Goal: Task Accomplishment & Management: Manage account settings

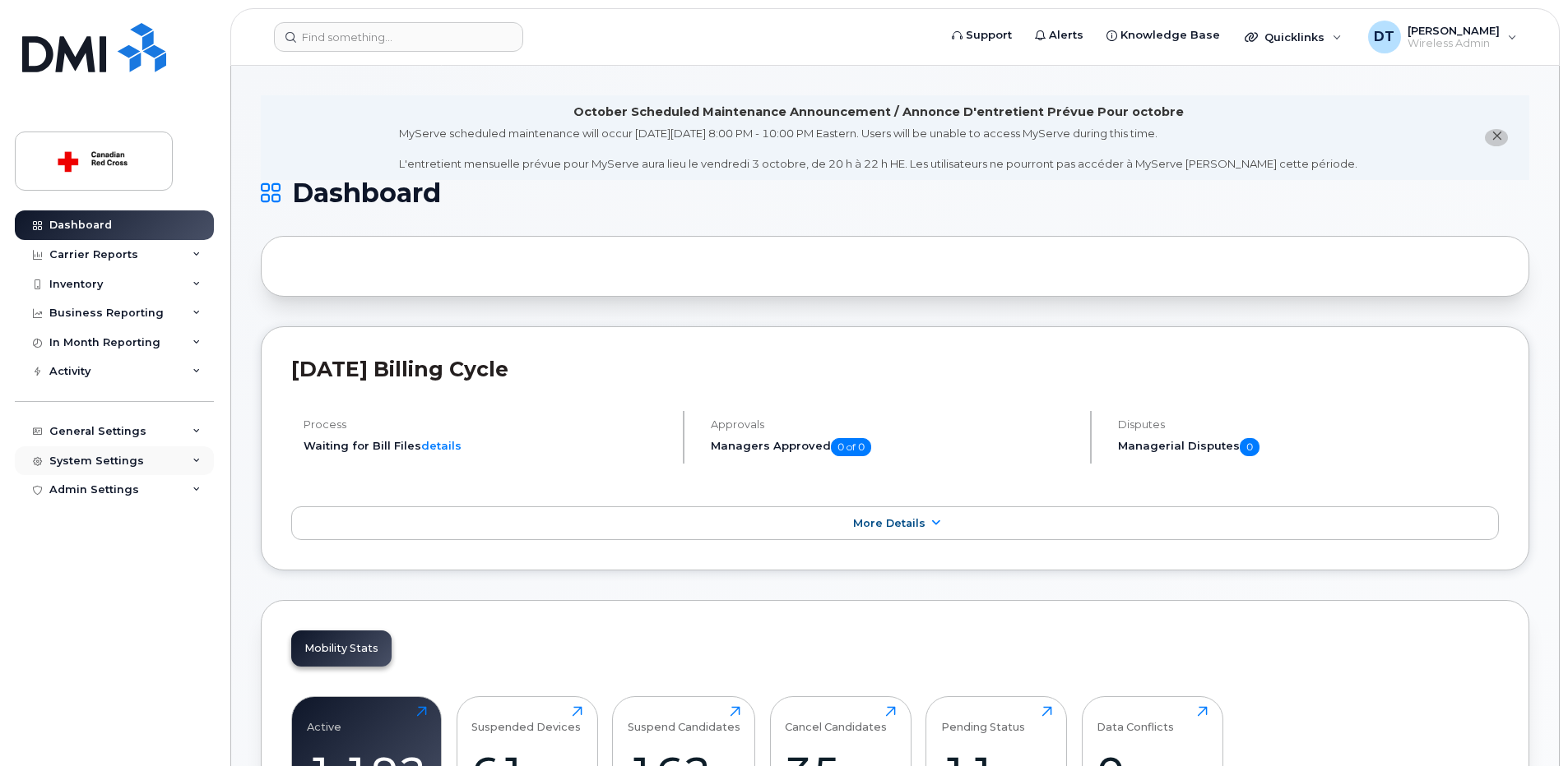
click at [201, 465] on div "System Settings" at bounding box center [114, 461] width 199 height 29
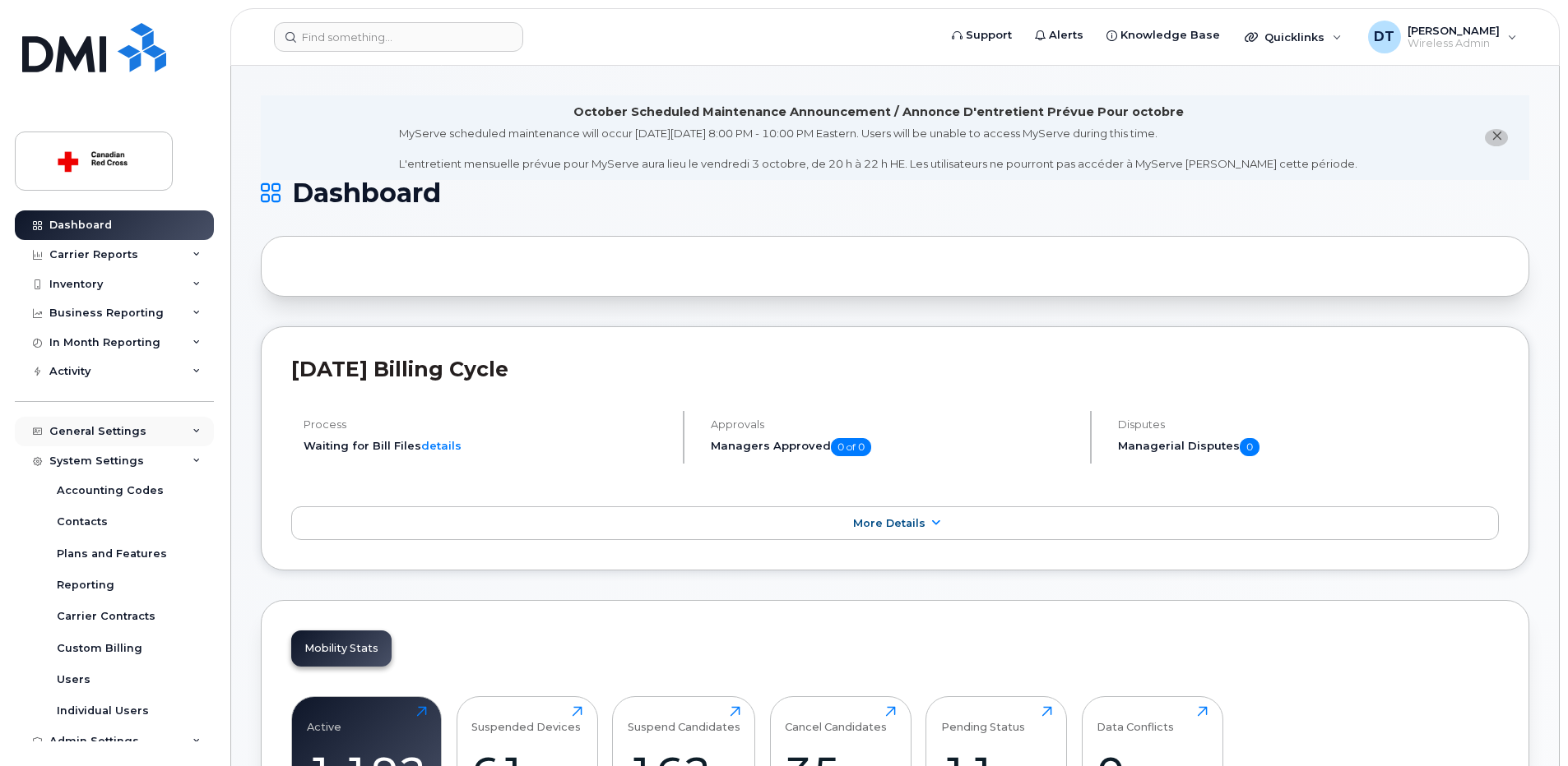
click at [188, 436] on div "General Settings" at bounding box center [114, 431] width 199 height 29
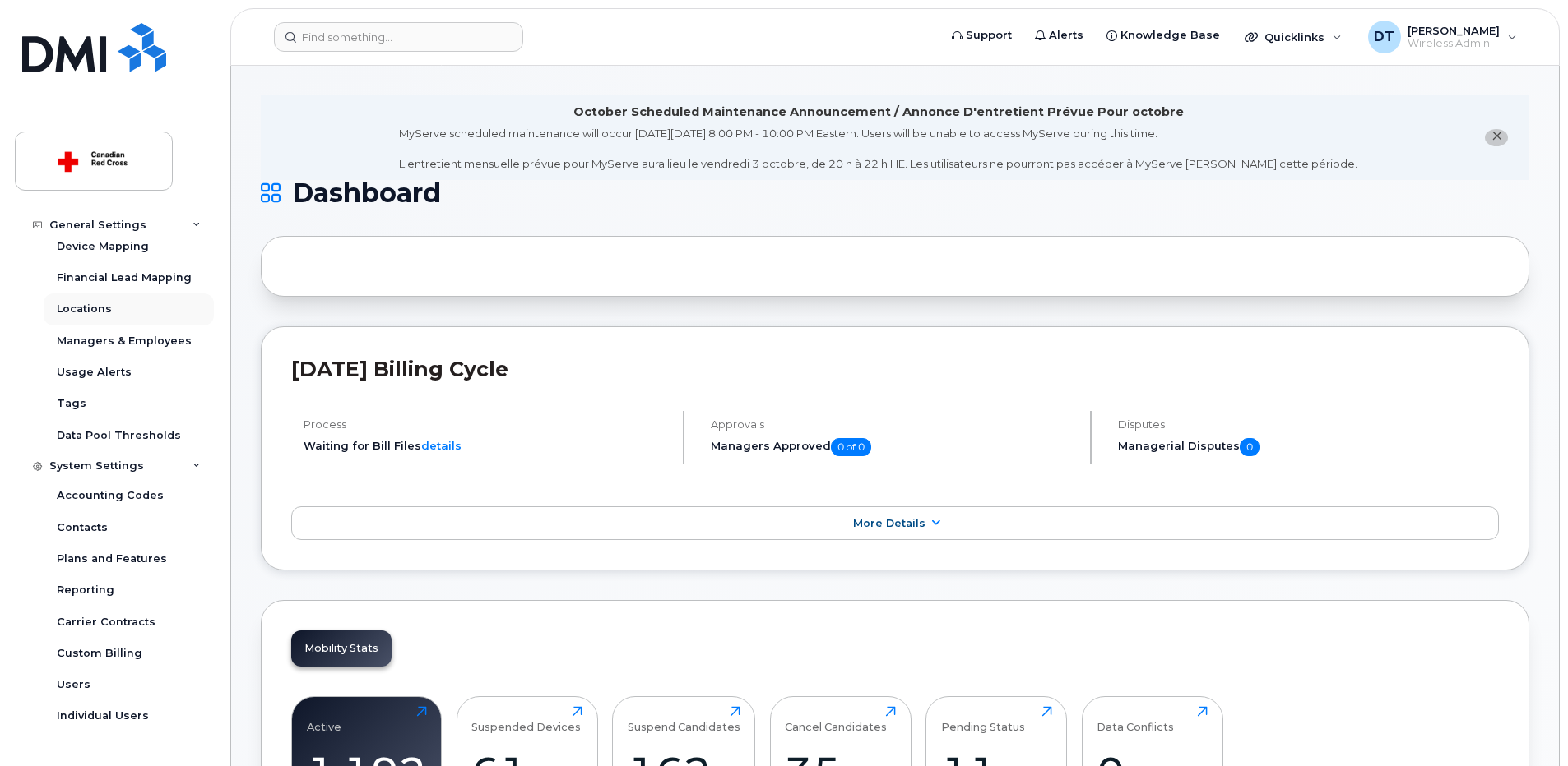
scroll to position [267, 0]
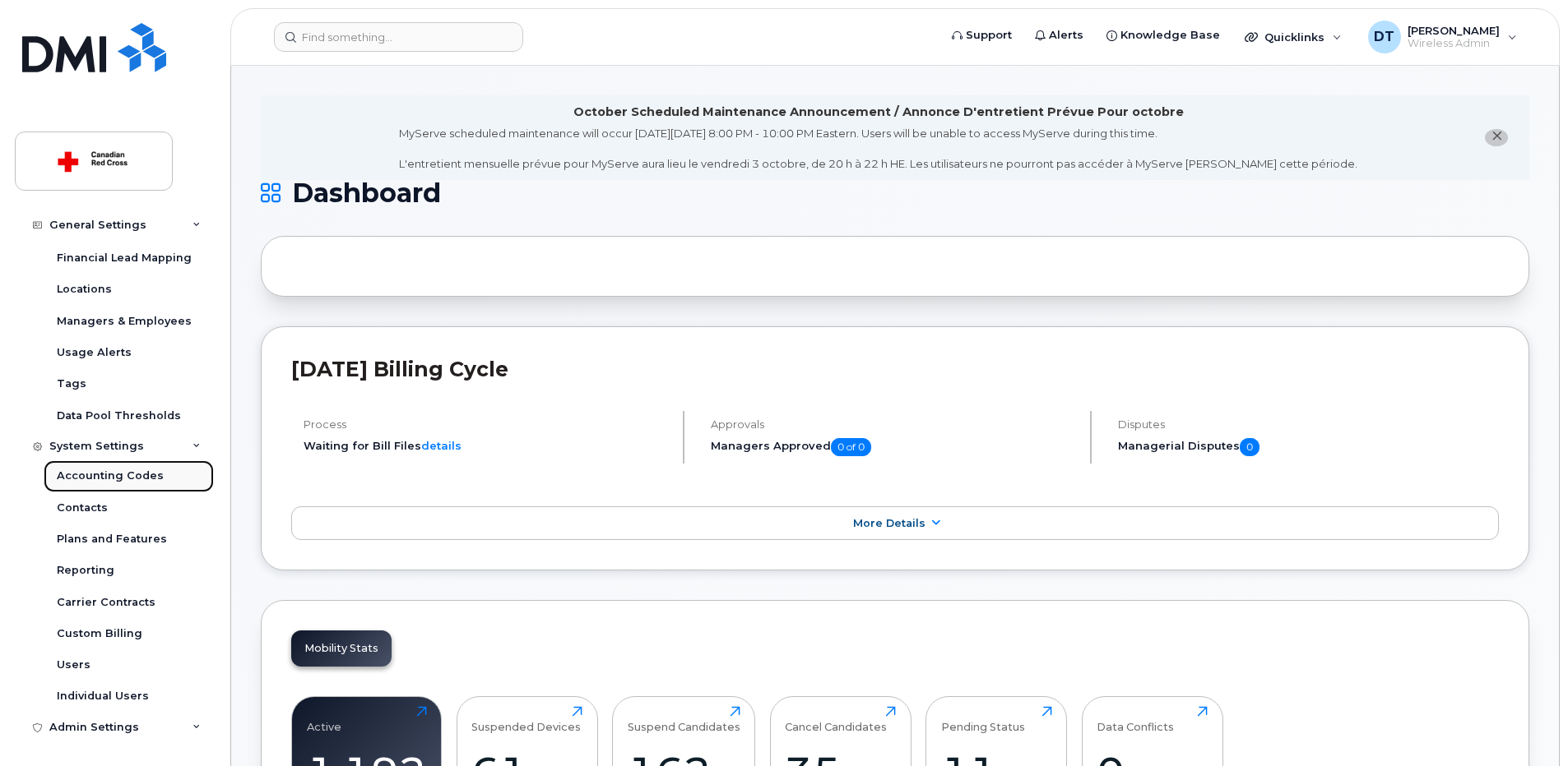
click at [144, 475] on div "Accounting Codes" at bounding box center [110, 475] width 107 height 15
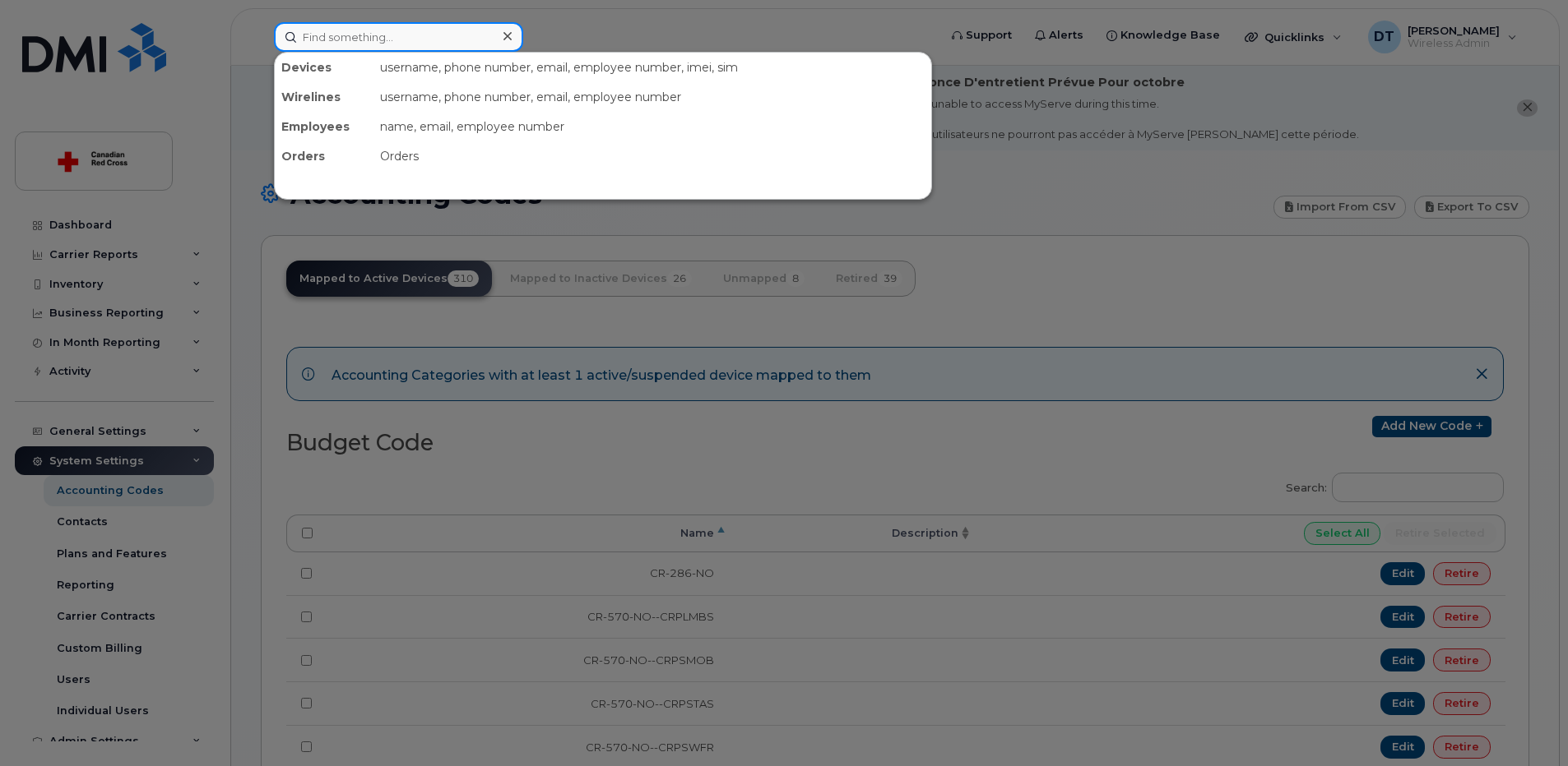
click at [373, 29] on input at bounding box center [398, 37] width 249 height 29
click at [495, 438] on div at bounding box center [784, 383] width 1568 height 766
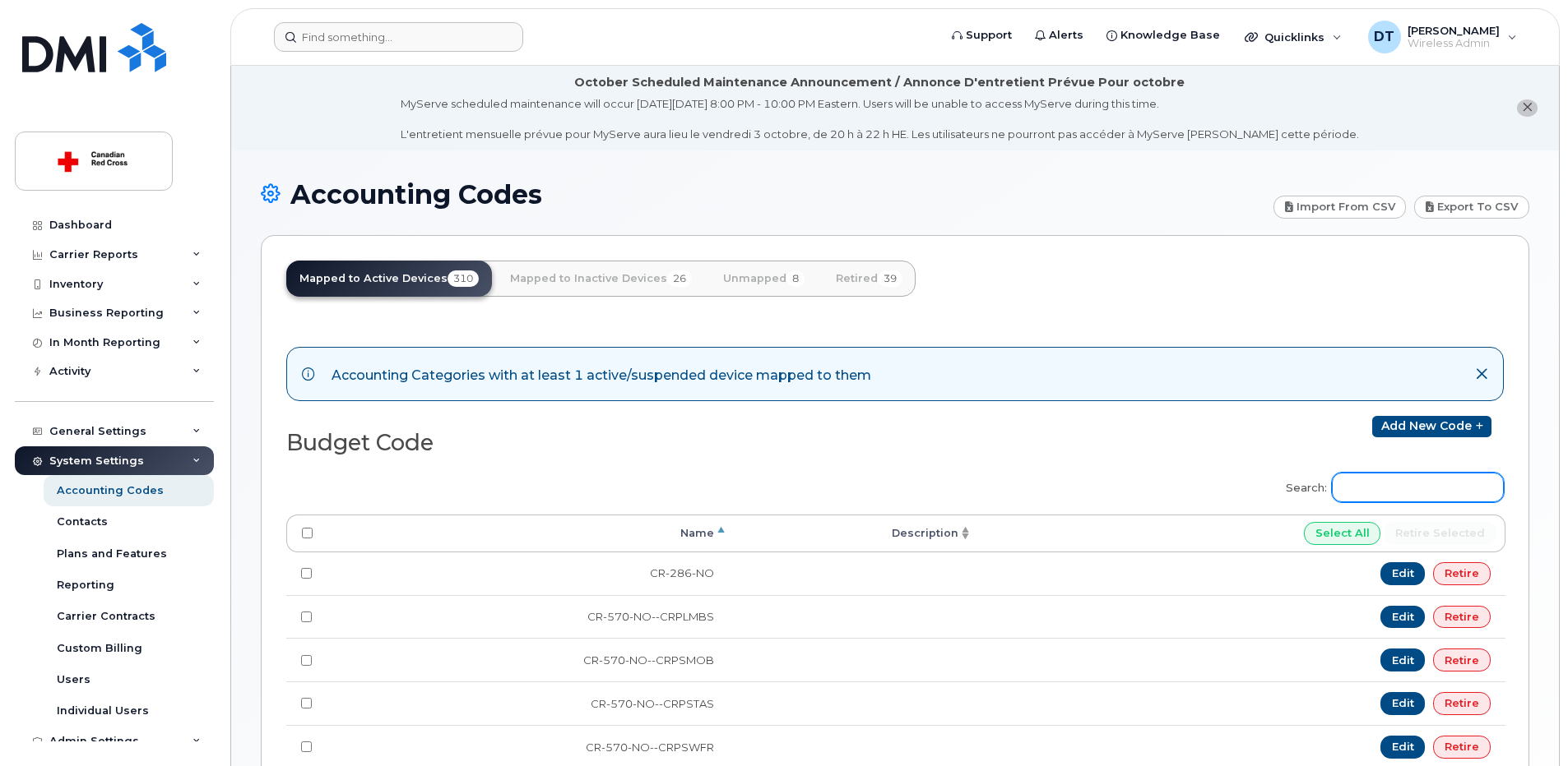
click at [1455, 481] on input "Search:" at bounding box center [1417, 487] width 172 height 29
paste input "SU-926-NO"
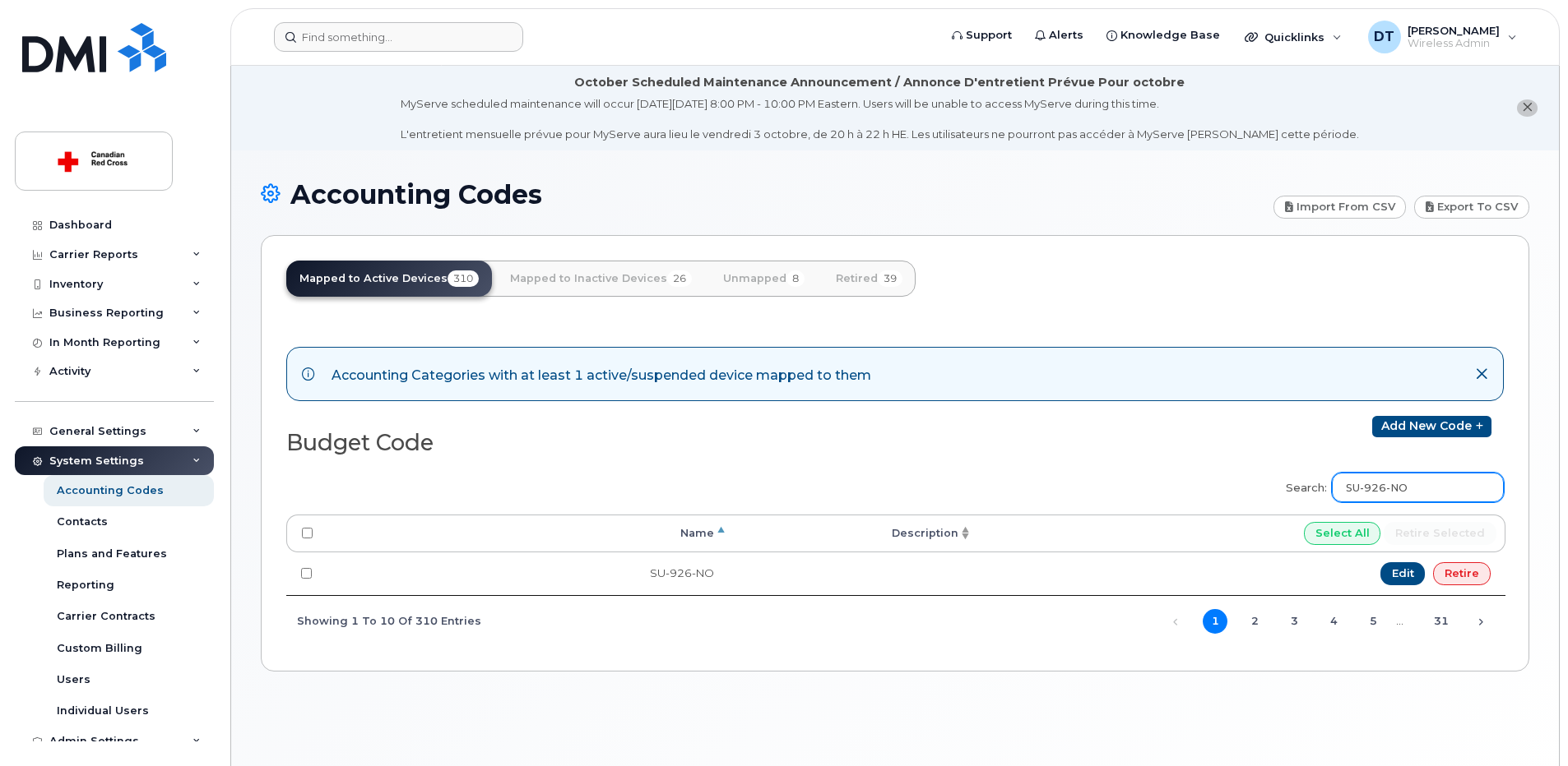
drag, startPoint x: 1437, startPoint y: 488, endPoint x: 1224, endPoint y: 449, distance: 216.5
click at [1224, 449] on div "Accounting Categories with at least 1 active/suspended device mapped to them Bu…" at bounding box center [895, 487] width 1218 height 321
paste input "RR-510-MB"
drag, startPoint x: 1420, startPoint y: 482, endPoint x: 1101, endPoint y: 434, distance: 322.6
click at [1101, 434] on div "Accounting Categories with at least 1 active/suspended device mapped to them Bu…" at bounding box center [895, 487] width 1218 height 321
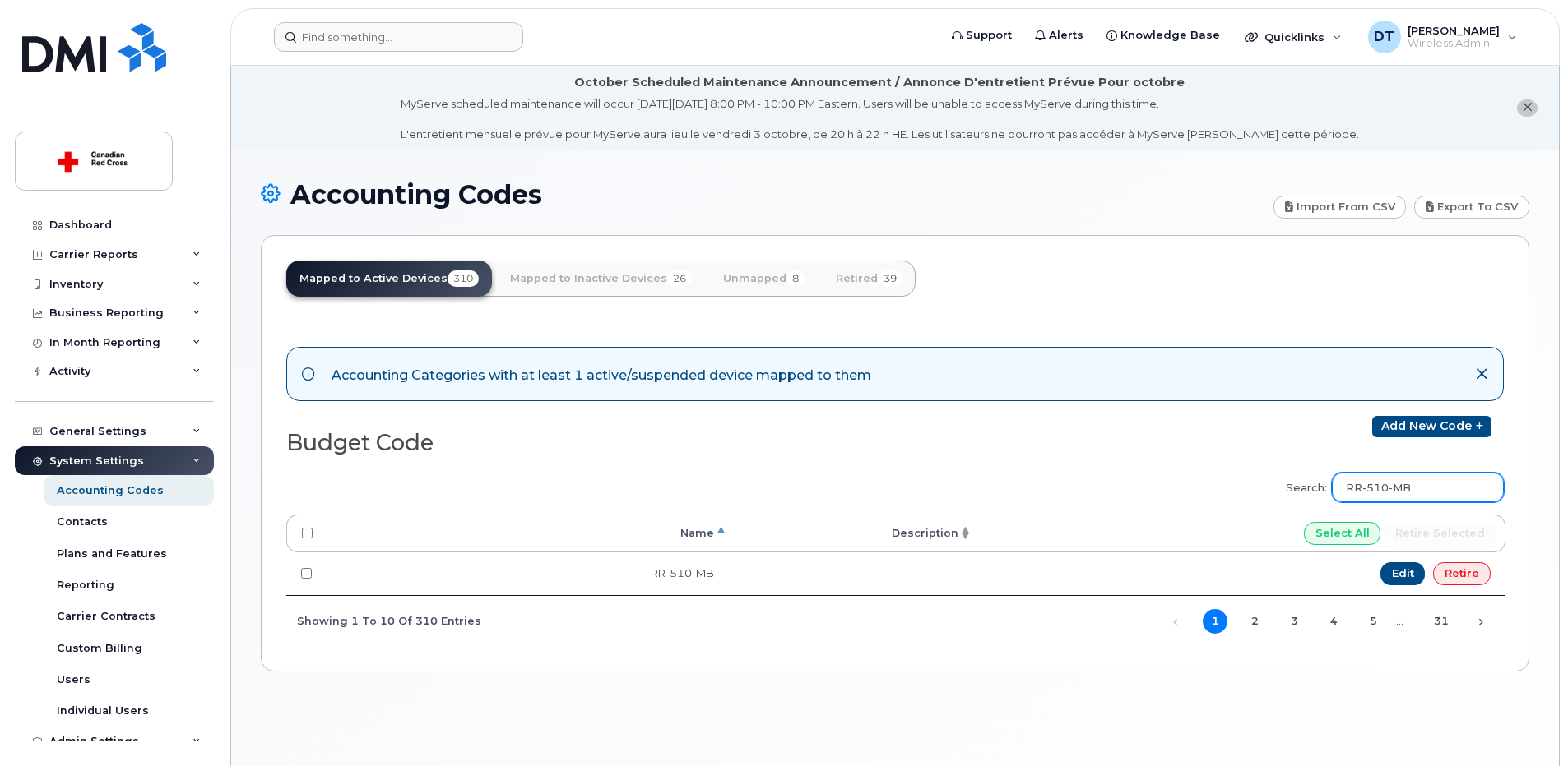
paste input "25"
drag, startPoint x: 1453, startPoint y: 486, endPoint x: 1256, endPoint y: 472, distance: 197.5
click at [1256, 472] on div "Search: RR-525-MB Processing... Name Description Select All Retire selected RR-…" at bounding box center [895, 555] width 1218 height 185
paste input "NO"
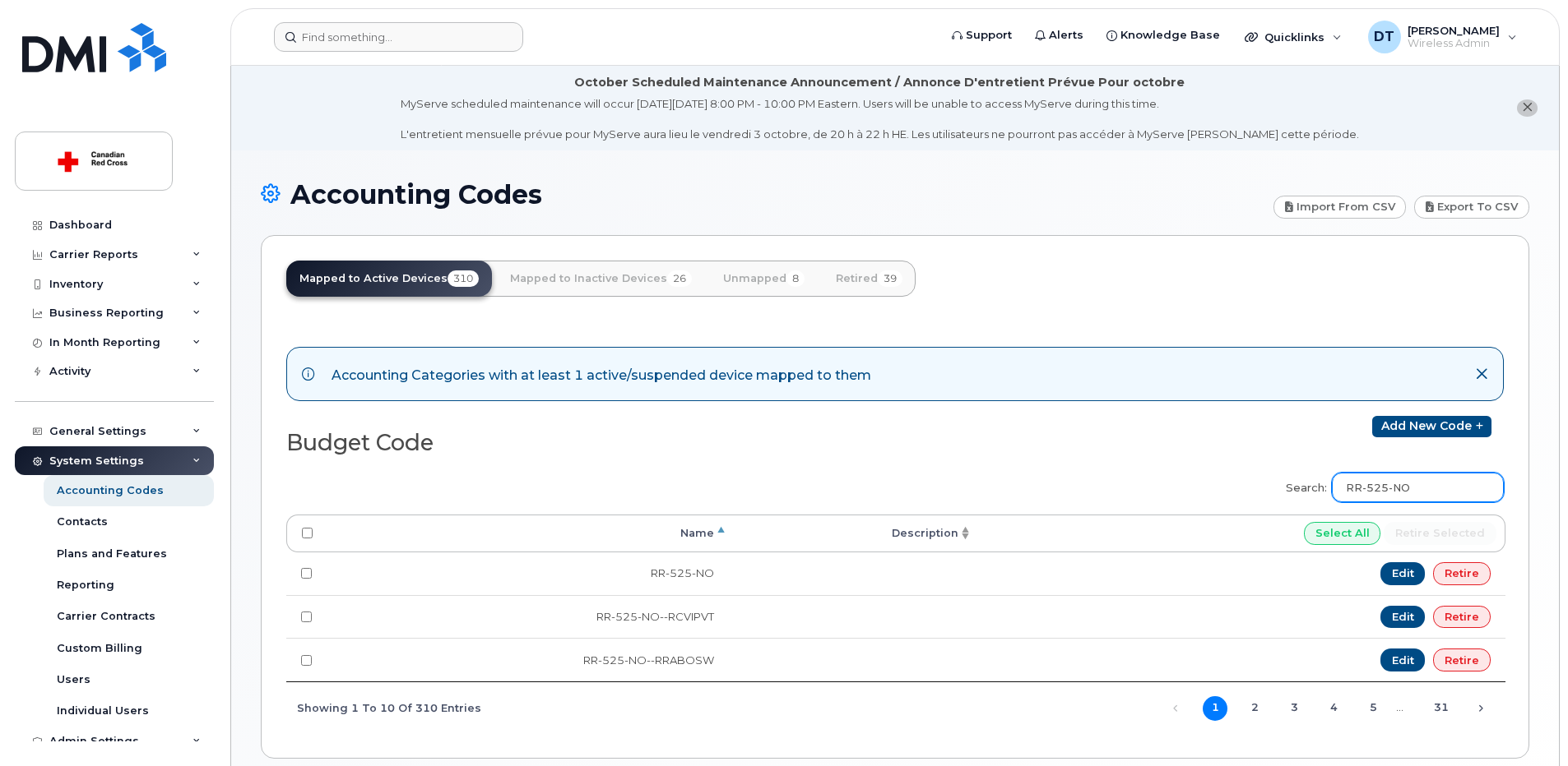
drag, startPoint x: 1438, startPoint y: 492, endPoint x: 1138, endPoint y: 482, distance: 300.2
click at [1138, 482] on div "Search: RR-525-NO Processing... Name Description Select All Retire selected RR-…" at bounding box center [895, 598] width 1218 height 272
paste input "EM-302"
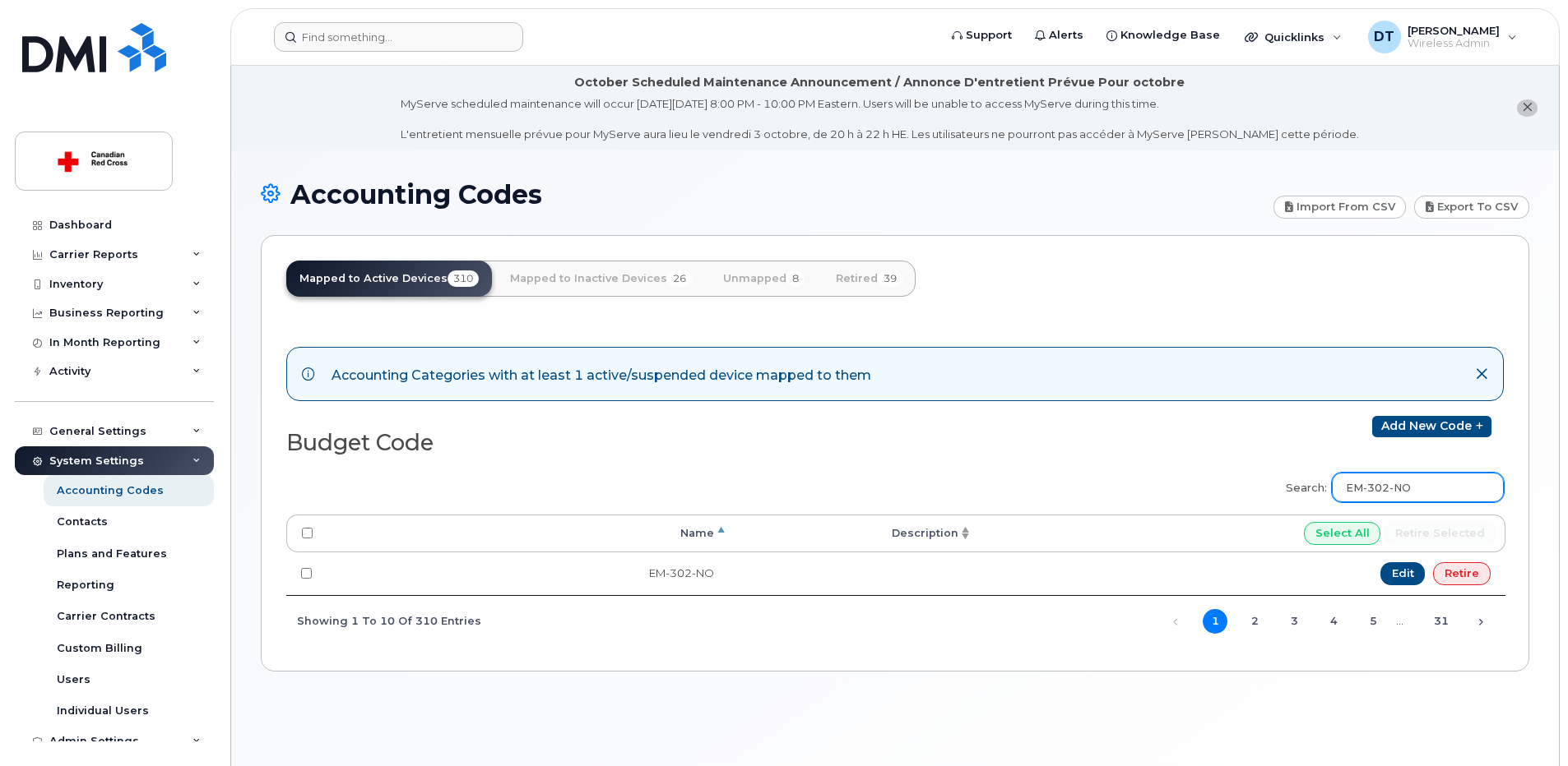
drag, startPoint x: 1450, startPoint y: 489, endPoint x: 1111, endPoint y: 485, distance: 339.0
click at [1111, 485] on div "Search: EM-302-NO Processing... Name Description Select All Retire selected EM-…" at bounding box center [895, 555] width 1218 height 185
paste input "RR-527-BC"
type input "RR-527-BC"
drag, startPoint x: 1435, startPoint y: 487, endPoint x: 1328, endPoint y: 468, distance: 108.7
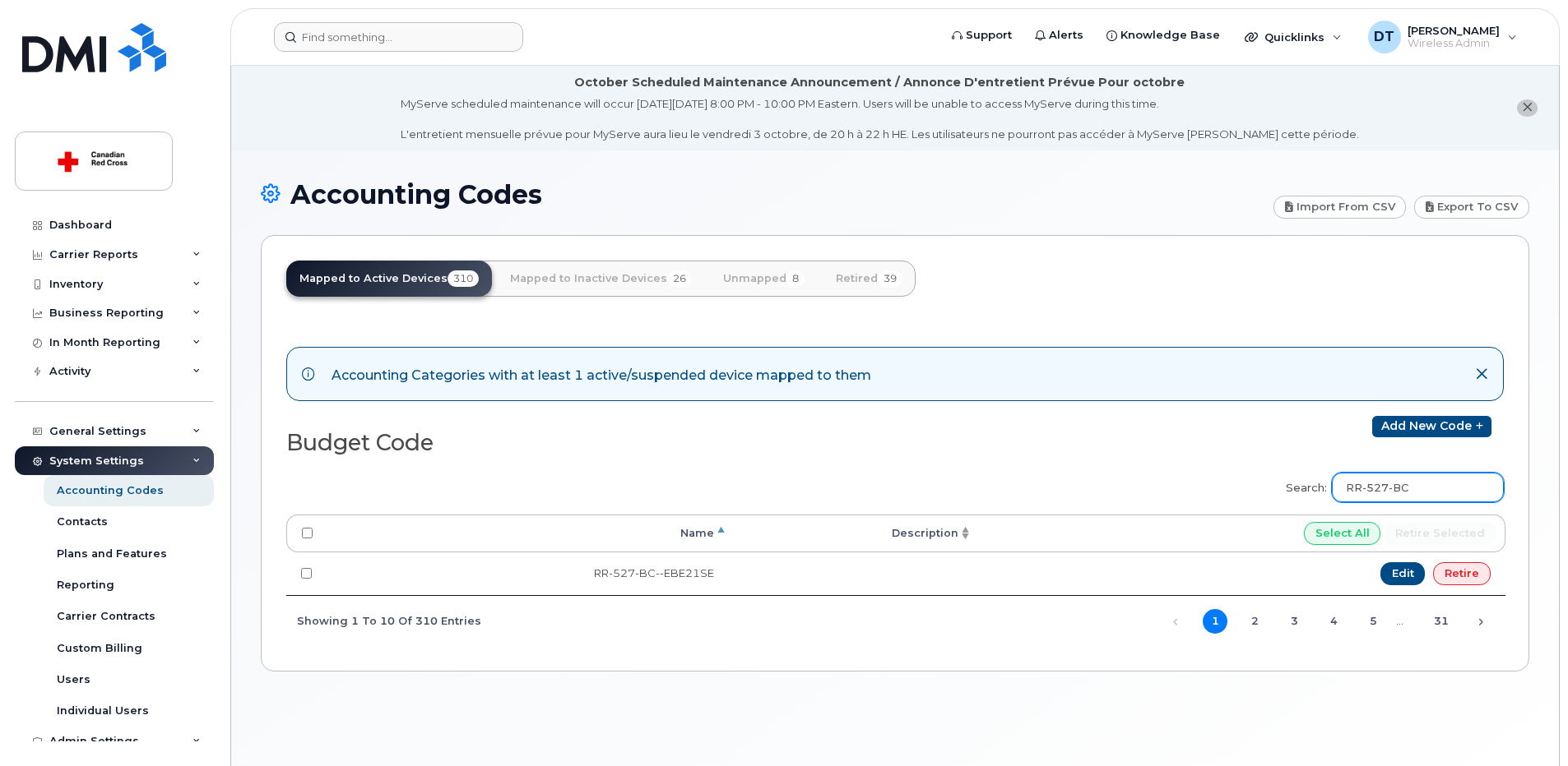
click at [1328, 468] on label "Search: RR-527-BC" at bounding box center [1389, 485] width 229 height 46
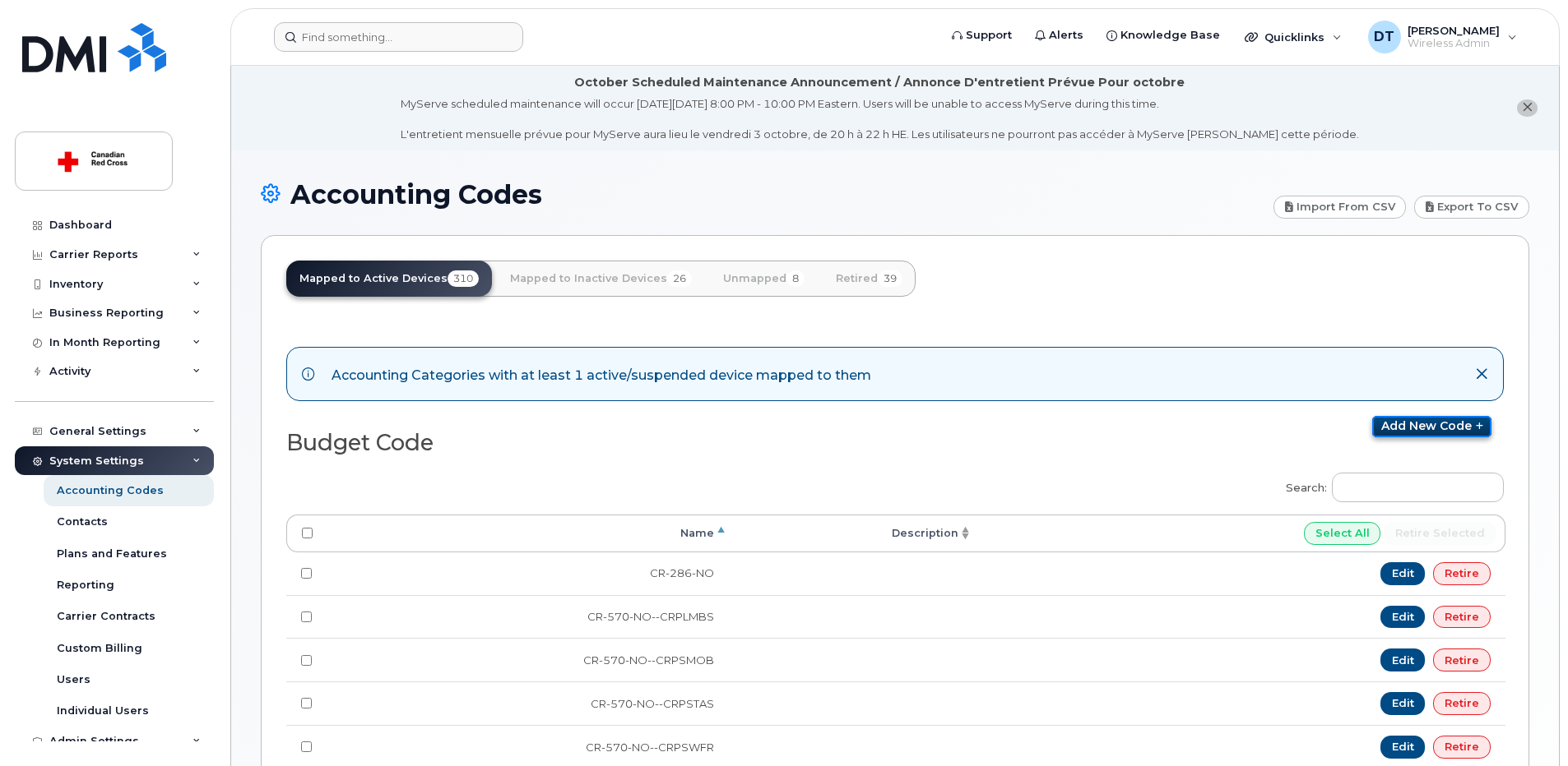
click at [1432, 428] on link "Add new code" at bounding box center [1432, 426] width 119 height 22
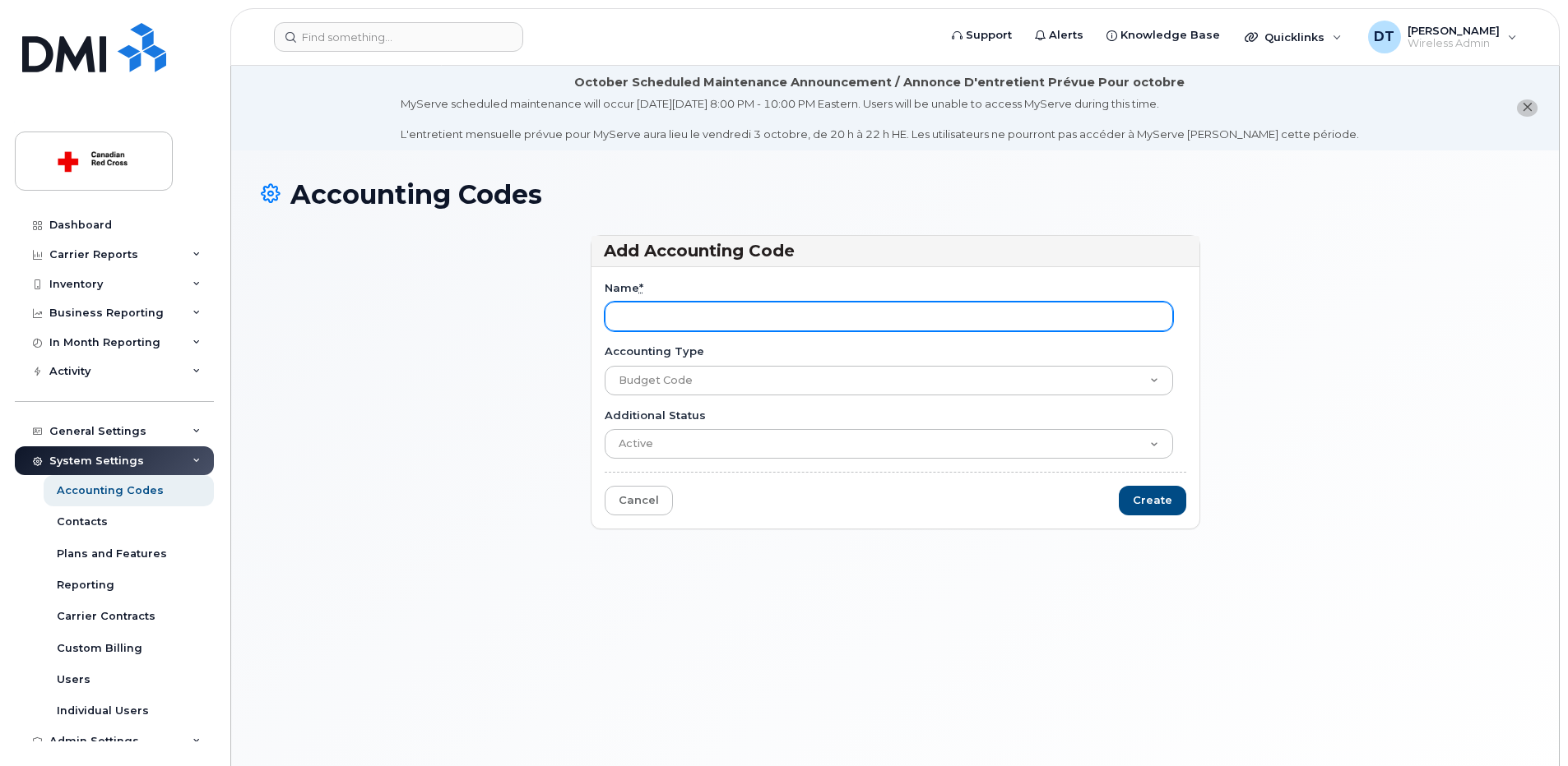
click at [669, 318] on input "Name *" at bounding box center [889, 317] width 569 height 29
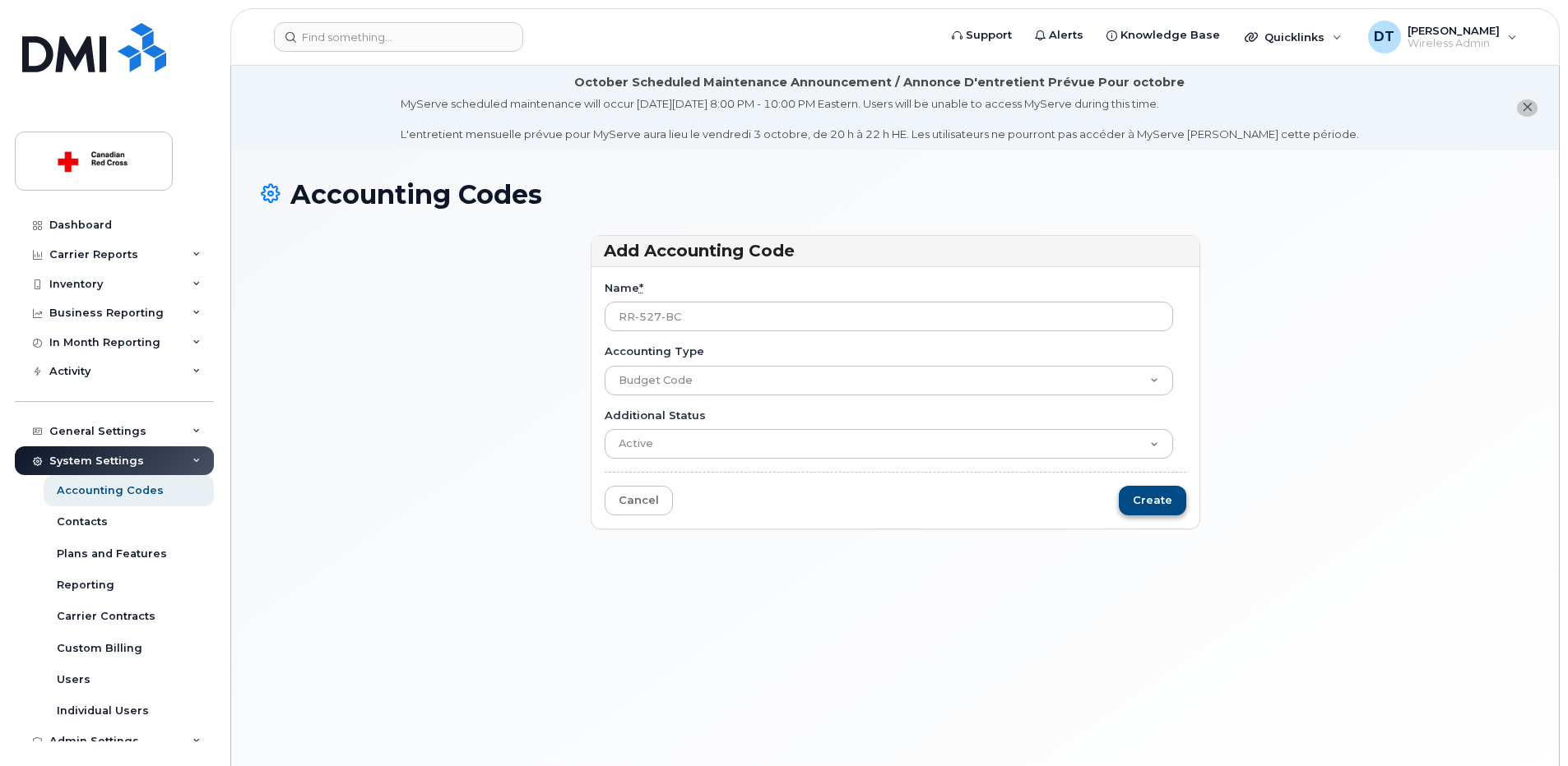
type input "RR-527-BC"
click at [1137, 507] on input "Create" at bounding box center [1153, 500] width 67 height 30
type input "Saving..."
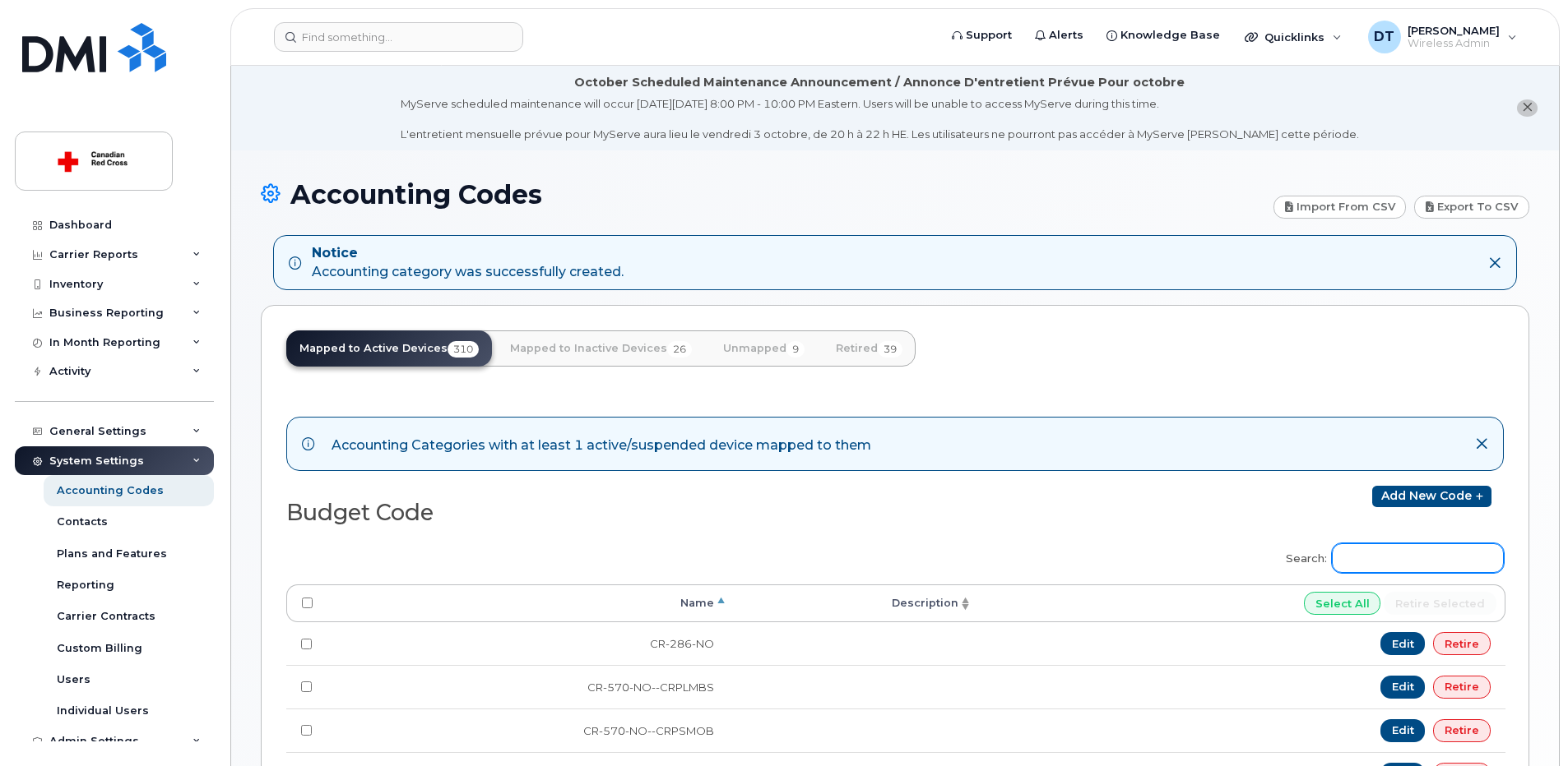
click at [1439, 564] on input "Search:" at bounding box center [1417, 558] width 172 height 29
paste input "RR-510-NO"
type input "RR-510-NO"
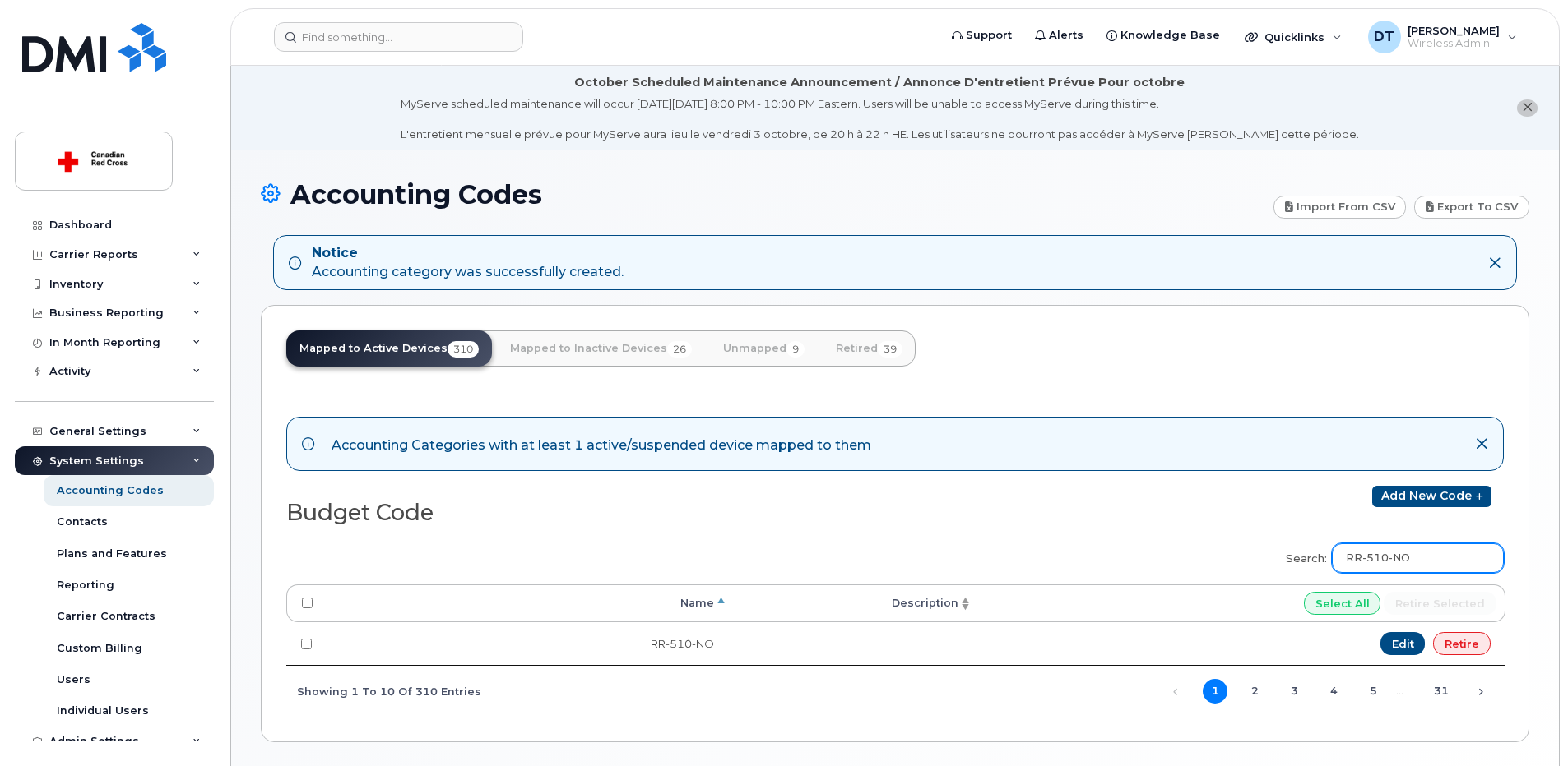
drag, startPoint x: 1453, startPoint y: 559, endPoint x: 875, endPoint y: 519, distance: 579.4
click at [875, 519] on div "Accounting Categories with at least 1 active/suspended device mapped to them Bu…" at bounding box center [895, 556] width 1218 height 321
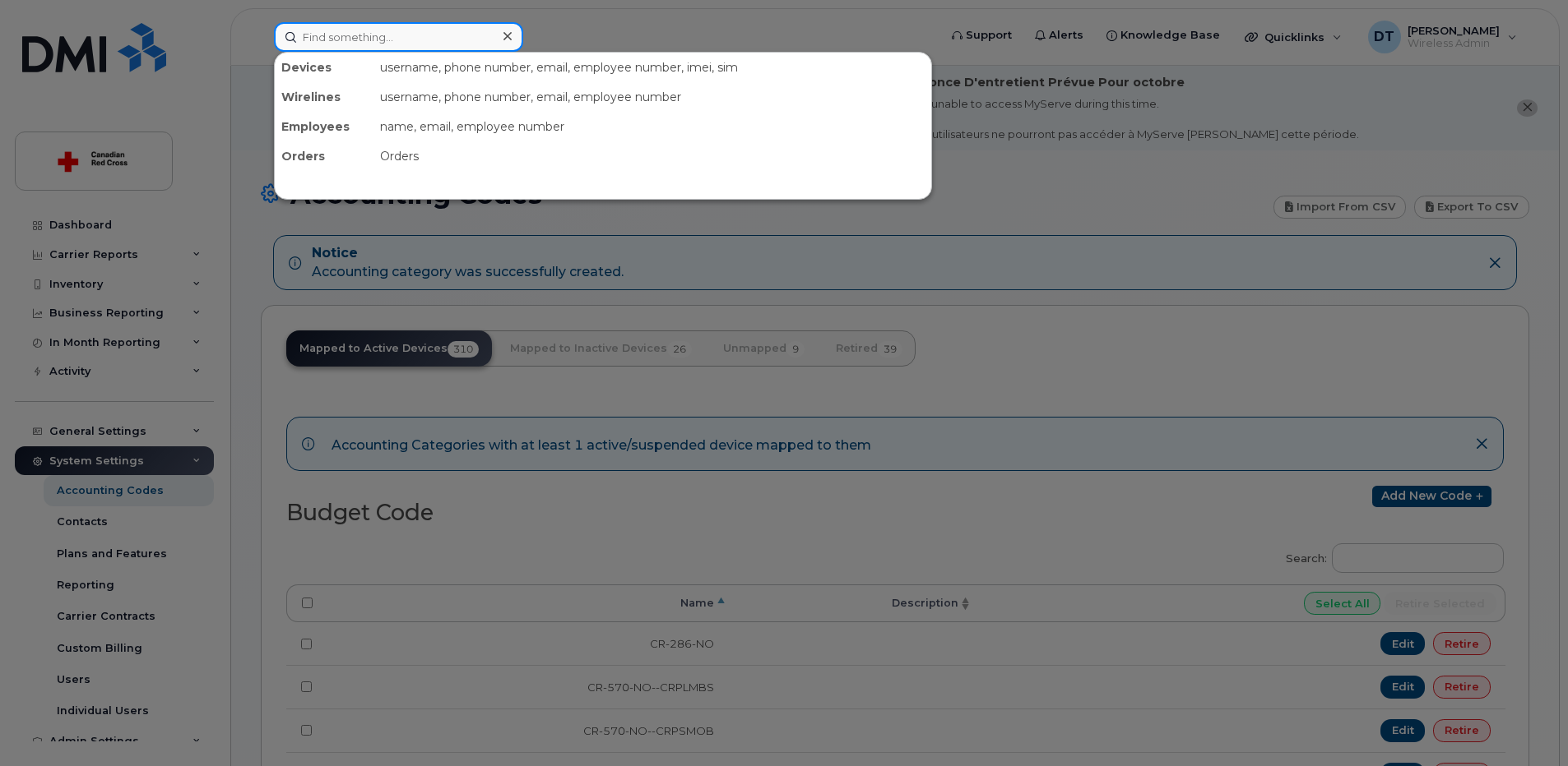
click at [418, 47] on input at bounding box center [398, 37] width 249 height 29
paste input "343-551-0283"
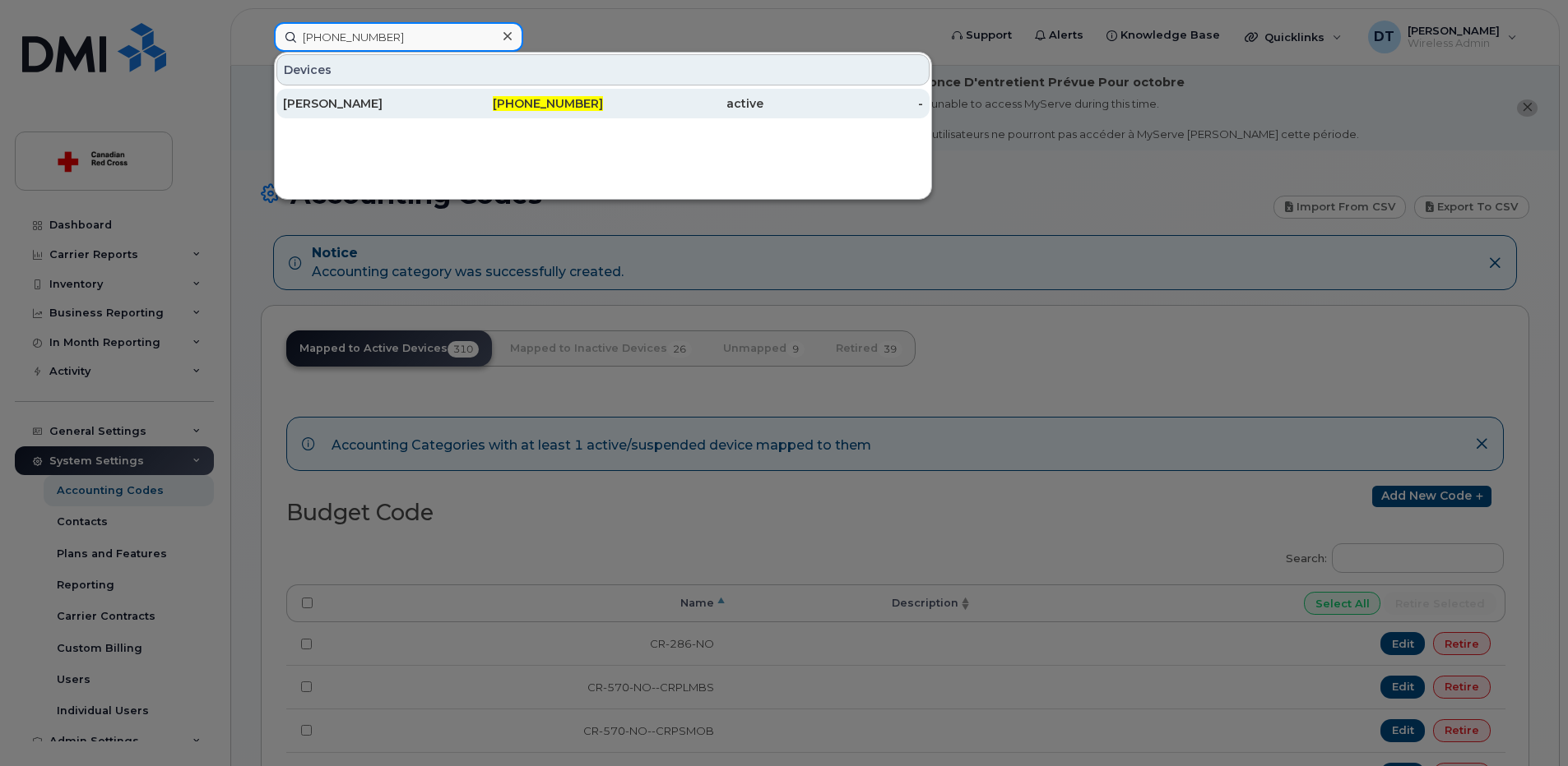
type input "343-551-0283"
click at [395, 93] on div "Zahraa Salami" at bounding box center [363, 104] width 161 height 29
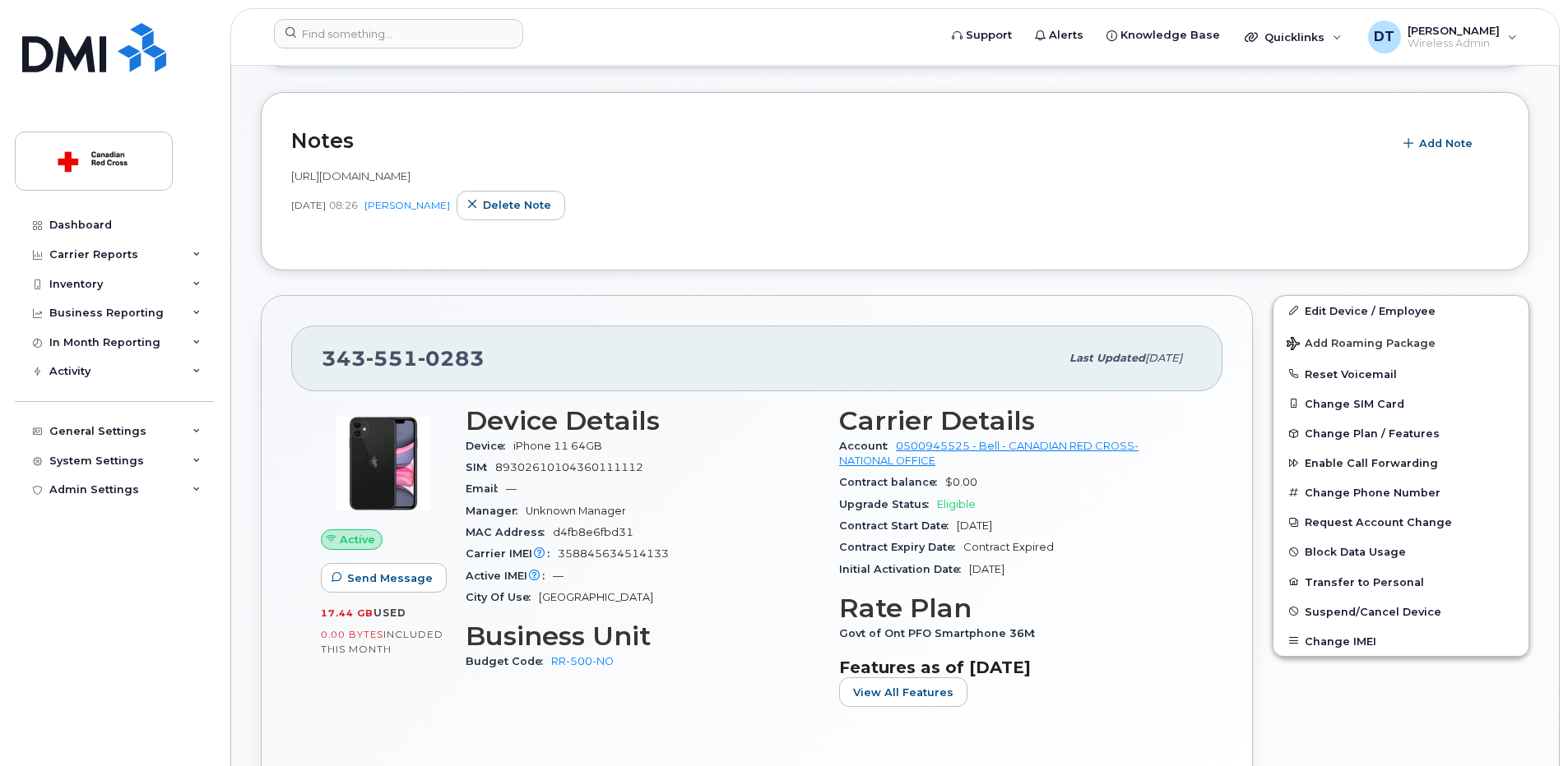
scroll to position [411, 0]
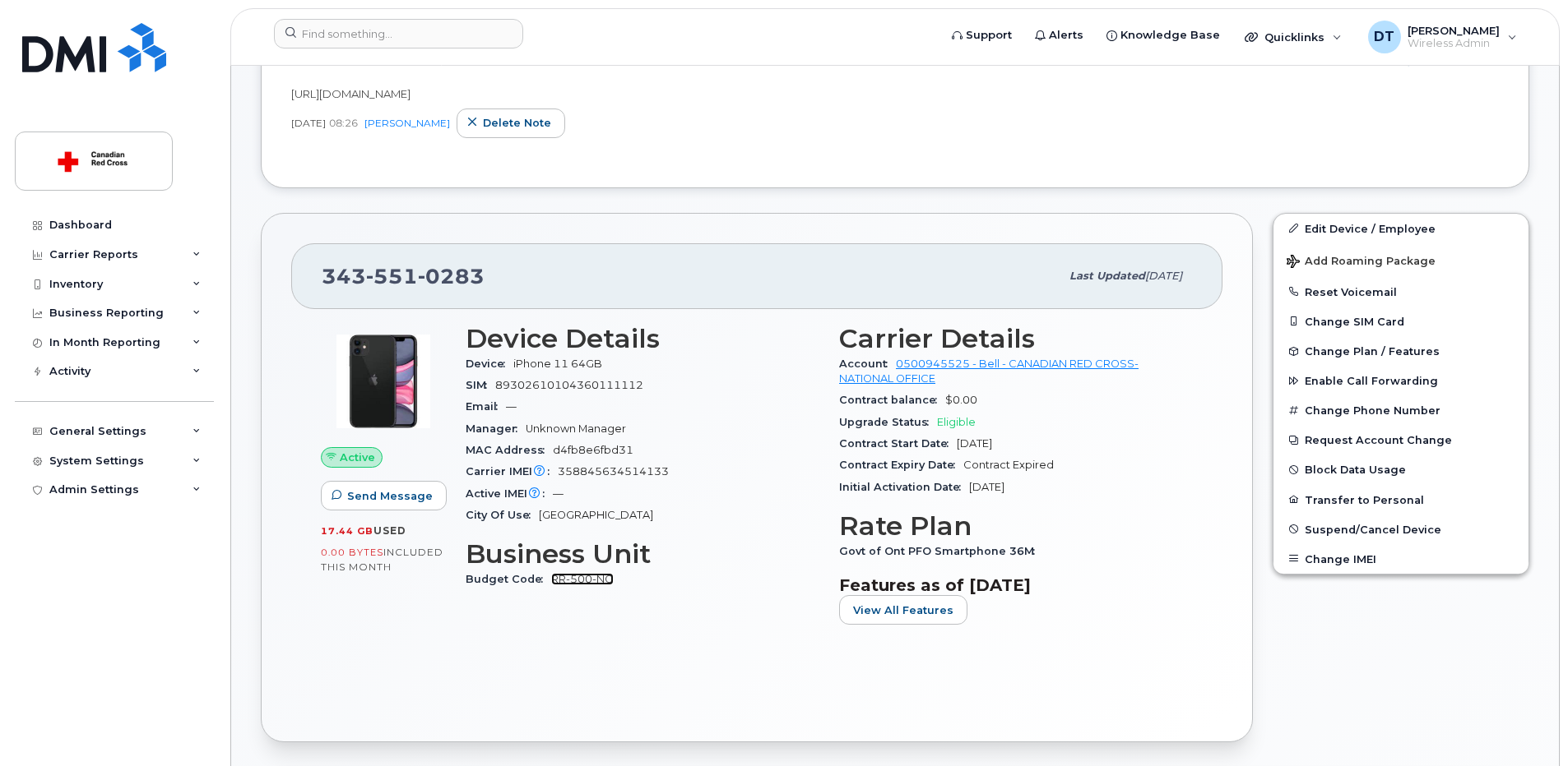
click at [584, 577] on link "RR-500-NO" at bounding box center [582, 579] width 62 height 12
click at [1406, 232] on link "Edit Device / Employee" at bounding box center [1401, 229] width 255 height 29
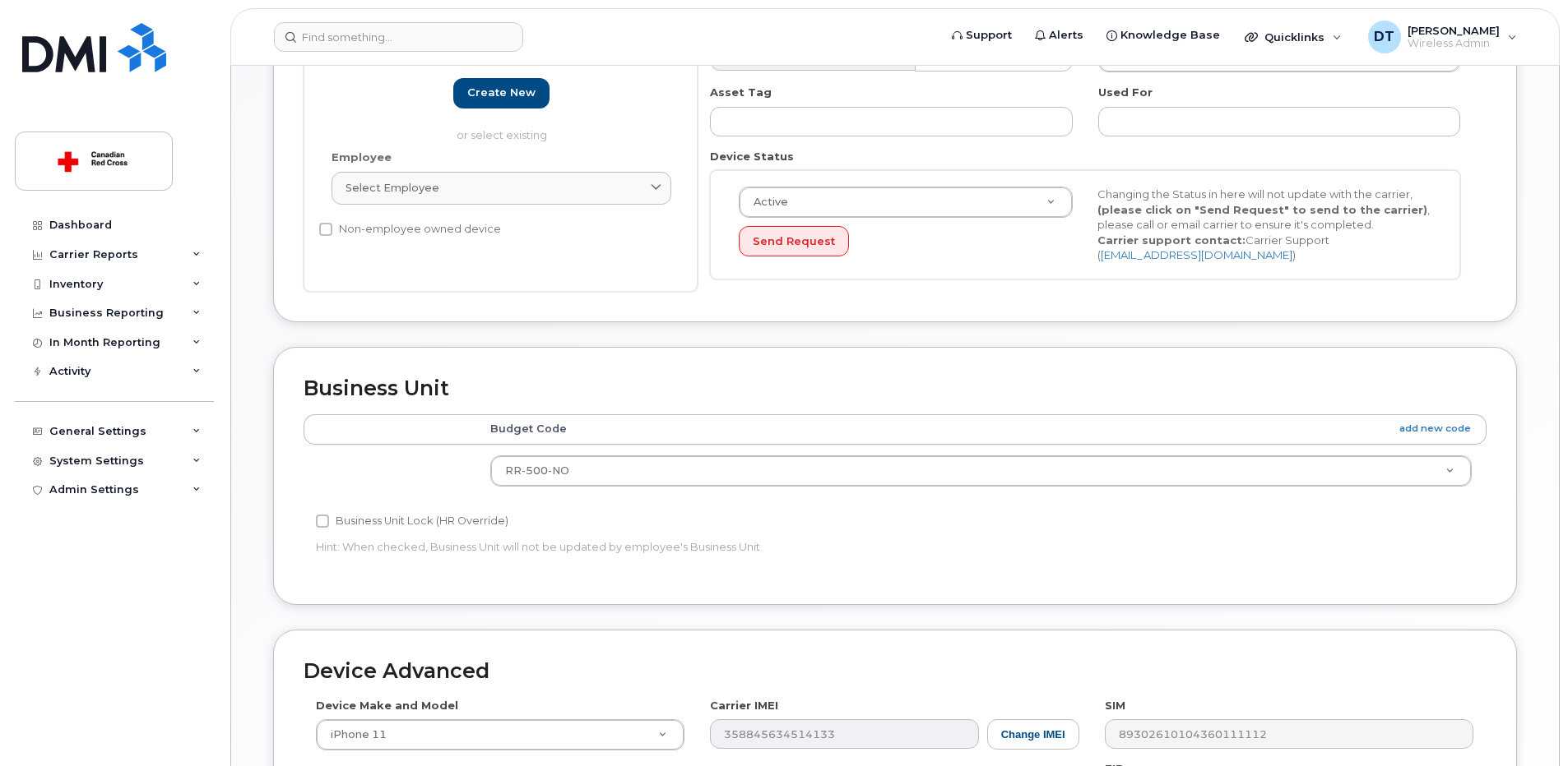
scroll to position [493, 0]
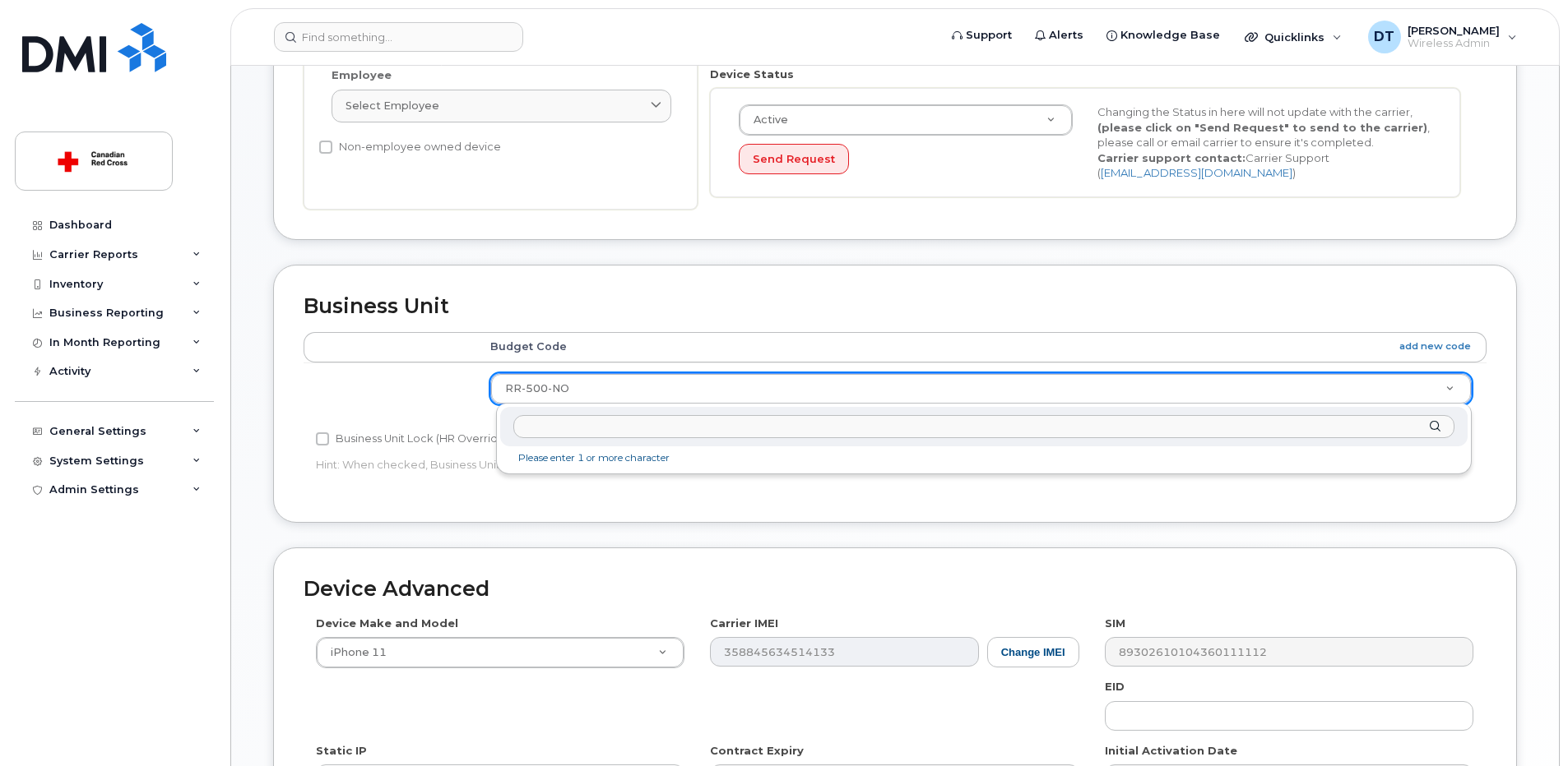
click at [681, 427] on input "text" at bounding box center [984, 427] width 941 height 24
paste input "SU-926-NO"
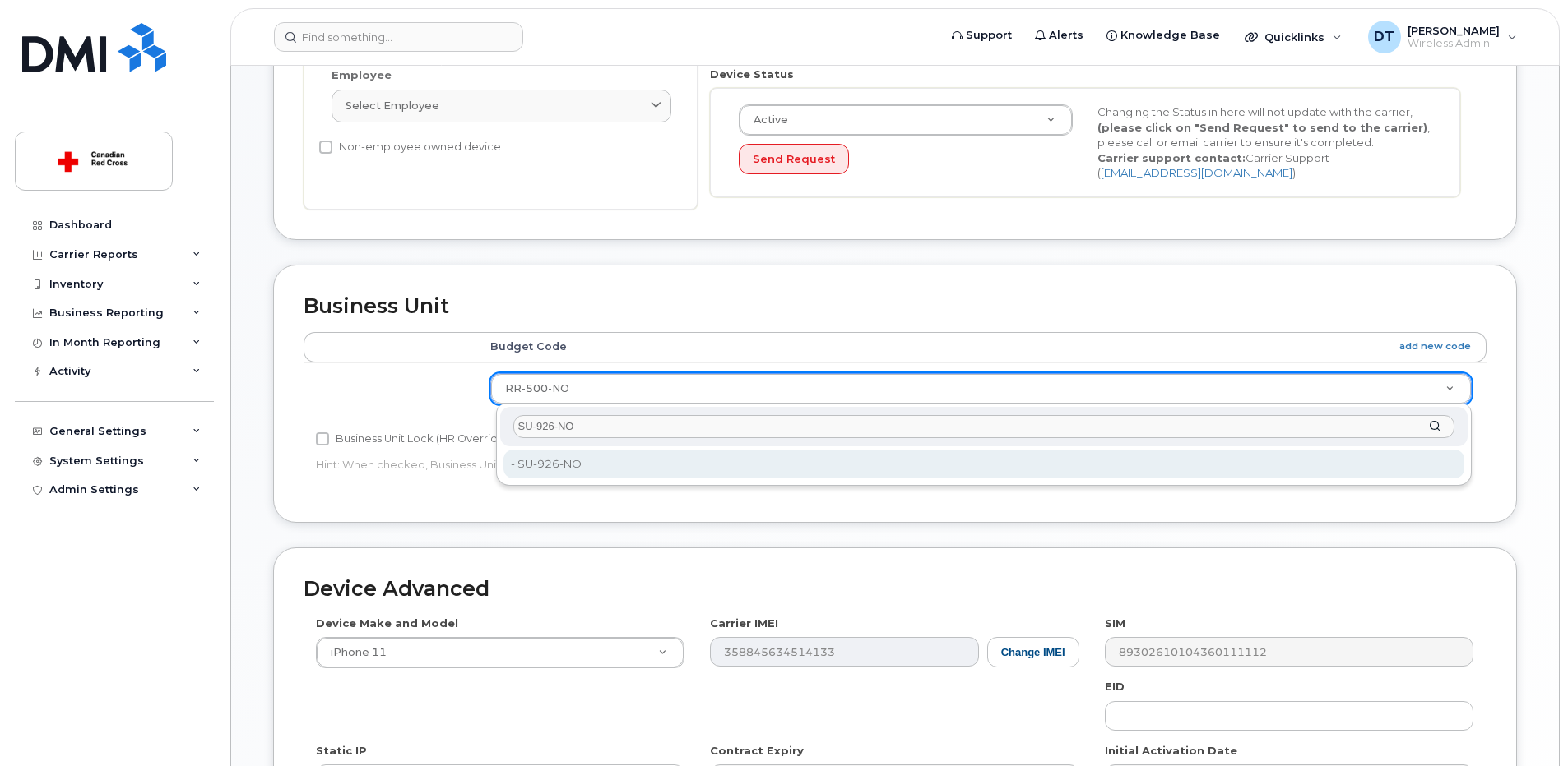
type input "SU-926-NO"
type input "35070095"
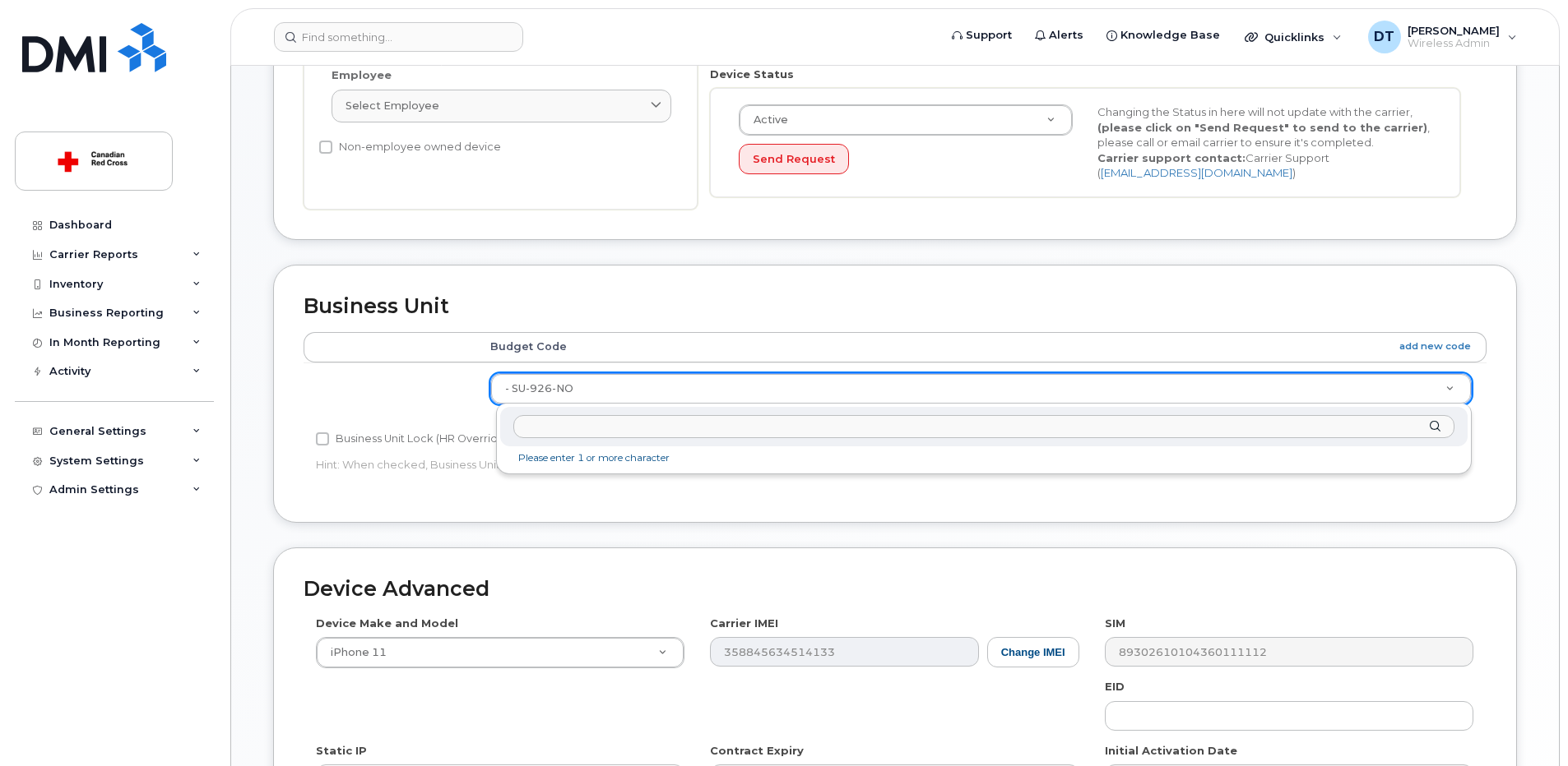
click at [602, 430] on input "text" at bounding box center [984, 427] width 941 height 24
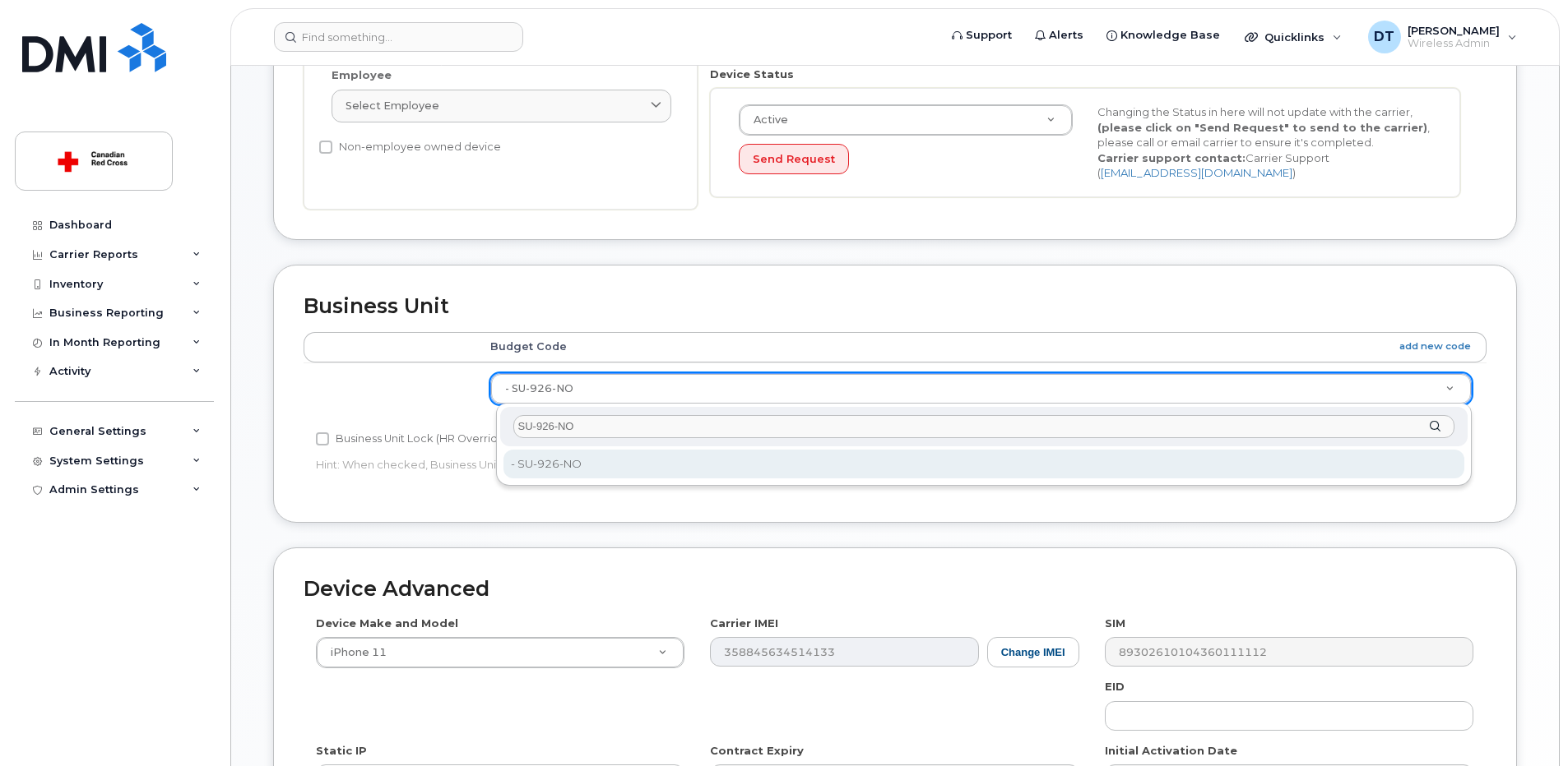
type input "SU-926-NO"
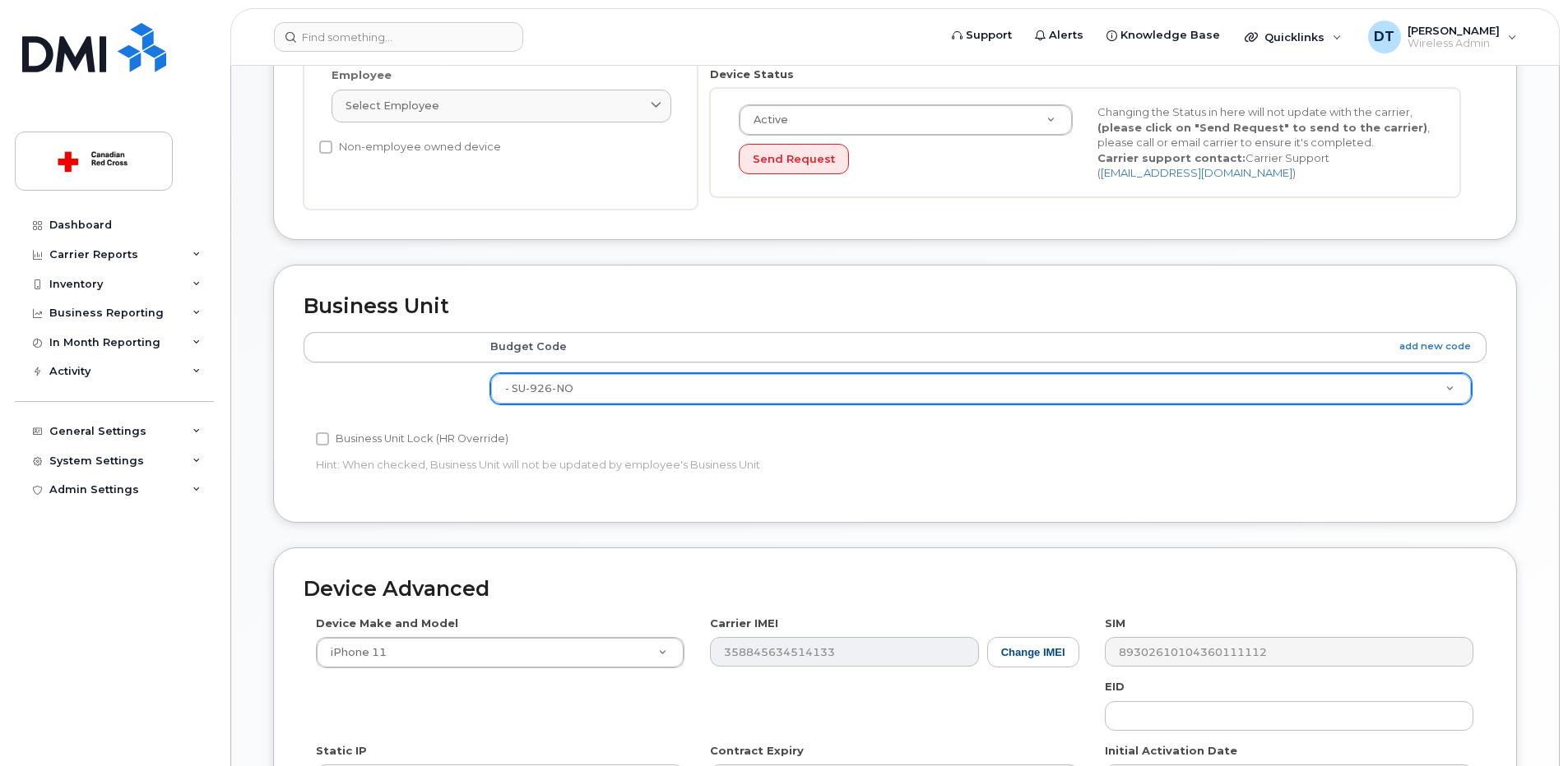
click at [1535, 379] on div "Edit Device Device General Employee Is not assigned to device Create new or sel…" at bounding box center [895, 321] width 1328 height 1329
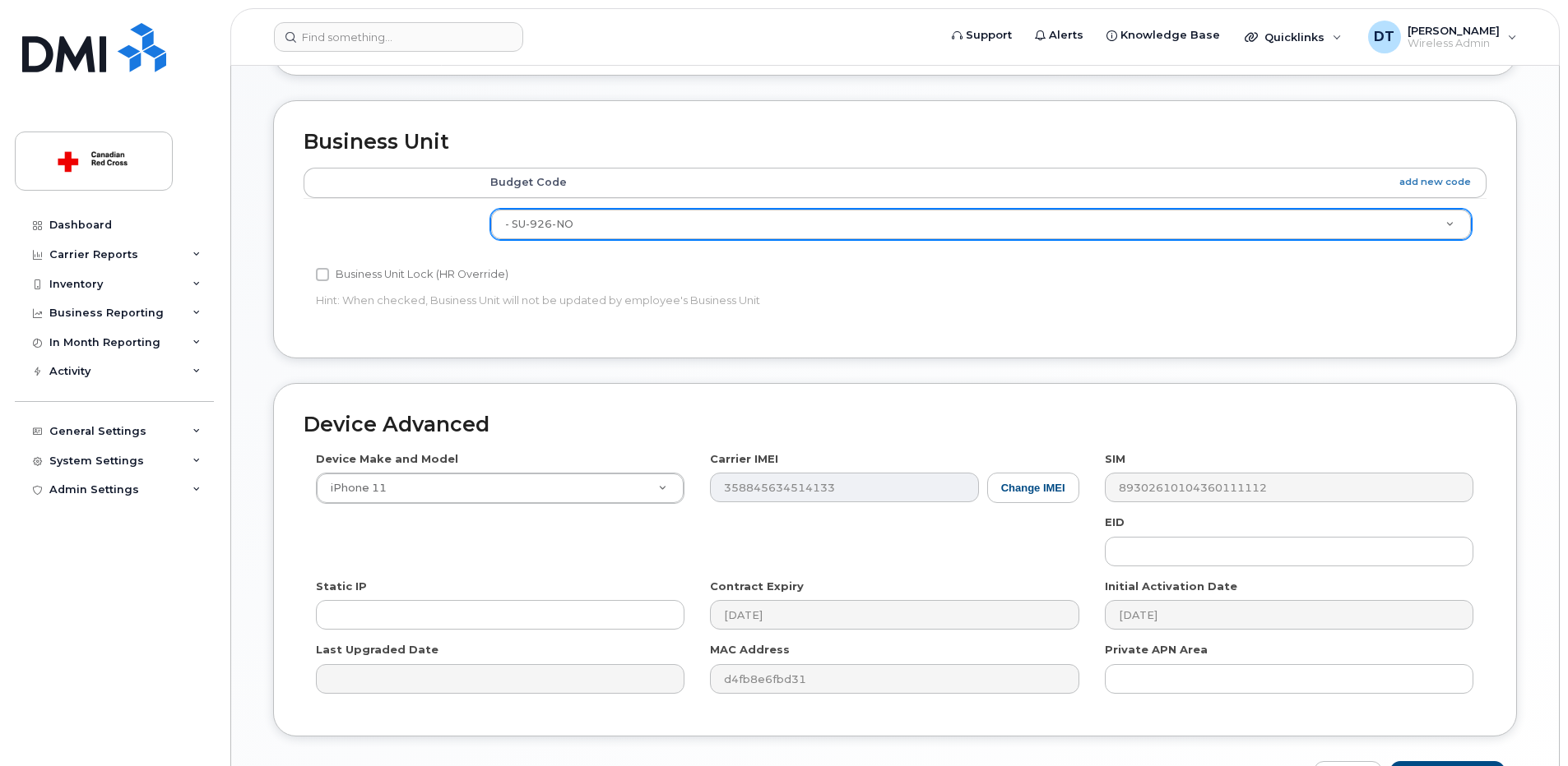
scroll to position [766, 0]
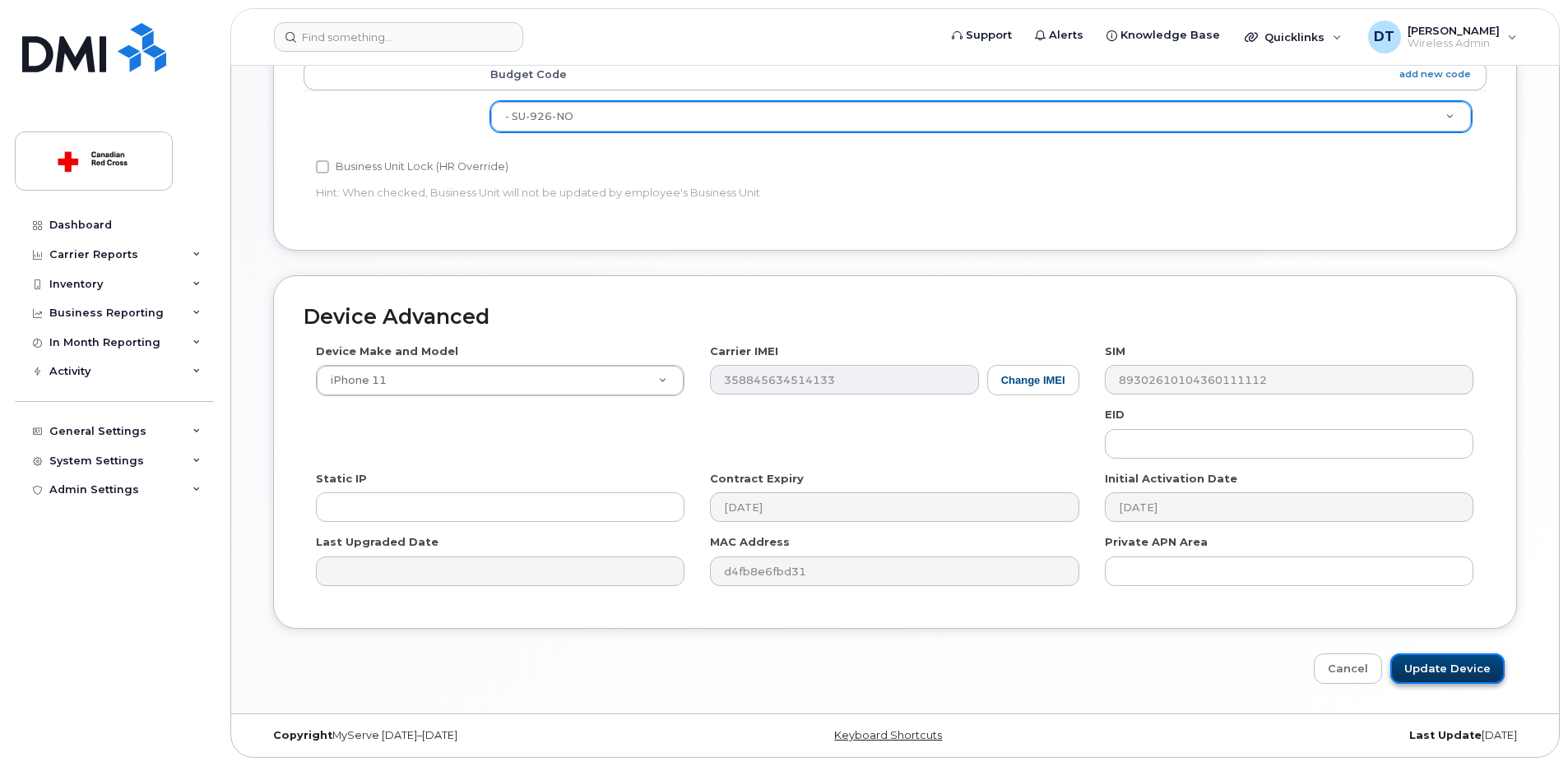
click at [1435, 672] on input "Update Device" at bounding box center [1447, 669] width 115 height 30
type input "Saving..."
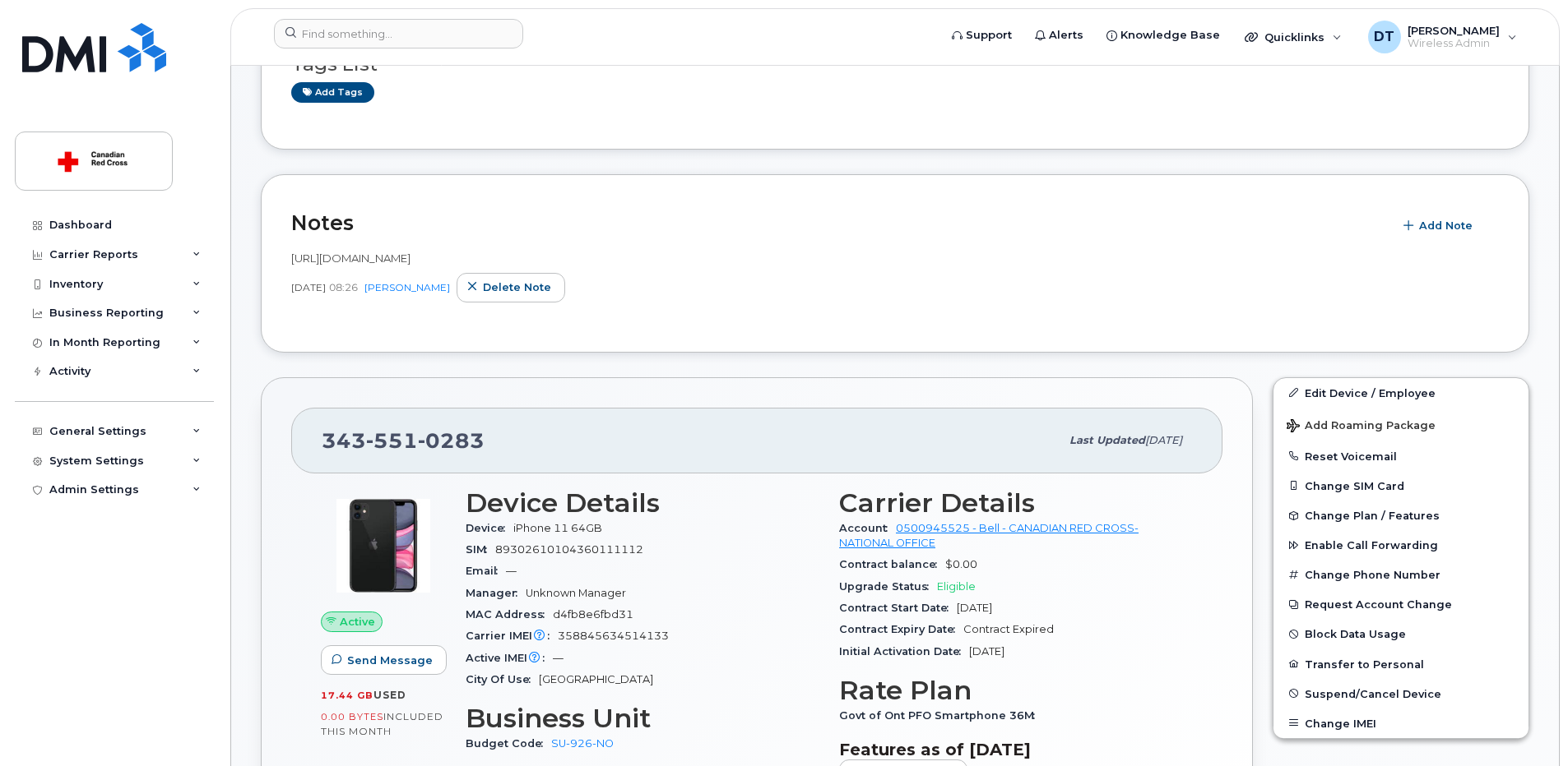
scroll to position [329, 0]
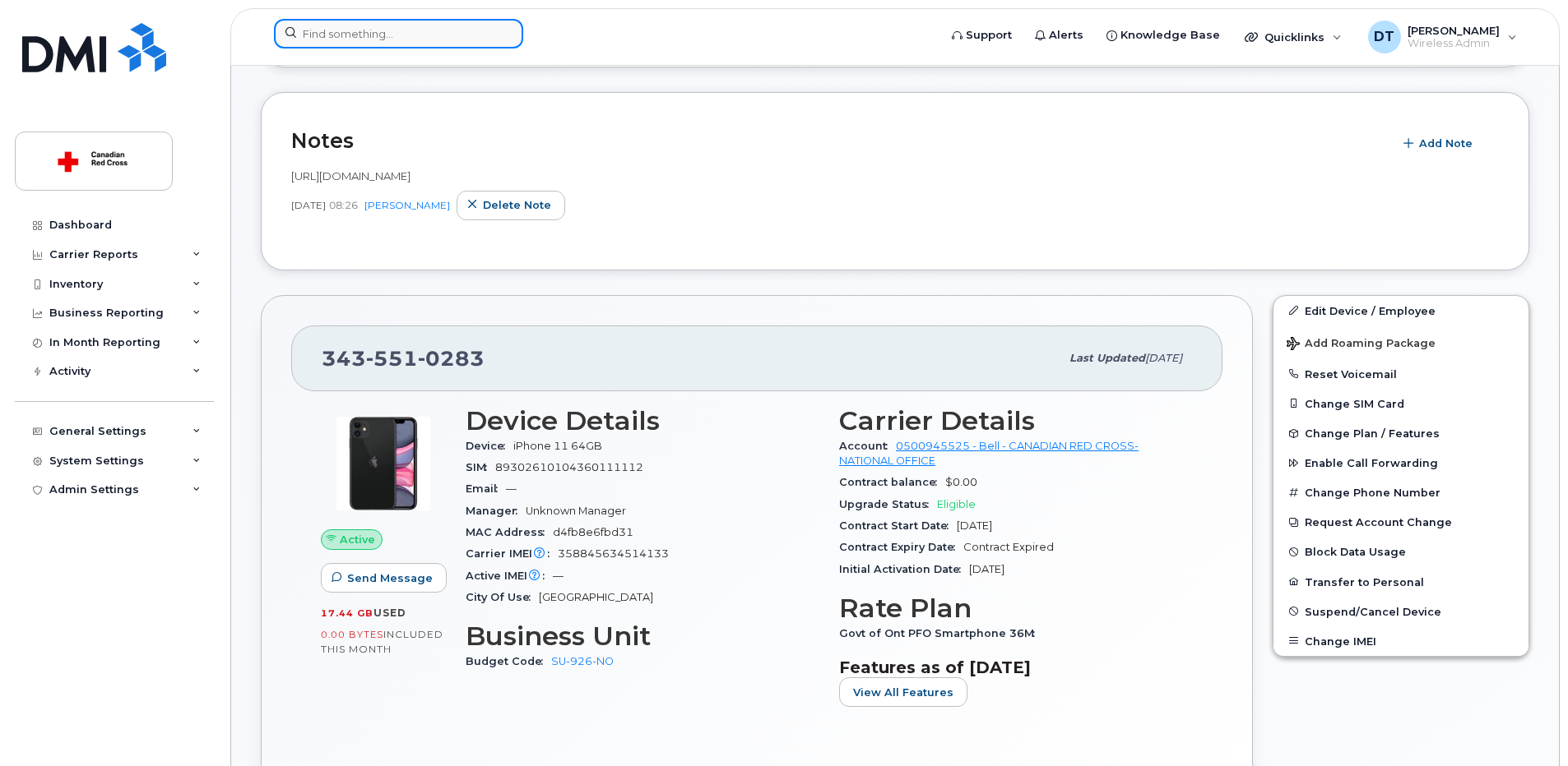
click at [419, 27] on input at bounding box center [398, 34] width 249 height 29
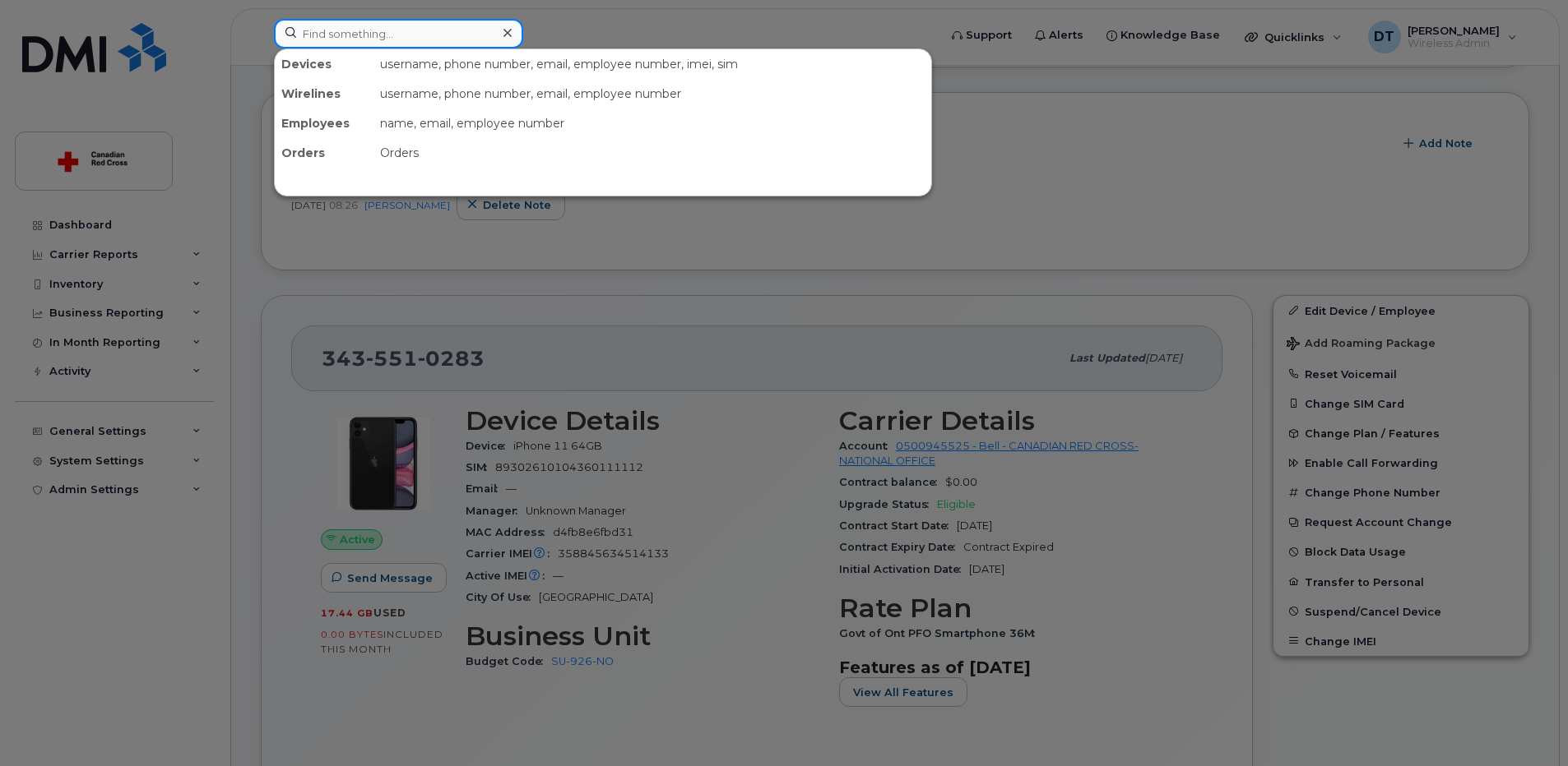
paste input "[PHONE_NUMBER]"
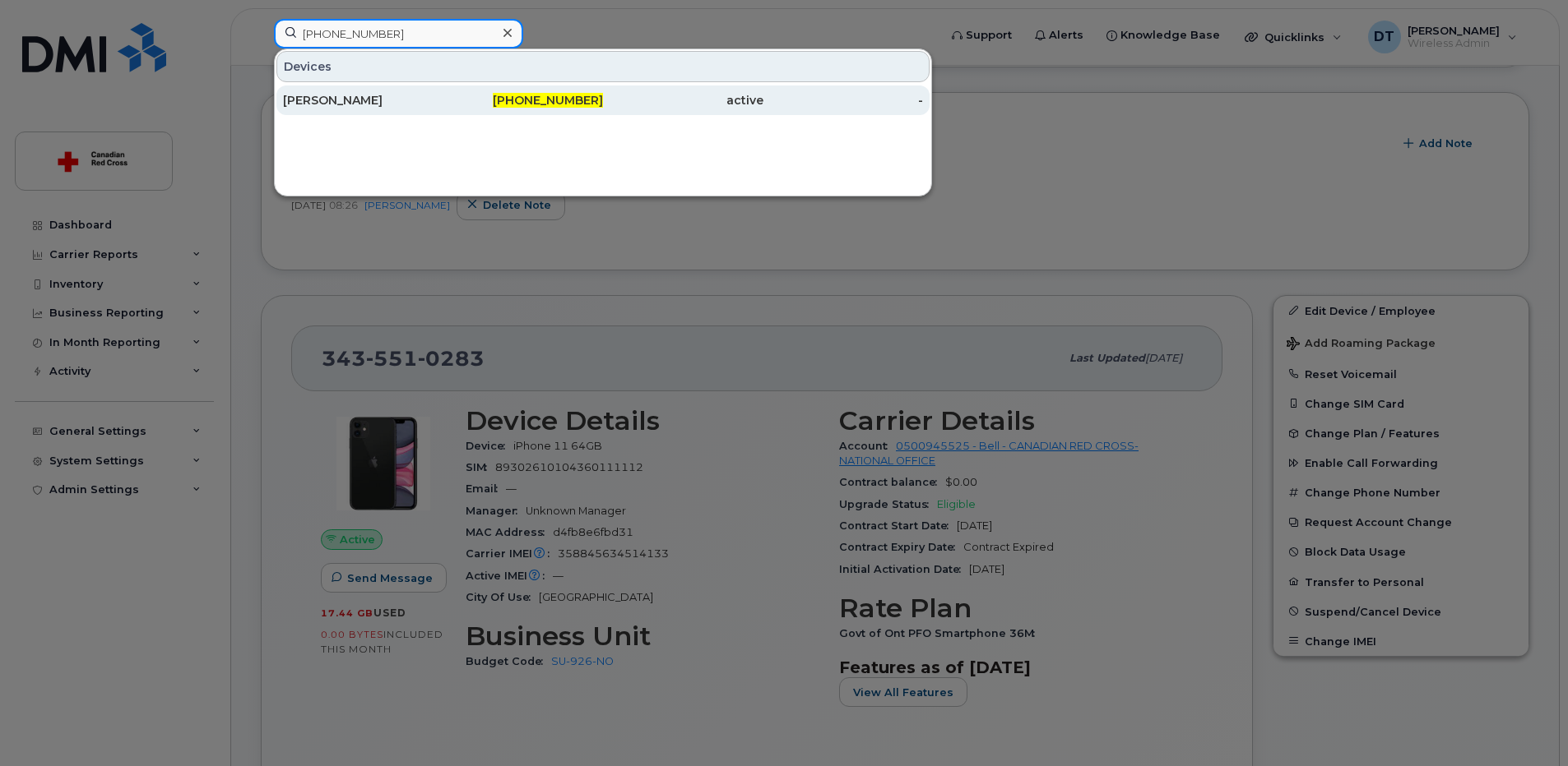
type input "204-471-5987"
click at [414, 99] on div "[PERSON_NAME]" at bounding box center [363, 100] width 161 height 16
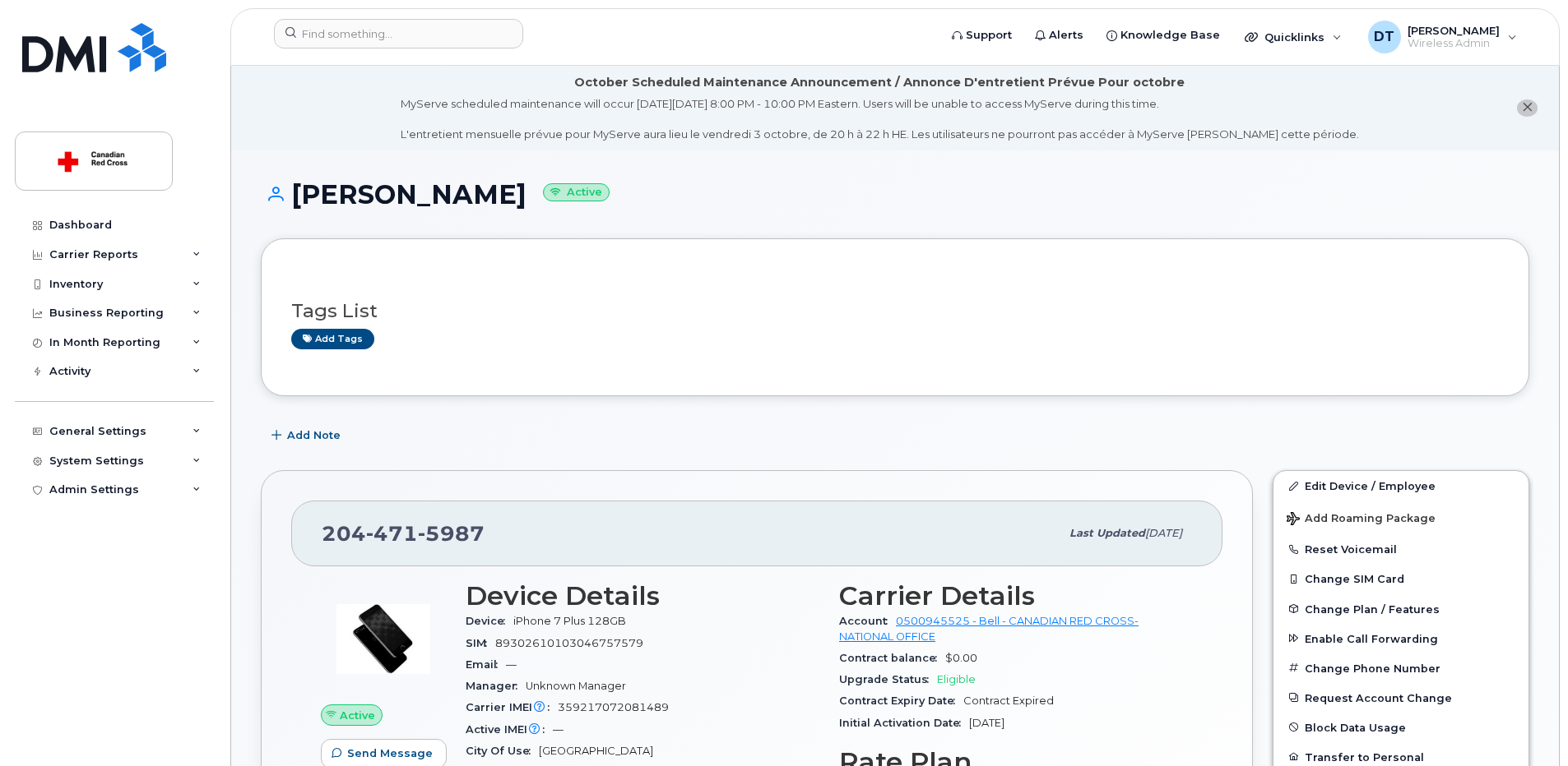
scroll to position [165, 0]
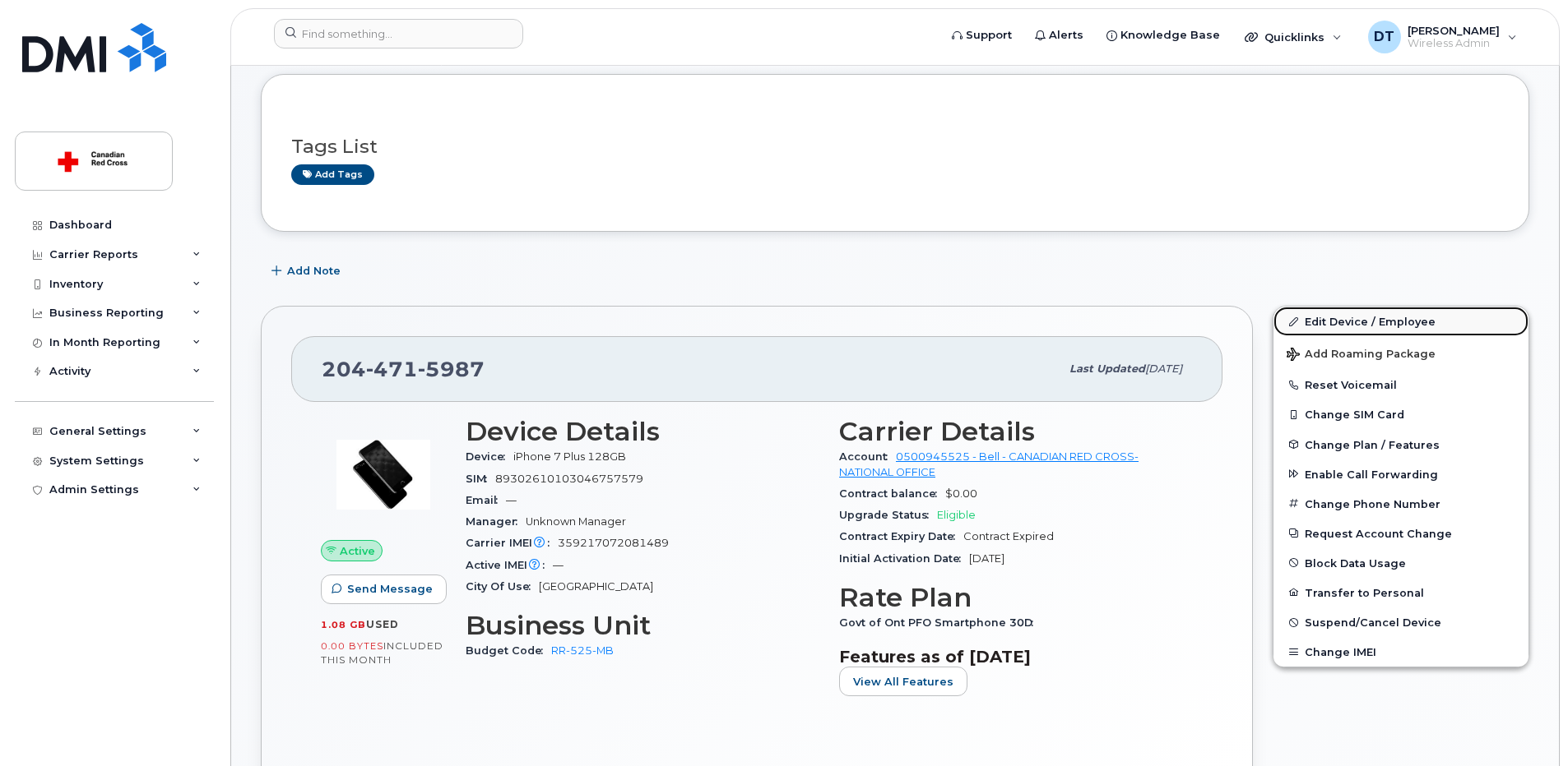
click at [1361, 324] on link "Edit Device / Employee" at bounding box center [1401, 322] width 255 height 29
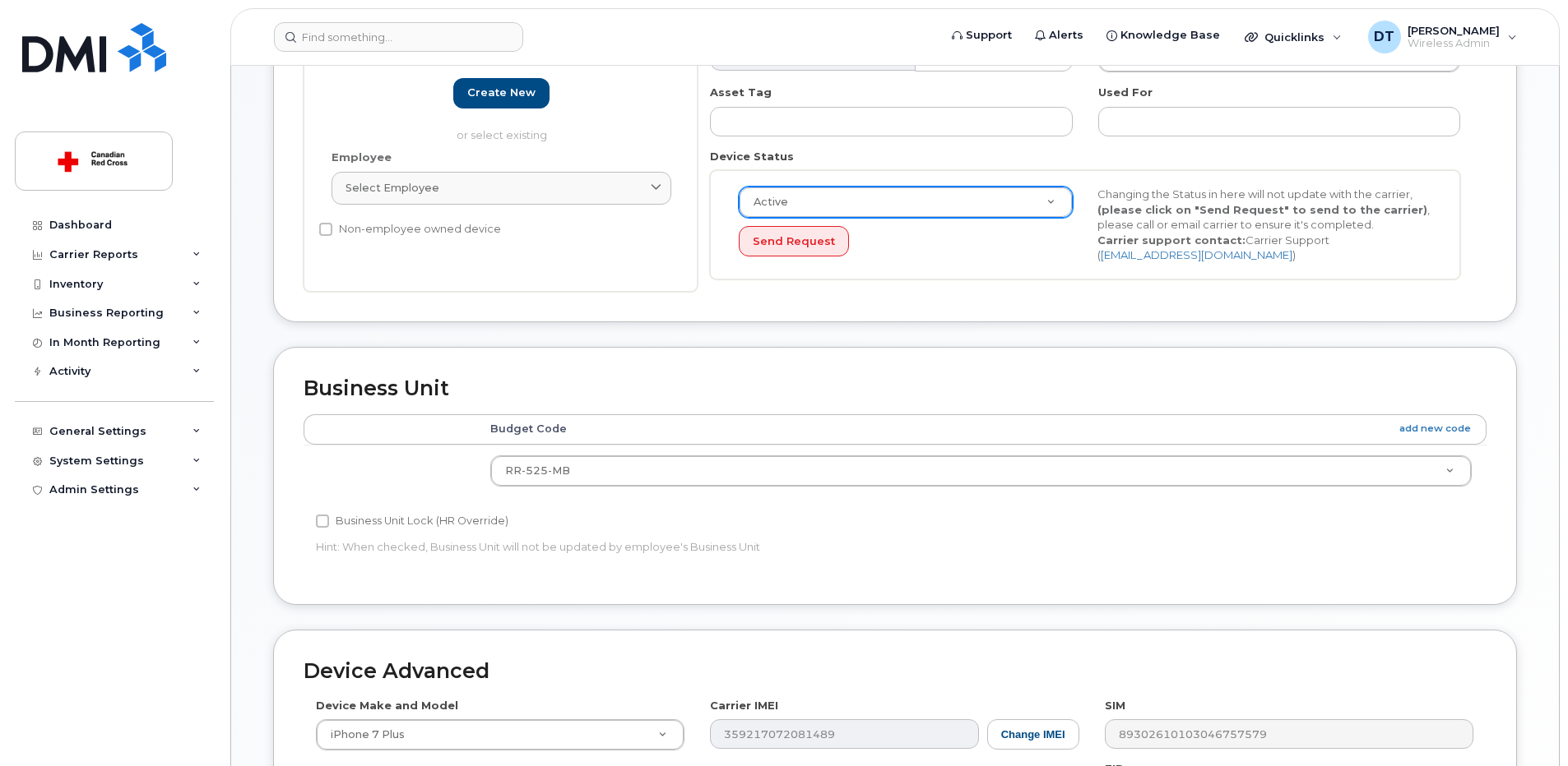
scroll to position [575, 0]
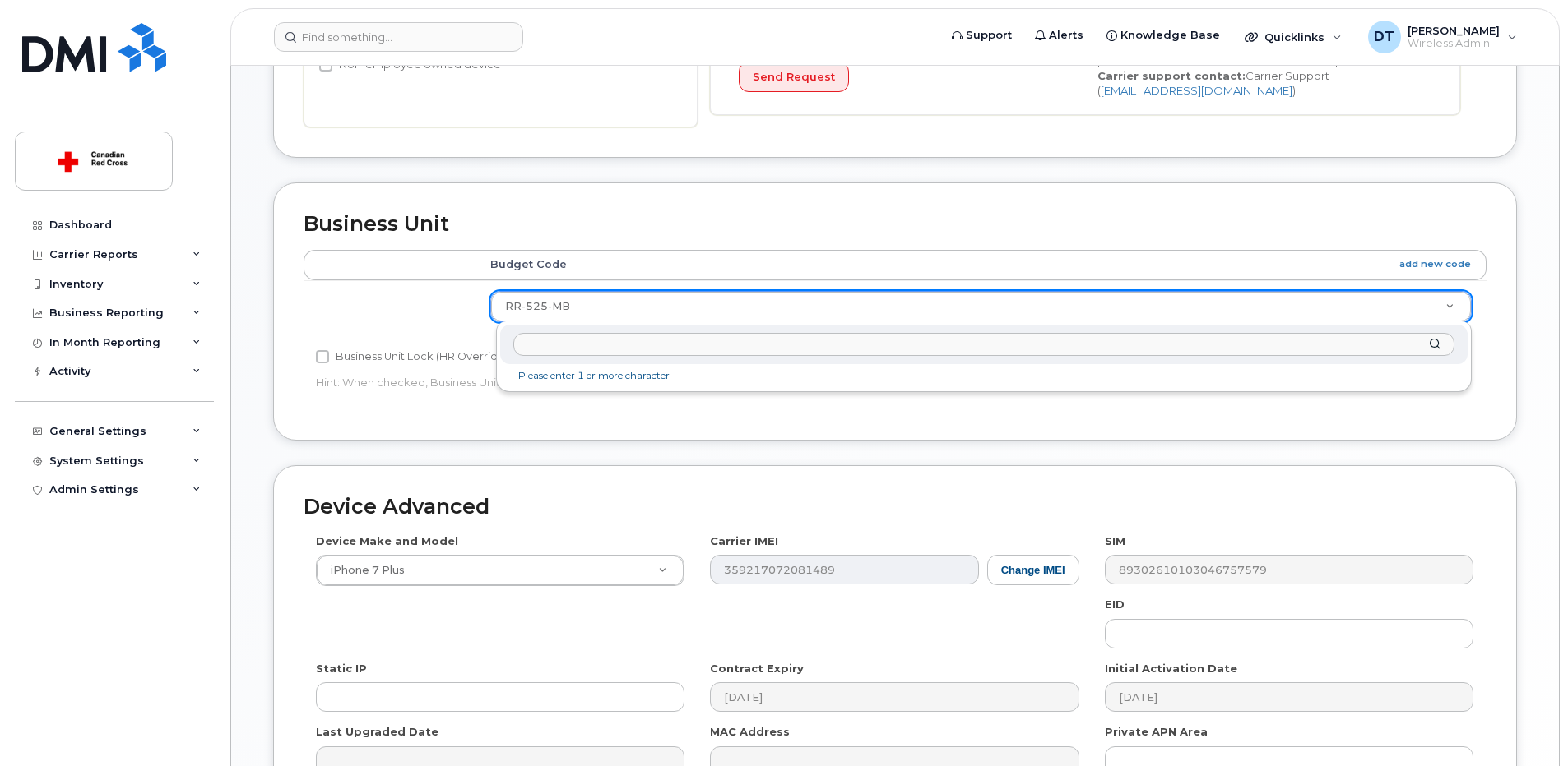
click at [590, 344] on input "text" at bounding box center [984, 345] width 941 height 24
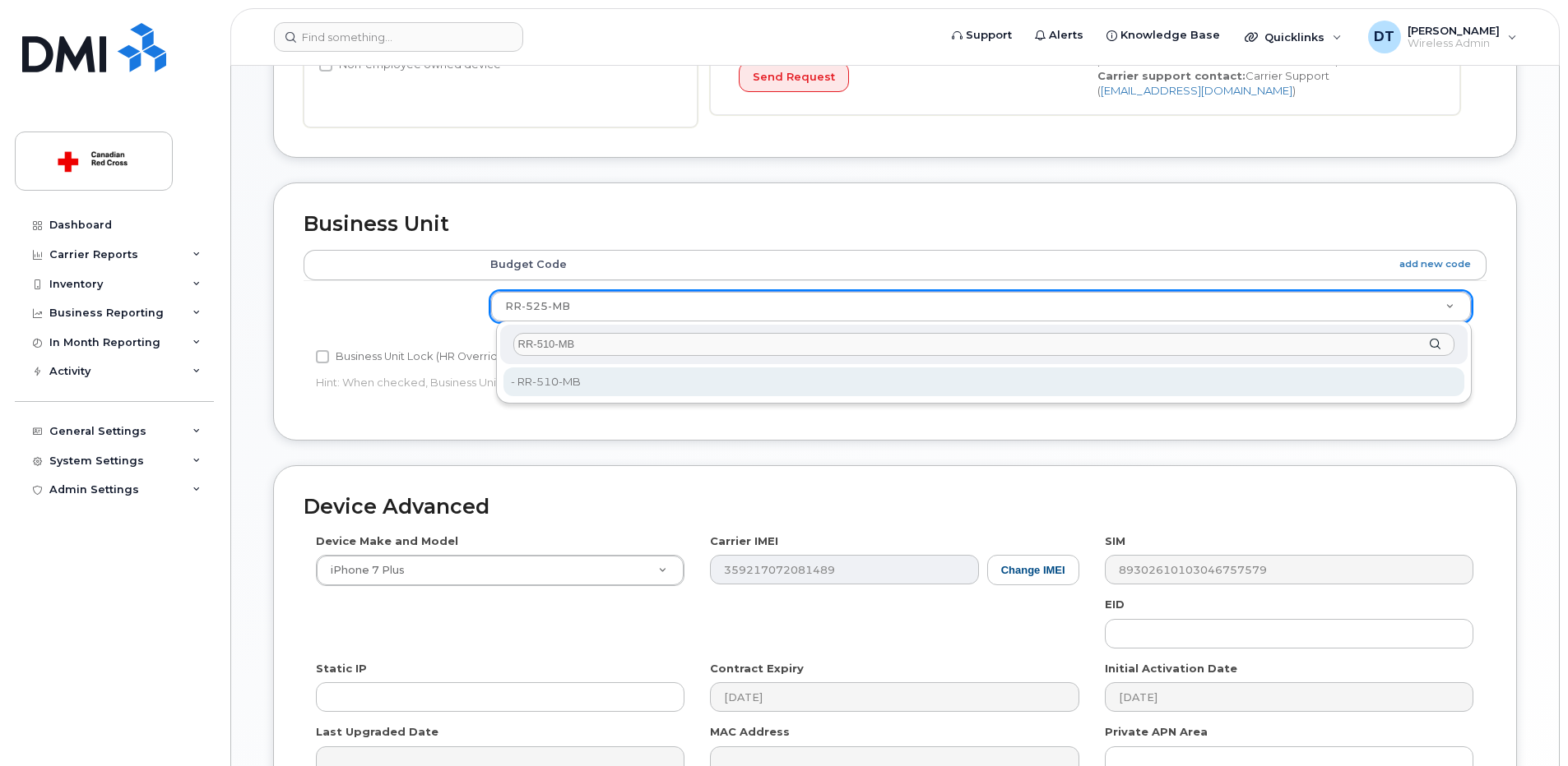
type input "RR-510-MB"
type input "35070005"
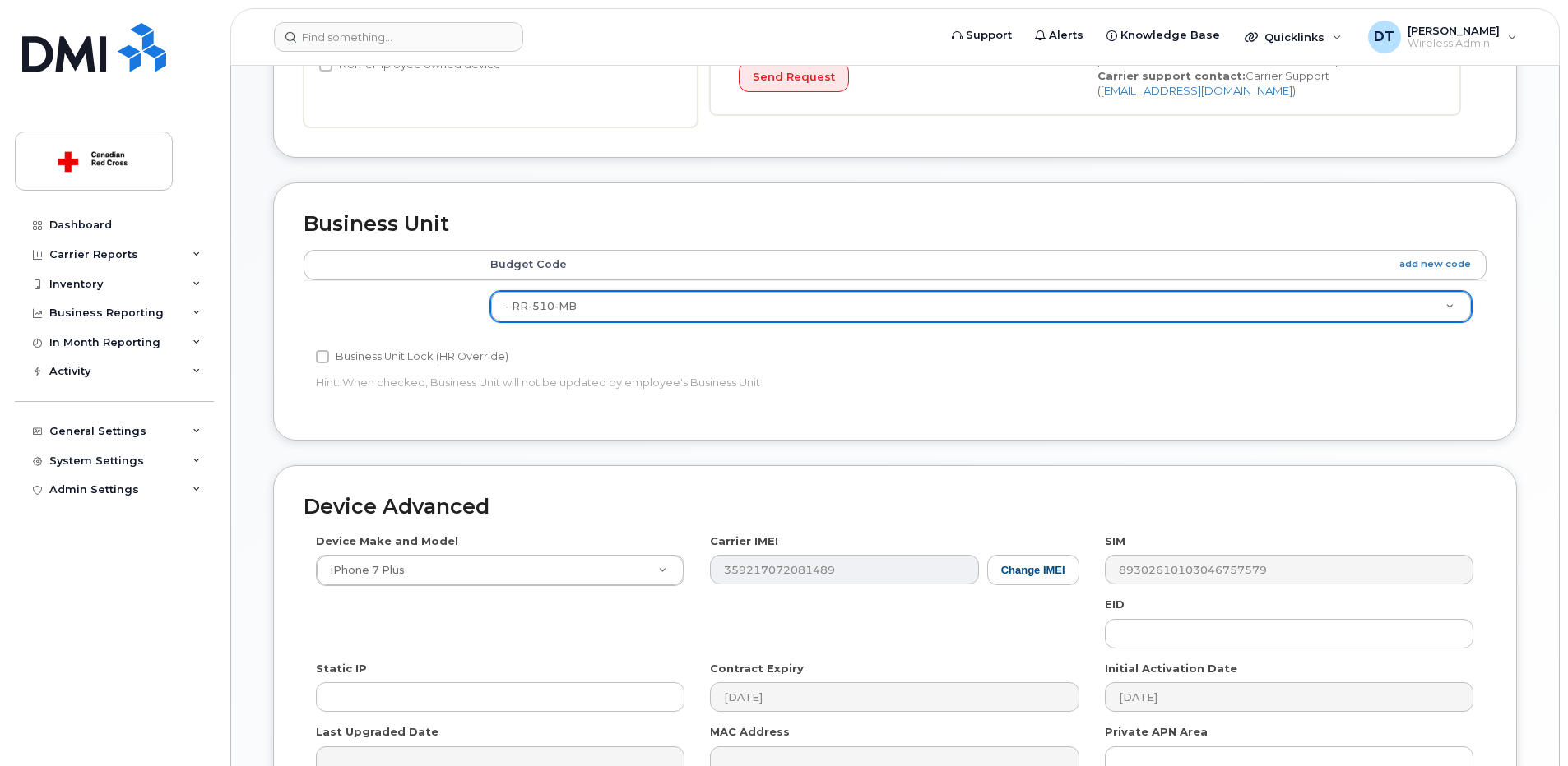
click at [1551, 553] on div "Edit Device Device General Employee Is not assigned to device Create new or sel…" at bounding box center [895, 239] width 1328 height 1329
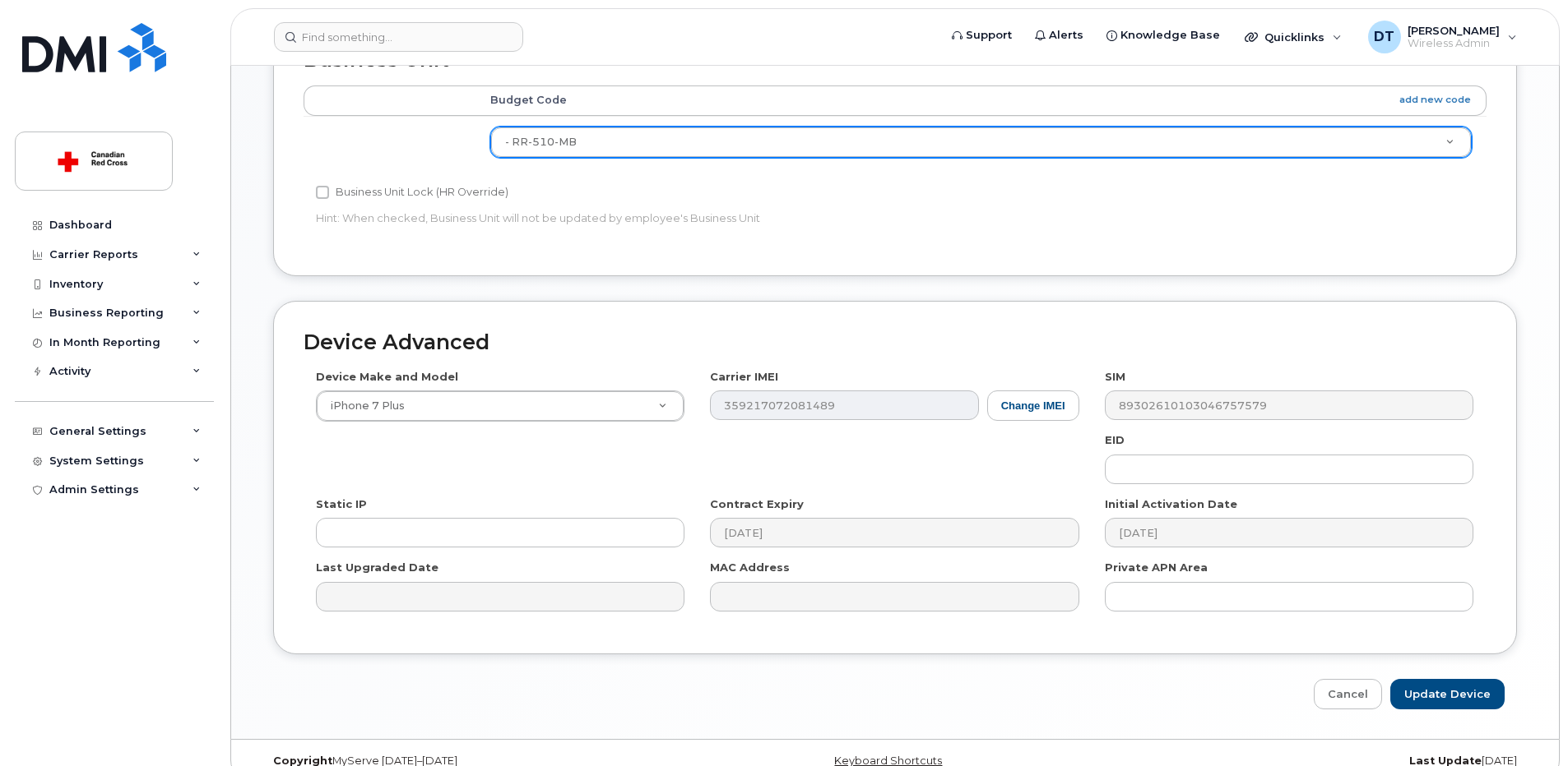
scroll to position [766, 0]
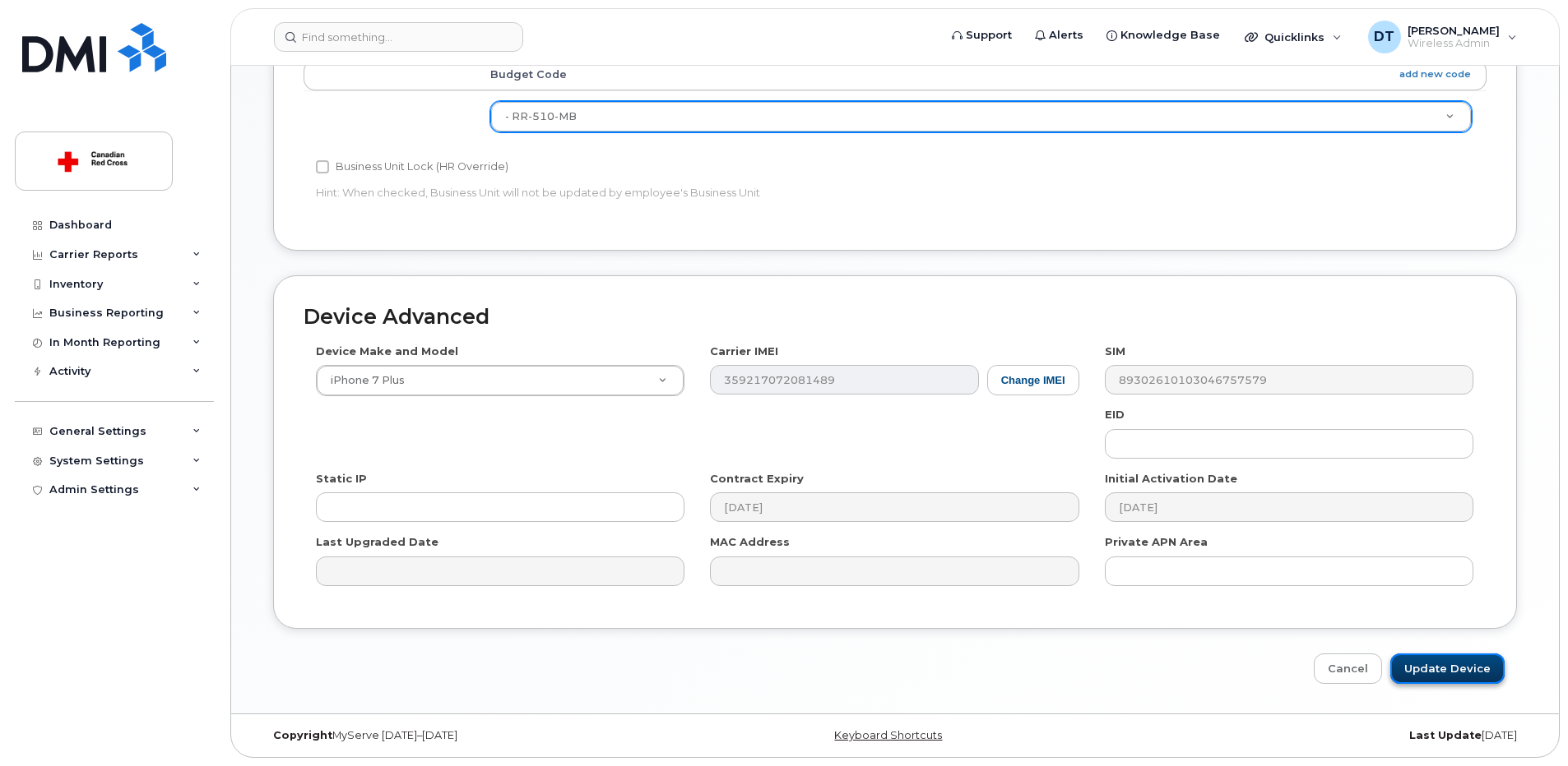
click at [1460, 660] on input "Update Device" at bounding box center [1447, 669] width 115 height 30
type input "Saving..."
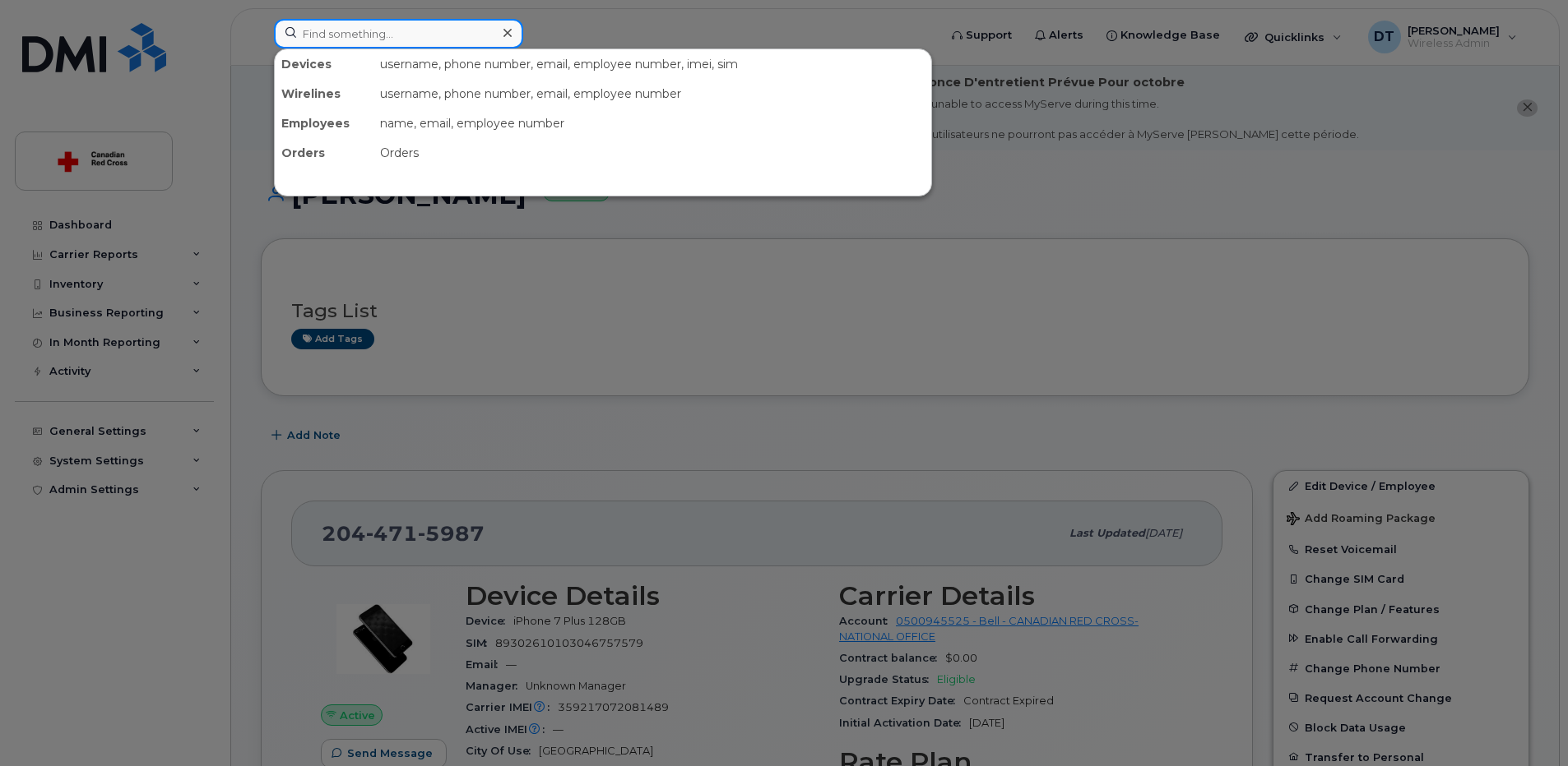
click at [467, 38] on input at bounding box center [398, 34] width 249 height 29
paste input "[PHONE_NUMBER]"
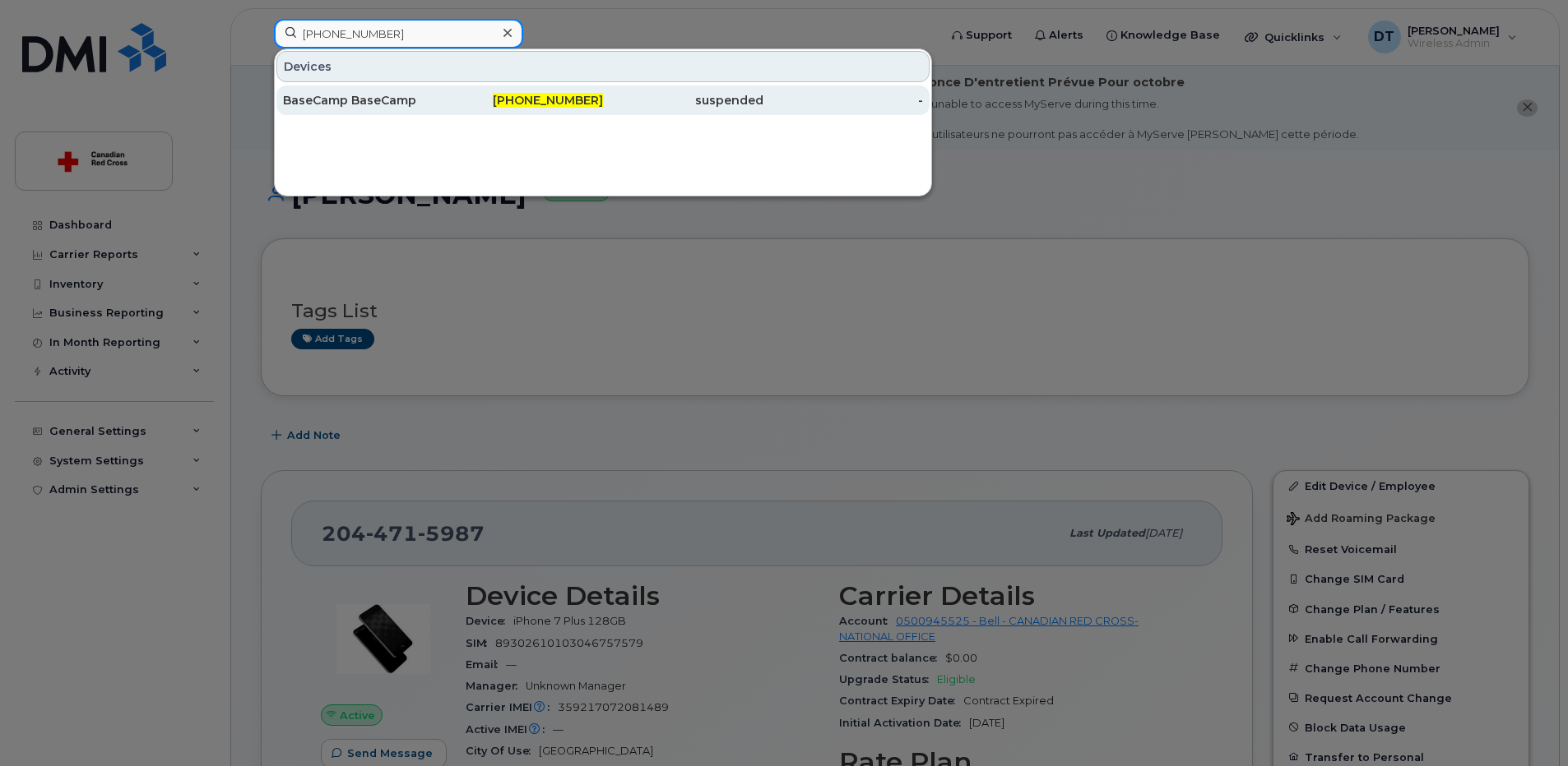
type input "[PHONE_NUMBER]"
click at [428, 102] on div "BaseCamp BaseCamp" at bounding box center [363, 100] width 161 height 16
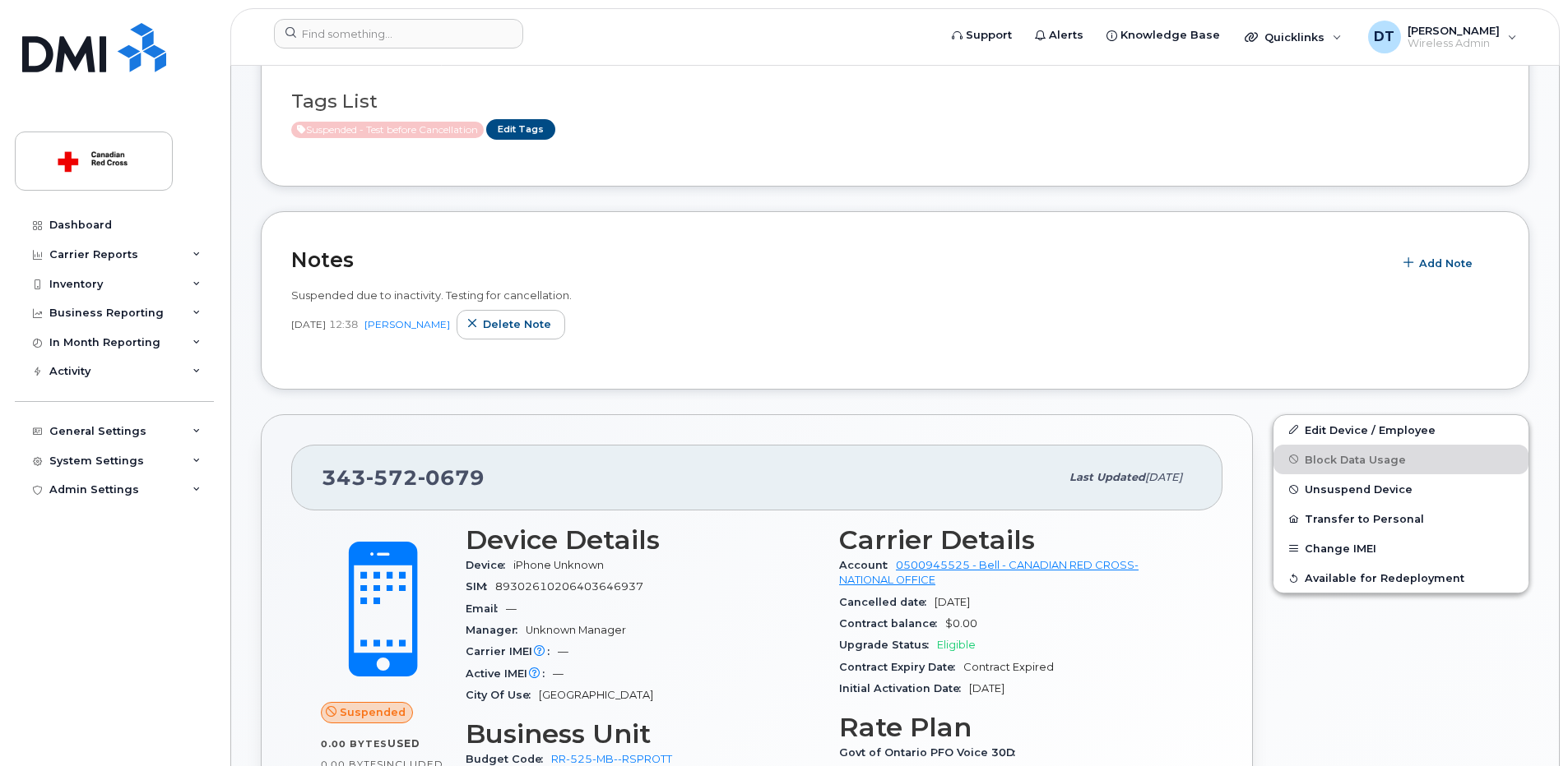
scroll to position [575, 0]
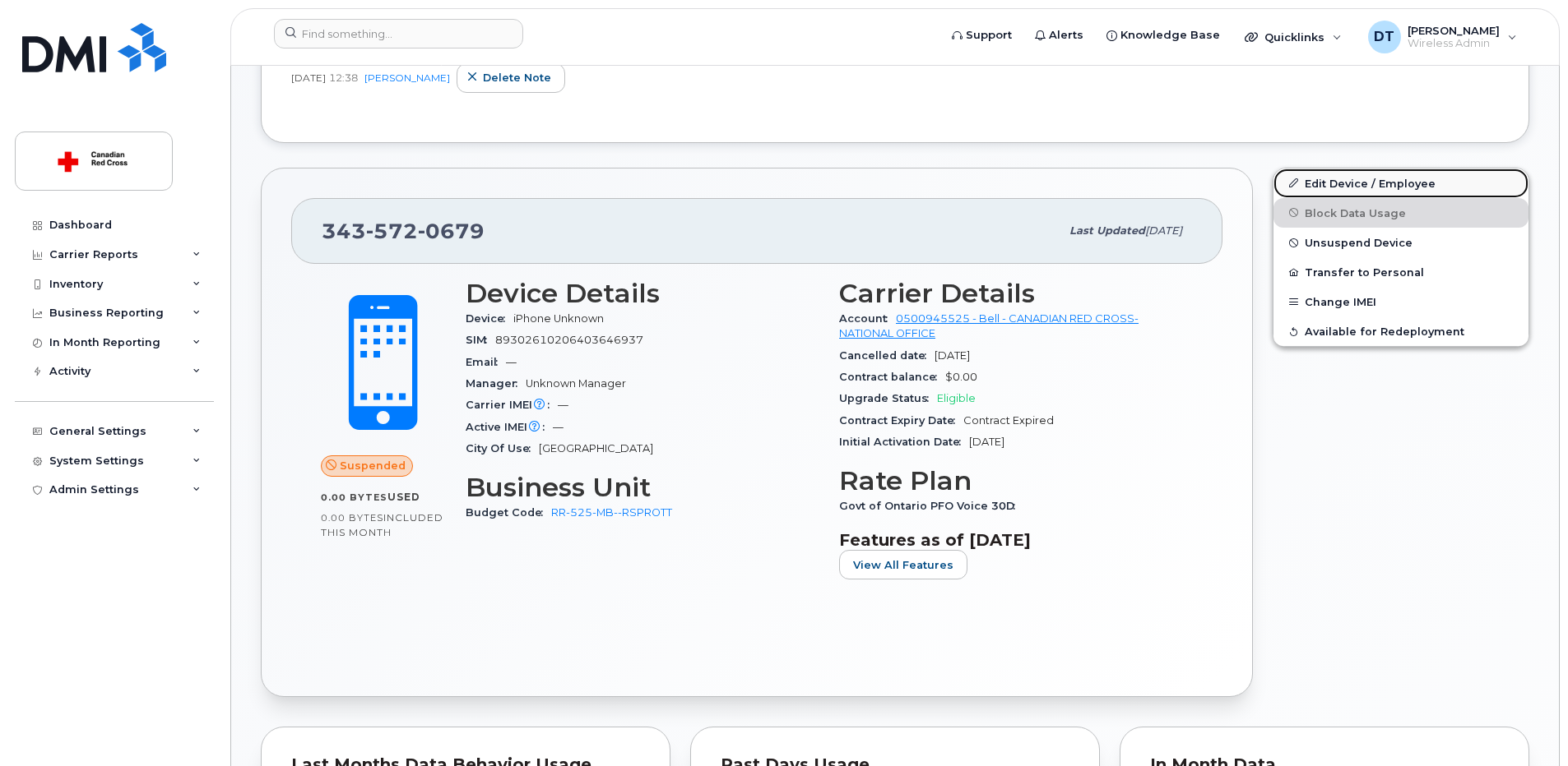
click at [1392, 186] on link "Edit Device / Employee" at bounding box center [1401, 183] width 255 height 29
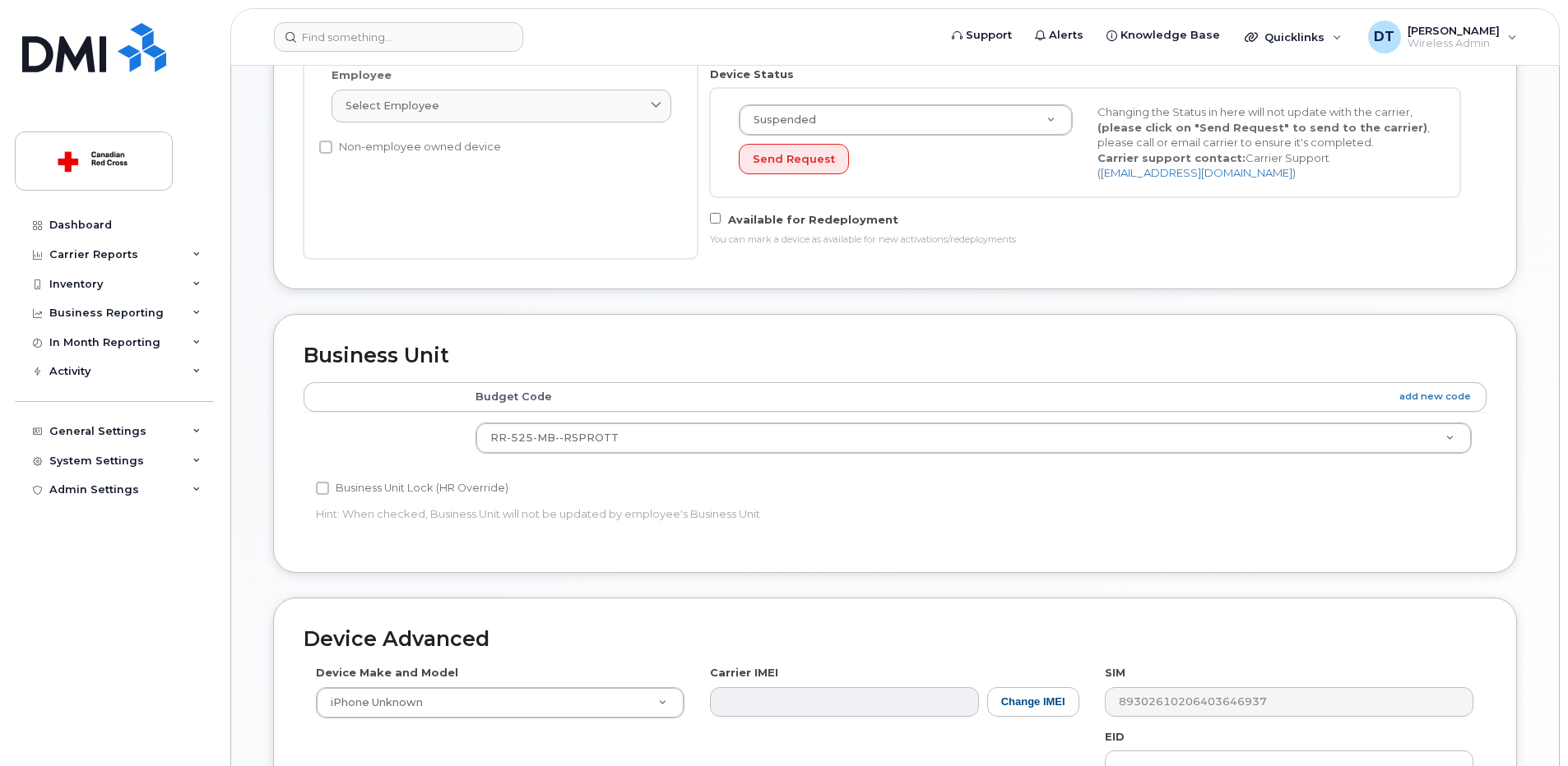
scroll to position [658, 0]
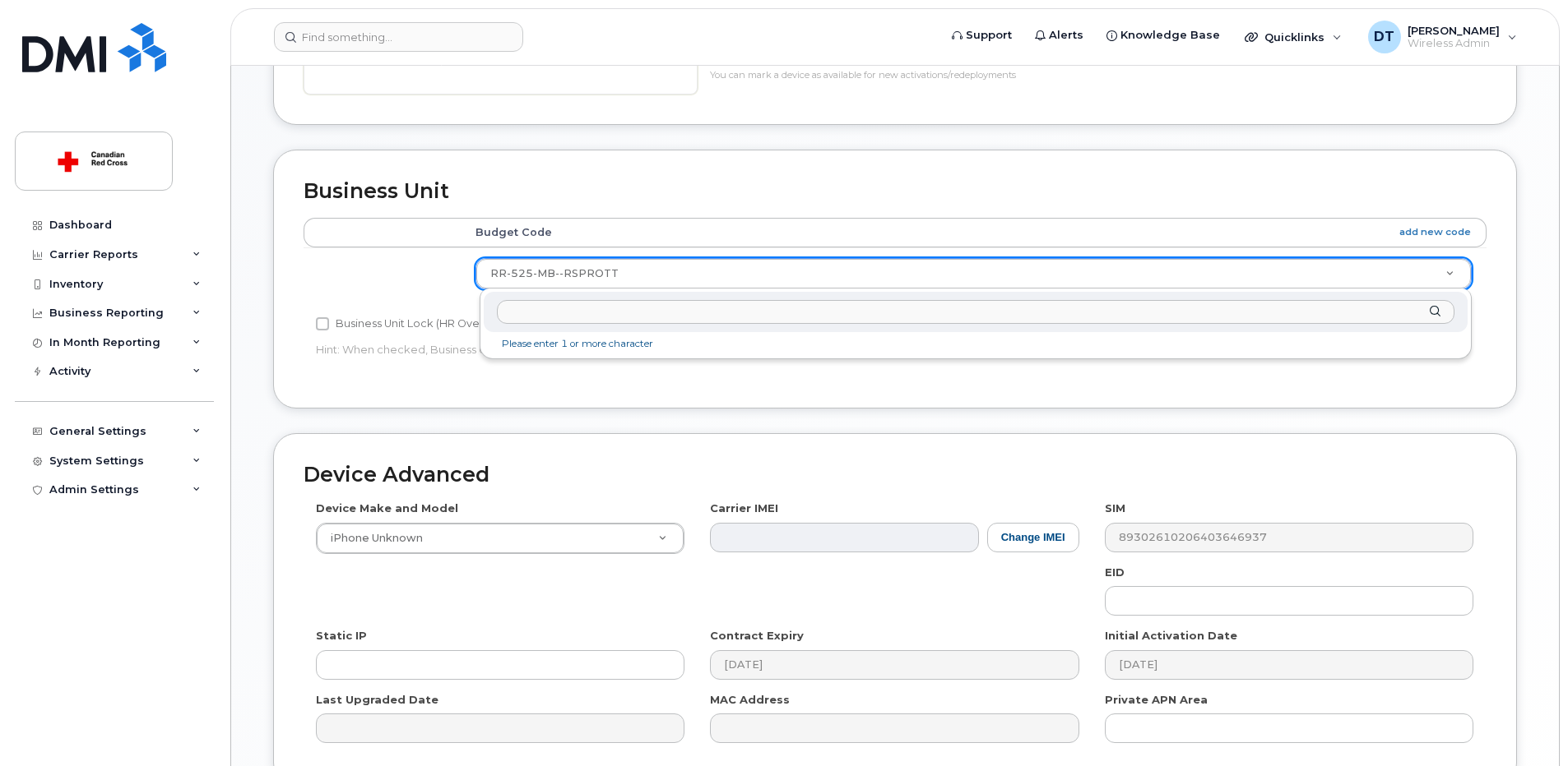
click at [768, 311] on input "text" at bounding box center [976, 312] width 958 height 24
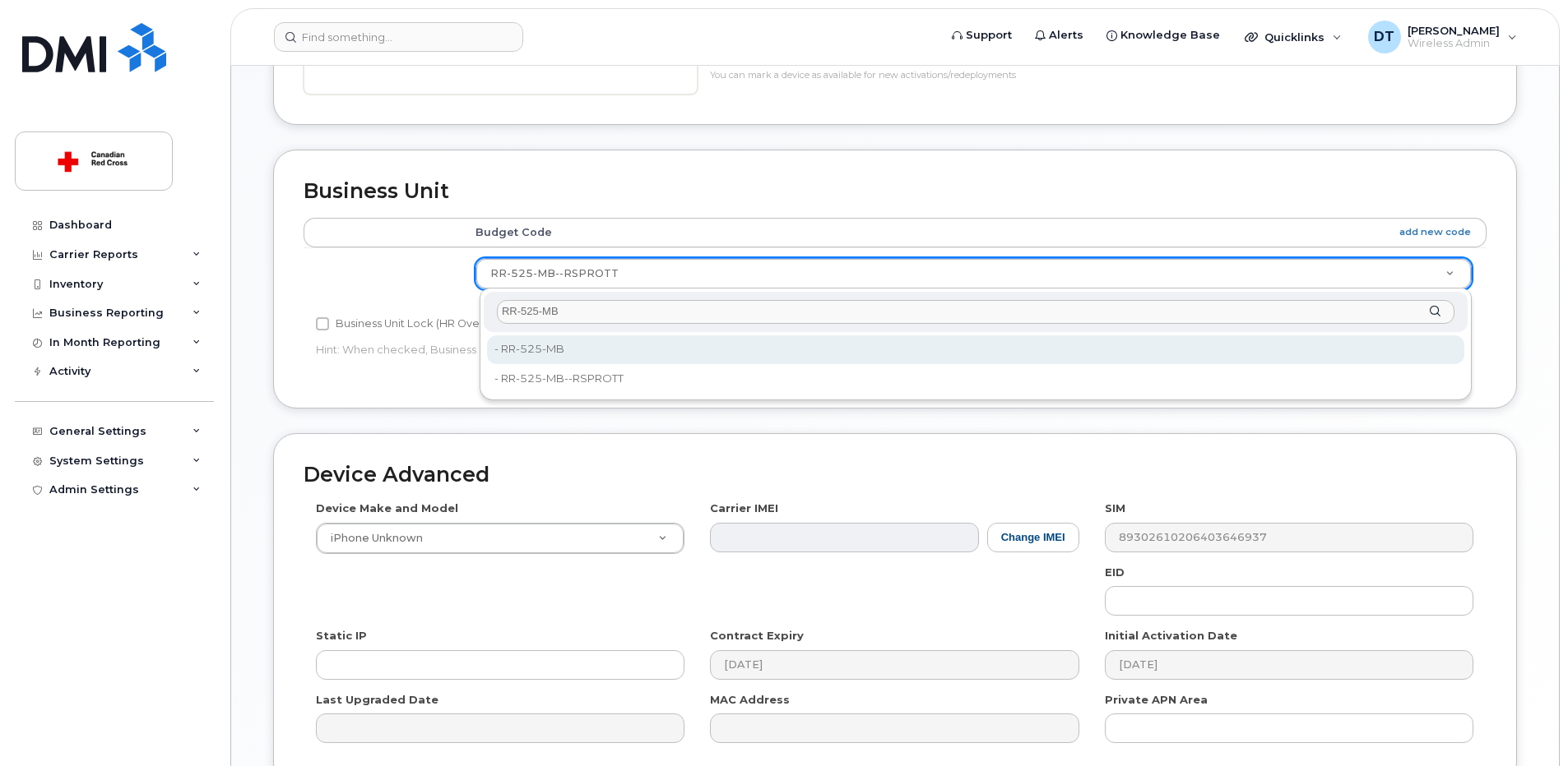
type input "RR-525-MB"
type input "35070015"
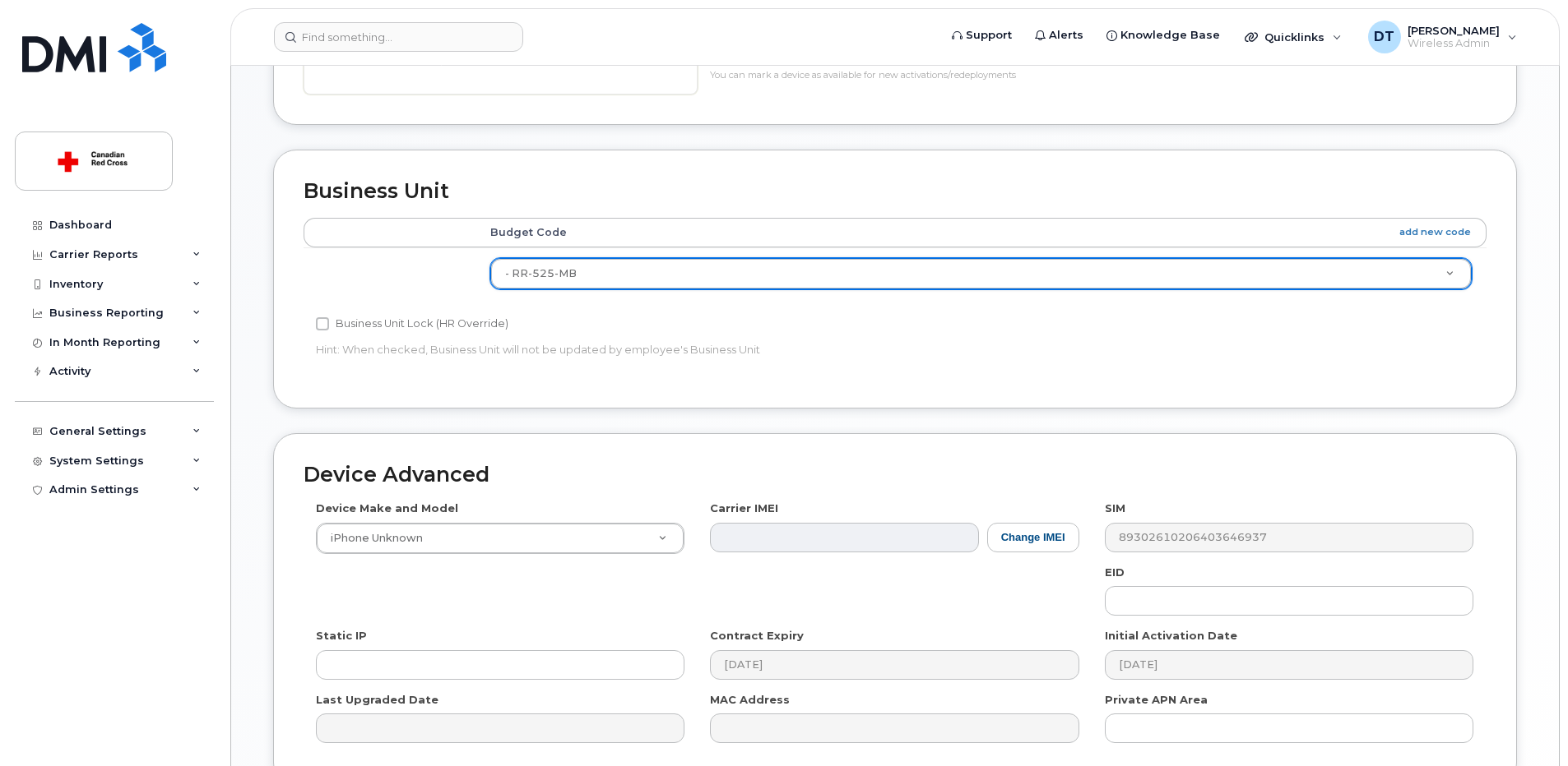
click at [1539, 500] on div "Edit Device Device General Employee Is not assigned to device Create new or sel…" at bounding box center [895, 182] width 1328 height 1379
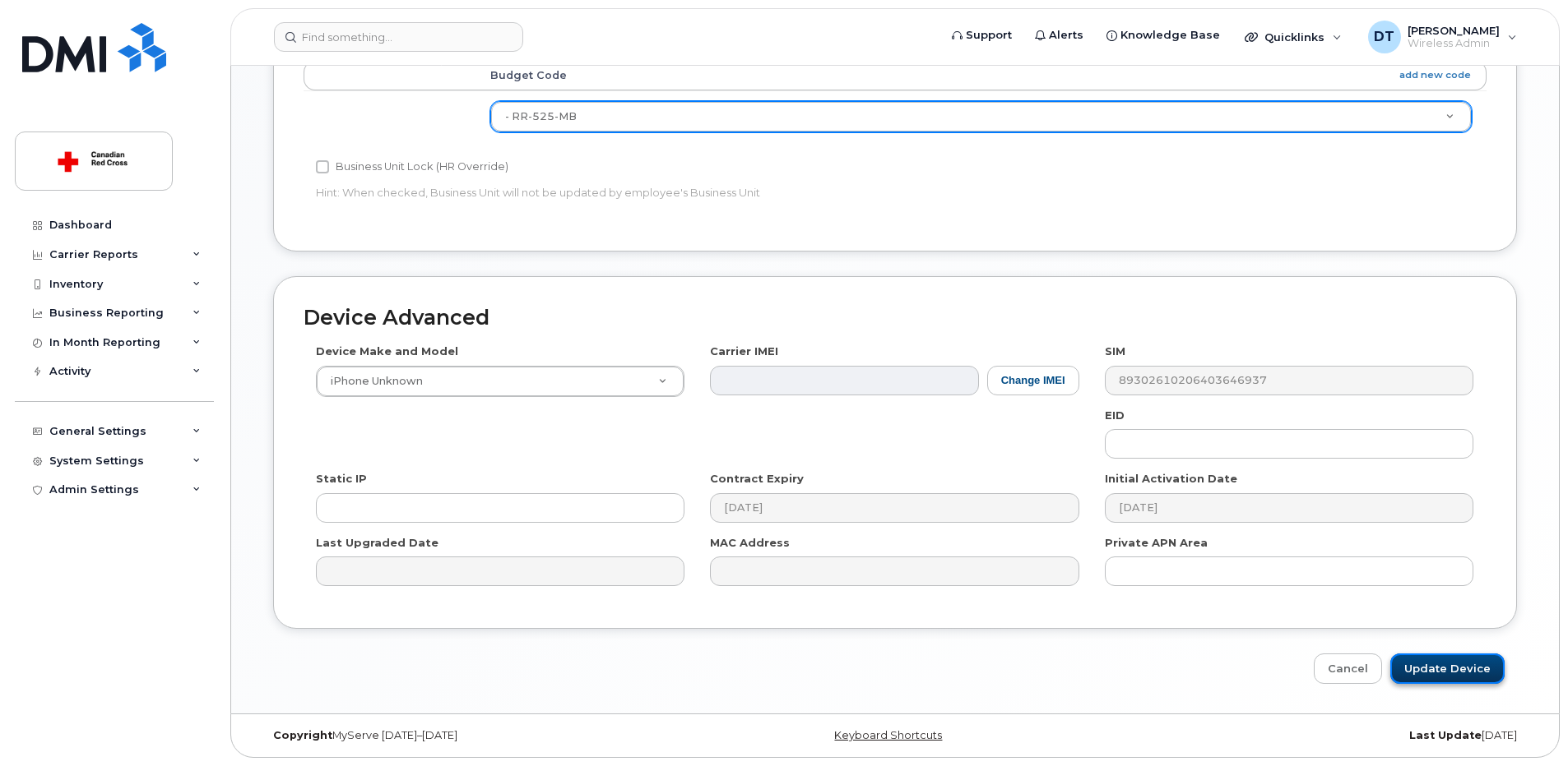
click at [1470, 667] on input "Update Device" at bounding box center [1447, 669] width 115 height 30
type input "Saving..."
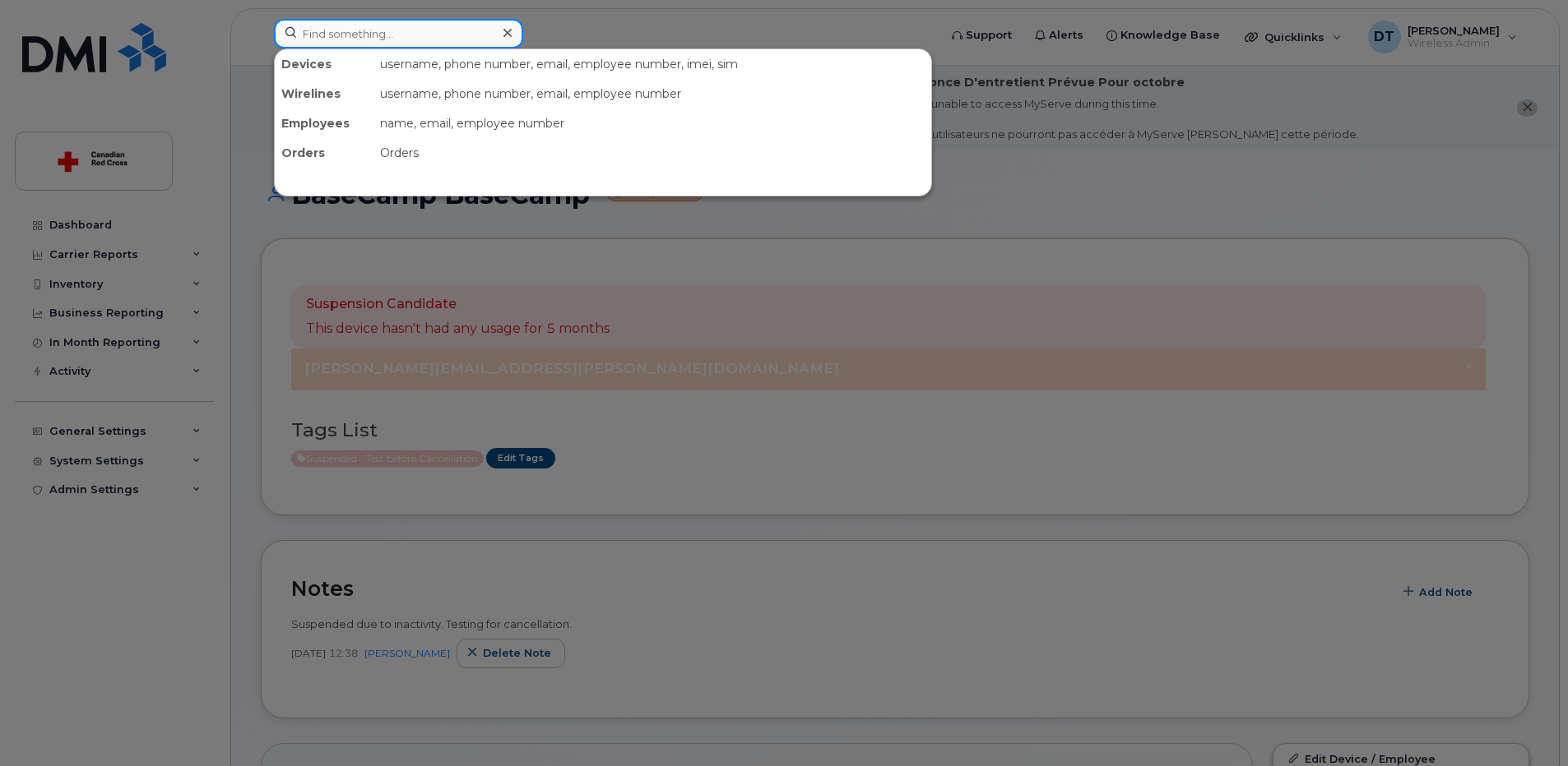
click at [339, 35] on input at bounding box center [398, 34] width 249 height 29
paste input "709-632-1173"
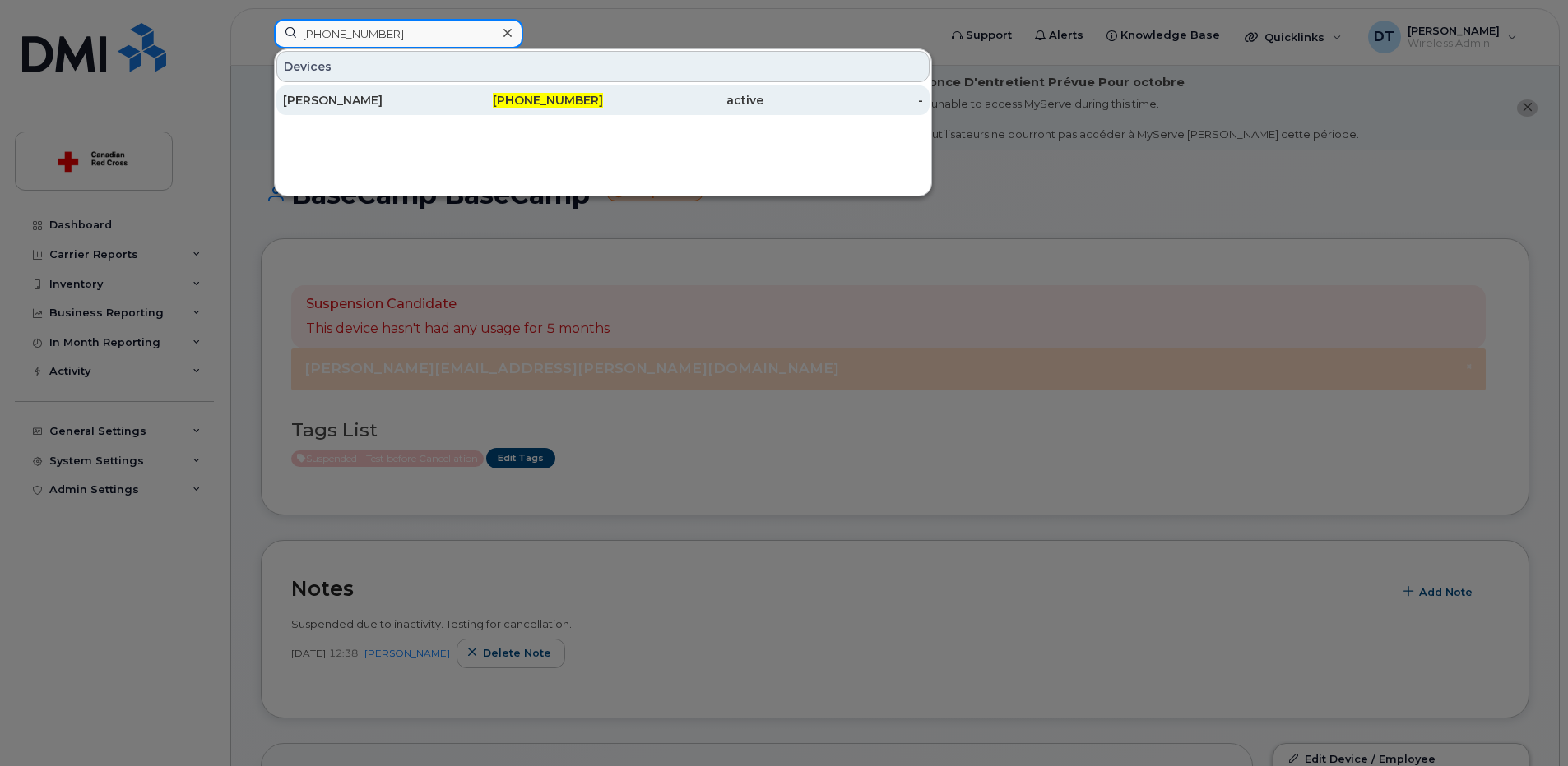
type input "709-632-1173"
click at [380, 95] on div "Michelle Skanes" at bounding box center [363, 100] width 161 height 16
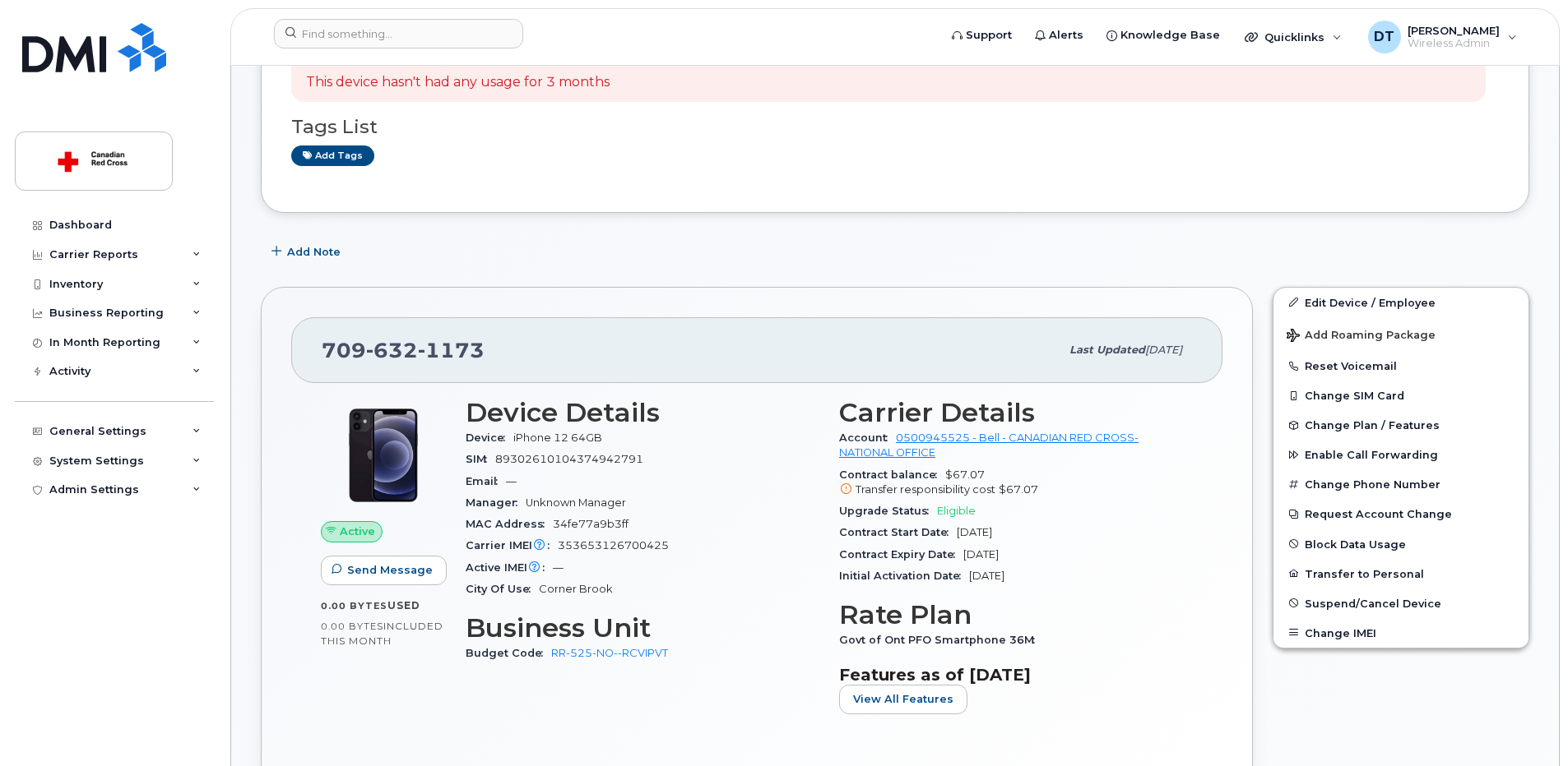
scroll to position [329, 0]
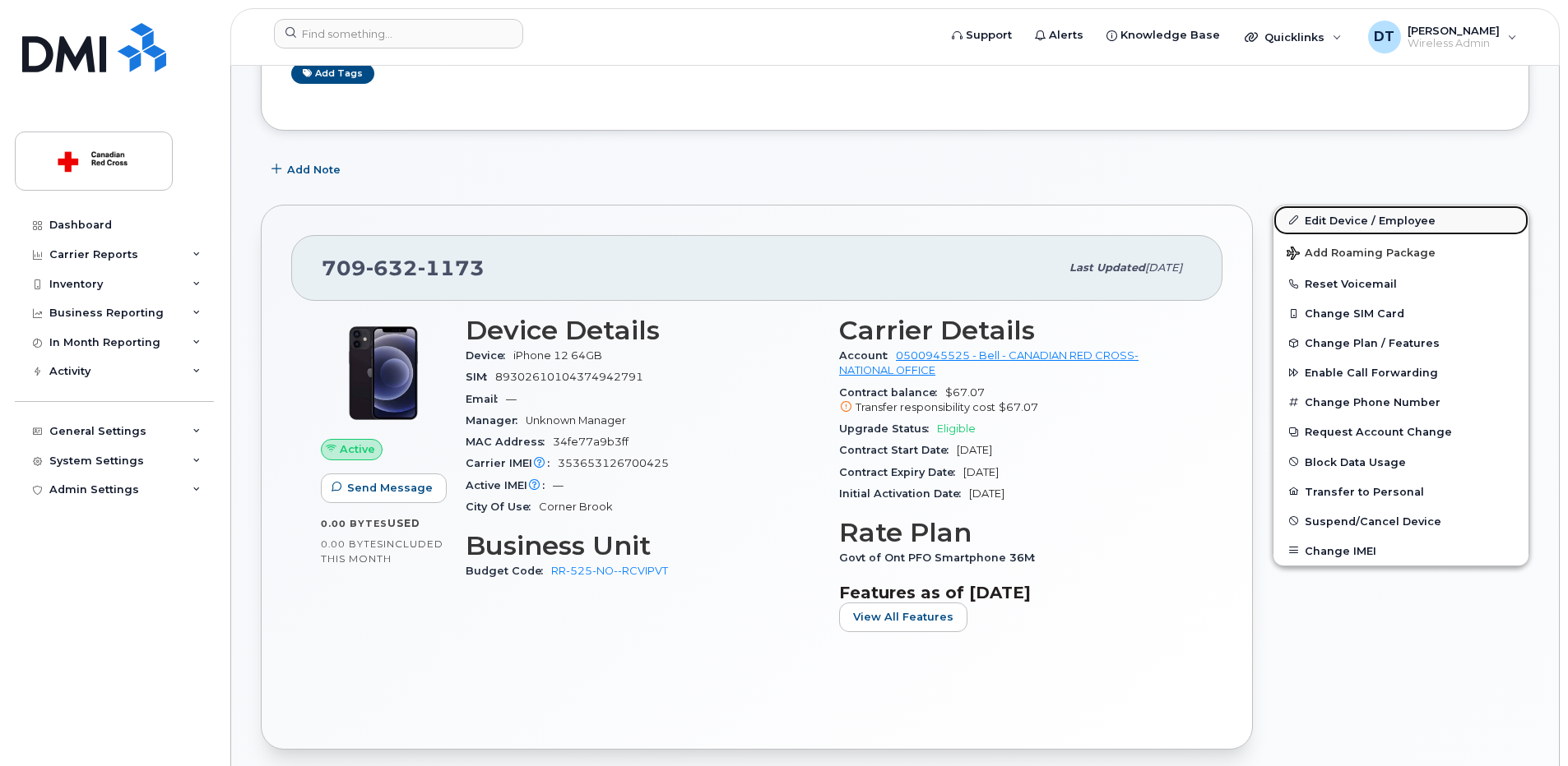
click at [1391, 214] on link "Edit Device / Employee" at bounding box center [1401, 220] width 255 height 29
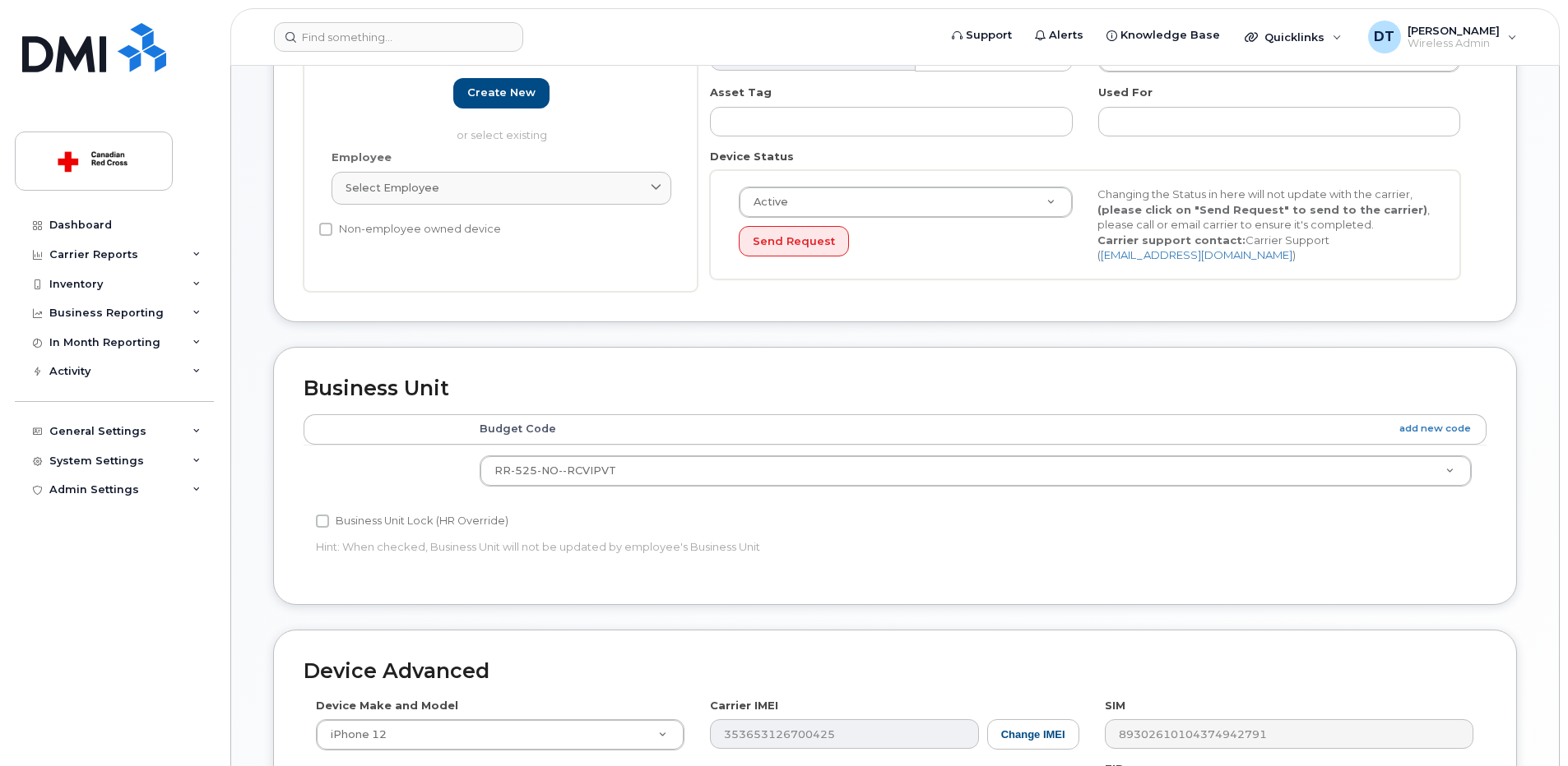
scroll to position [493, 0]
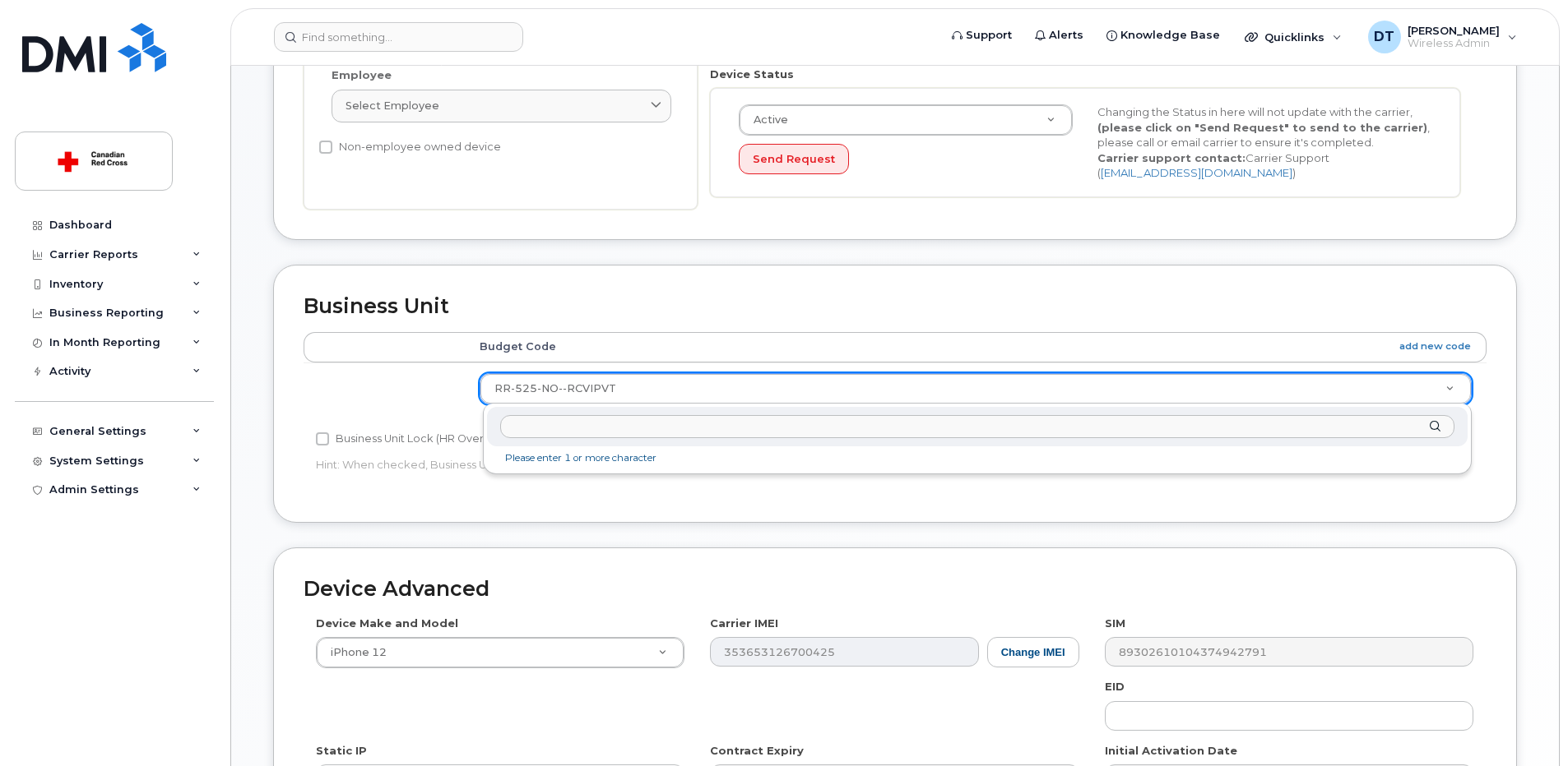
click at [665, 424] on input "text" at bounding box center [978, 427] width 954 height 24
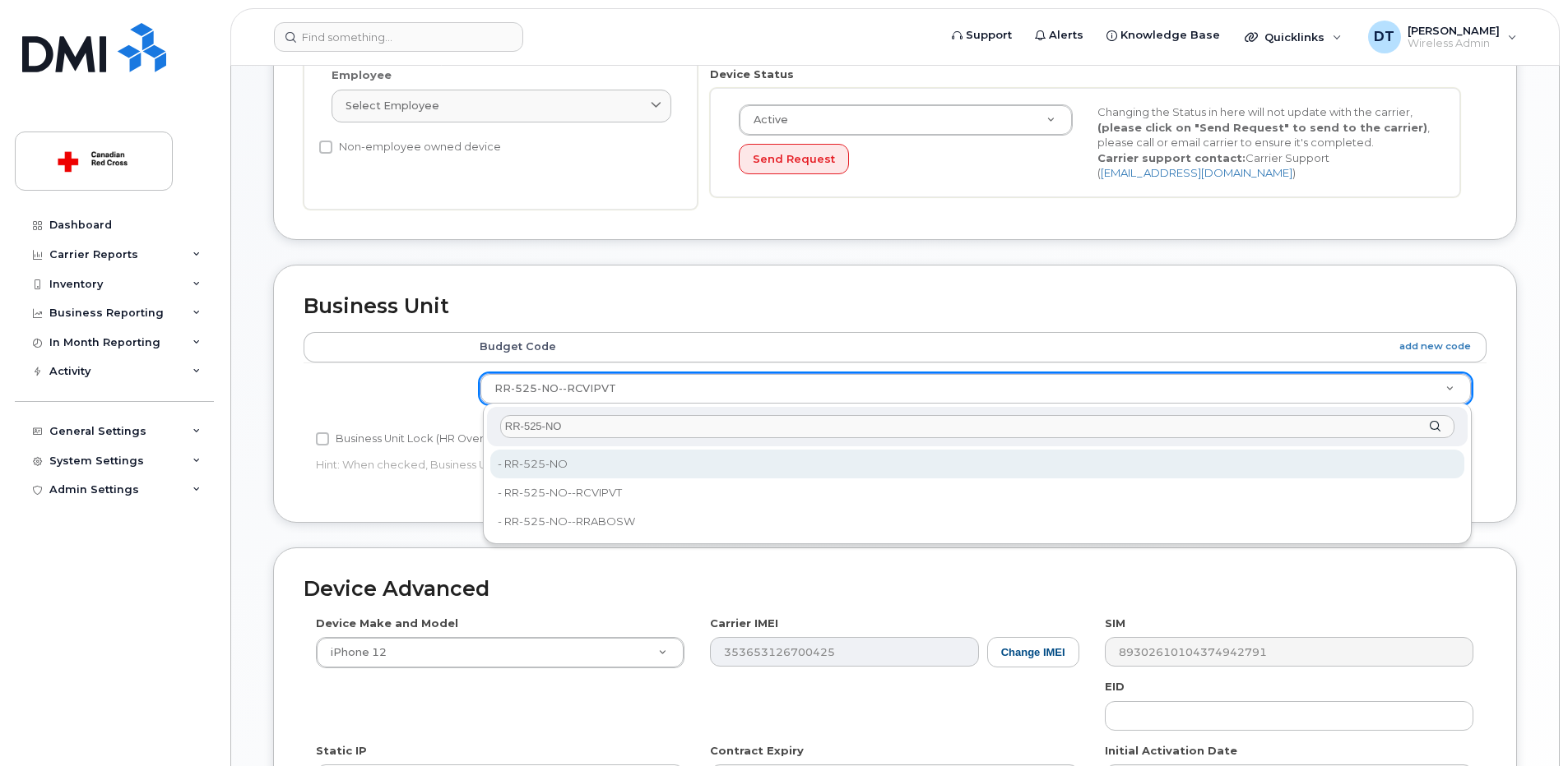
type input "RR-525-NO"
type input "35070019"
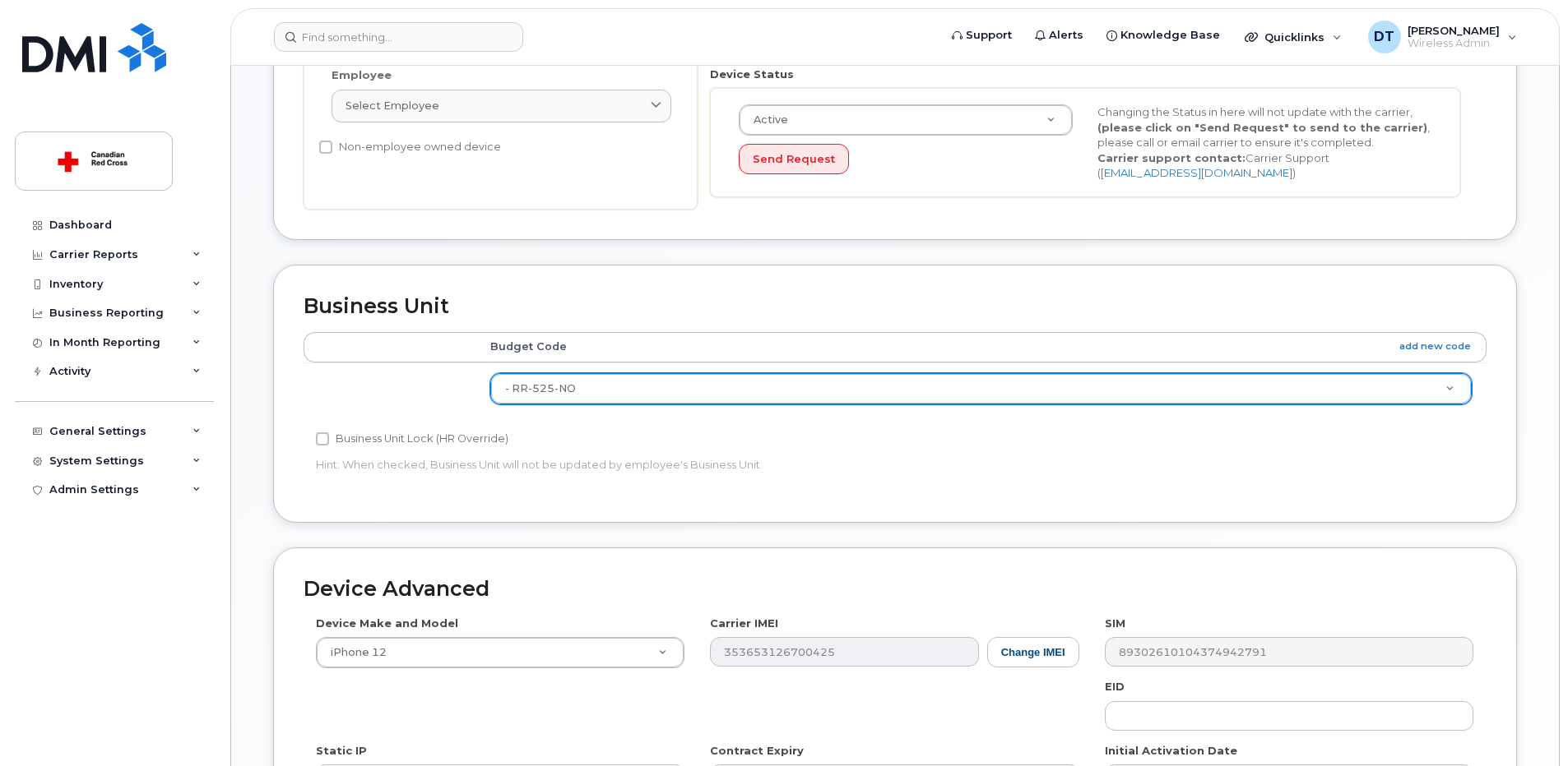
click at [1534, 465] on div "Edit Device Device General Employee Is not assigned to device Create new or sel…" at bounding box center [895, 321] width 1328 height 1329
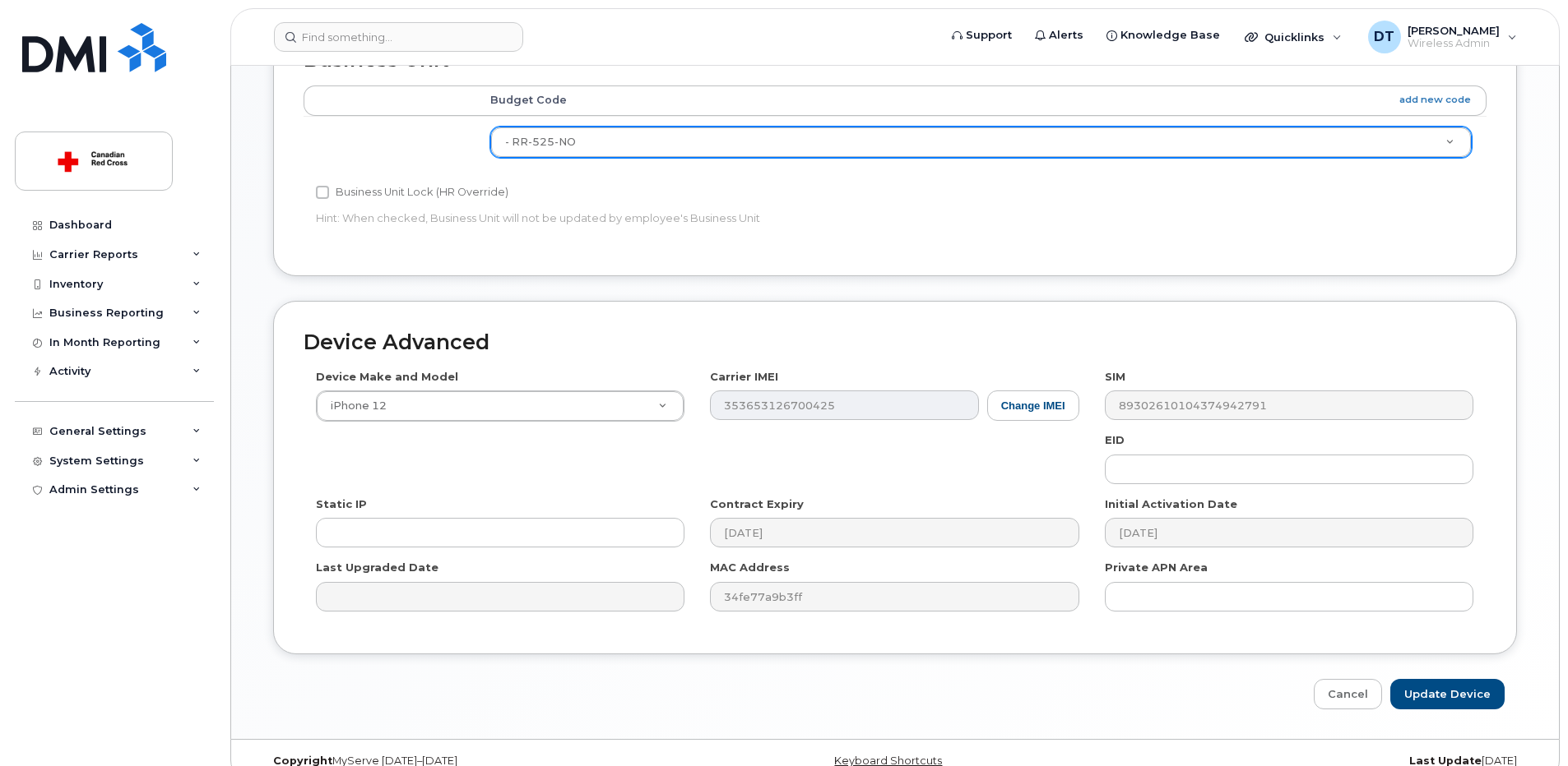
scroll to position [766, 0]
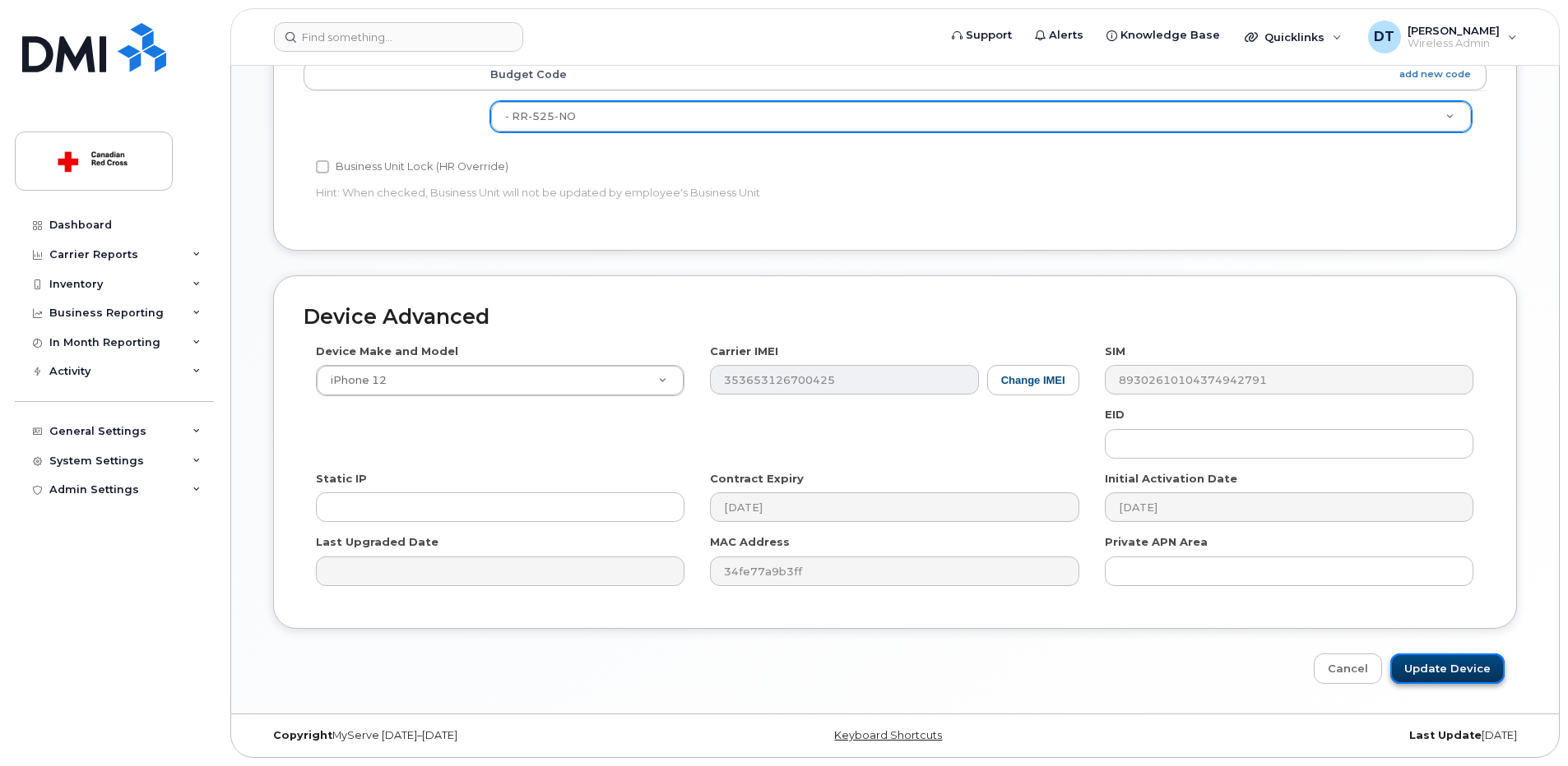
click at [1471, 662] on input "Update Device" at bounding box center [1447, 669] width 115 height 30
type input "Saving..."
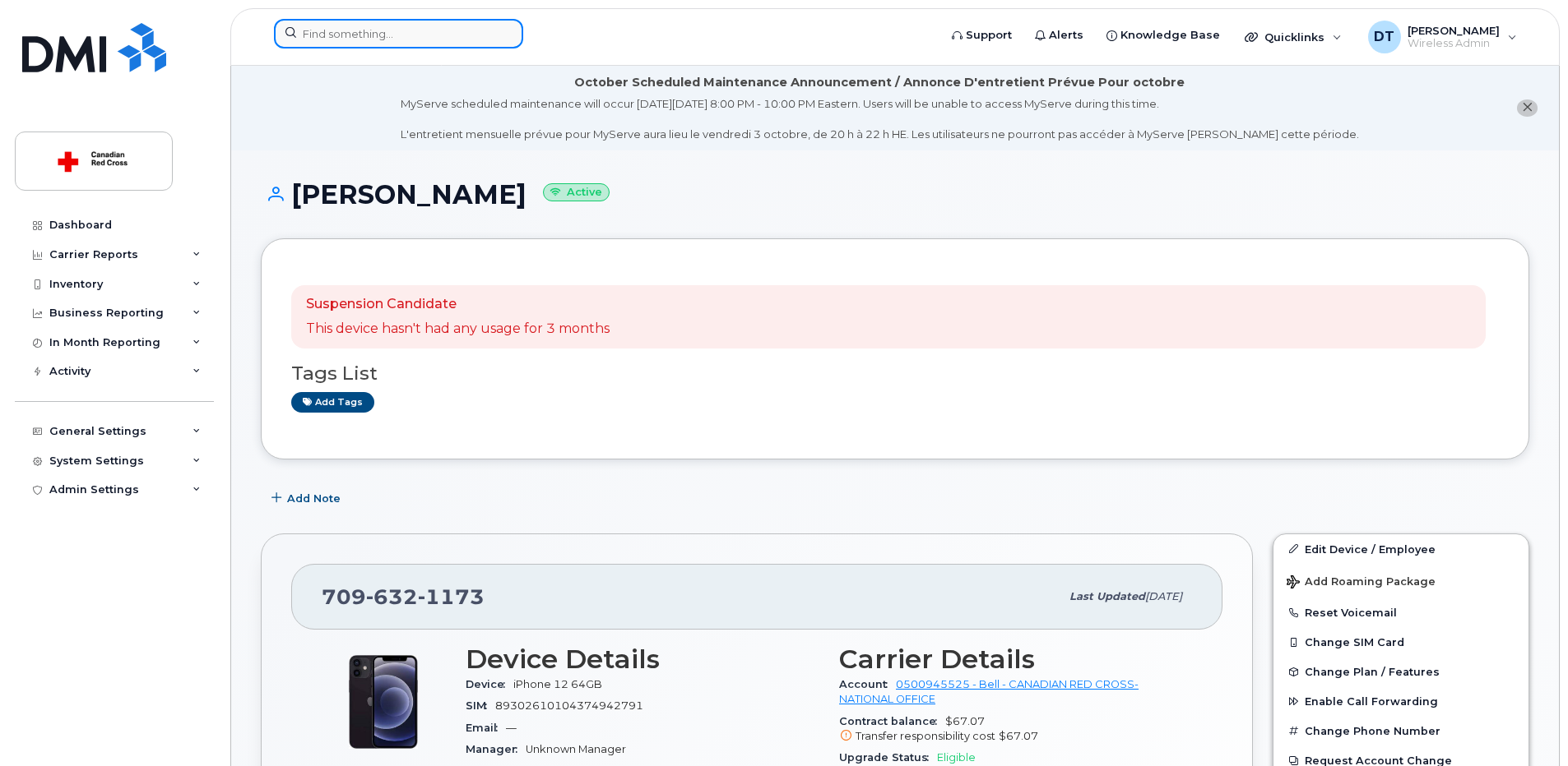
click at [353, 28] on input at bounding box center [398, 34] width 249 height 29
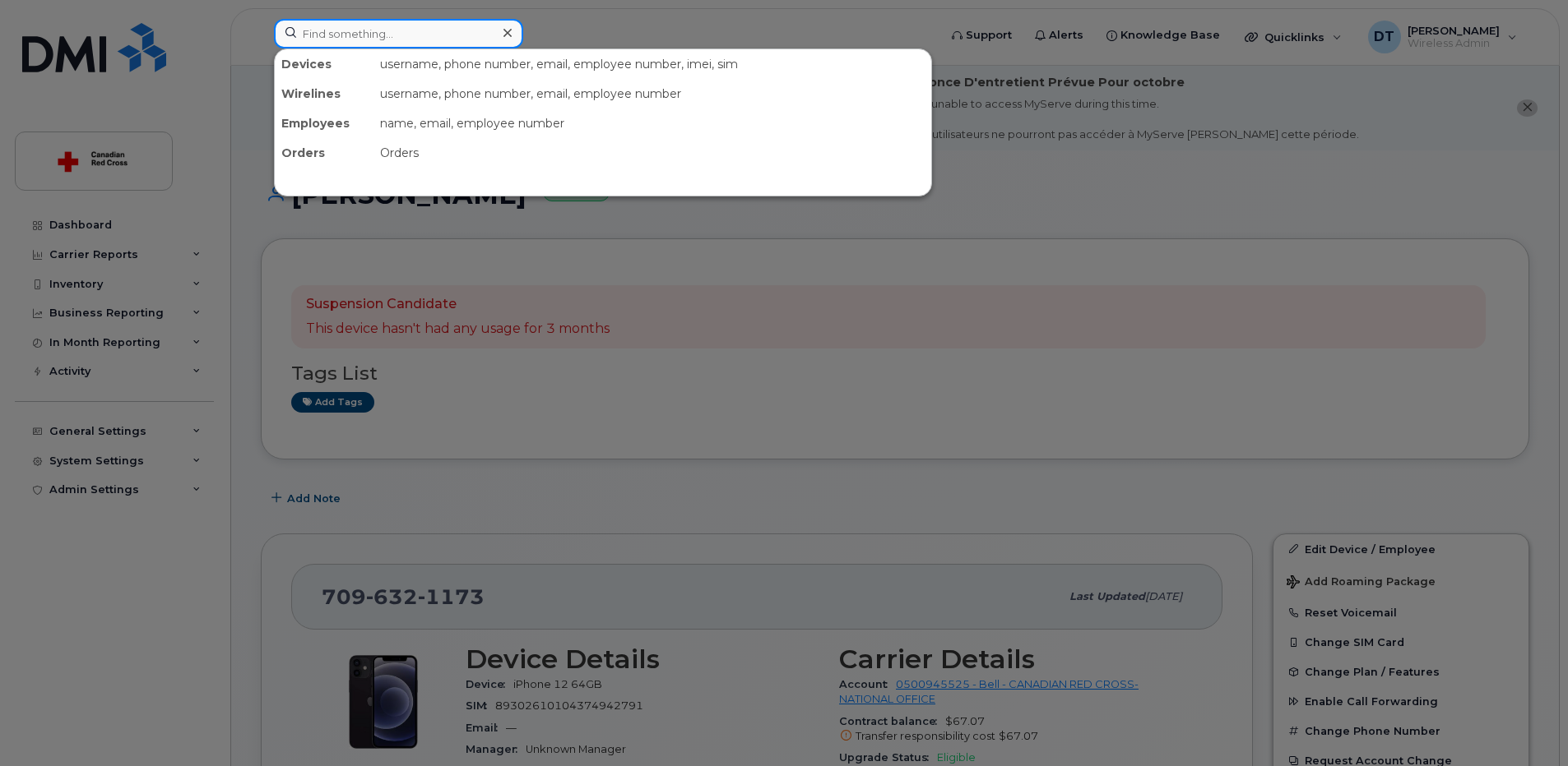
paste input "[PHONE_NUMBER]"
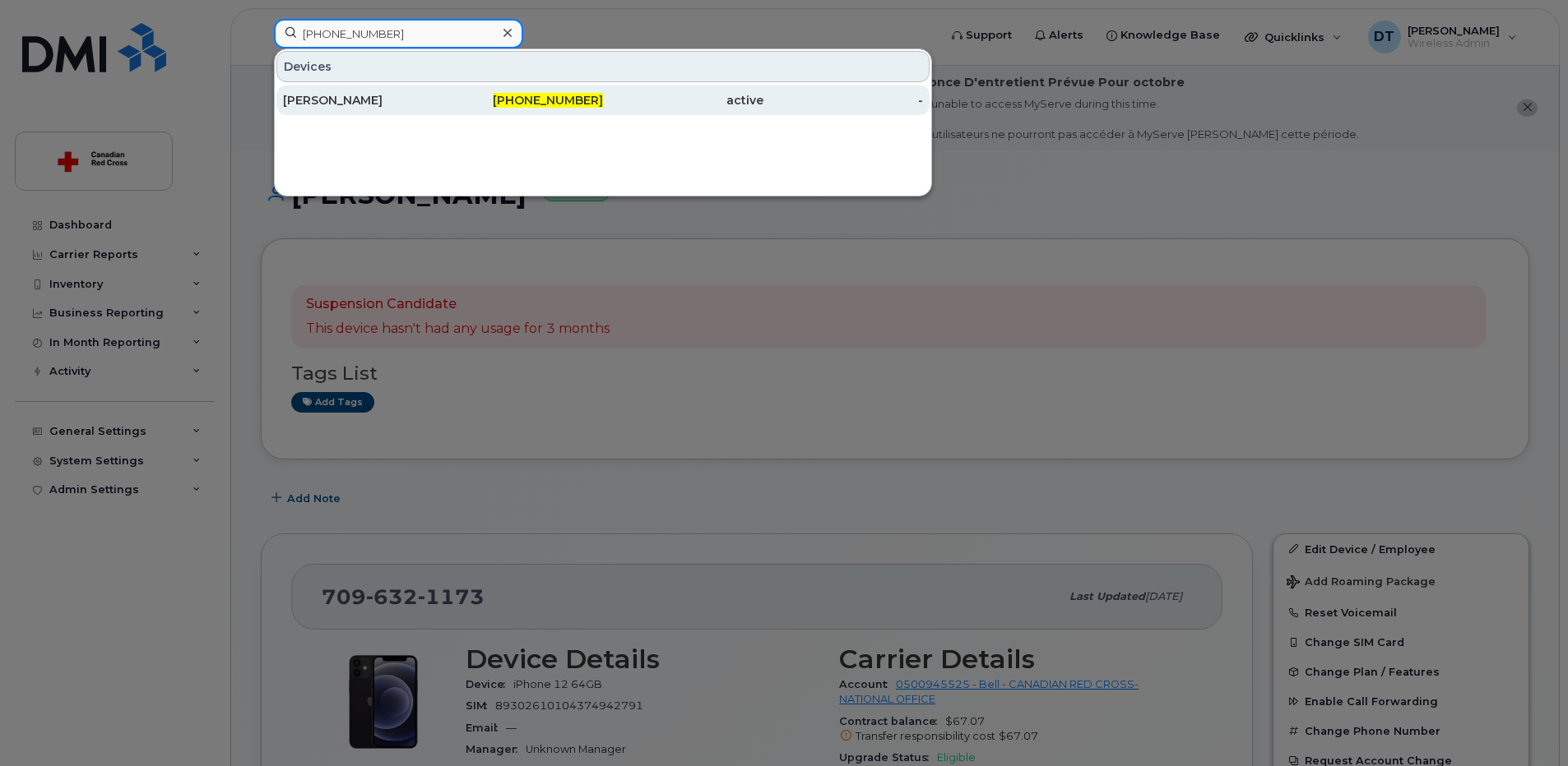
type input "[PHONE_NUMBER]"
click at [348, 95] on div "[PERSON_NAME]" at bounding box center [363, 100] width 161 height 16
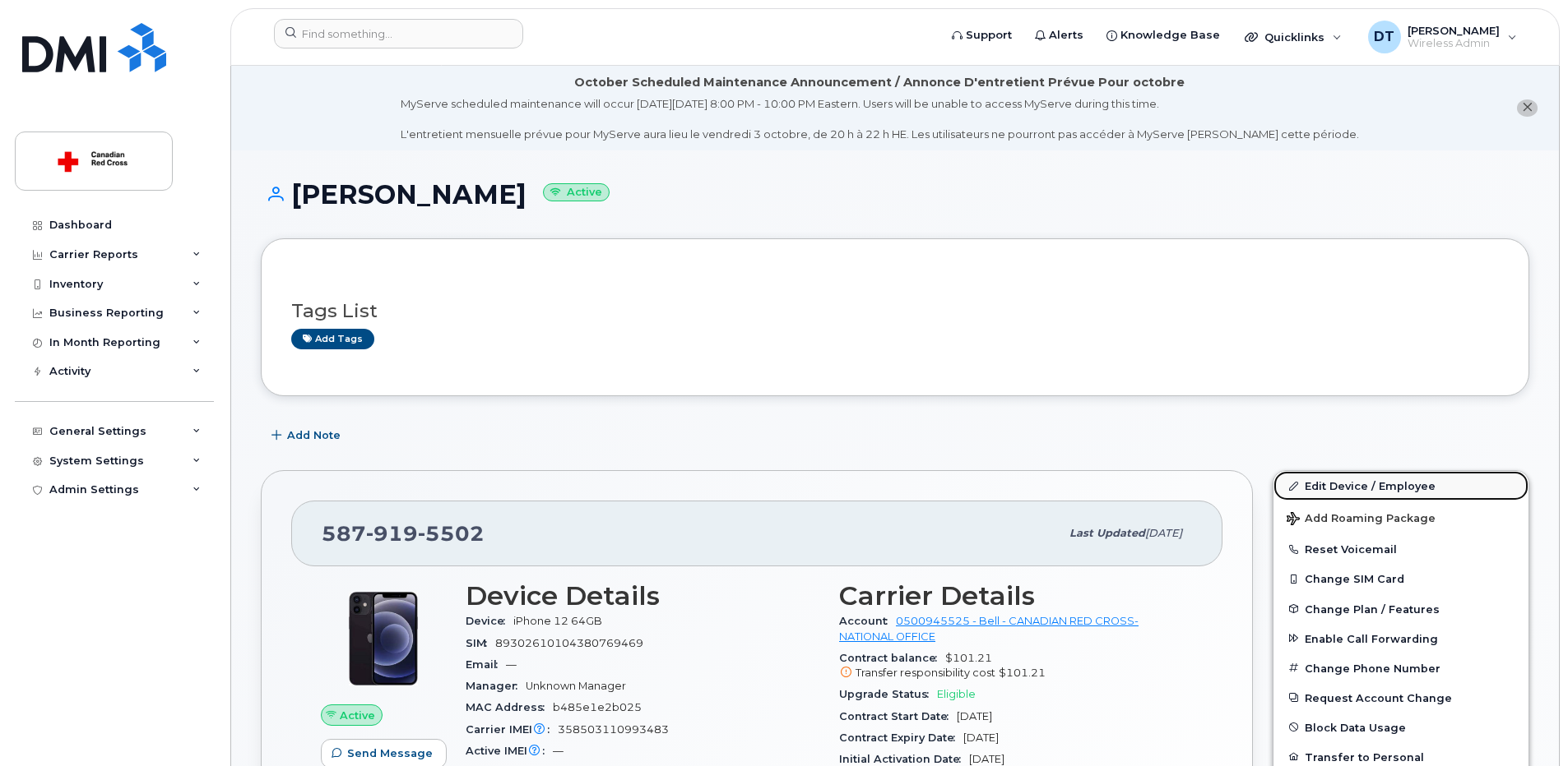
click at [1414, 487] on link "Edit Device / Employee" at bounding box center [1401, 486] width 255 height 29
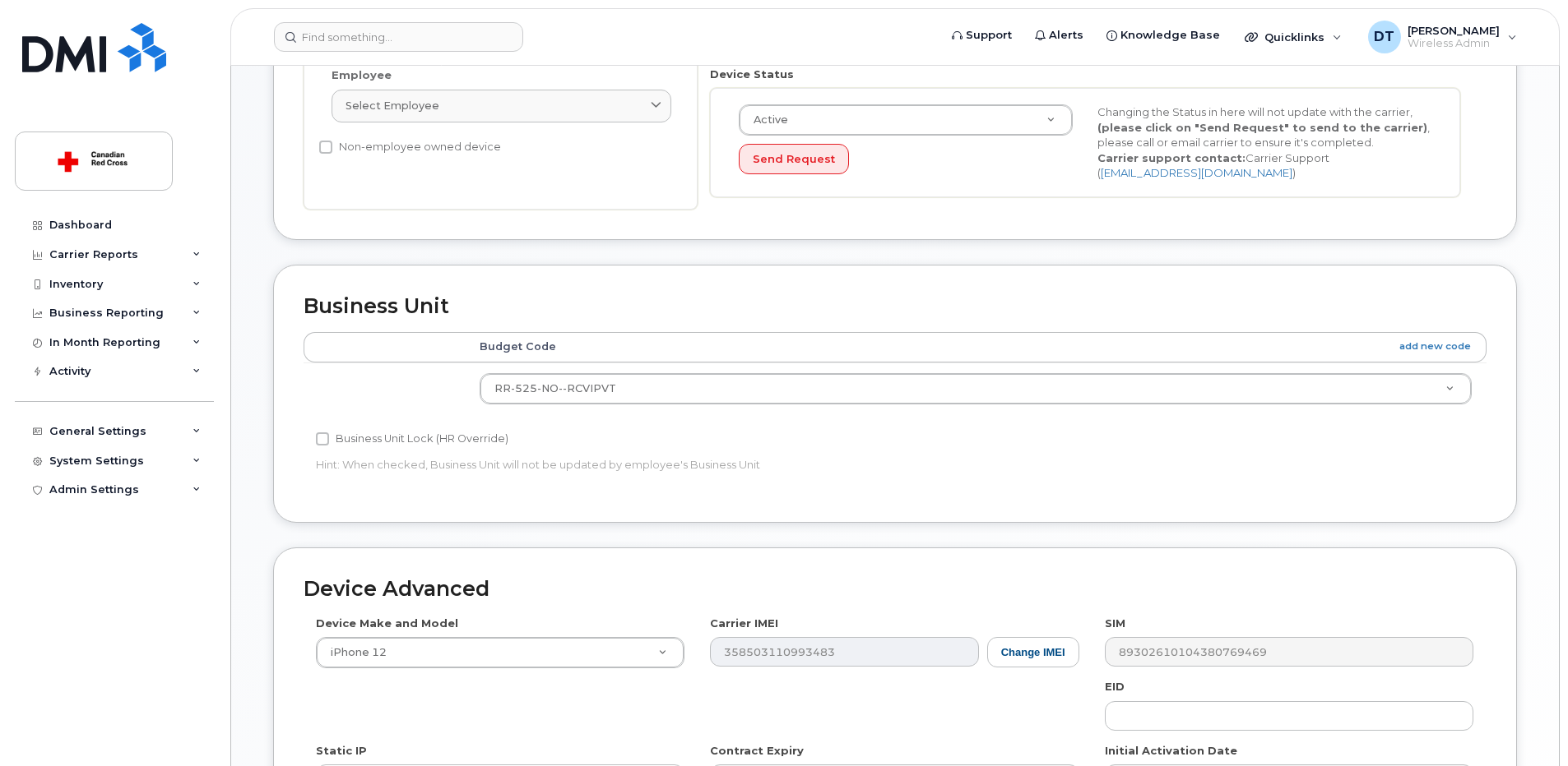
scroll to position [575, 0]
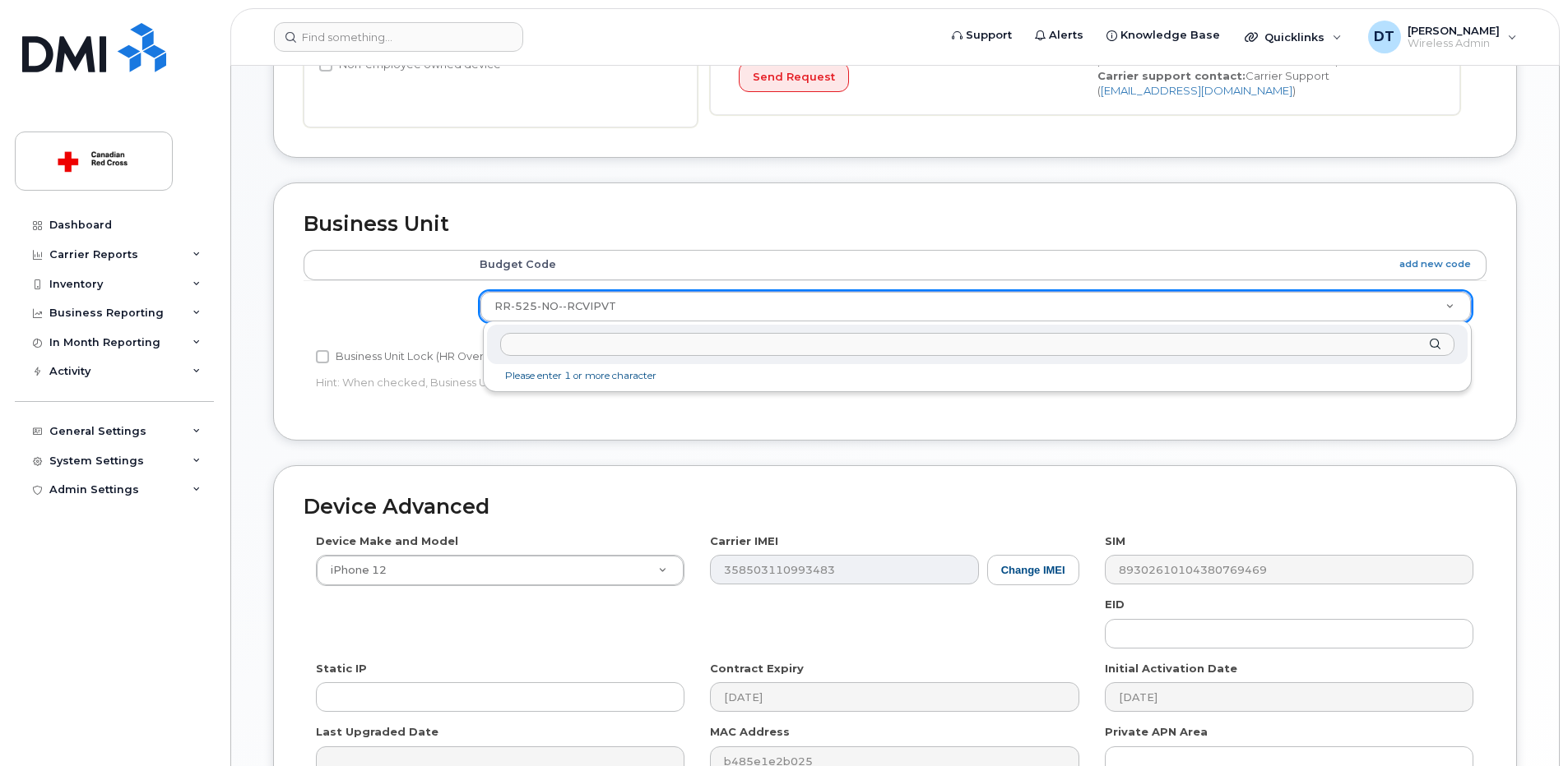
click at [582, 349] on input "text" at bounding box center [978, 345] width 954 height 24
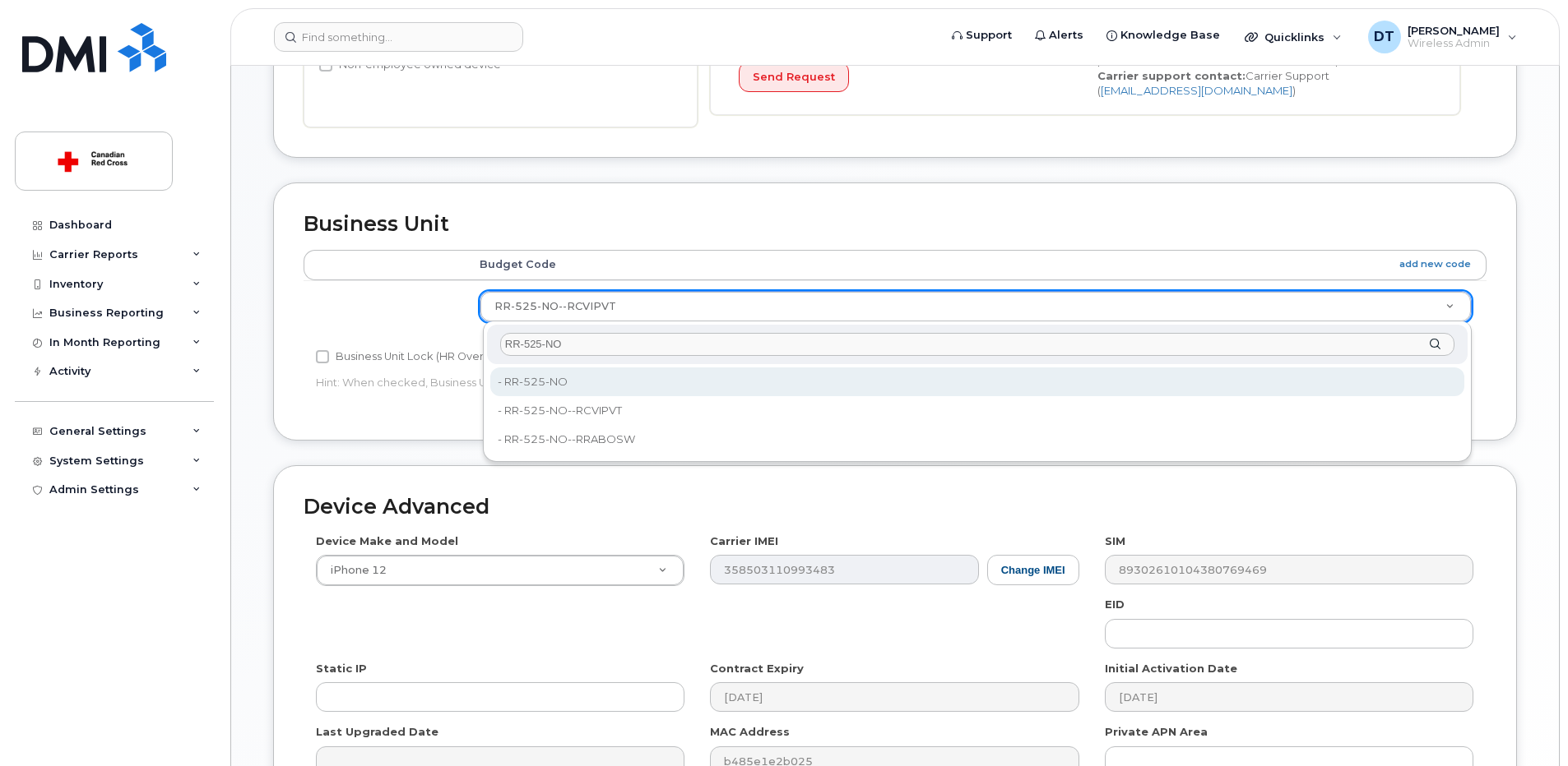
type input "RR-525-NO"
type input "35070019"
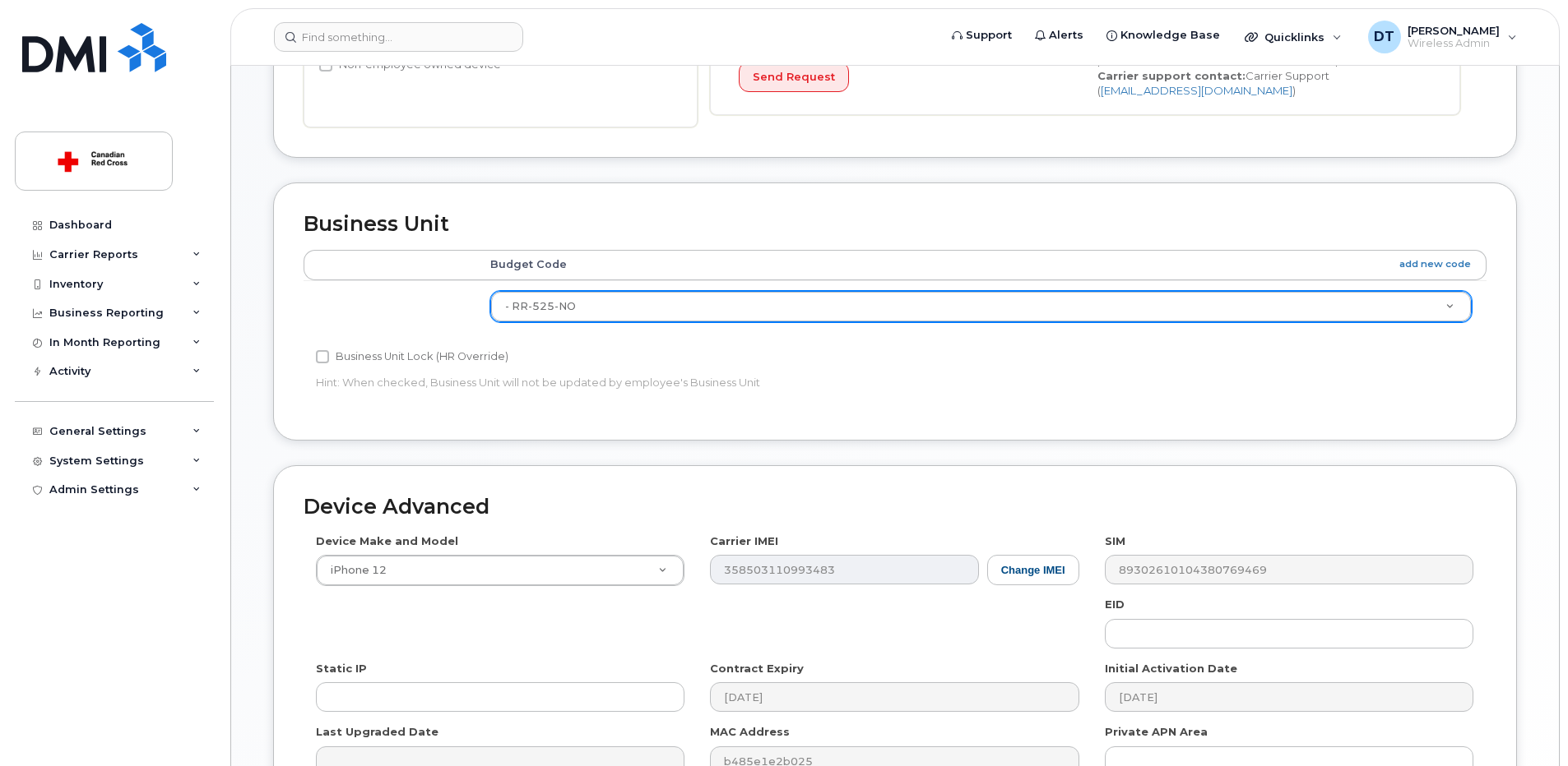
click at [1537, 468] on div "Edit Device Device General Employee Is not assigned to device Create new or sel…" at bounding box center [895, 239] width 1328 height 1329
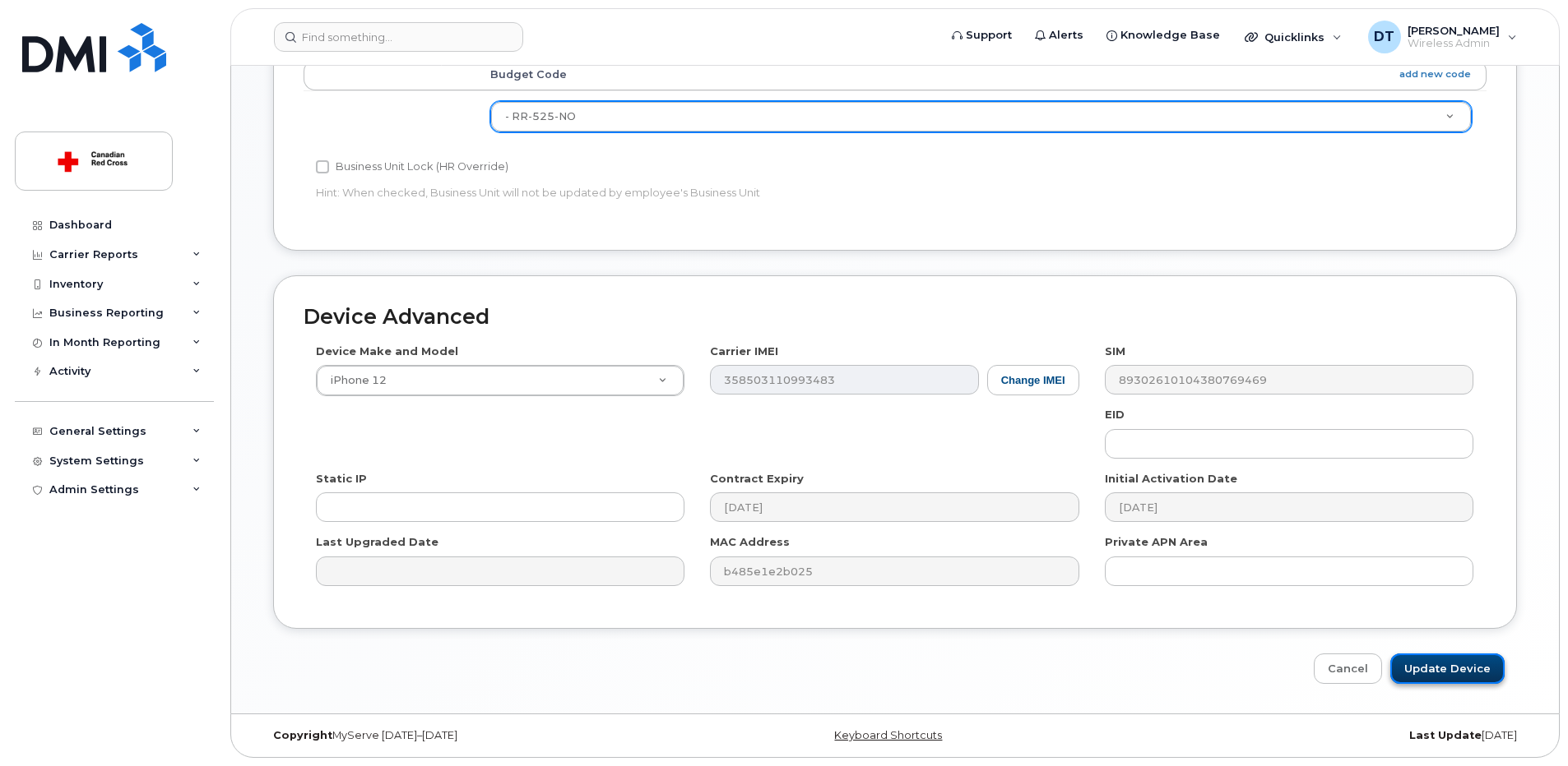
click at [1475, 669] on input "Update Device" at bounding box center [1447, 669] width 115 height 30
type input "Saving..."
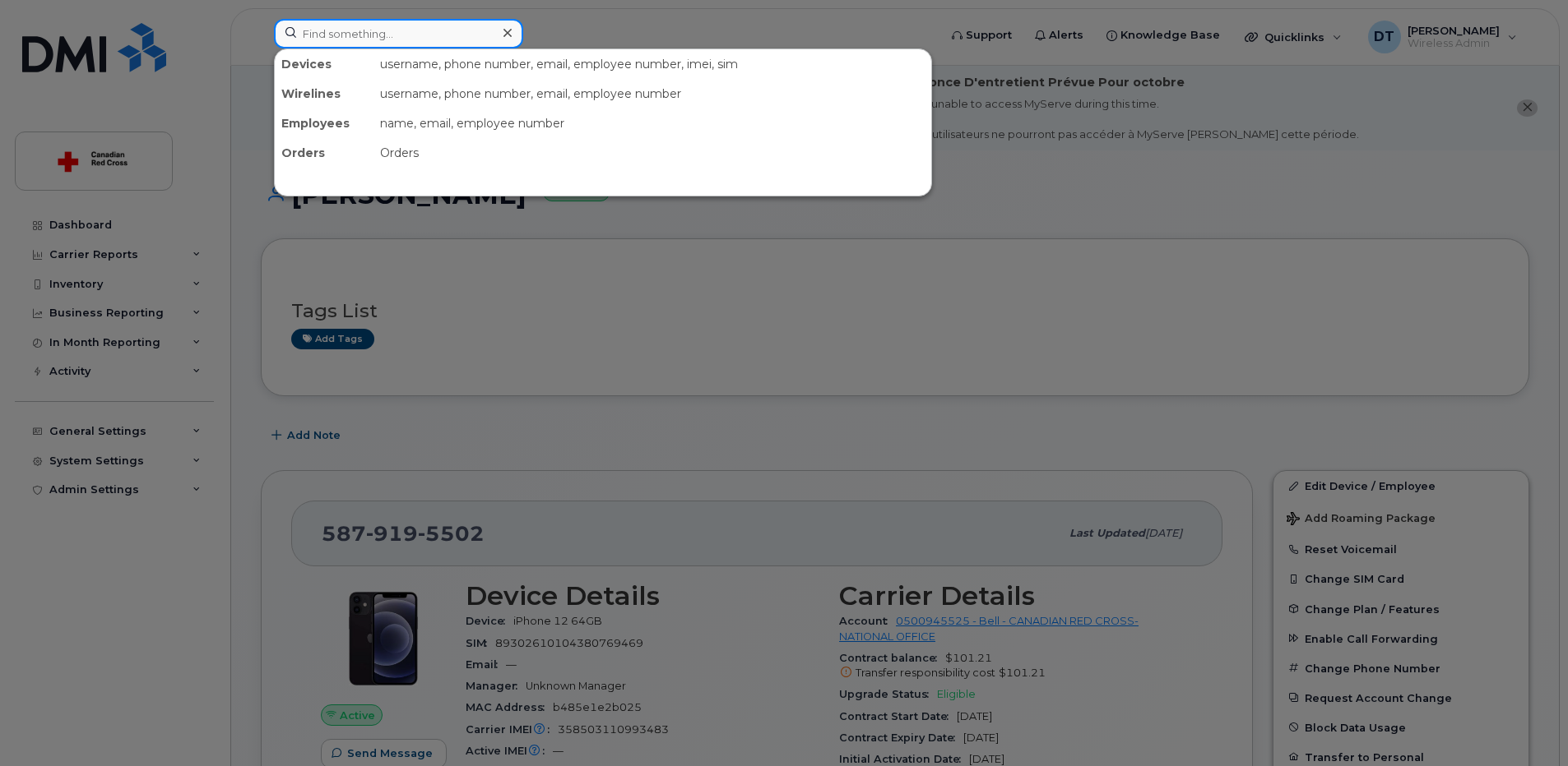
click at [477, 34] on input at bounding box center [398, 34] width 249 height 29
paste input "[PHONE_NUMBER]"
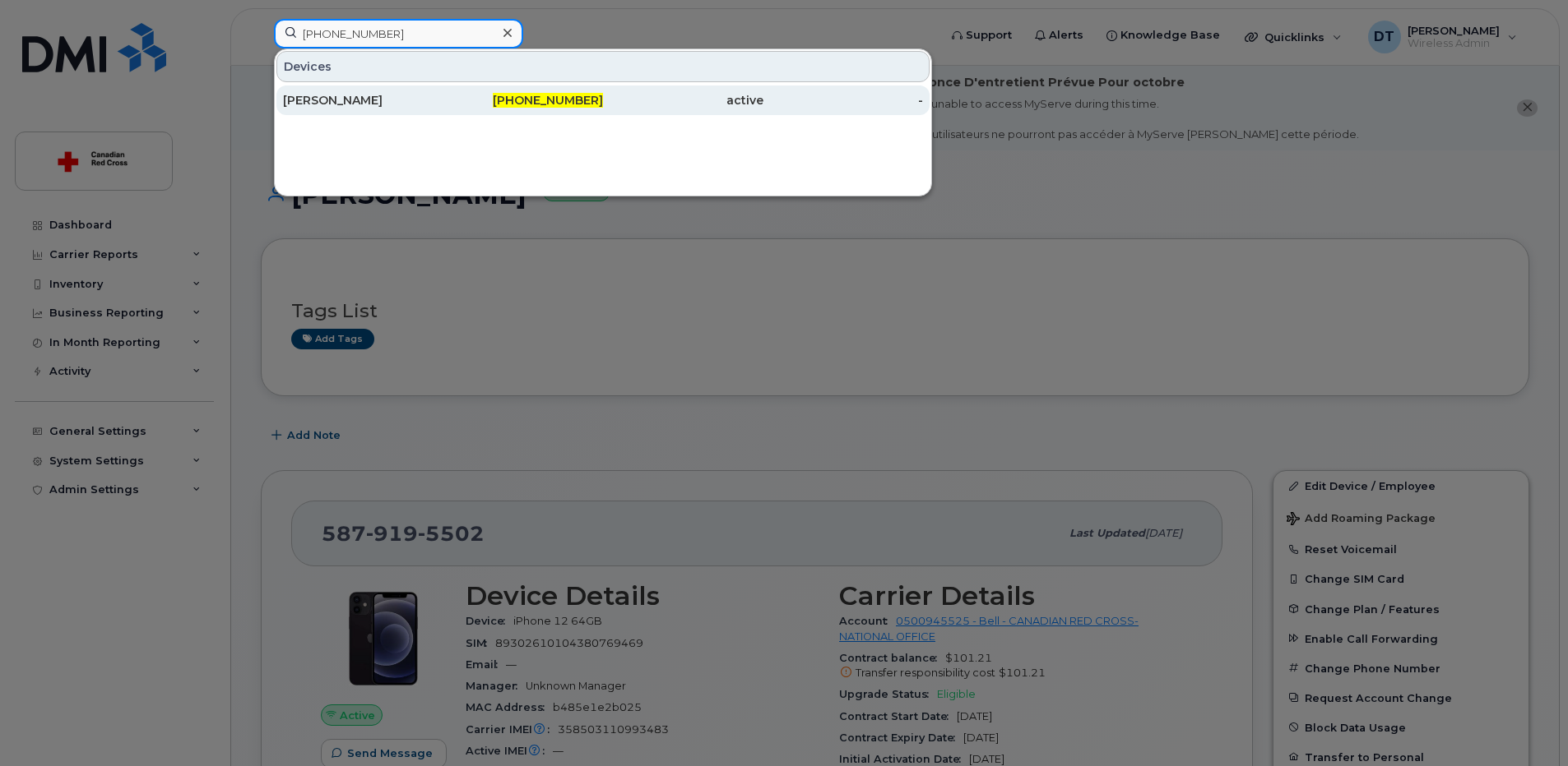
type input "[PHONE_NUMBER]"
click at [371, 100] on div "[PERSON_NAME]" at bounding box center [363, 100] width 161 height 16
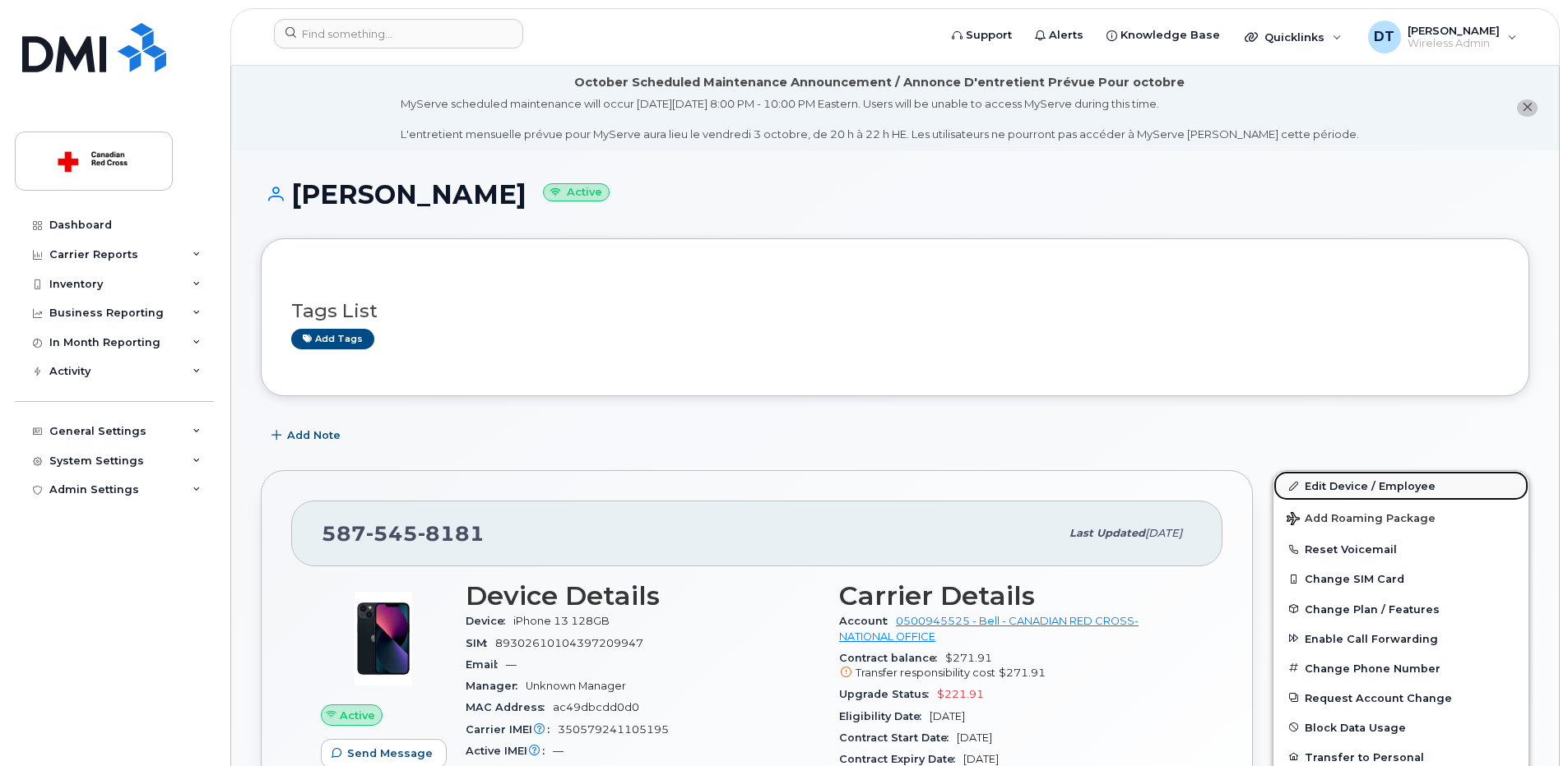
click at [1406, 487] on link "Edit Device / Employee" at bounding box center [1401, 486] width 255 height 29
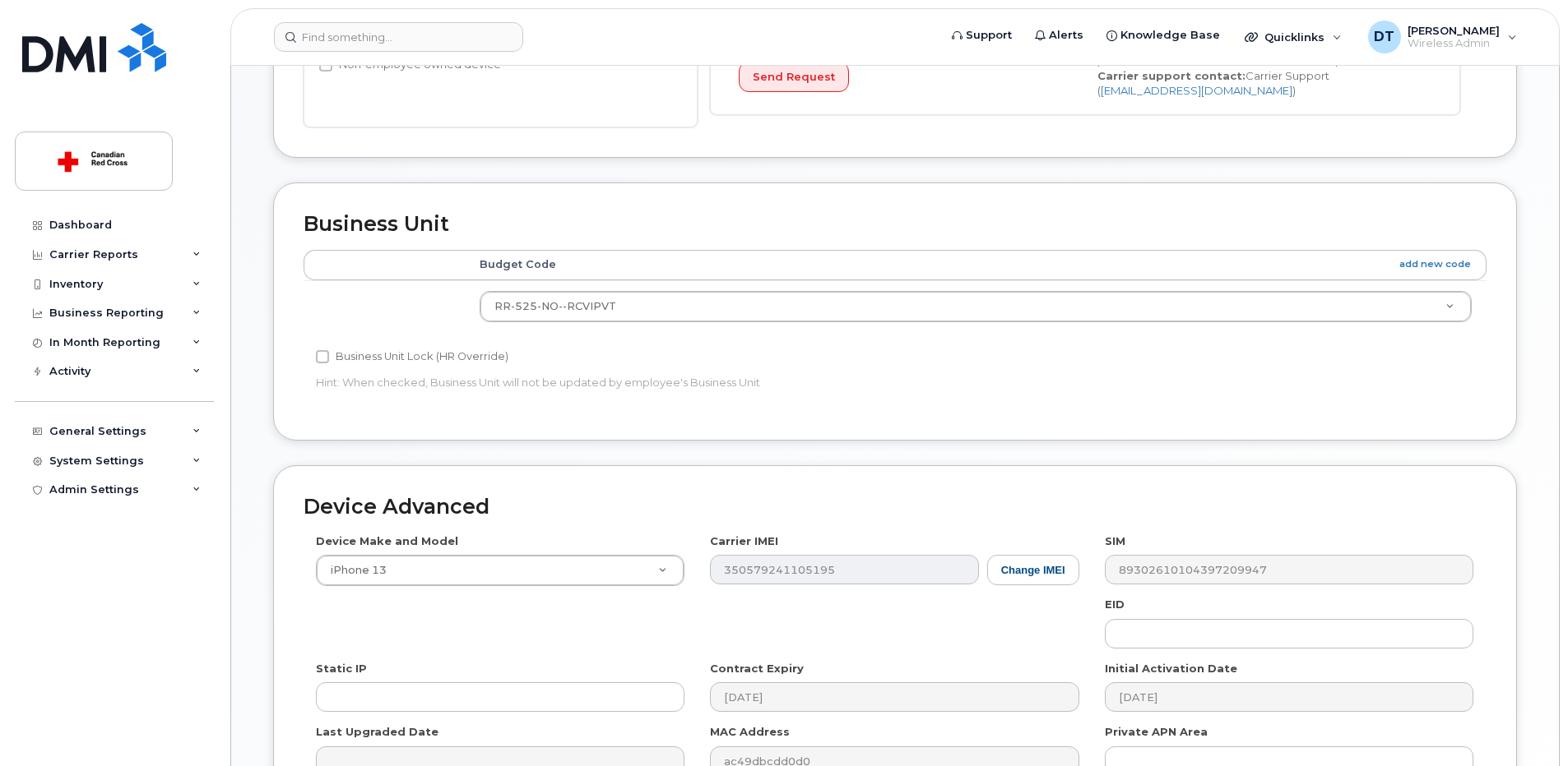
scroll to position [658, 0]
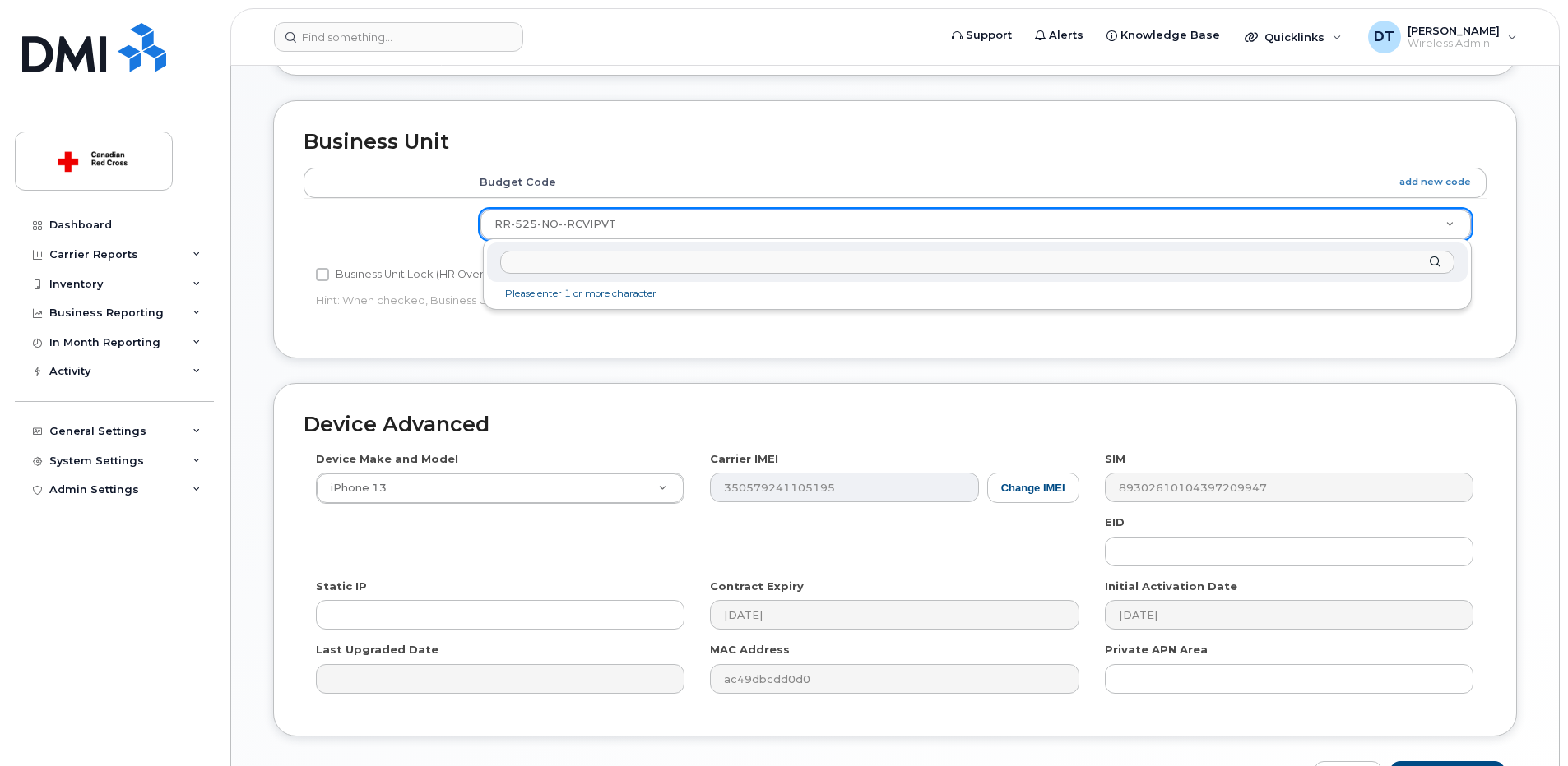
click at [559, 264] on input "text" at bounding box center [978, 263] width 954 height 24
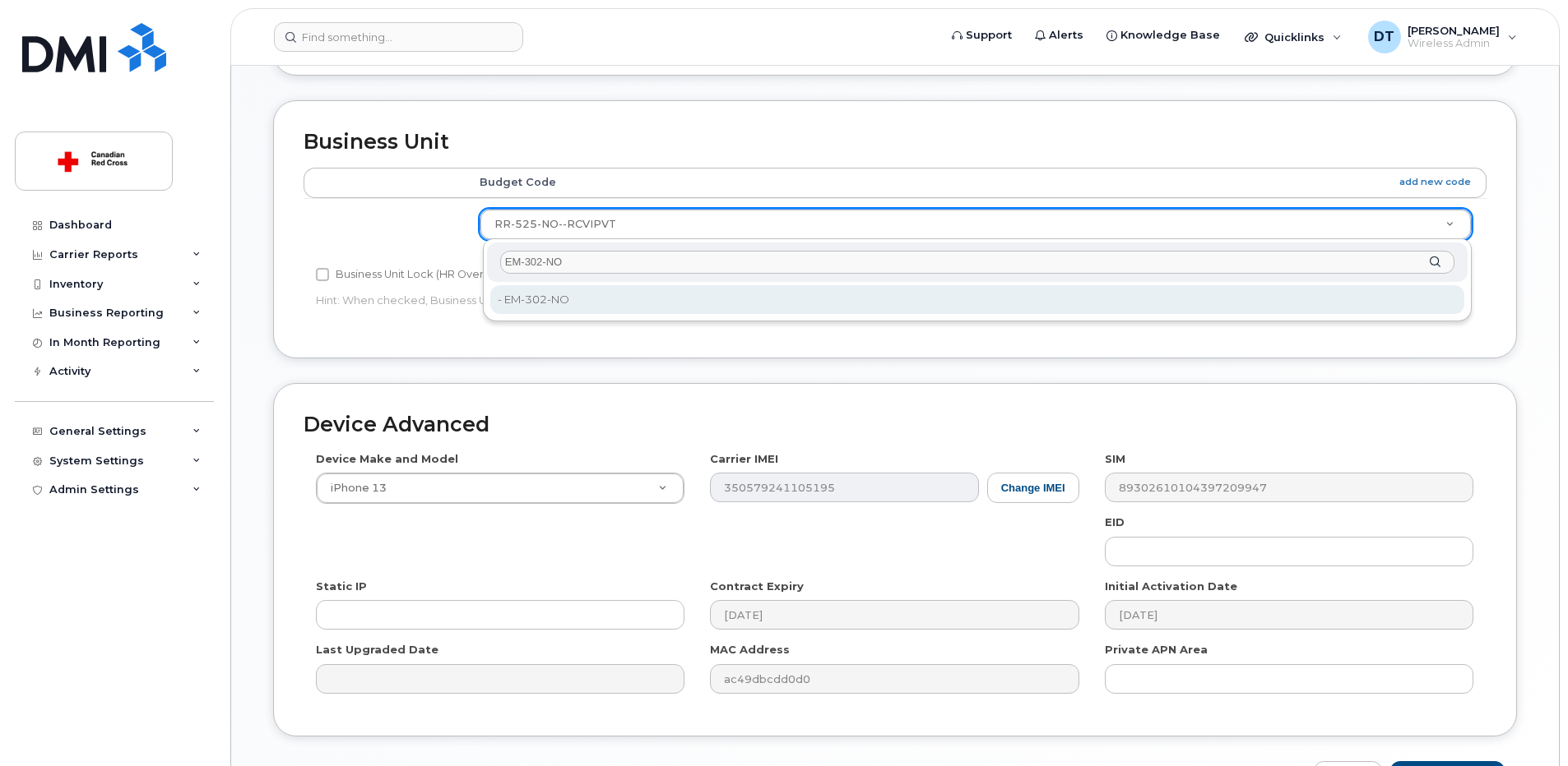
type input "EM-302-NO"
type input "35069784"
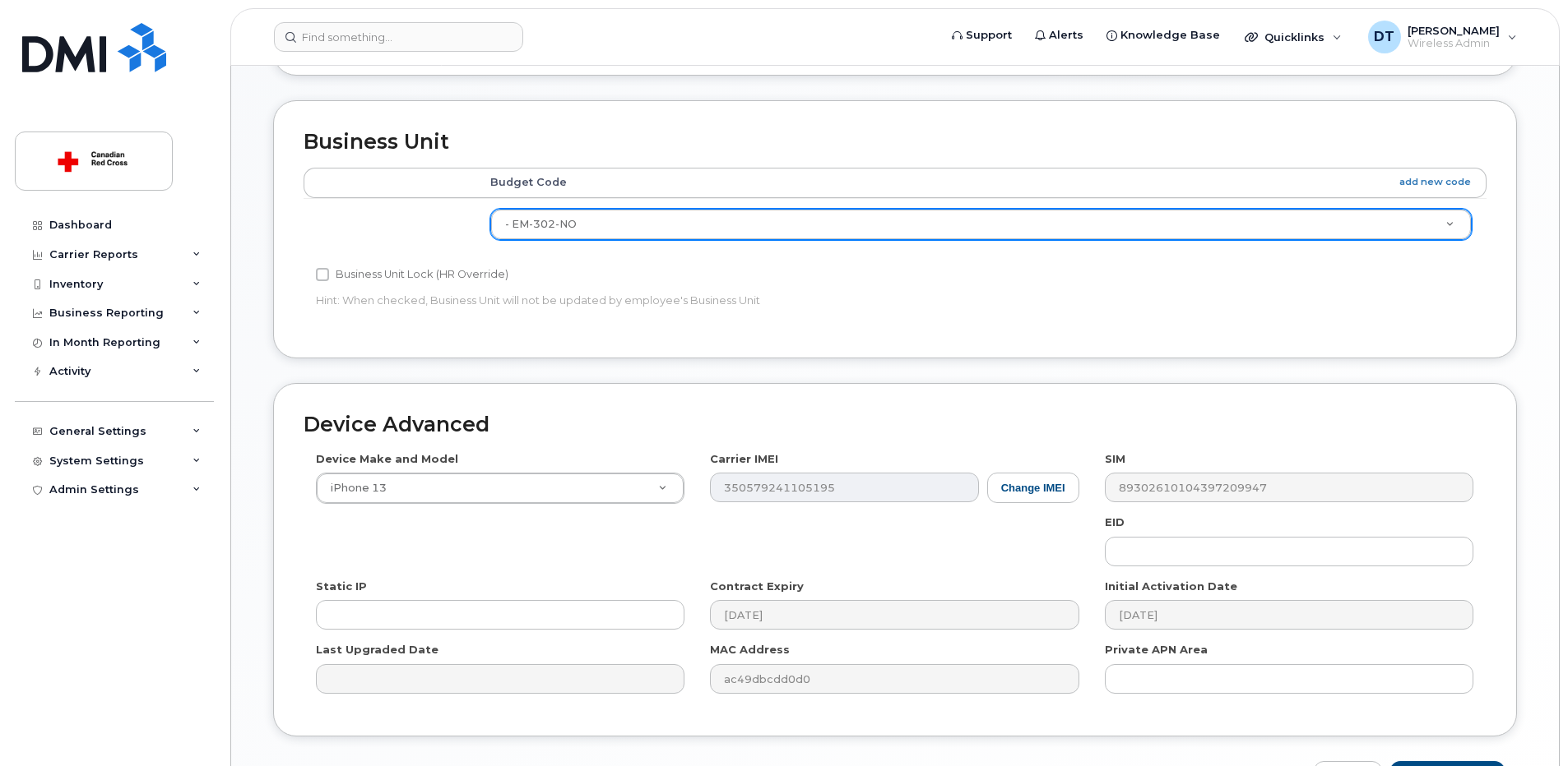
click at [1542, 418] on div "Edit Device Device General Employee Is not assigned to device Create new or sel…" at bounding box center [895, 157] width 1328 height 1329
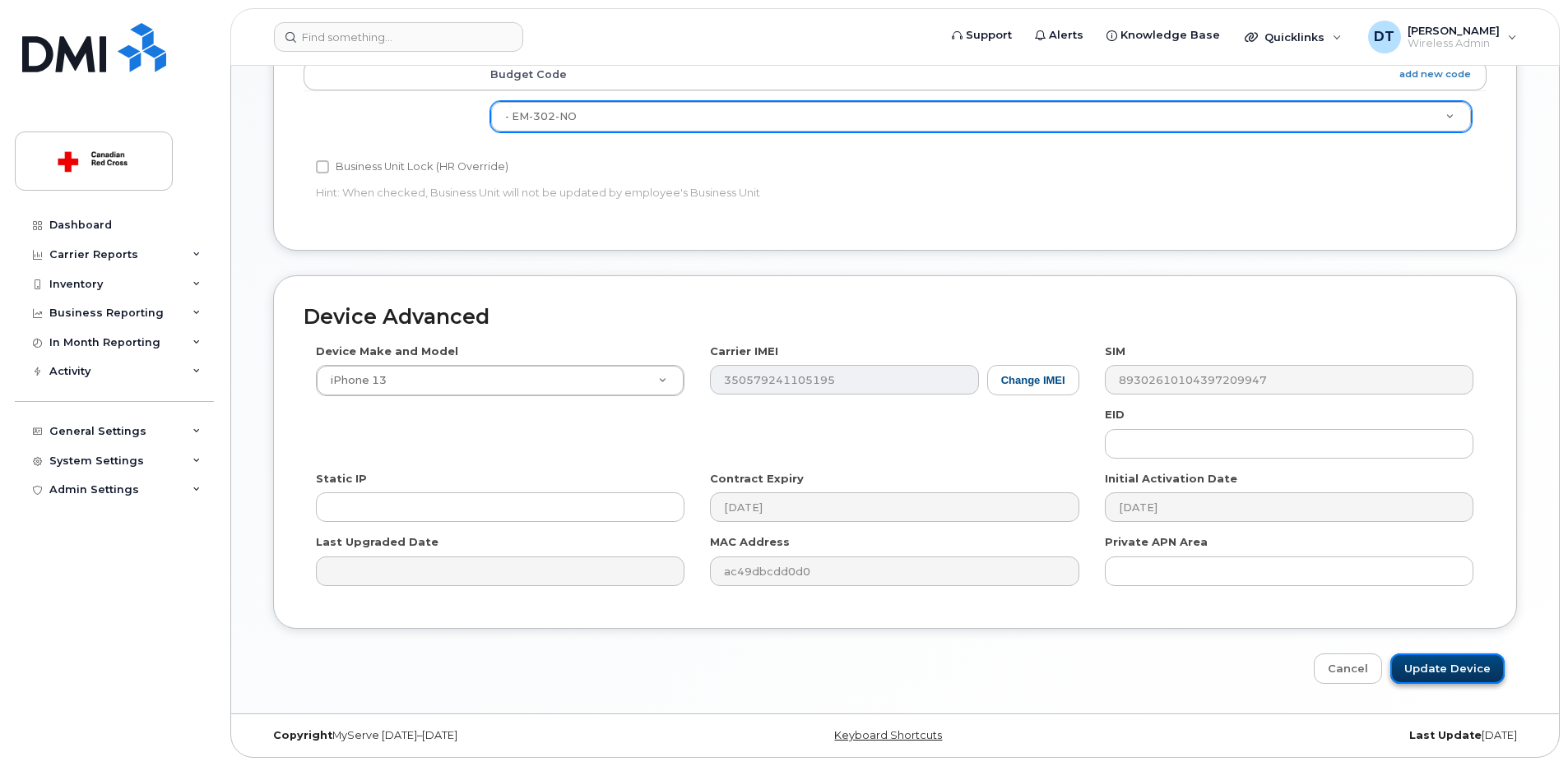
click at [1442, 673] on input "Update Device" at bounding box center [1447, 669] width 115 height 30
type input "Saving..."
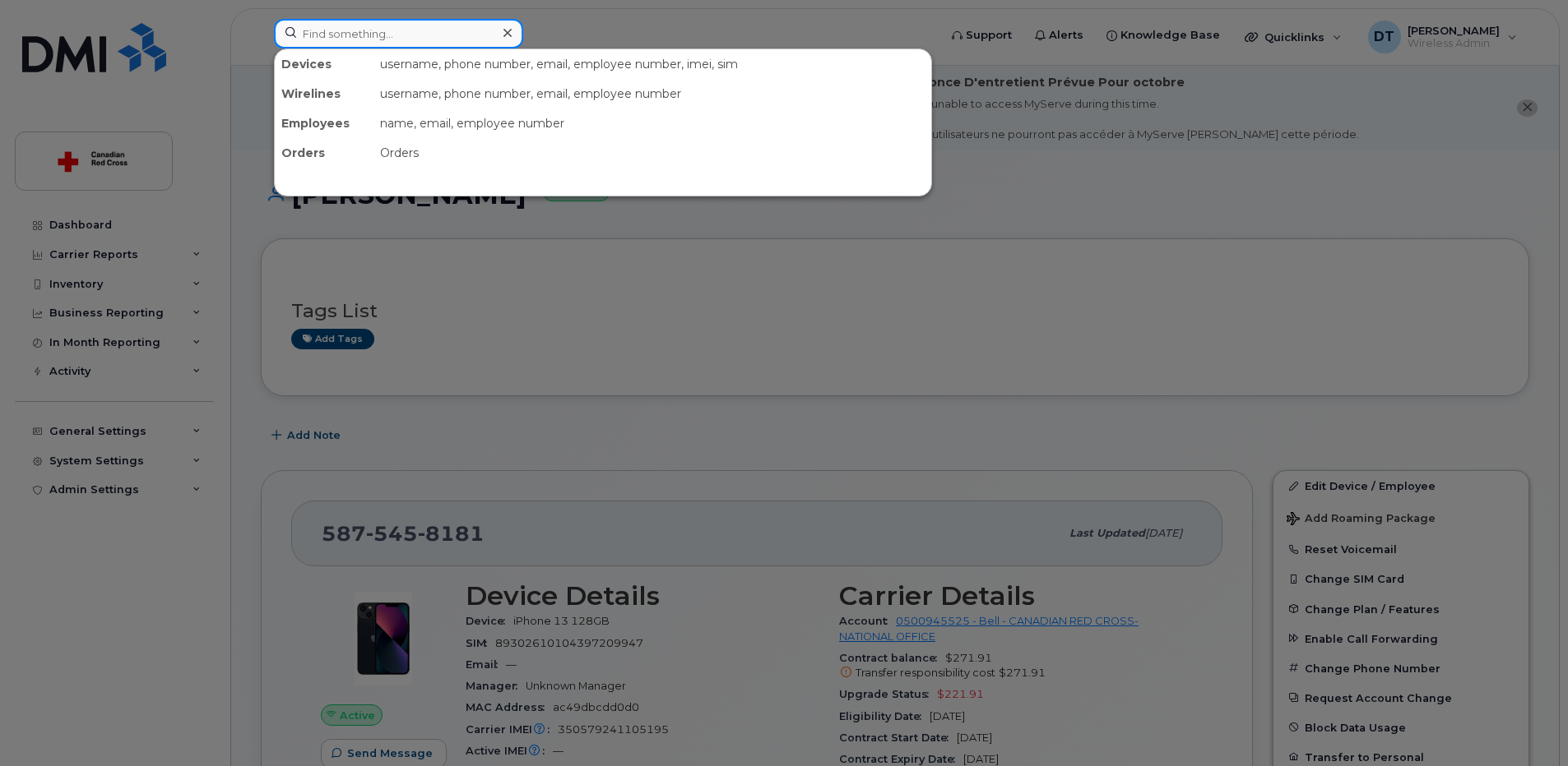
click at [378, 41] on input at bounding box center [398, 34] width 249 height 29
paste input "[PHONE_NUMBER]"
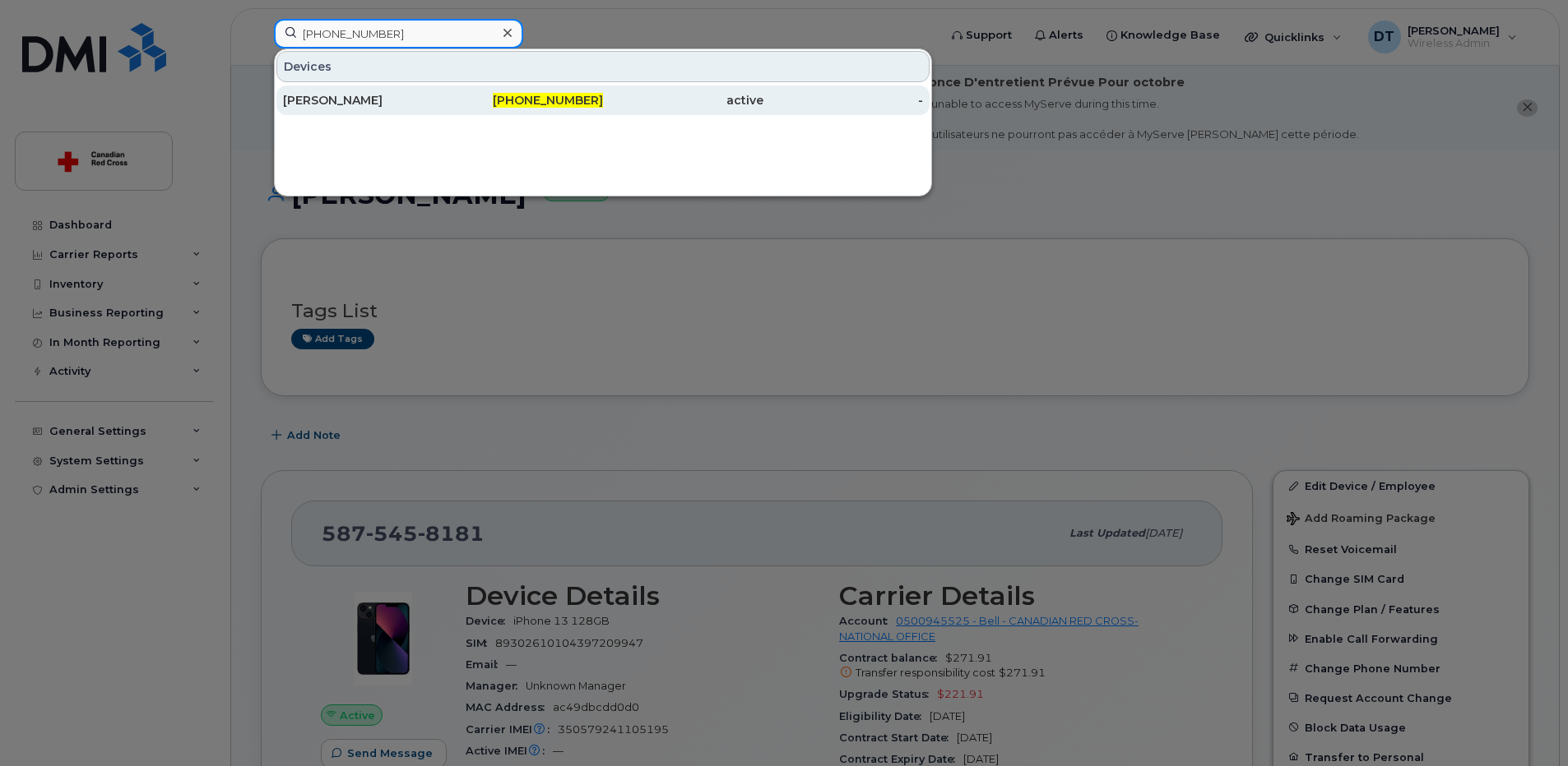
type input "[PHONE_NUMBER]"
click at [397, 97] on div "[PERSON_NAME]" at bounding box center [363, 100] width 161 height 16
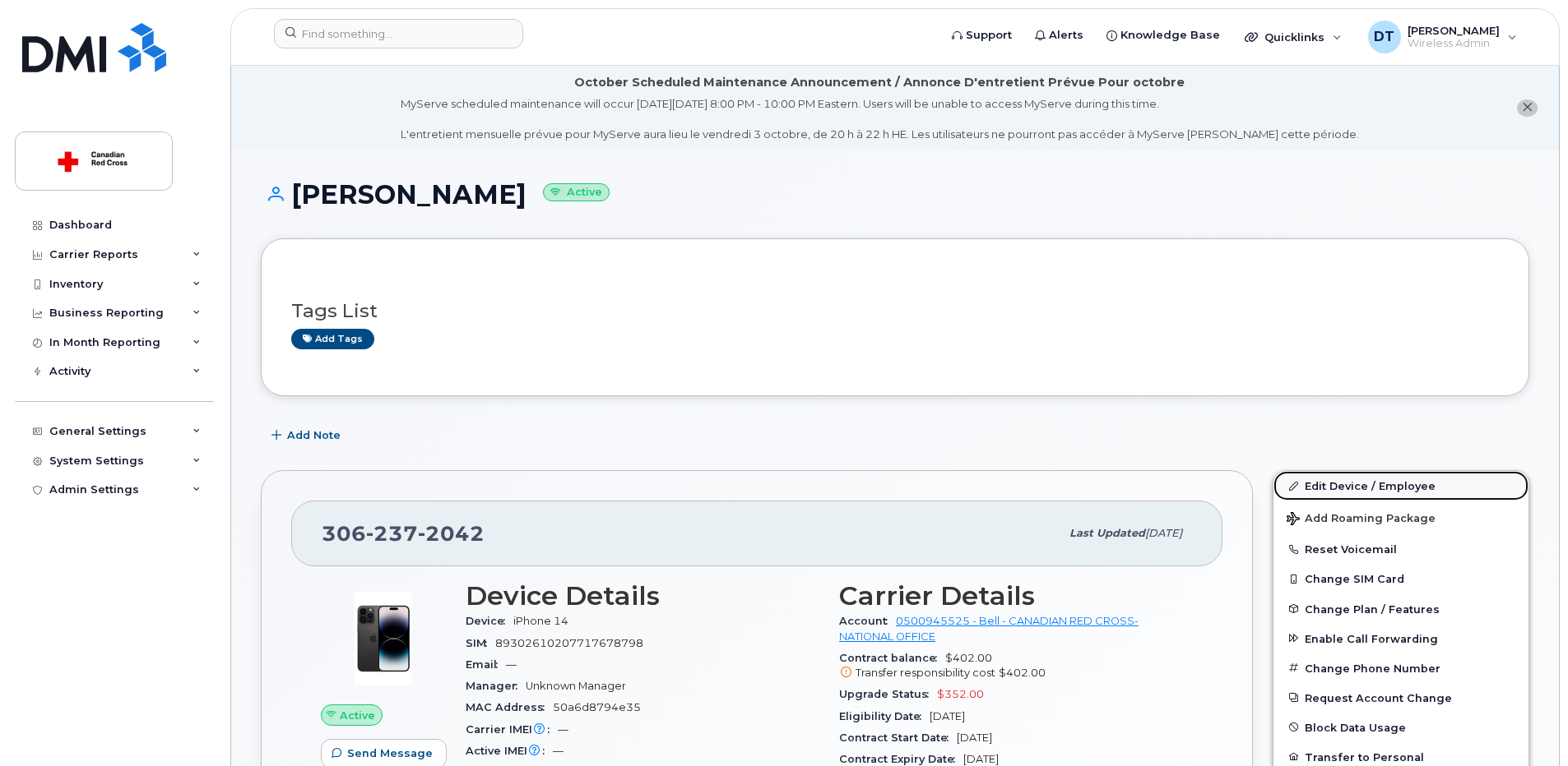
click at [1420, 484] on link "Edit Device / Employee" at bounding box center [1401, 486] width 255 height 29
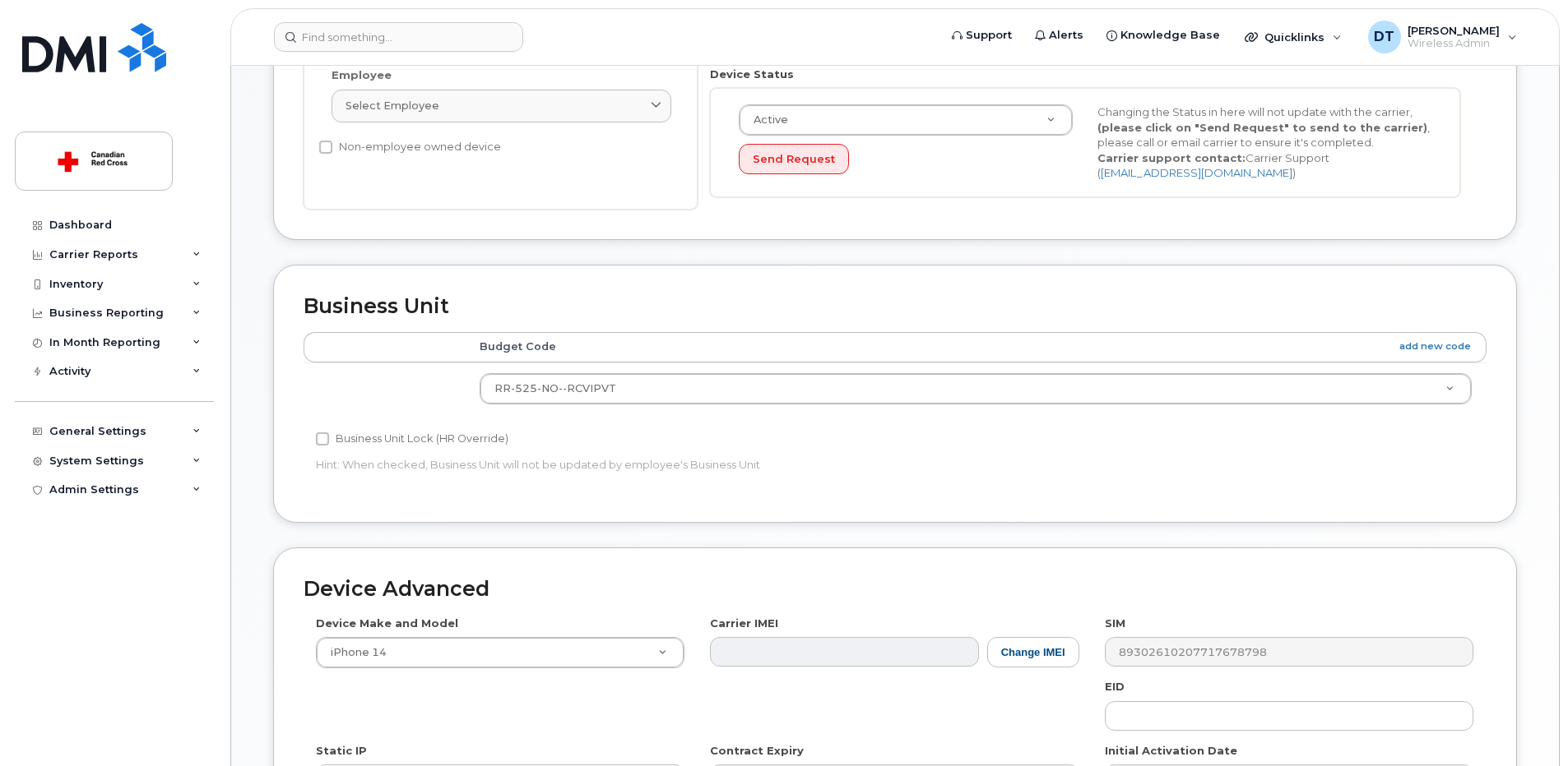
scroll to position [575, 0]
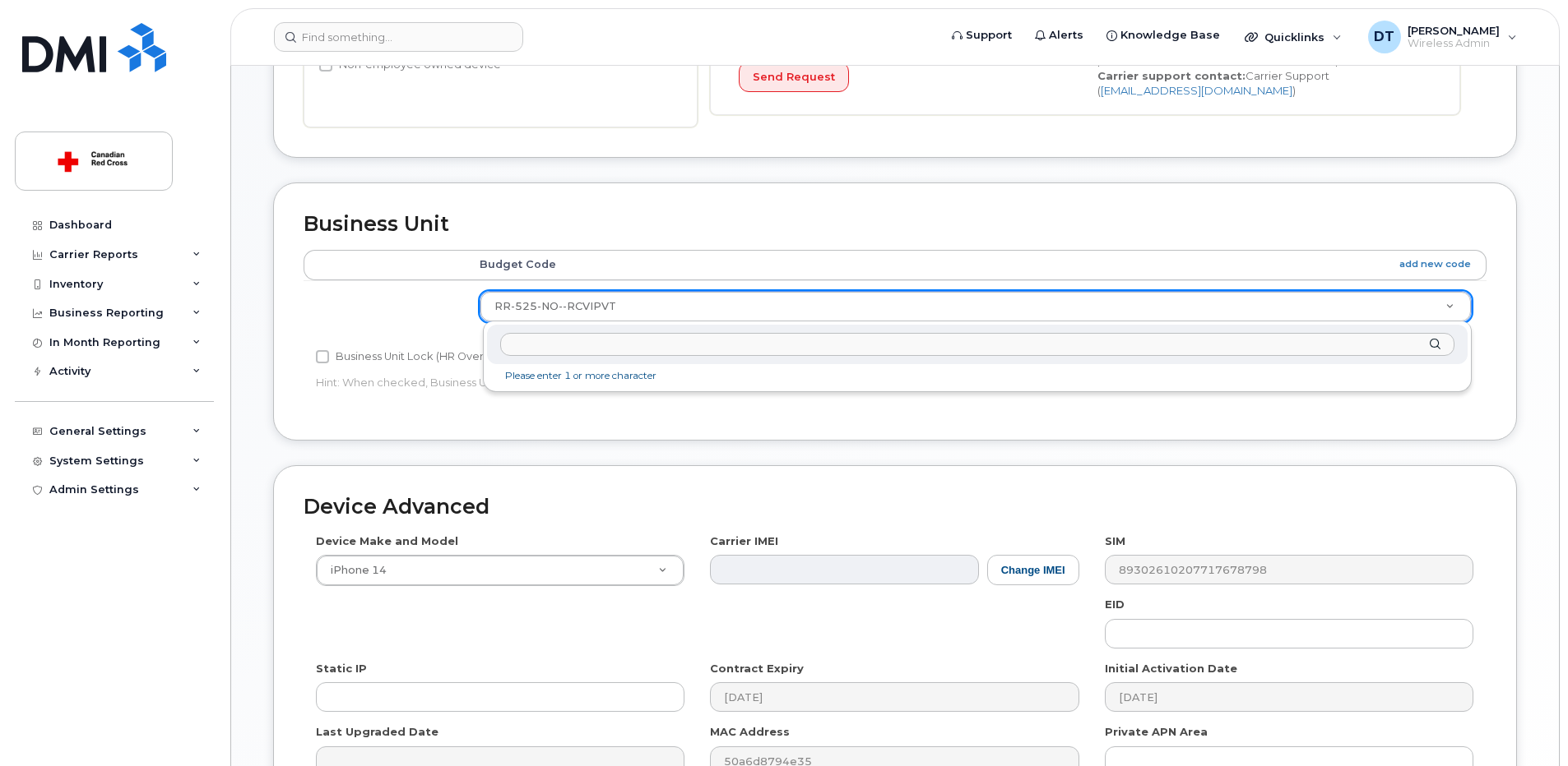
click at [569, 351] on input "text" at bounding box center [978, 345] width 954 height 24
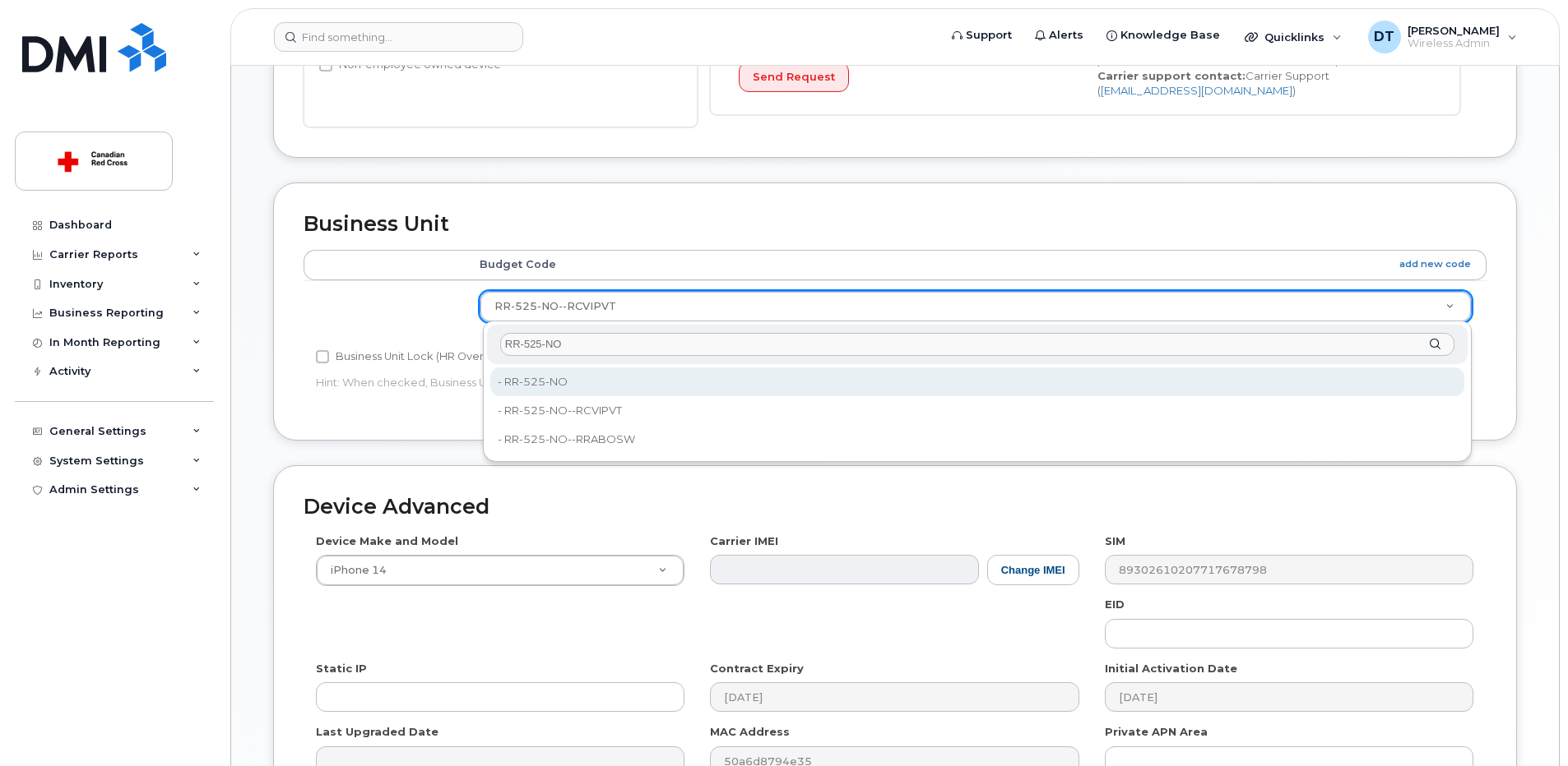
type input "RR-525-NO"
type input "35070019"
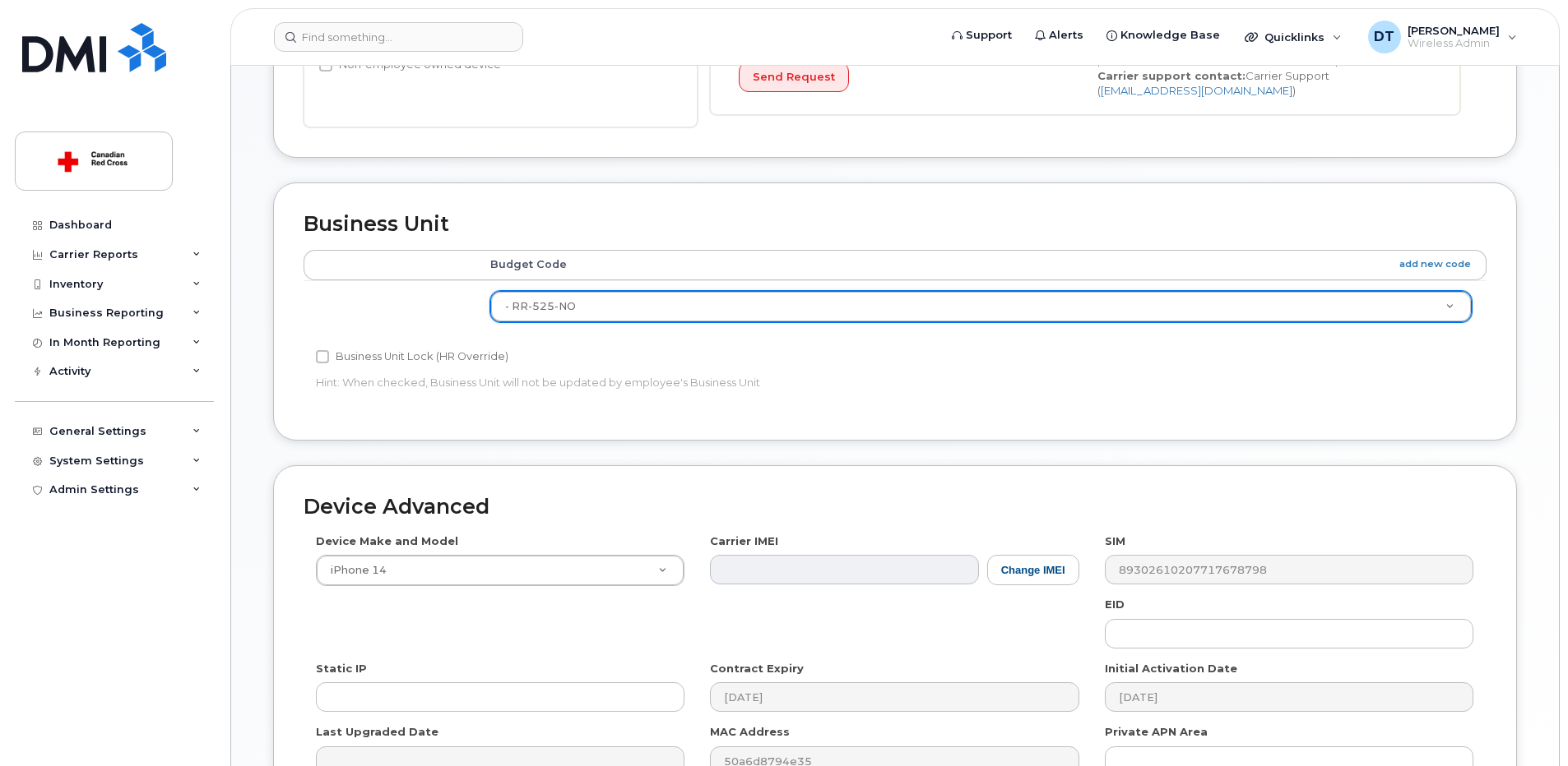
click at [1533, 530] on div "Edit Device Device General Employee Is not assigned to device Create new or sel…" at bounding box center [895, 239] width 1328 height 1329
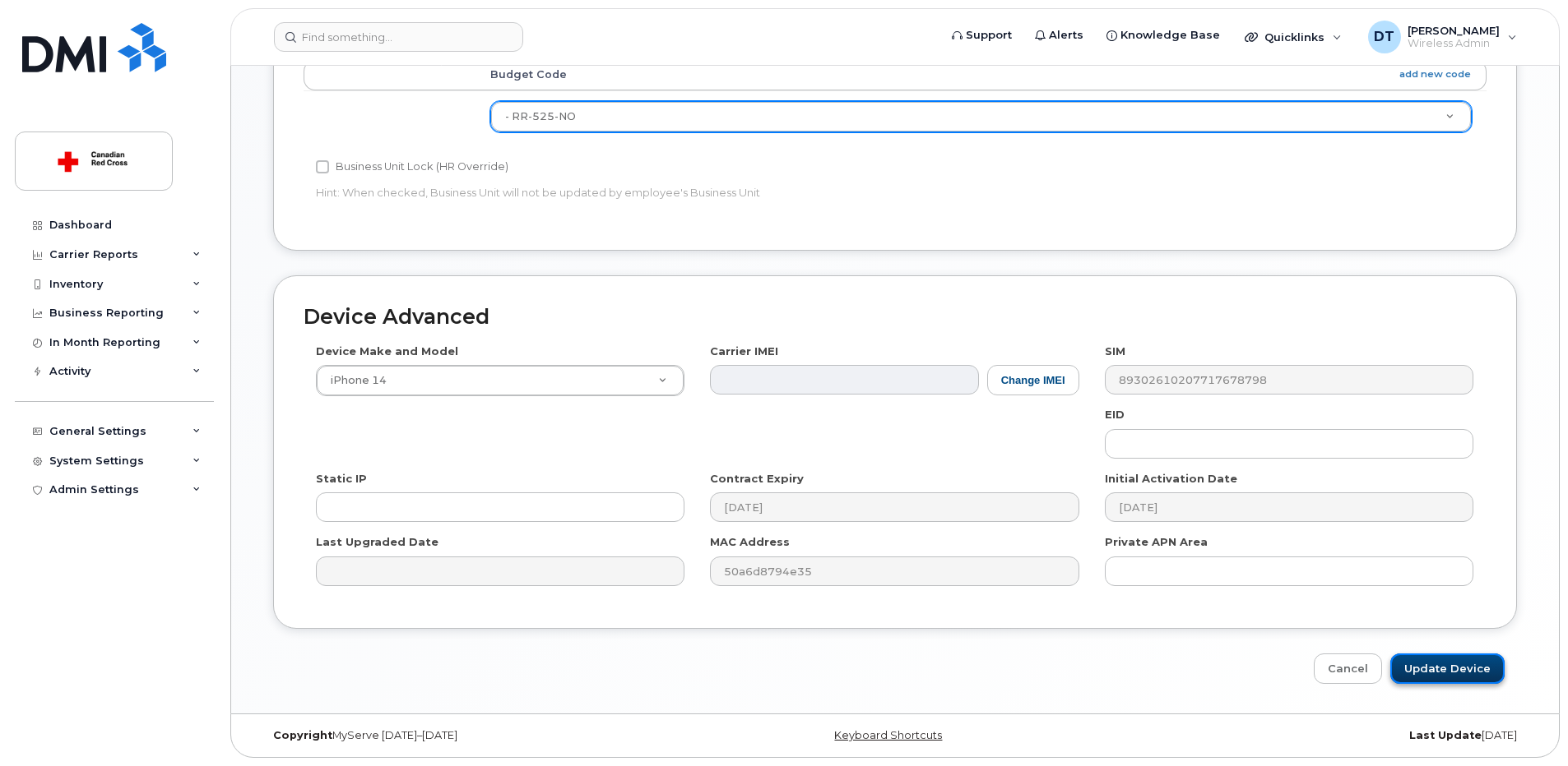
click at [1436, 661] on input "Update Device" at bounding box center [1447, 669] width 115 height 30
type input "Saving..."
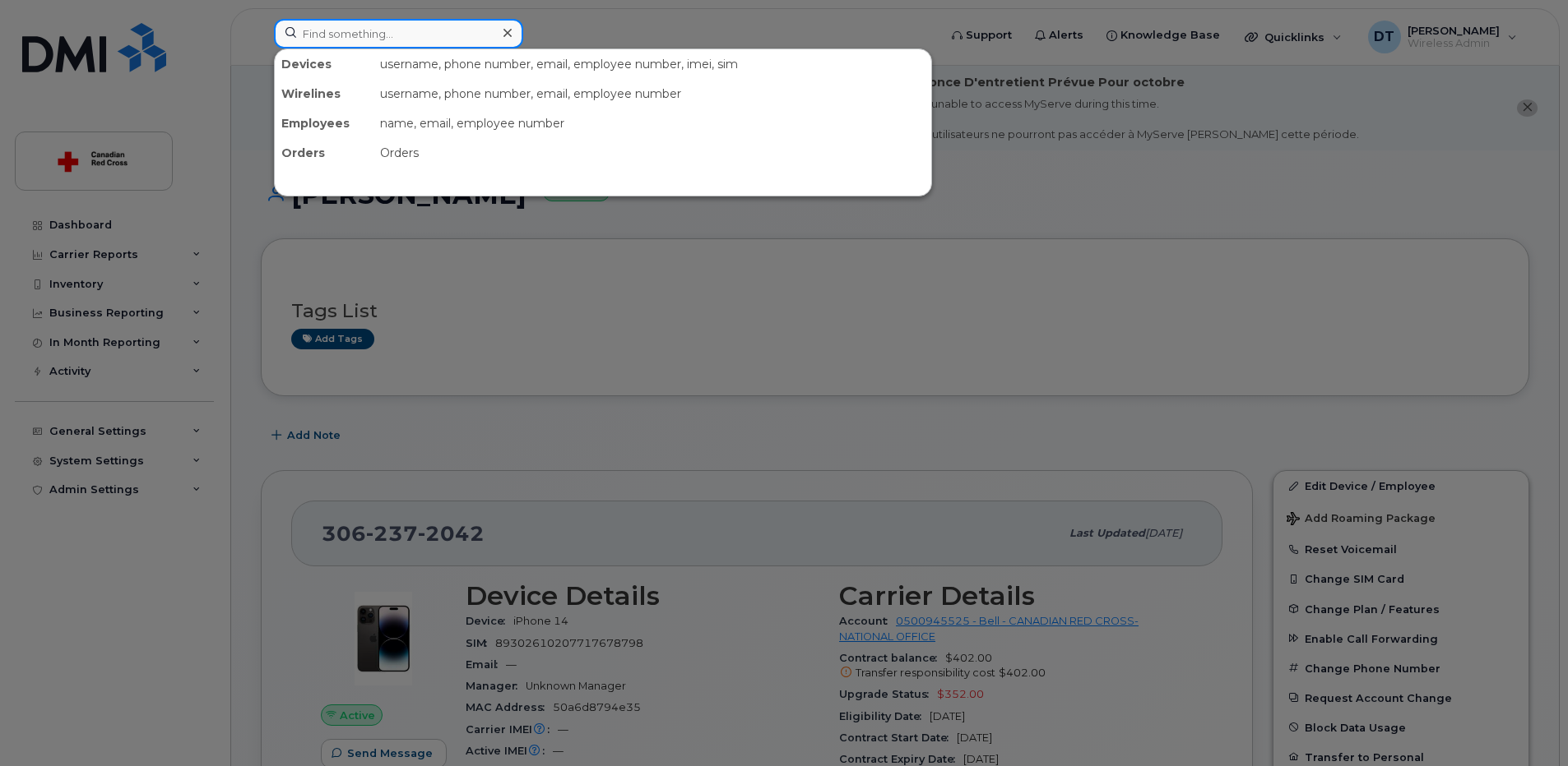
click at [440, 35] on input at bounding box center [398, 34] width 249 height 29
paste input "[PHONE_NUMBER]"
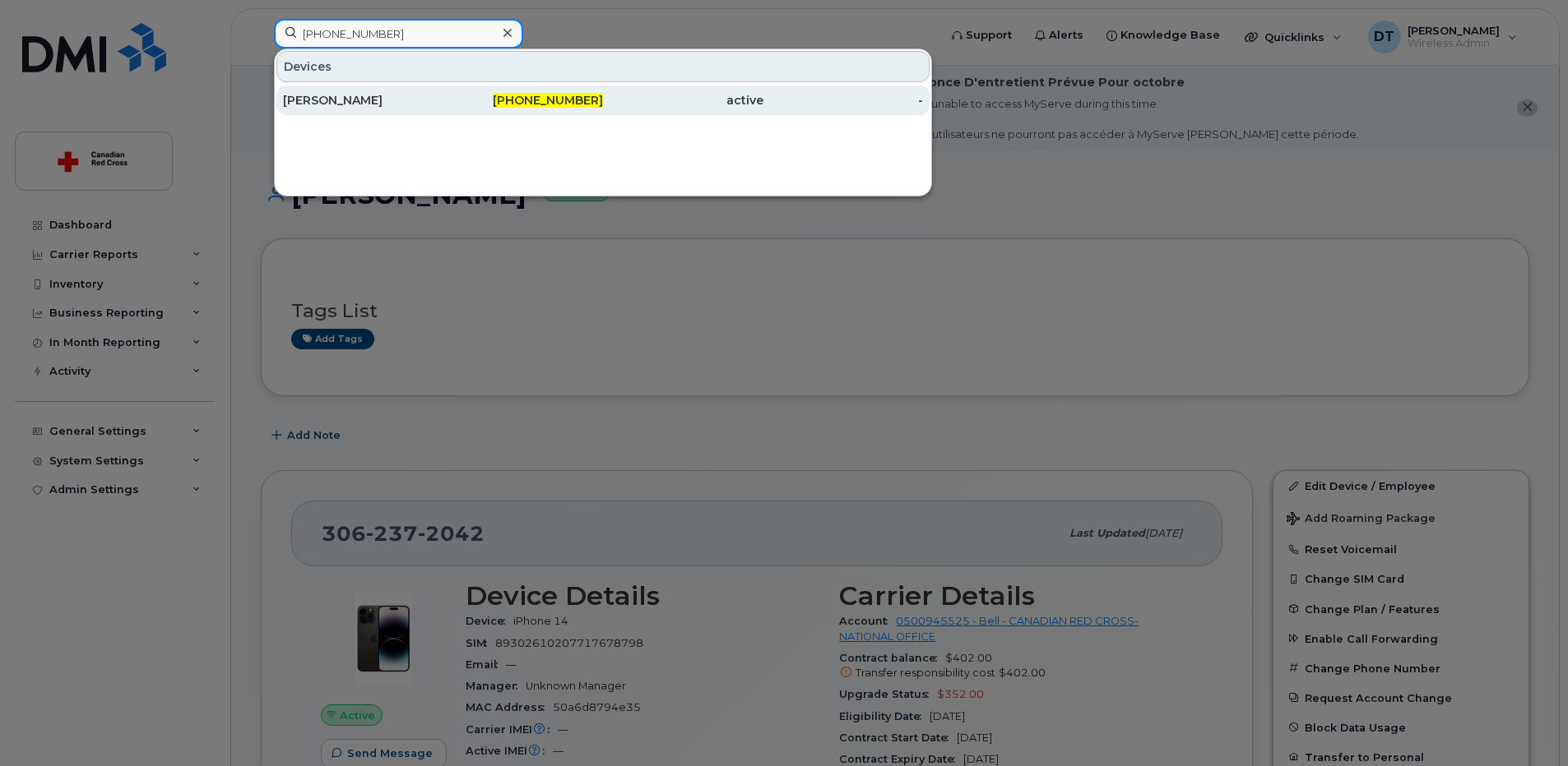
type input "587-338-8872"
click at [381, 97] on div "[PERSON_NAME]" at bounding box center [363, 100] width 161 height 16
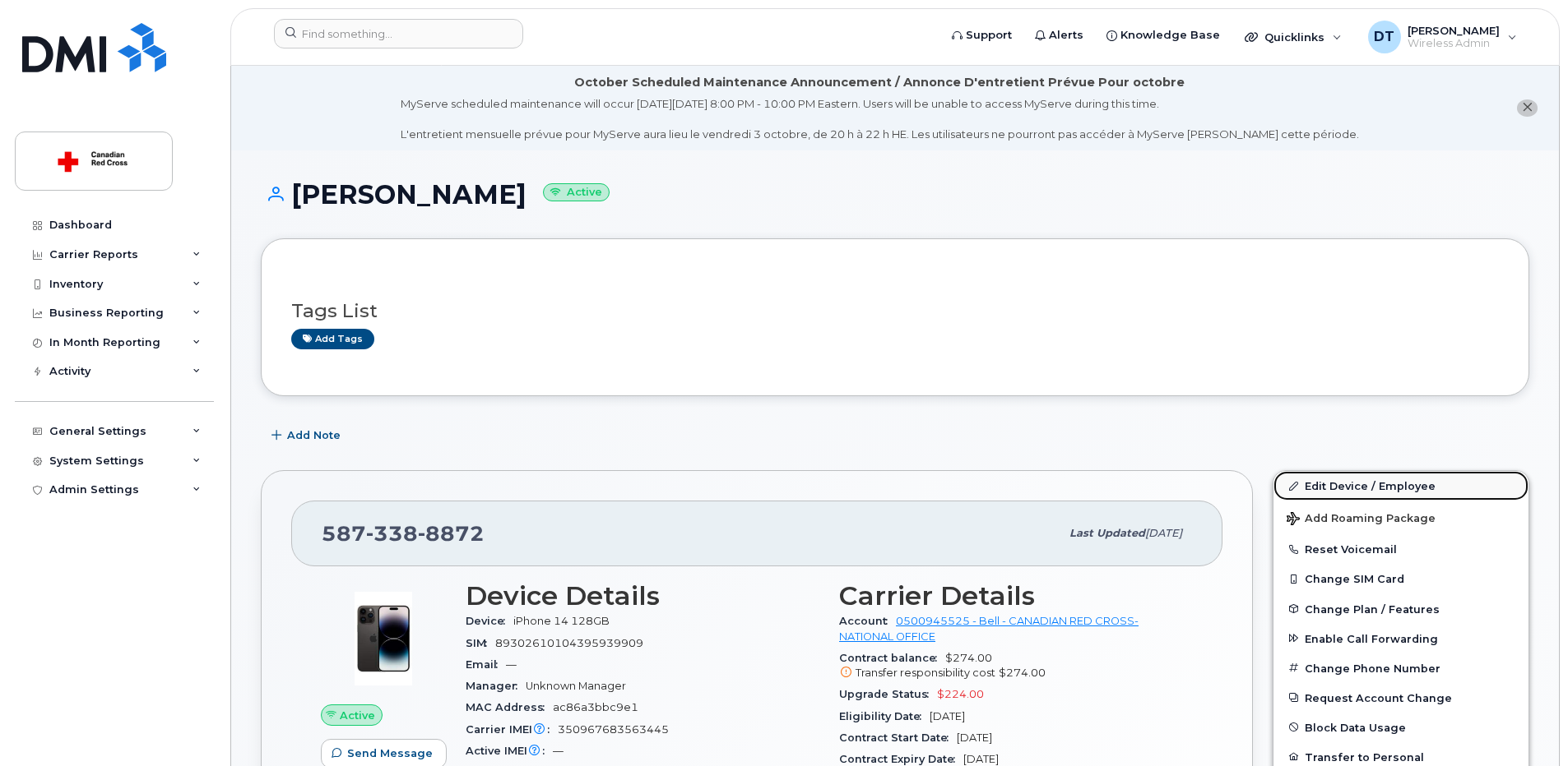
click at [1404, 484] on link "Edit Device / Employee" at bounding box center [1401, 486] width 255 height 29
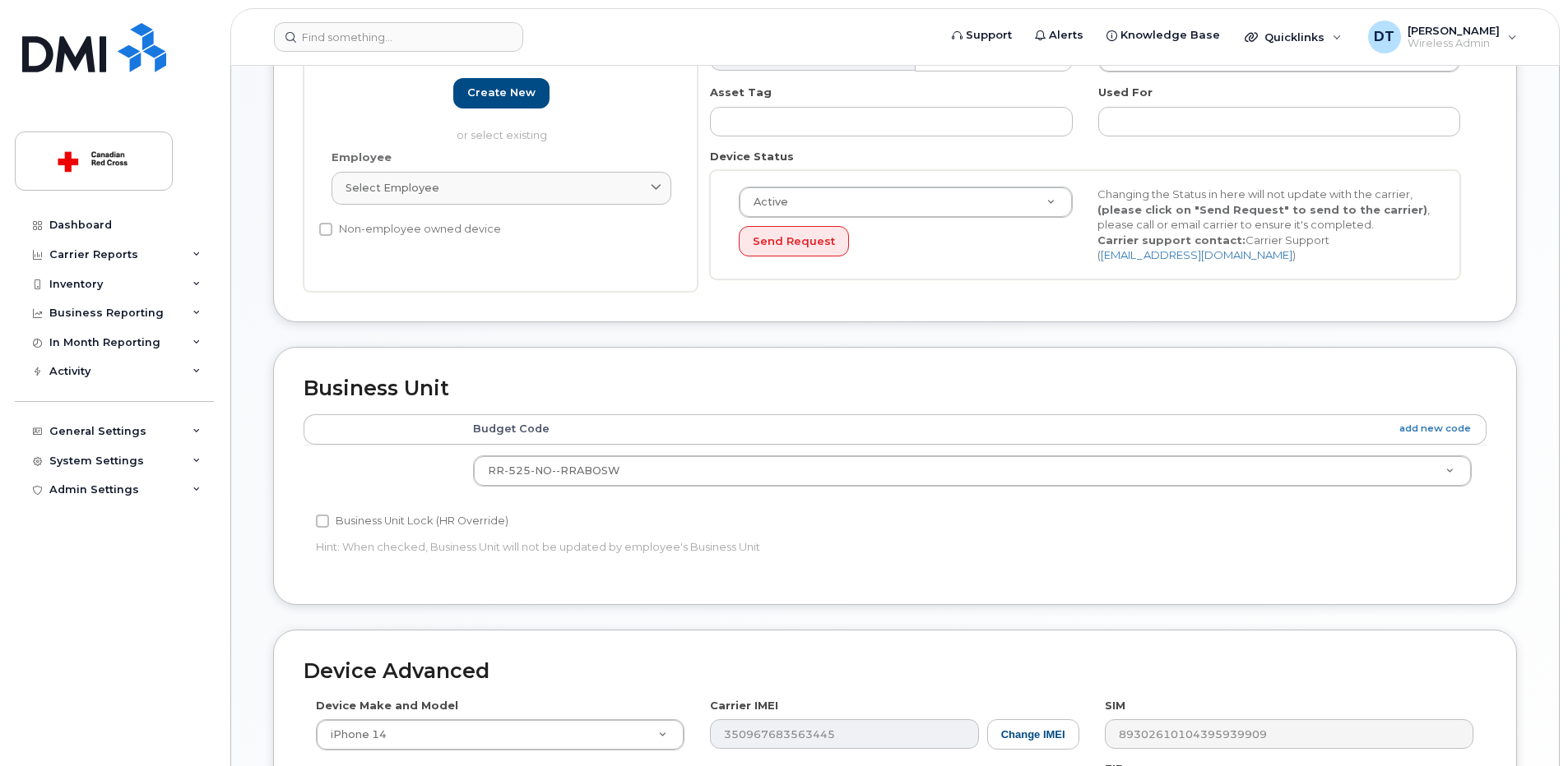
scroll to position [493, 0]
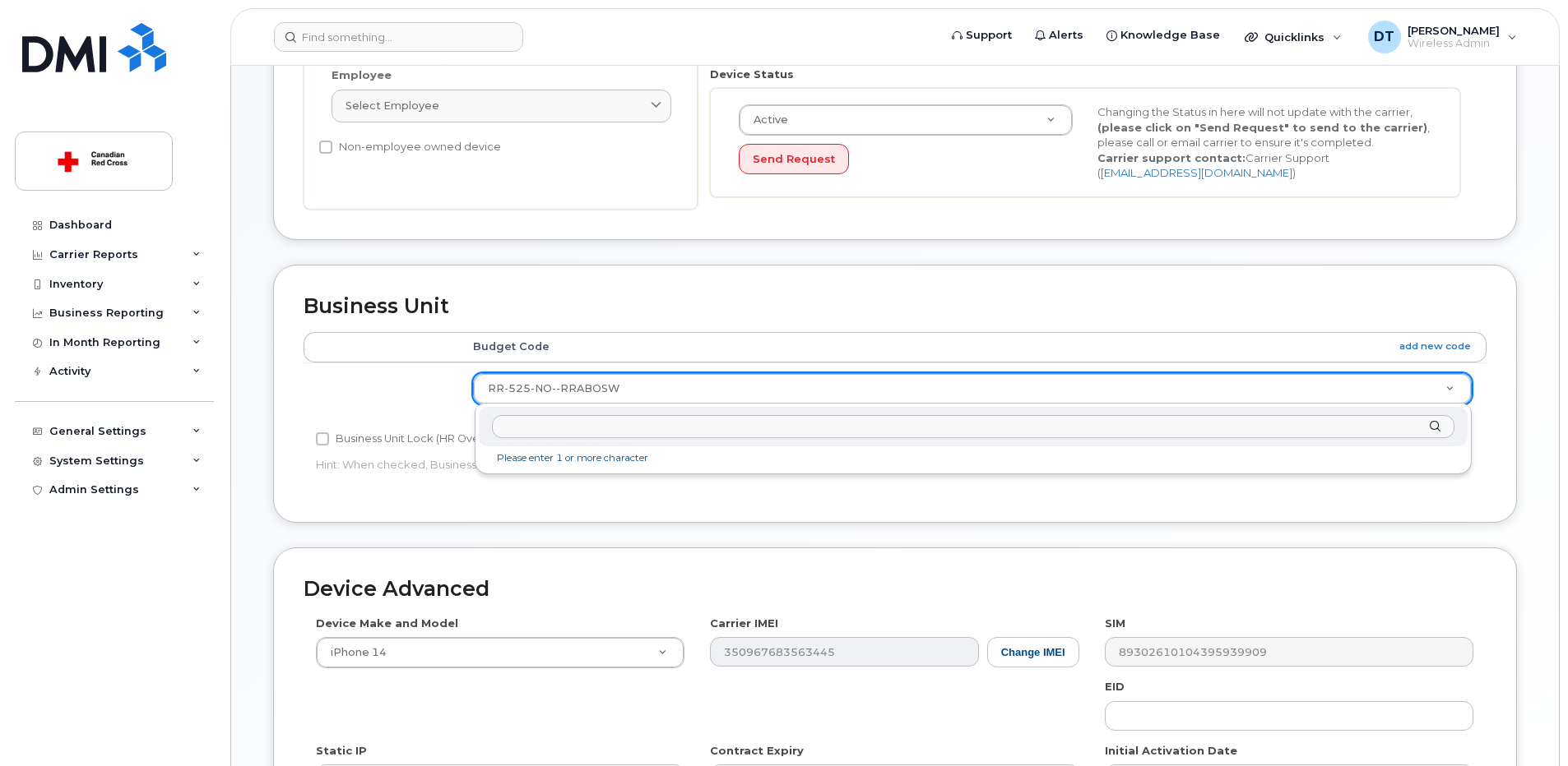
click at [578, 430] on input "text" at bounding box center [973, 427] width 962 height 24
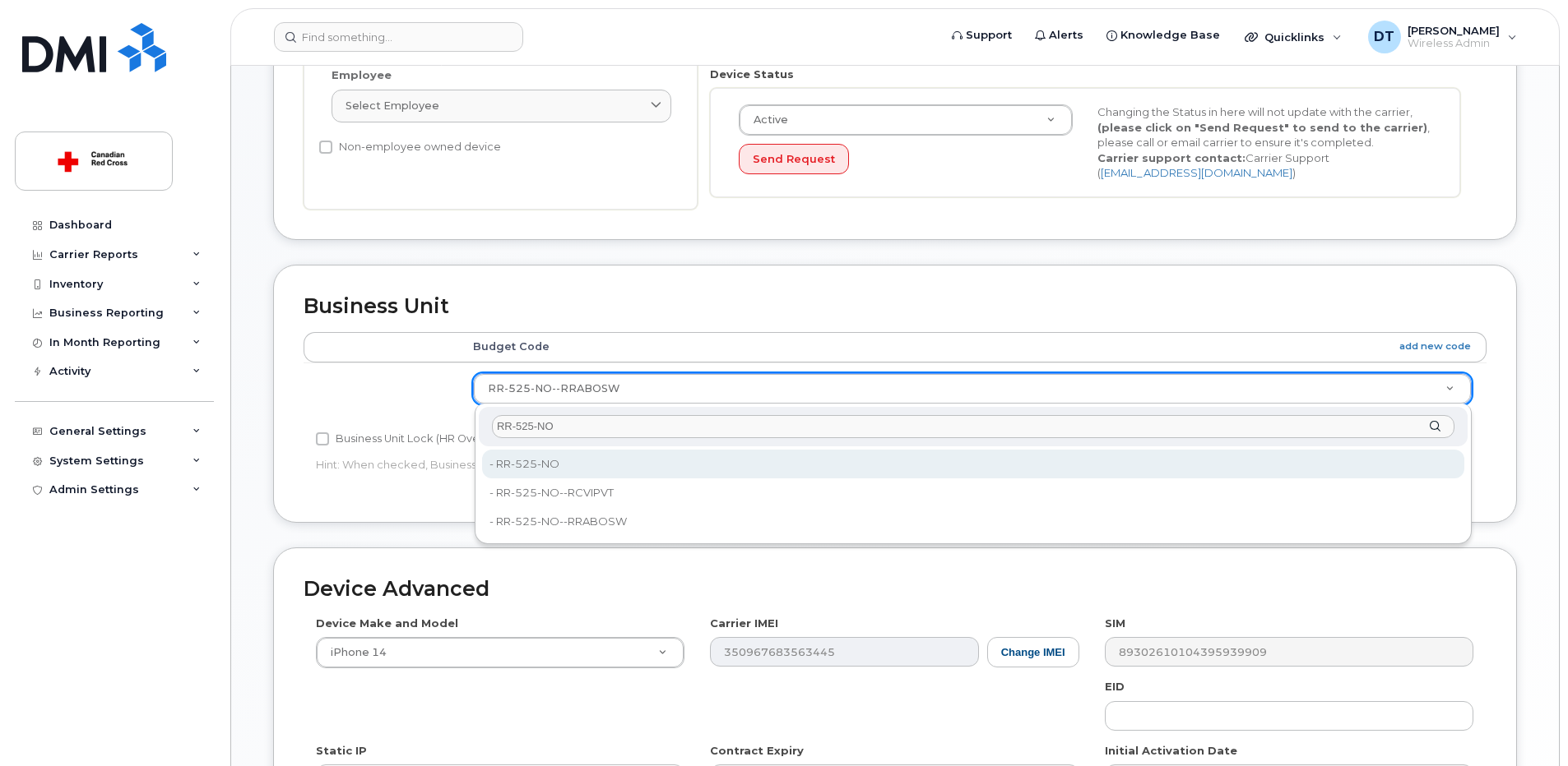
type input "RR-525-NO"
type input "35070019"
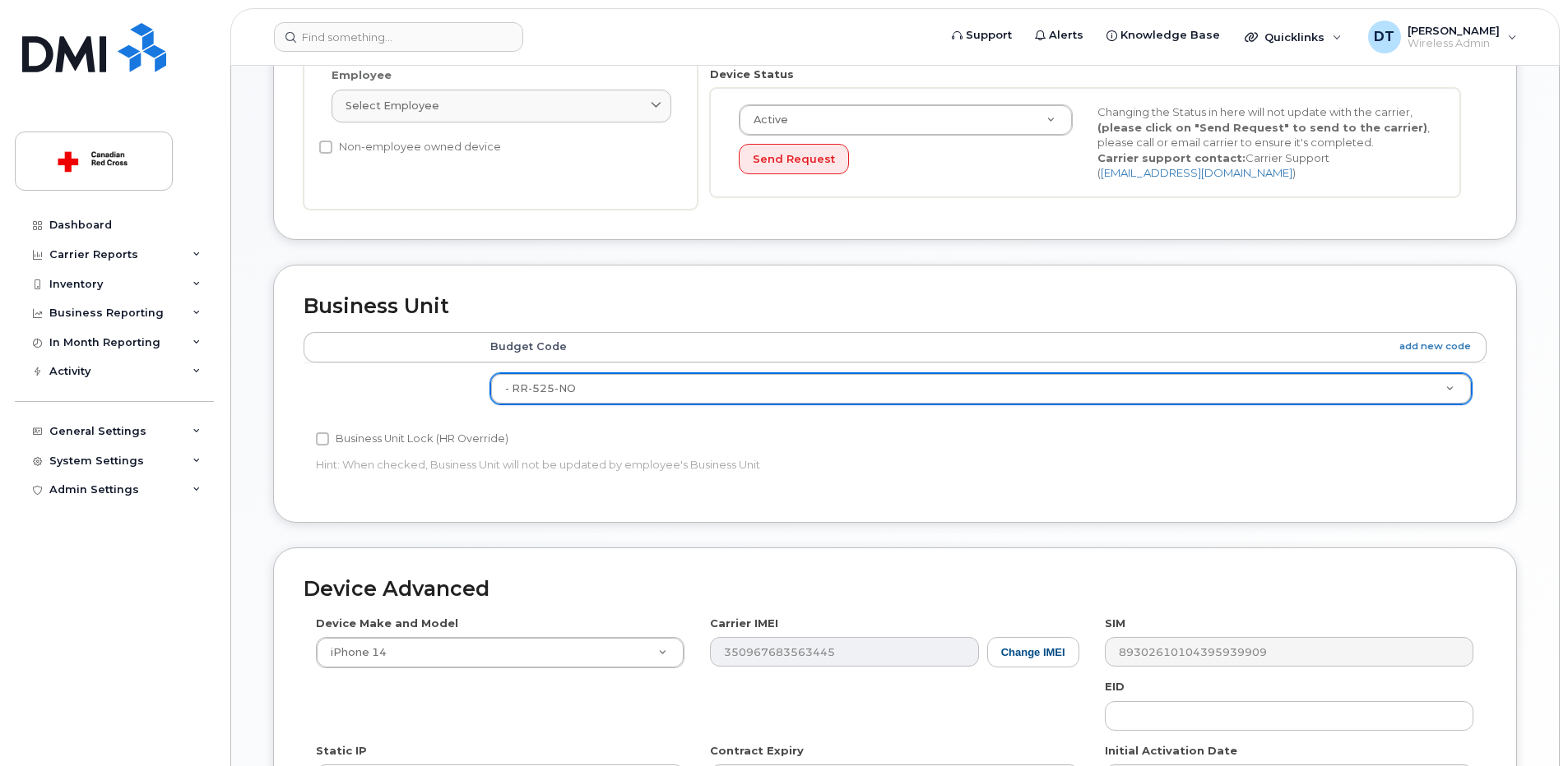
click at [1531, 466] on div "Edit Device Device General Employee Is not assigned to device Create new or sel…" at bounding box center [895, 321] width 1328 height 1329
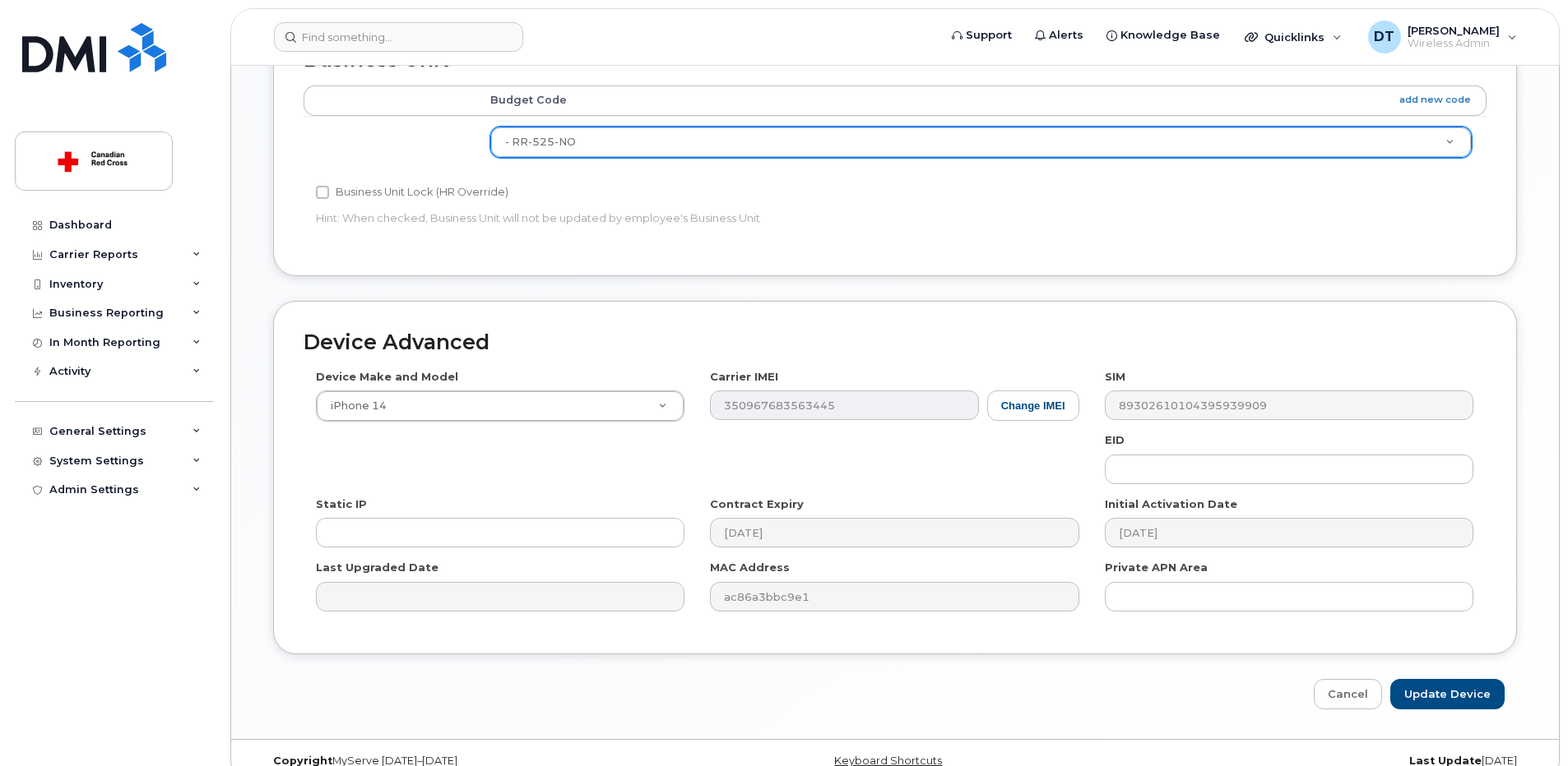
scroll to position [766, 0]
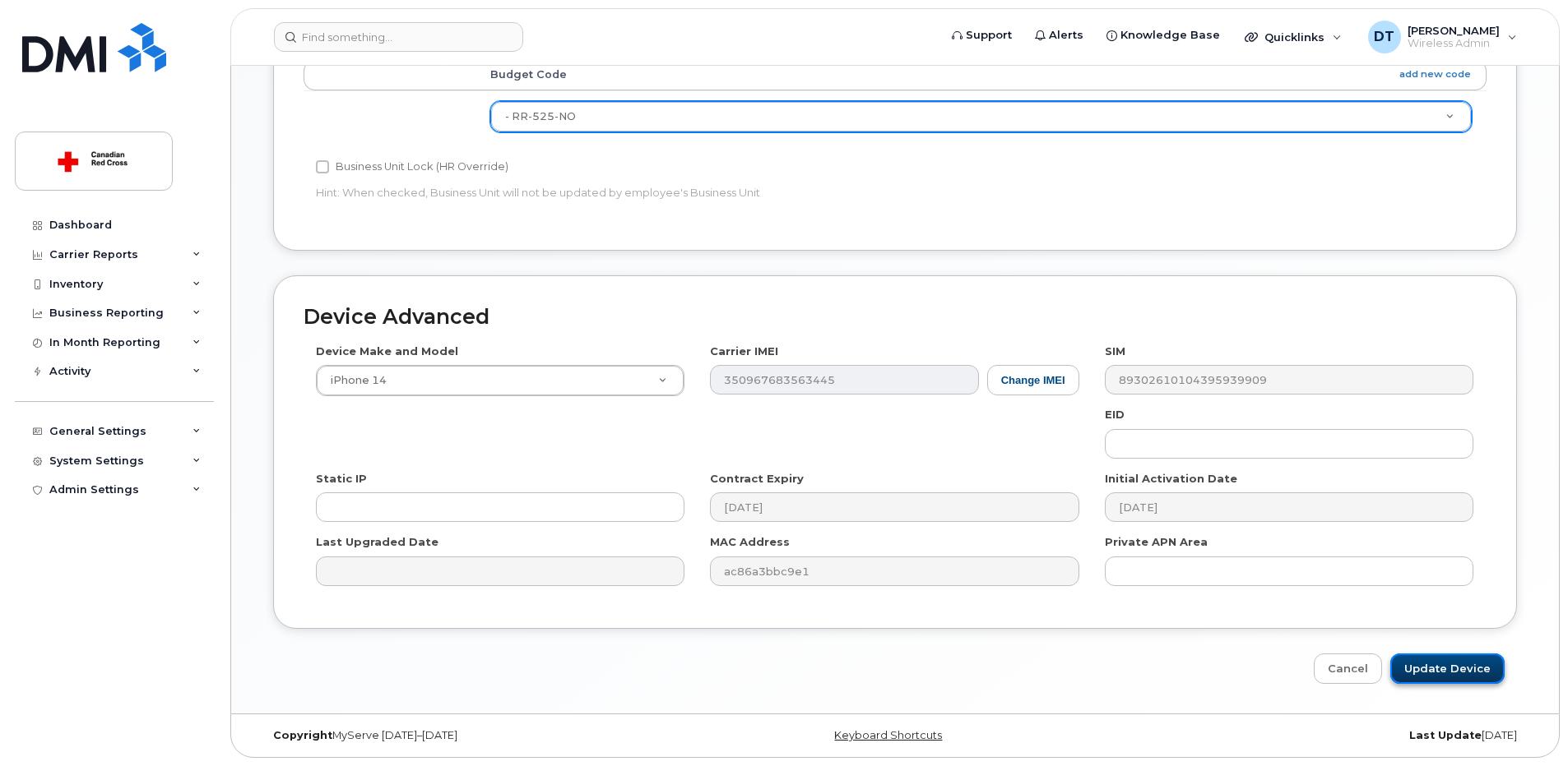
click at [1464, 671] on input "Update Device" at bounding box center [1447, 669] width 115 height 30
type input "Saving..."
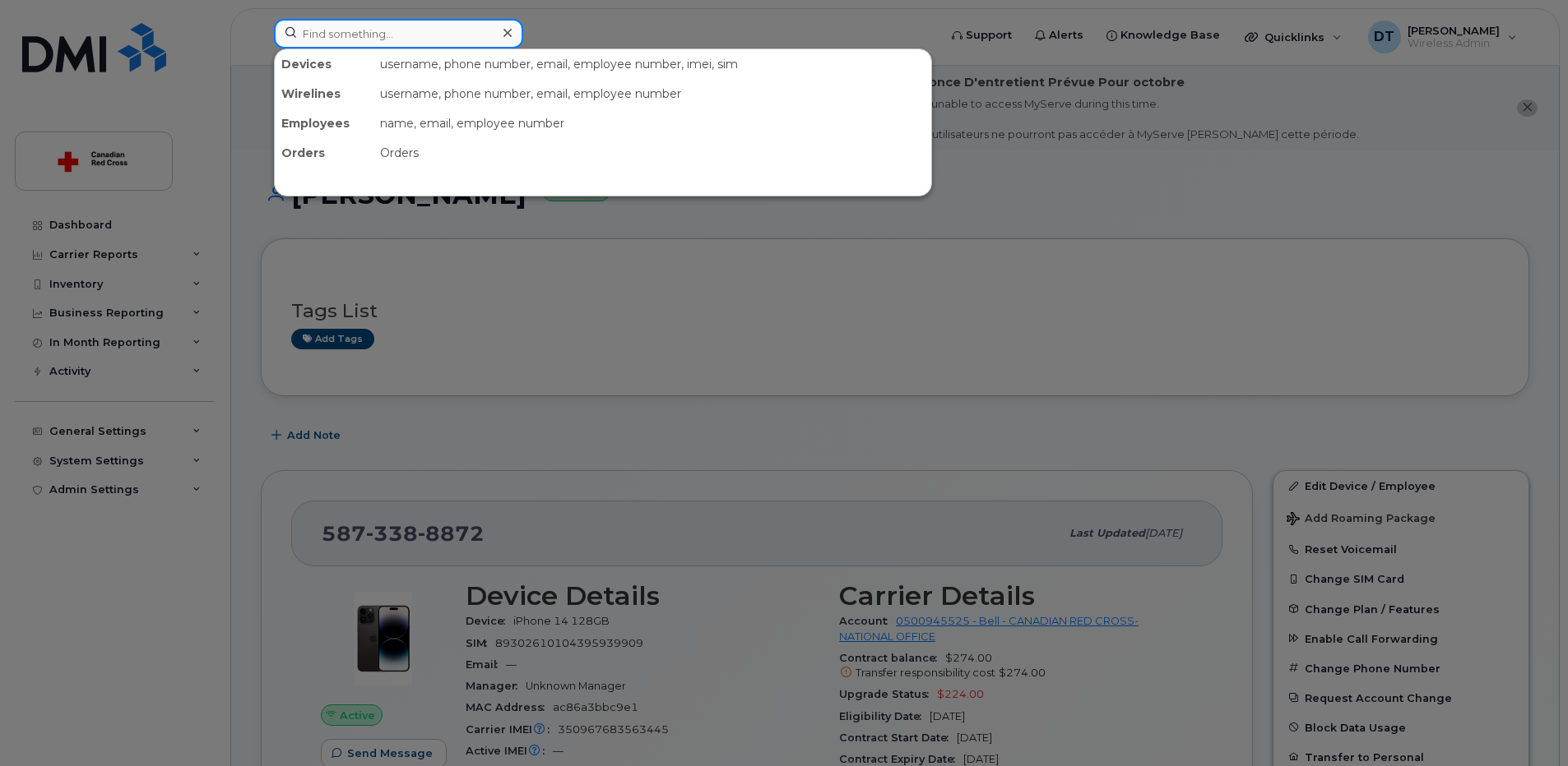
click at [442, 33] on input at bounding box center [398, 34] width 249 height 29
paste input "[PHONE_NUMBER]"
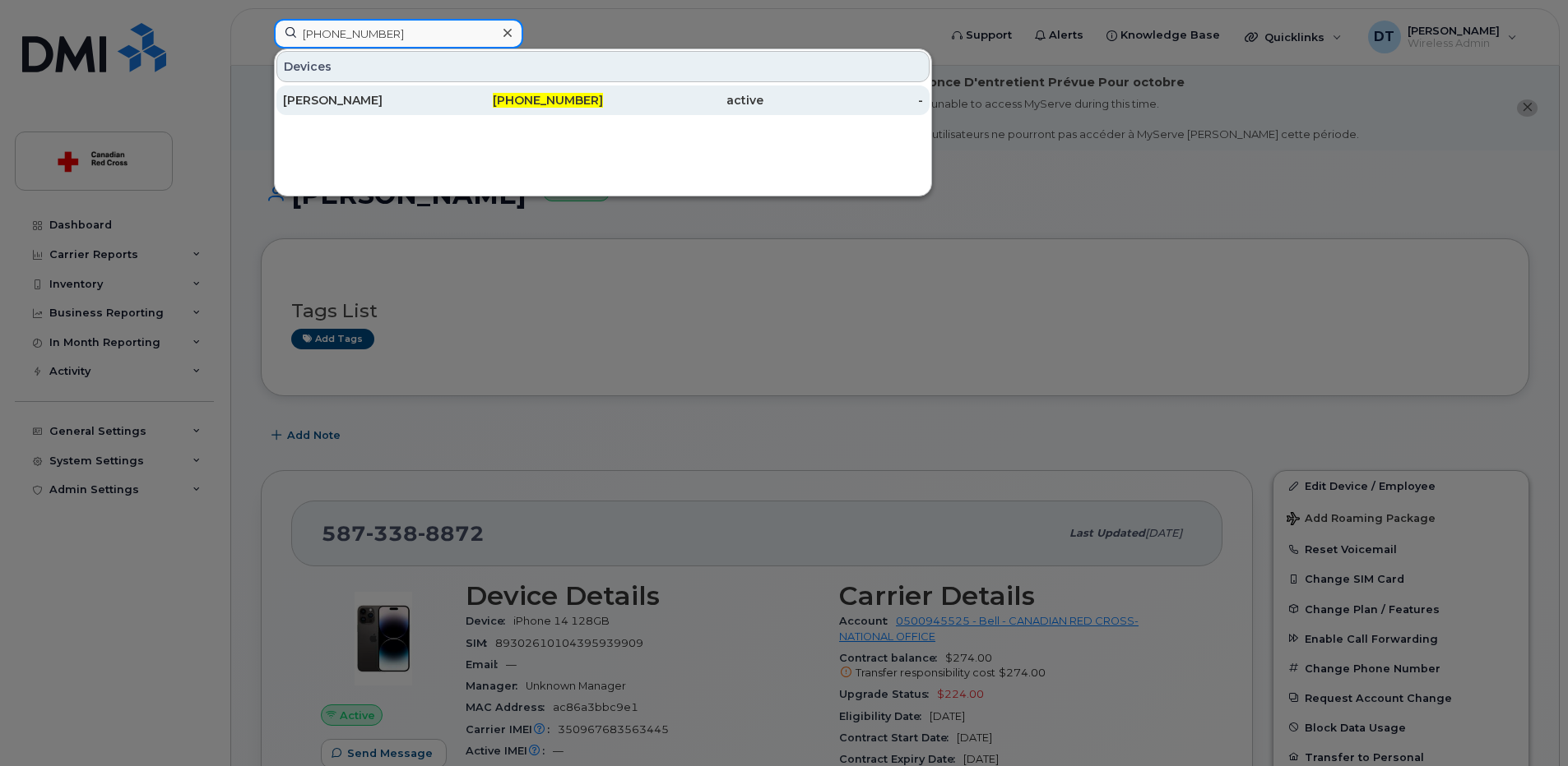
type input "[PHONE_NUMBER]"
click at [433, 96] on div "[PERSON_NAME]" at bounding box center [363, 100] width 161 height 16
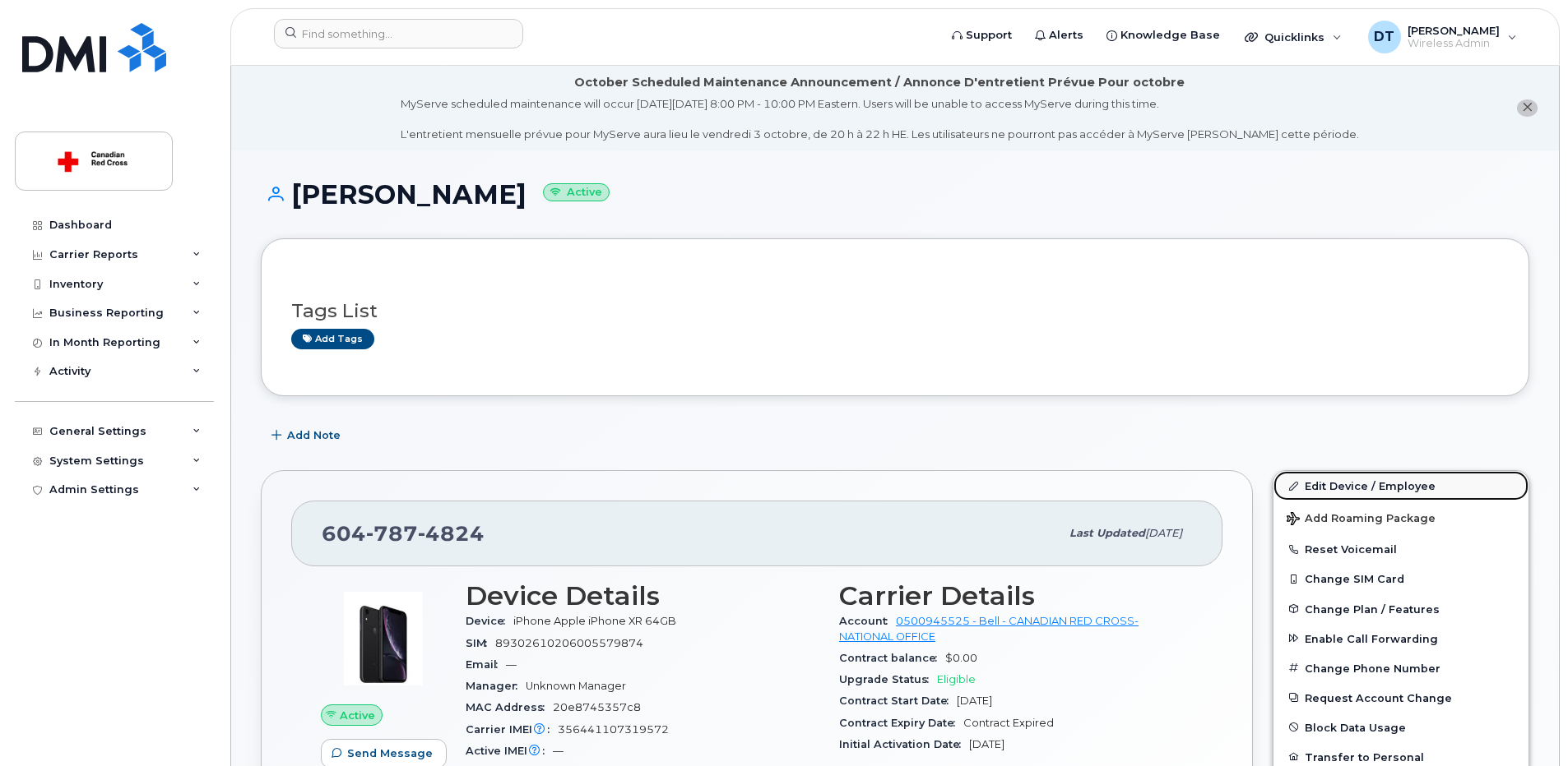
click at [1366, 487] on link "Edit Device / Employee" at bounding box center [1401, 486] width 255 height 29
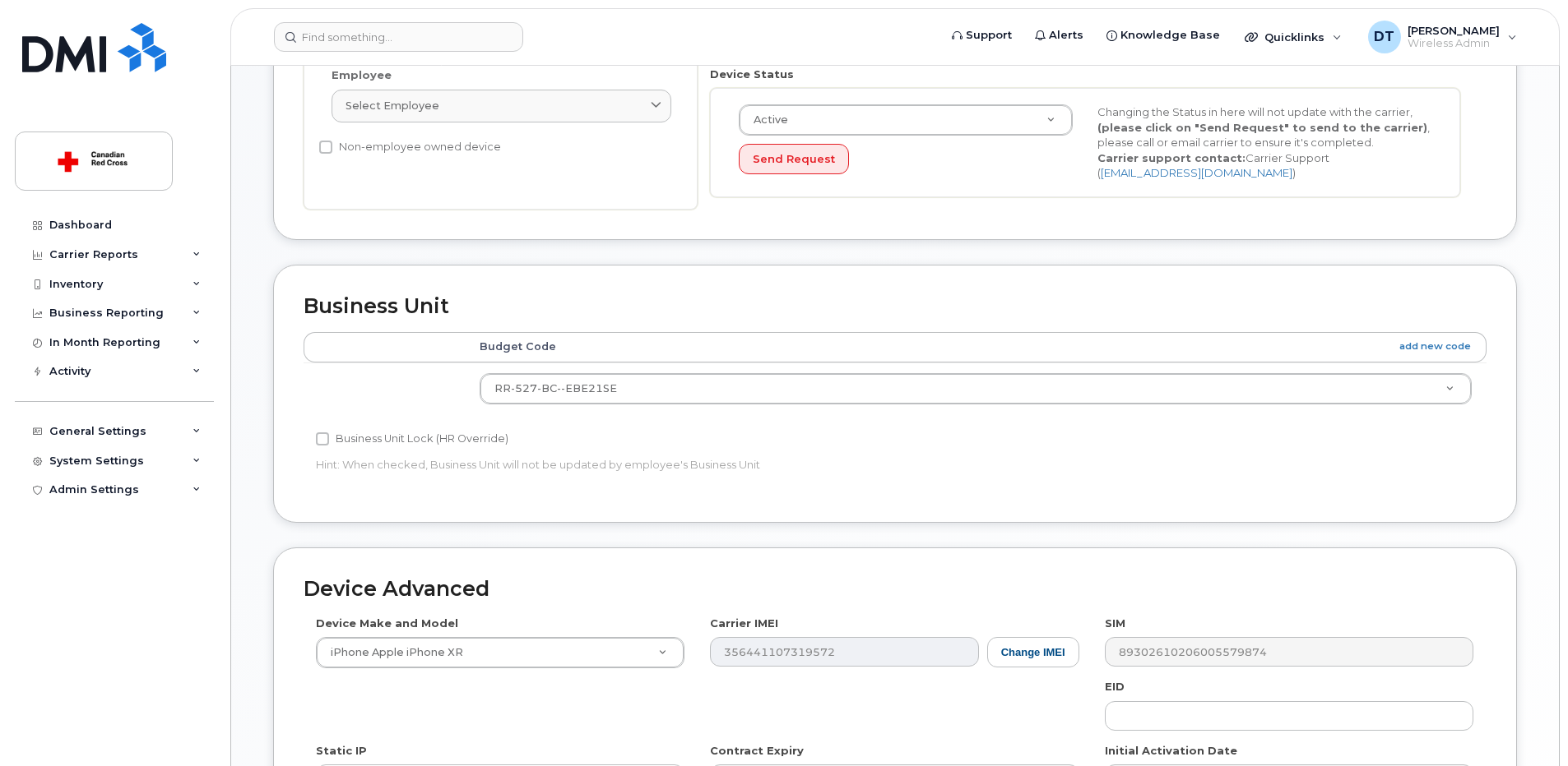
scroll to position [575, 0]
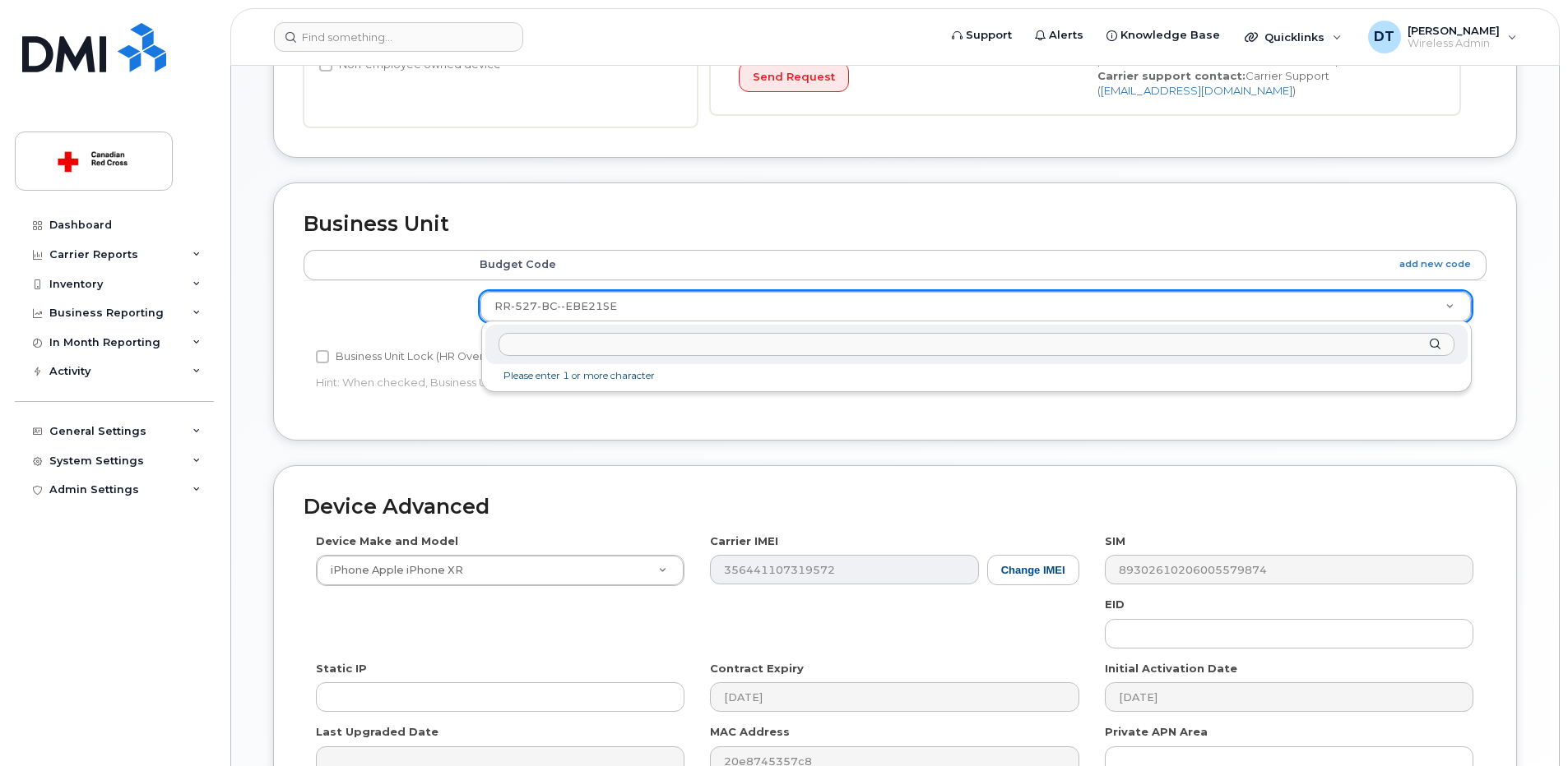
click at [676, 352] on input "text" at bounding box center [977, 345] width 956 height 24
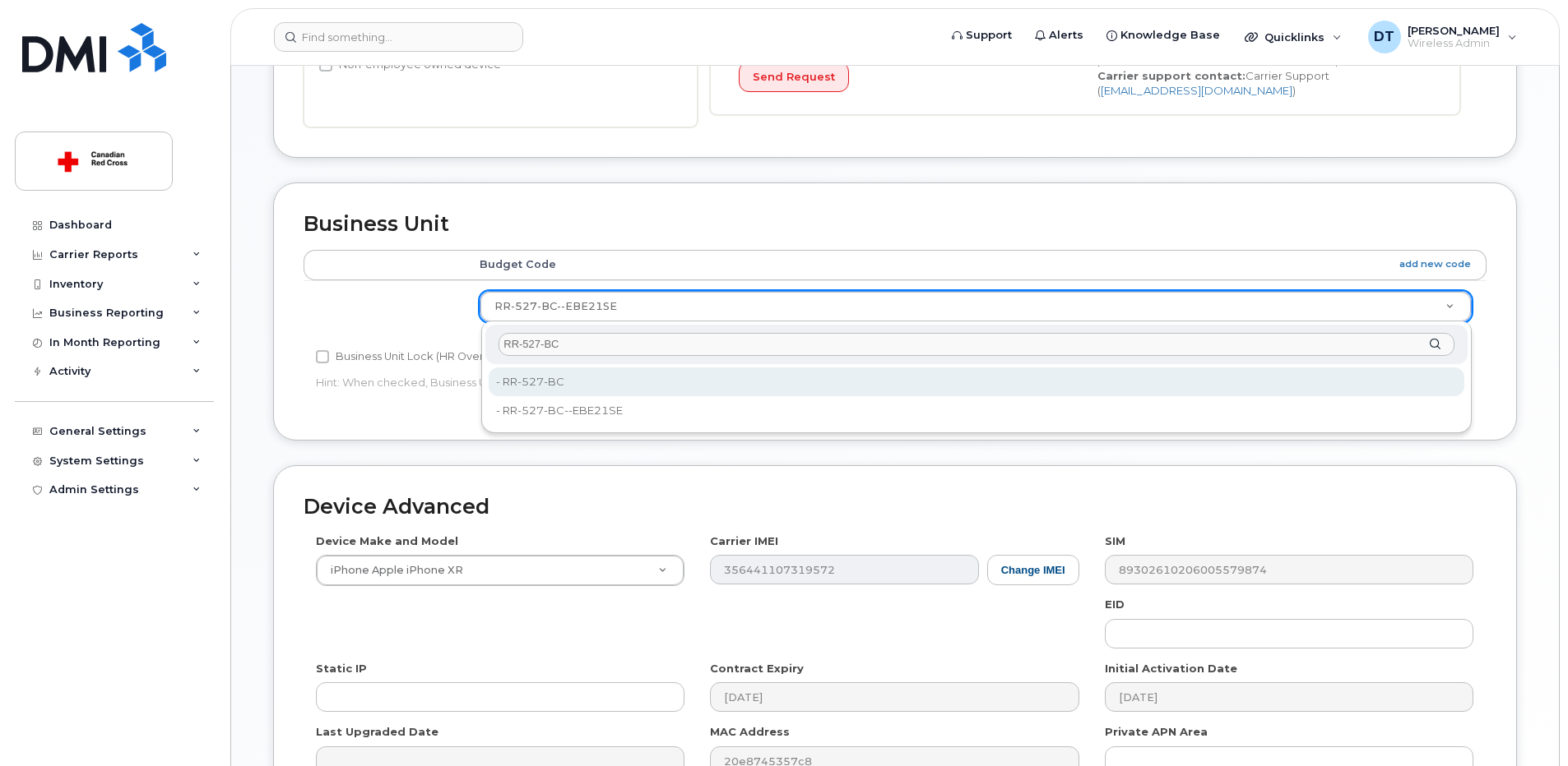
type input "RR-527-BC"
type input "36166202"
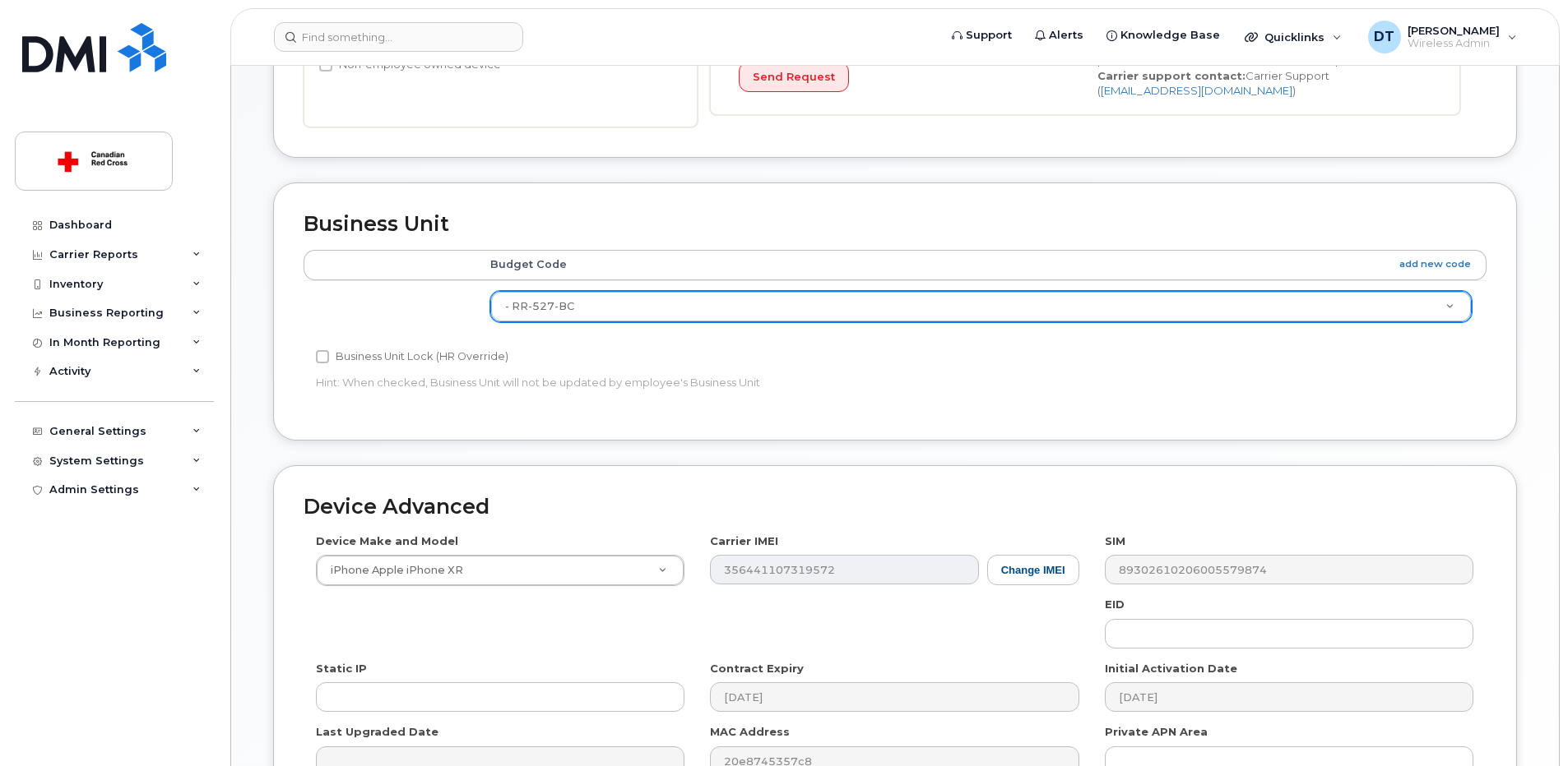
click at [1542, 470] on div "Edit Device Device General Employee Is not assigned to device Create new or sel…" at bounding box center [895, 239] width 1328 height 1329
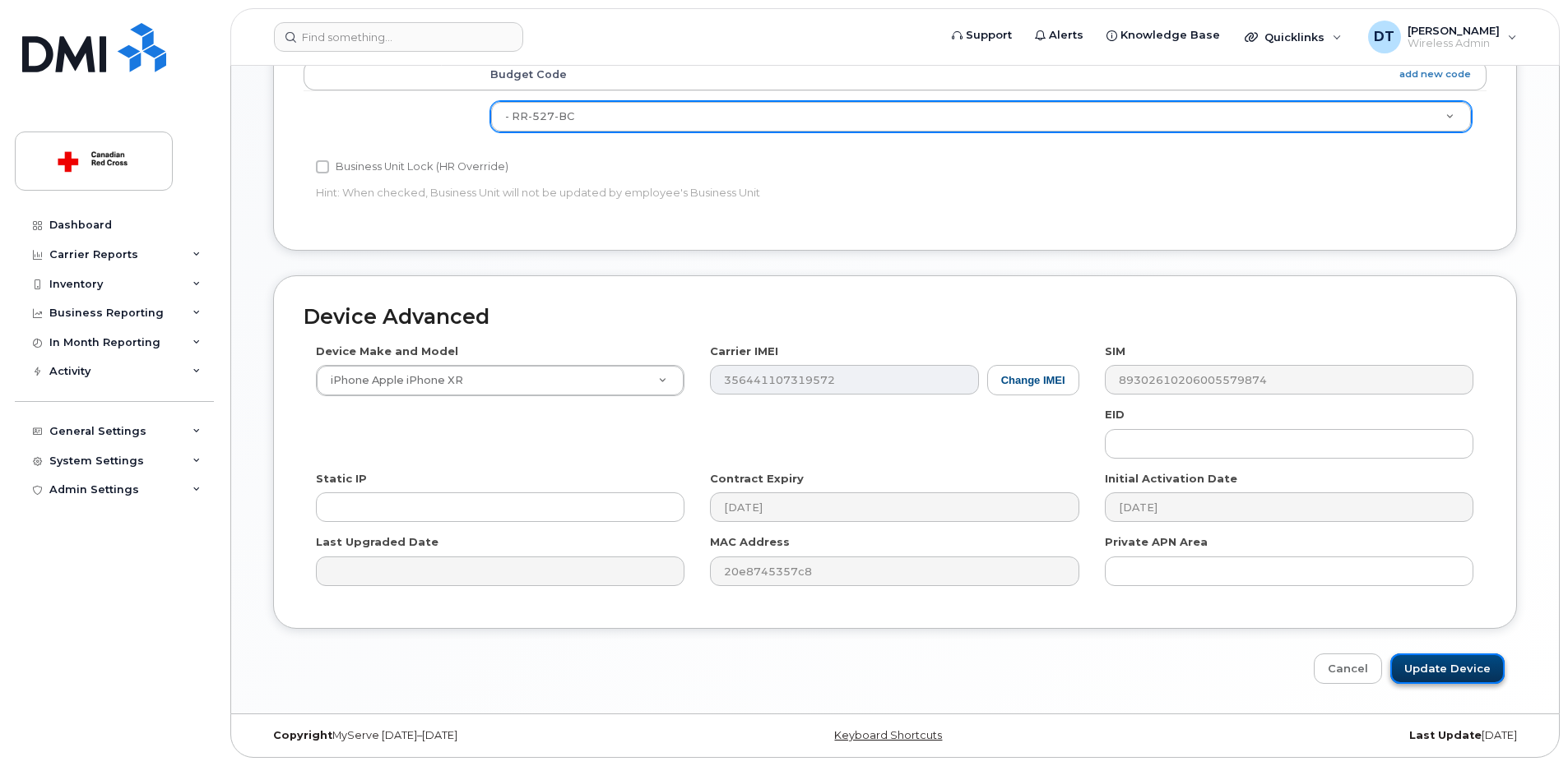
click at [1462, 669] on input "Update Device" at bounding box center [1447, 669] width 115 height 30
type input "Saving..."
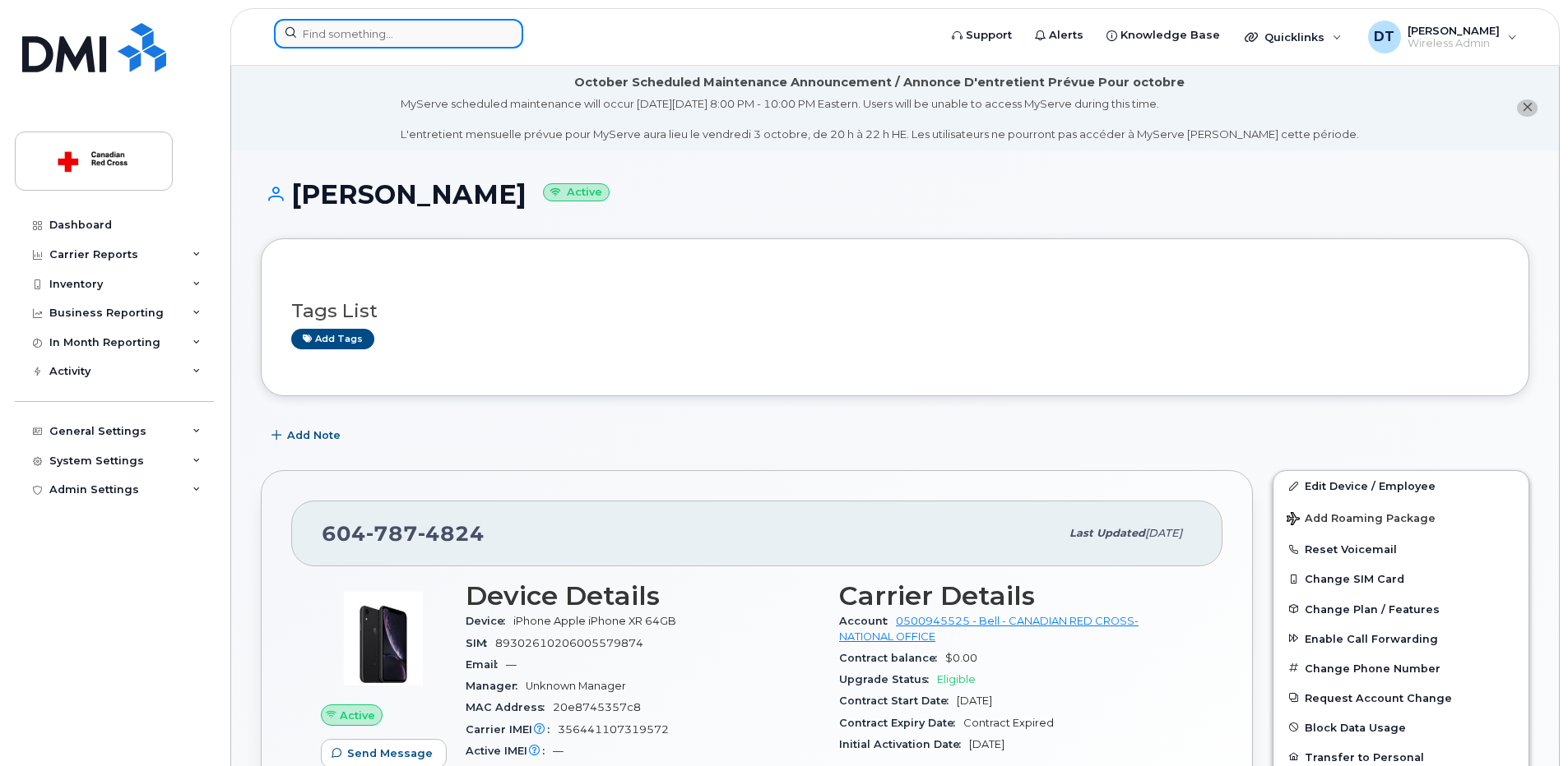
click at [429, 44] on input at bounding box center [398, 34] width 249 height 29
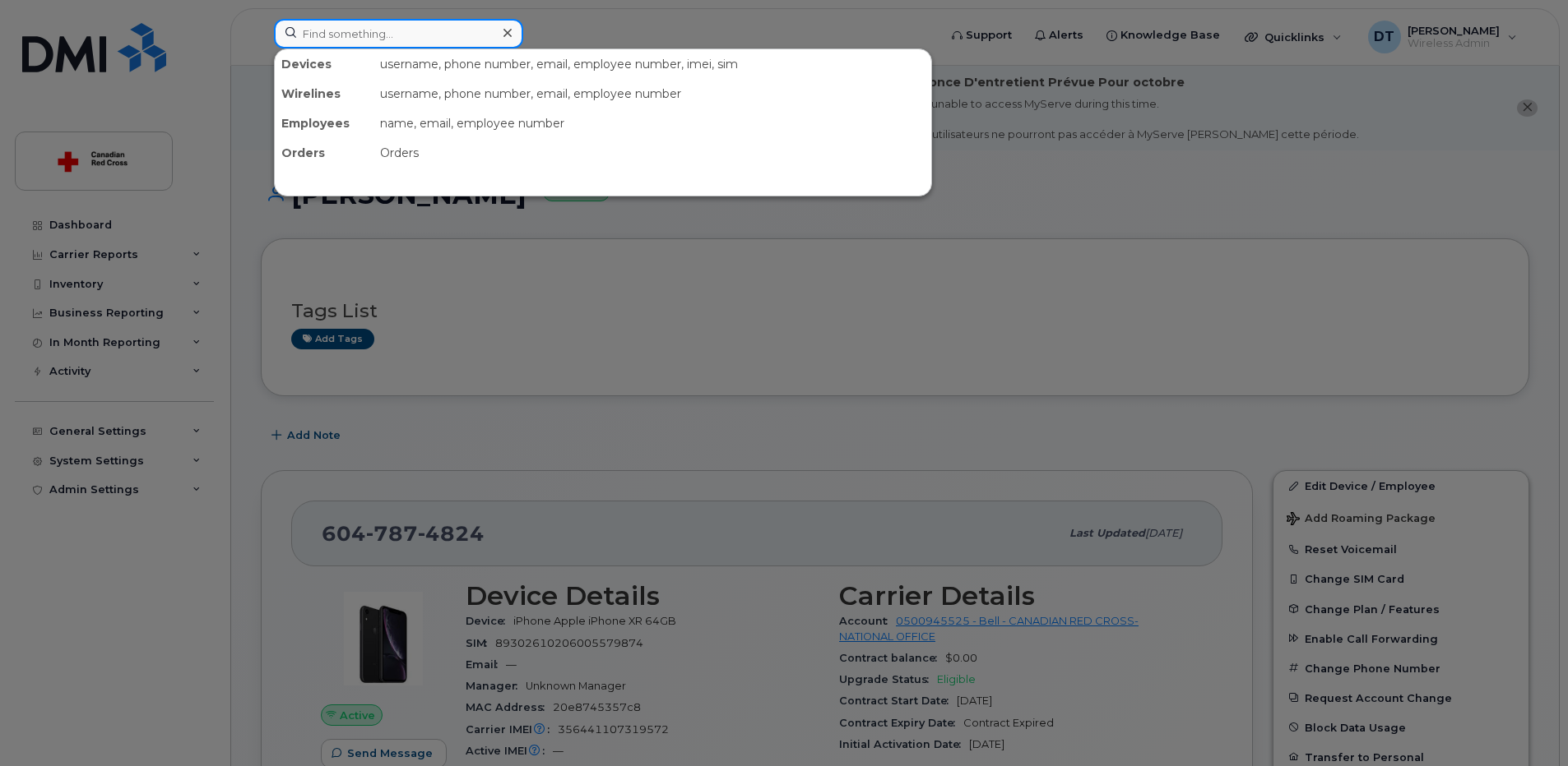
paste input "[PHONE_NUMBER]"
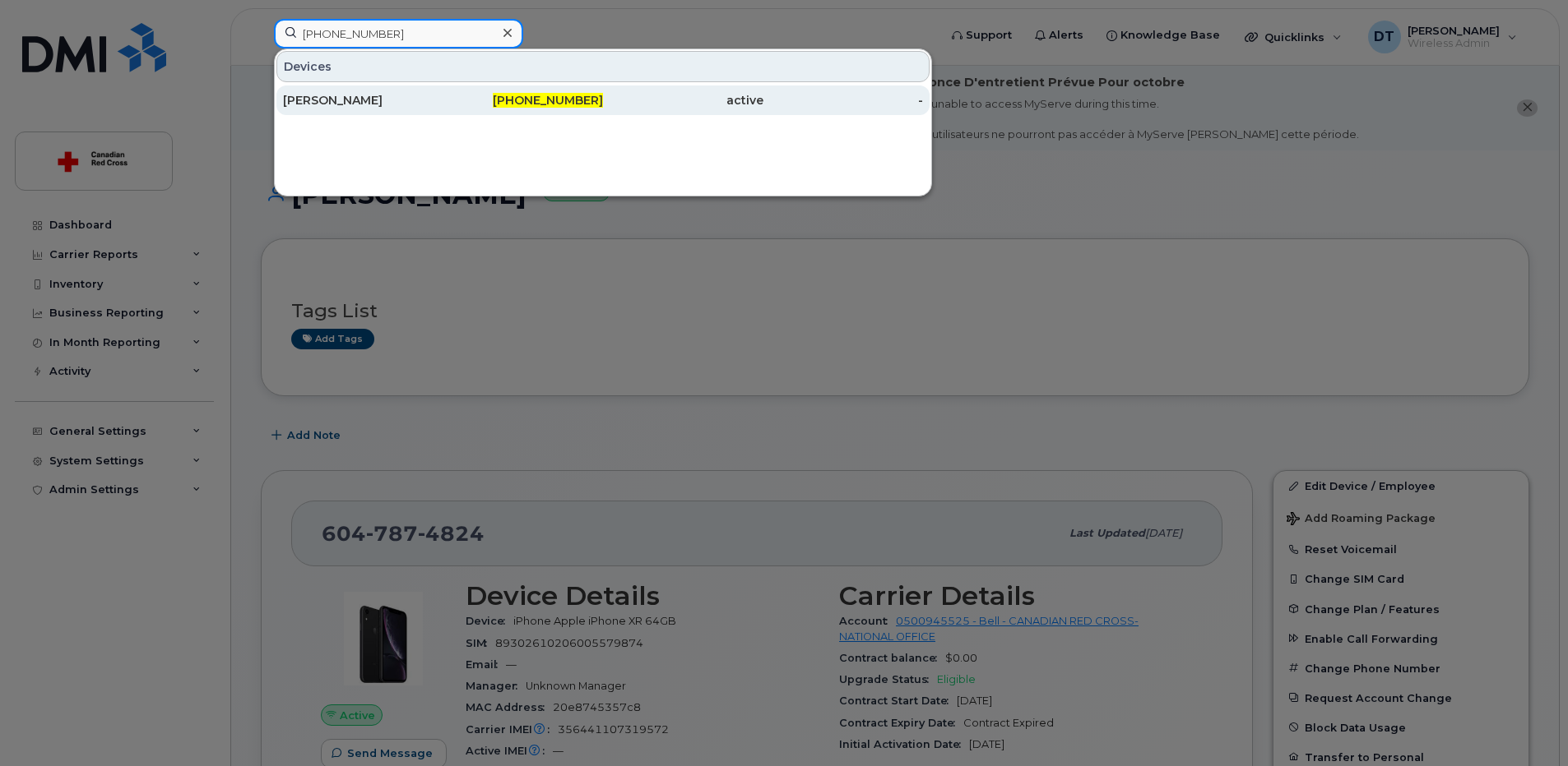
type input "[PHONE_NUMBER]"
click at [357, 102] on div "[PERSON_NAME]" at bounding box center [363, 100] width 161 height 16
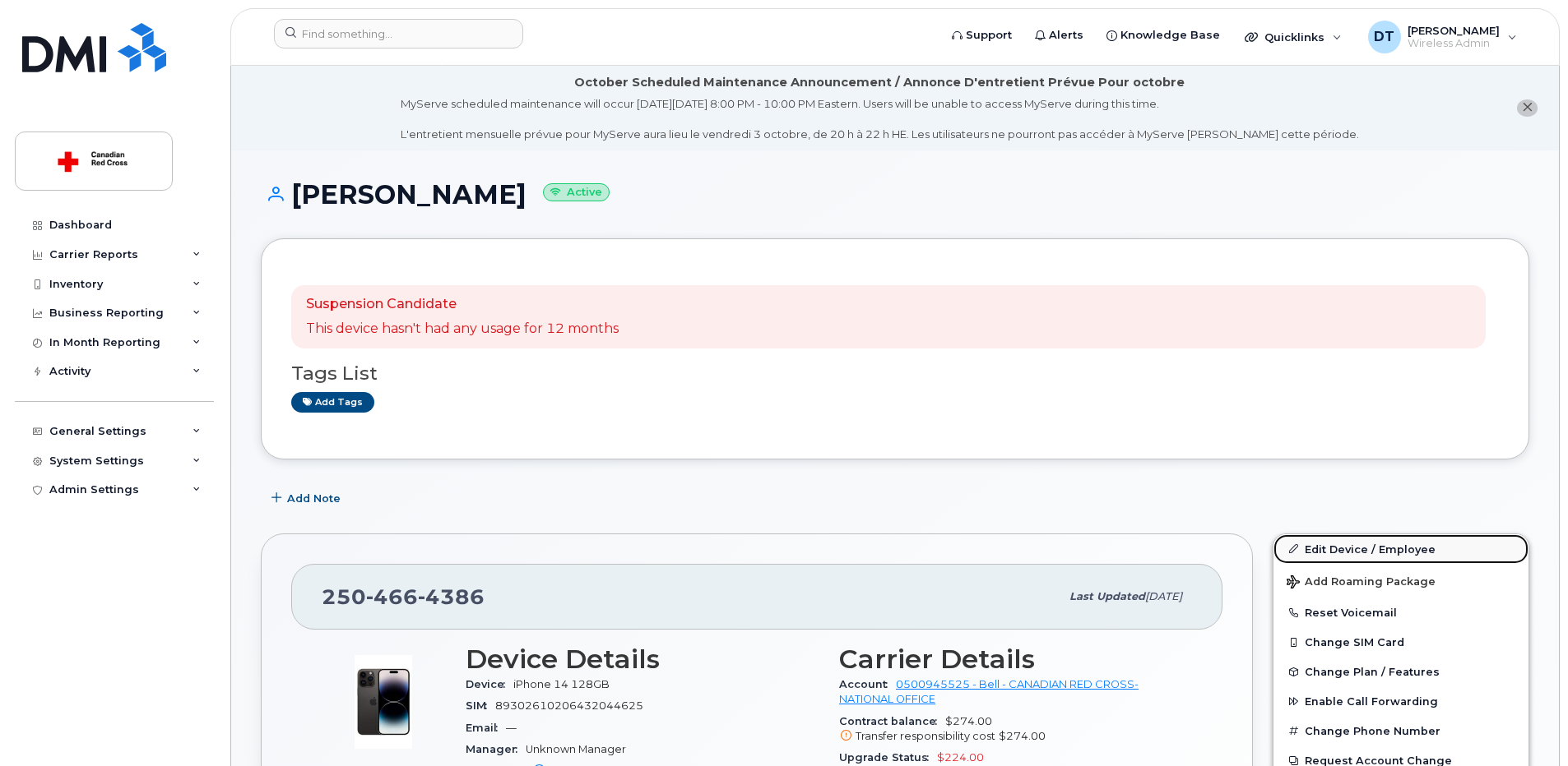
click at [1366, 545] on link "Edit Device / Employee" at bounding box center [1401, 549] width 255 height 29
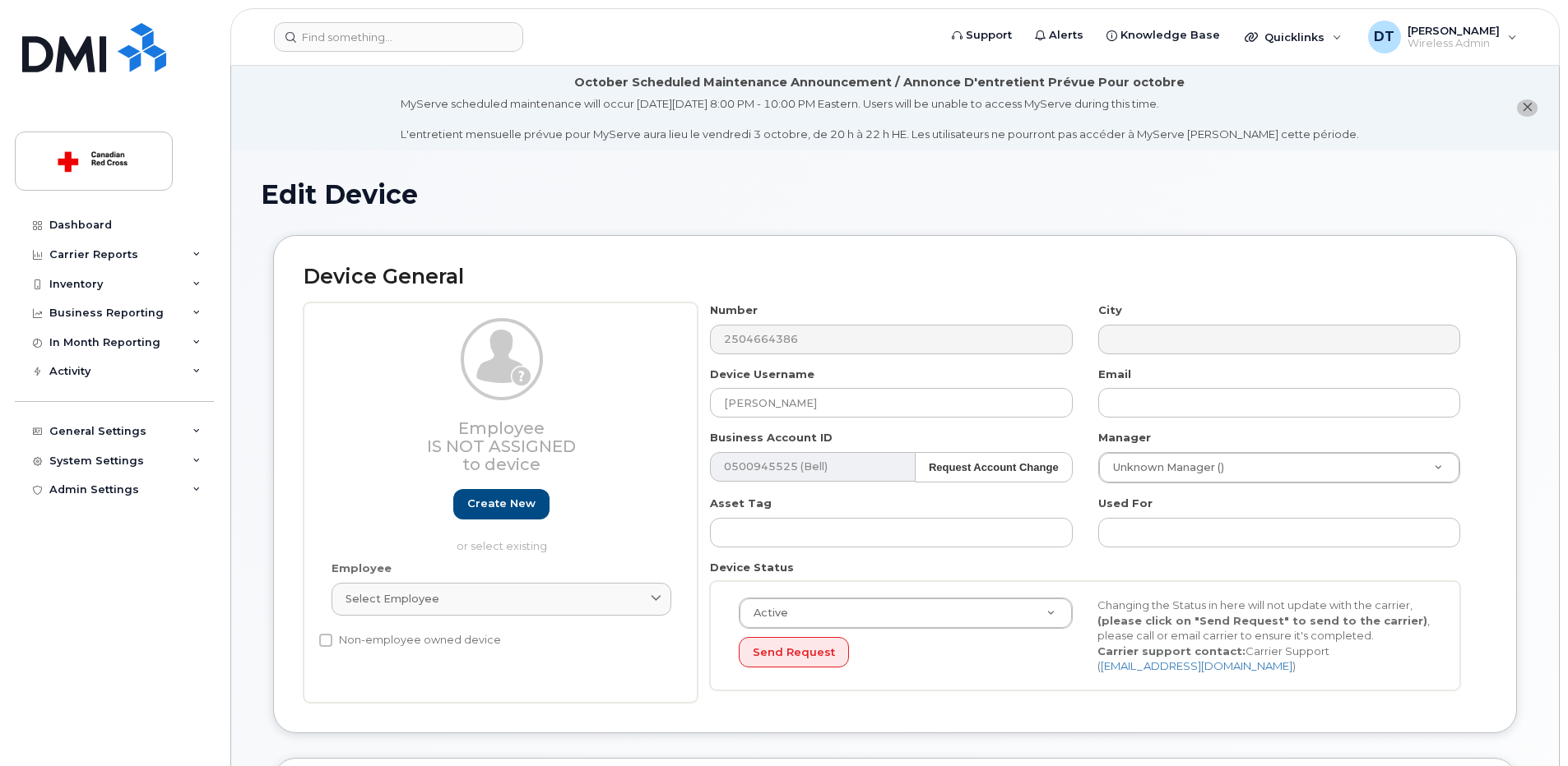
scroll to position [493, 0]
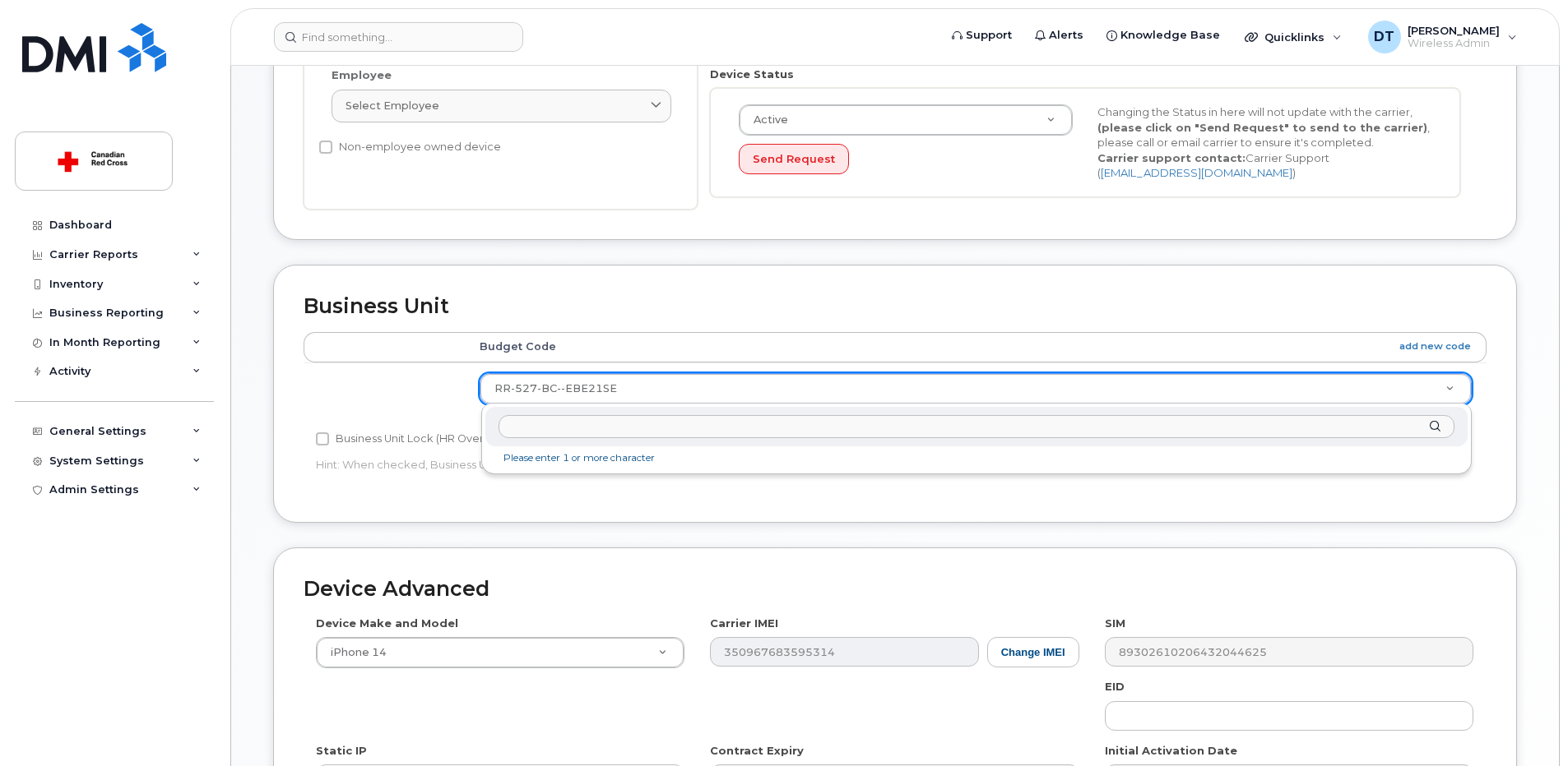
click at [555, 424] on input "text" at bounding box center [977, 427] width 956 height 24
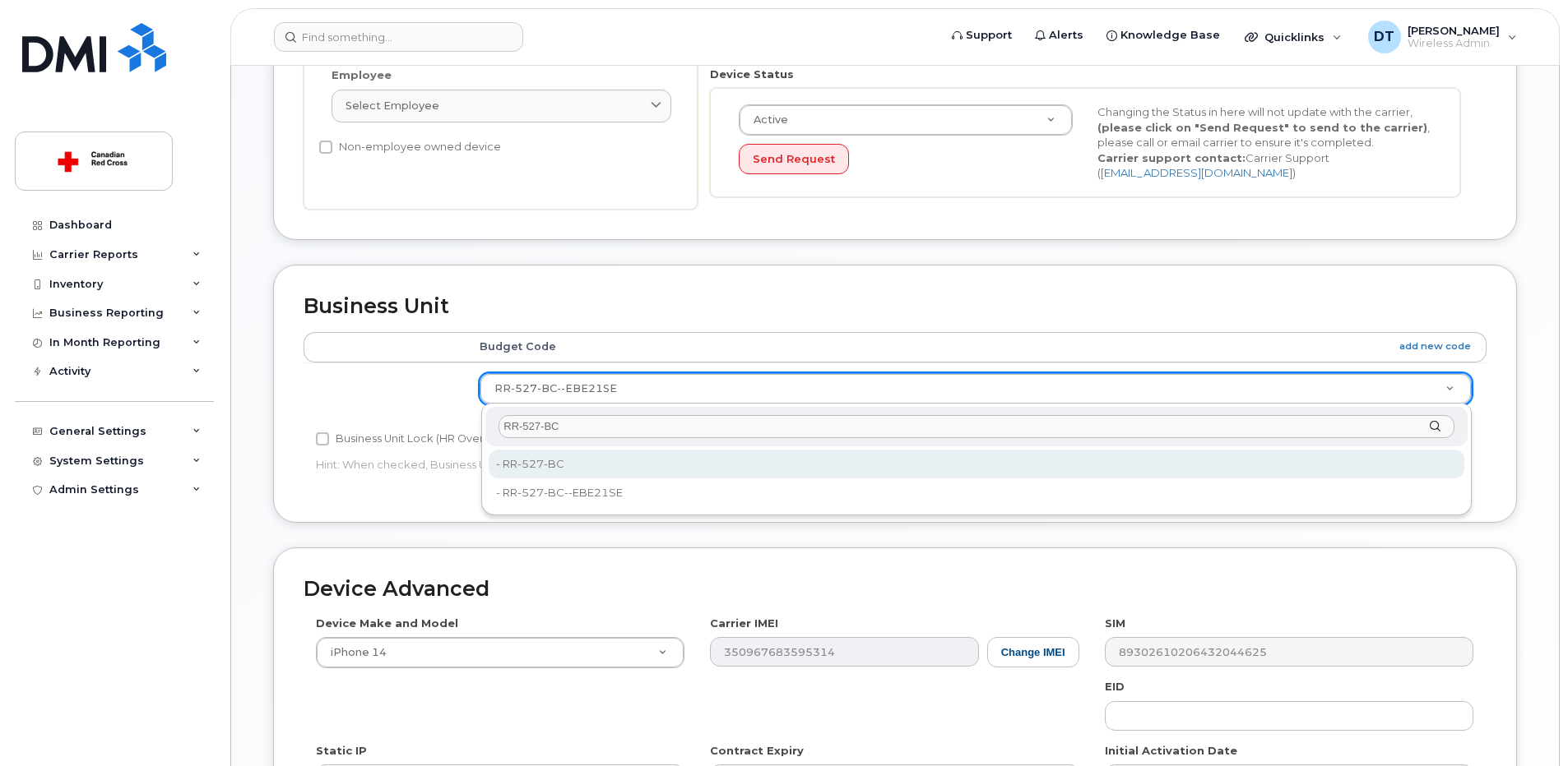
type input "RR-527-BC"
type input "36166202"
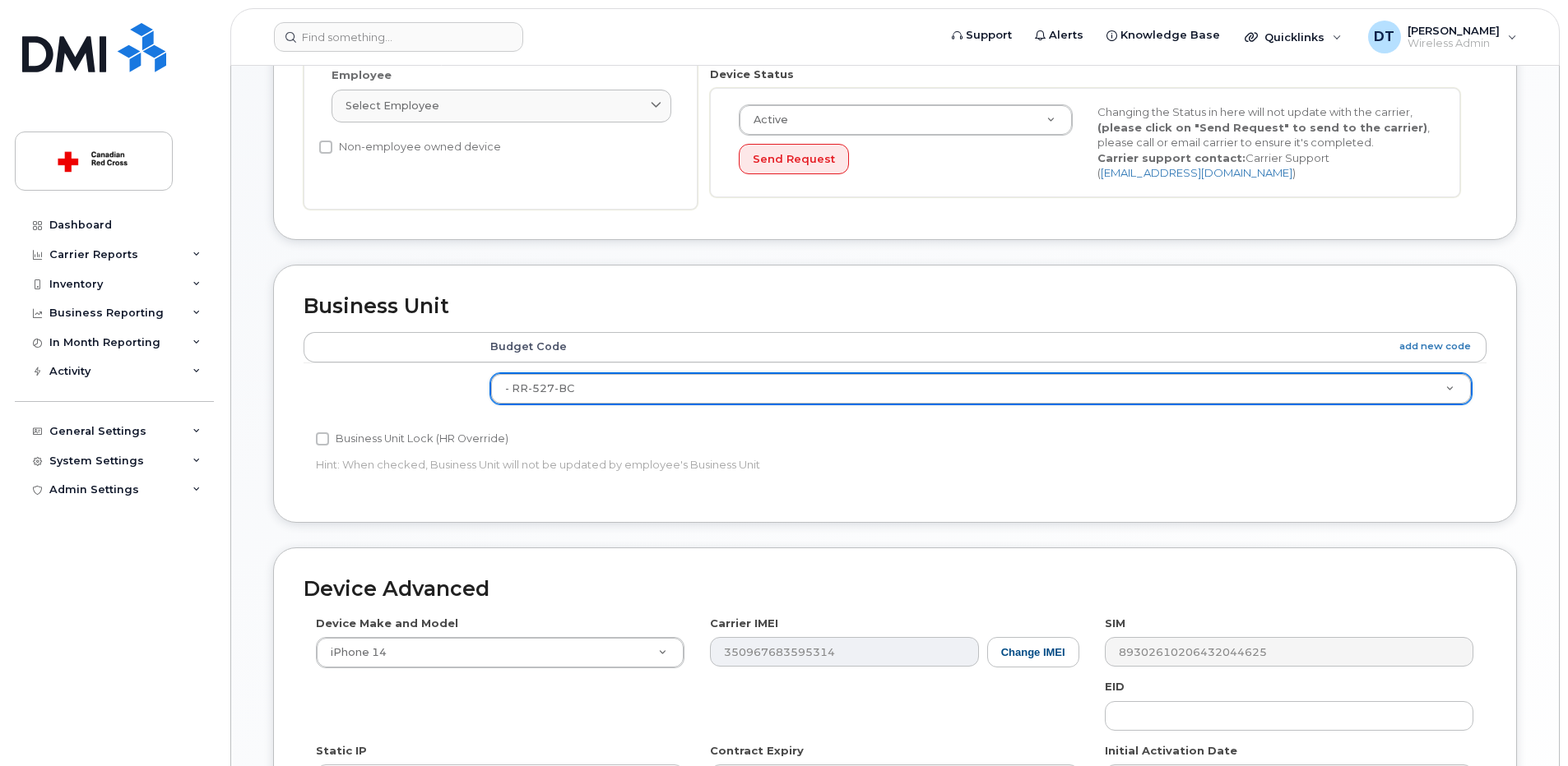
click at [1534, 510] on div "Edit Device Device General Employee Is not assigned to device Create new or sel…" at bounding box center [895, 321] width 1328 height 1329
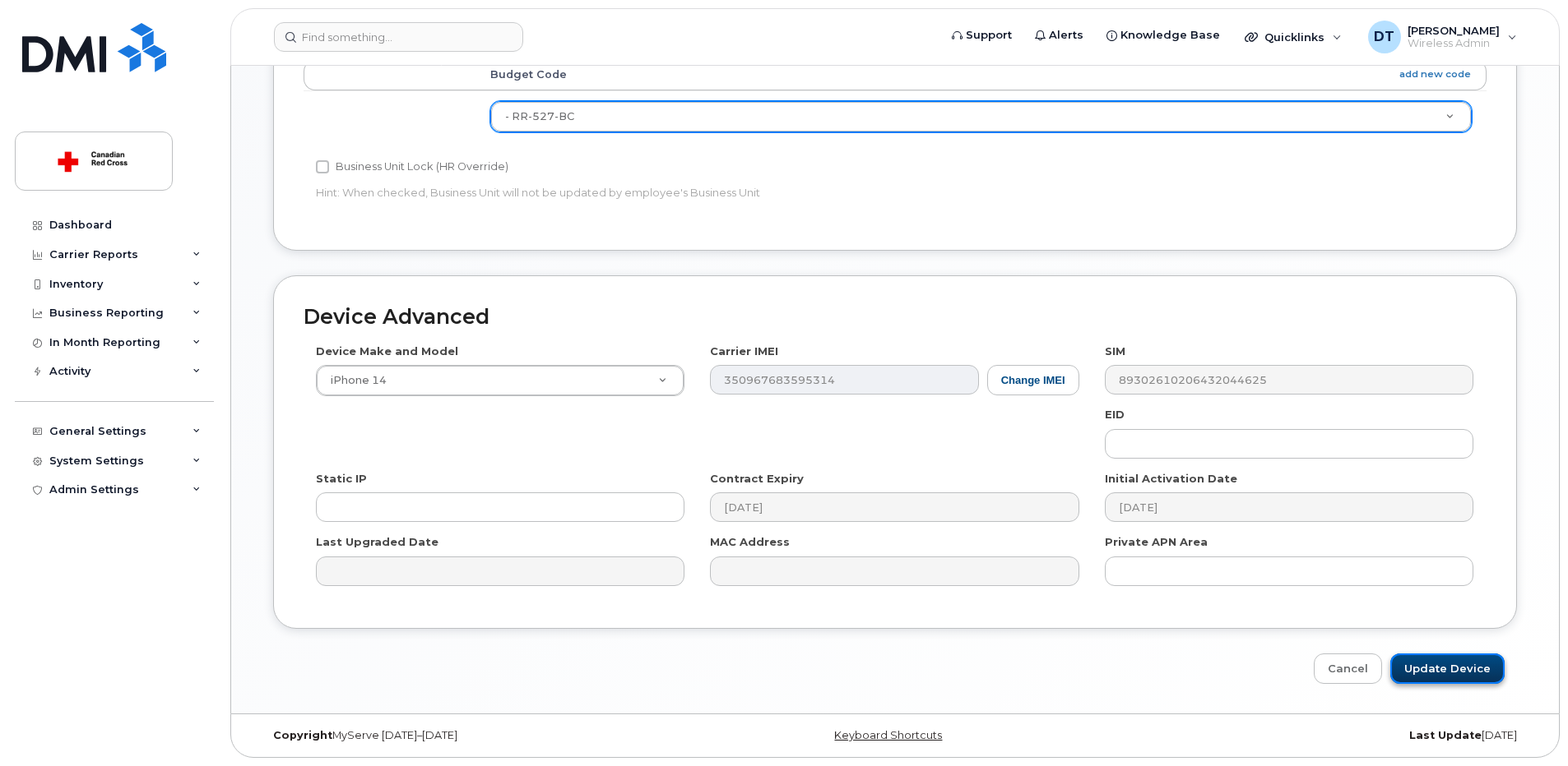
click at [1439, 671] on input "Update Device" at bounding box center [1447, 669] width 115 height 30
type input "Saving..."
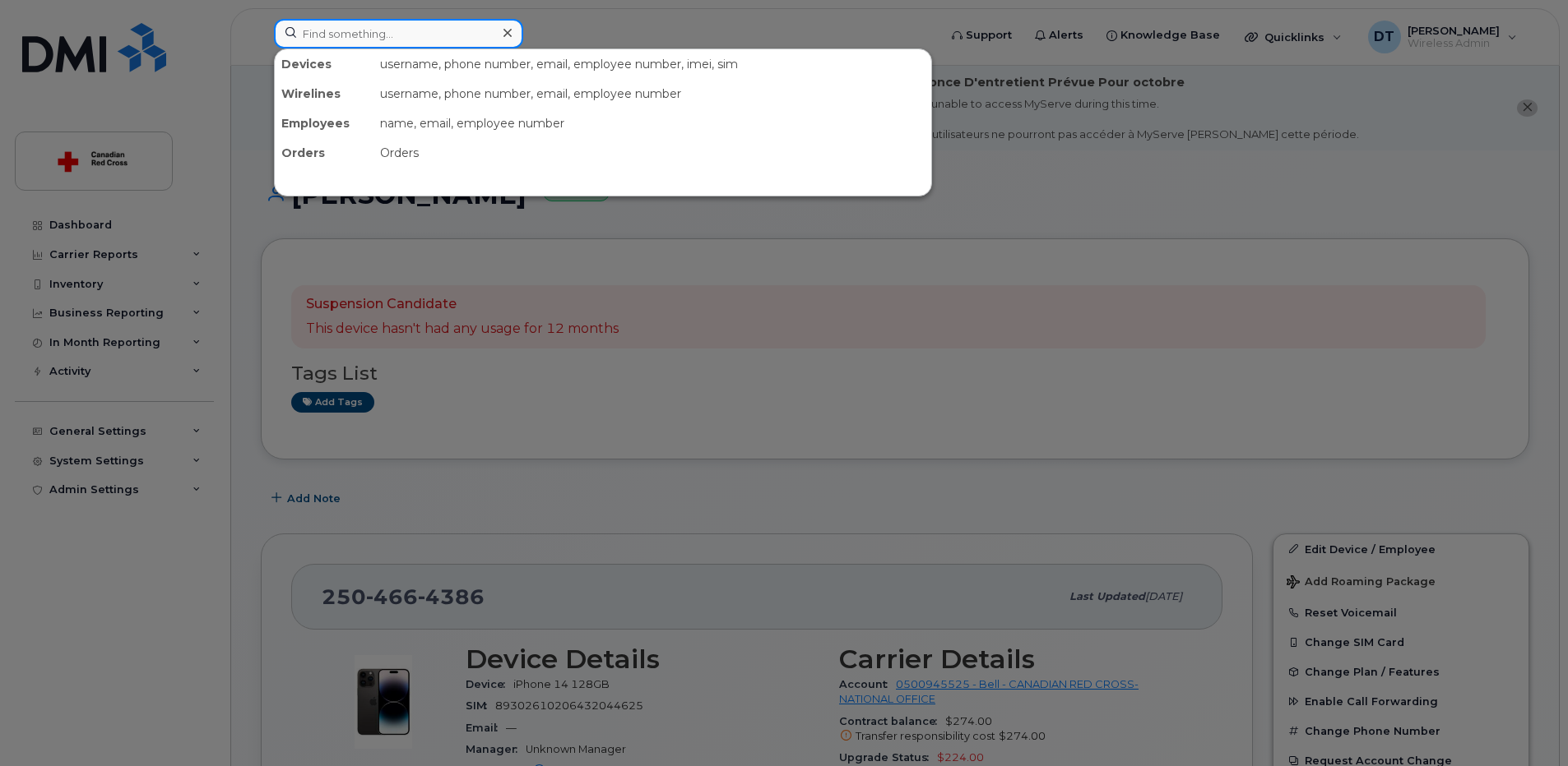
click at [387, 27] on input at bounding box center [398, 34] width 249 height 29
paste input "[PHONE_NUMBER]"
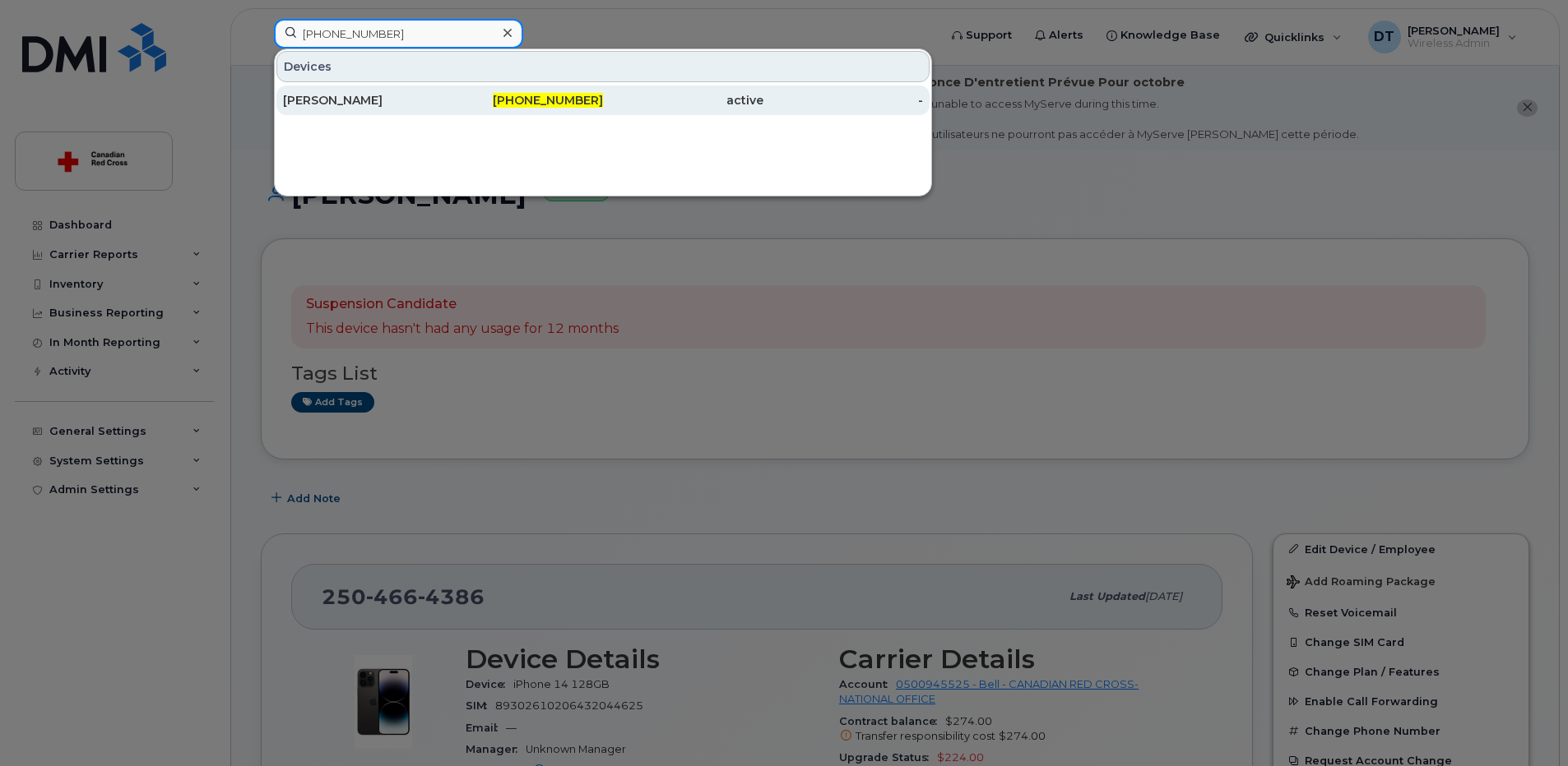
type input "[PHONE_NUMBER]"
click at [427, 106] on div "[PERSON_NAME]" at bounding box center [363, 100] width 161 height 16
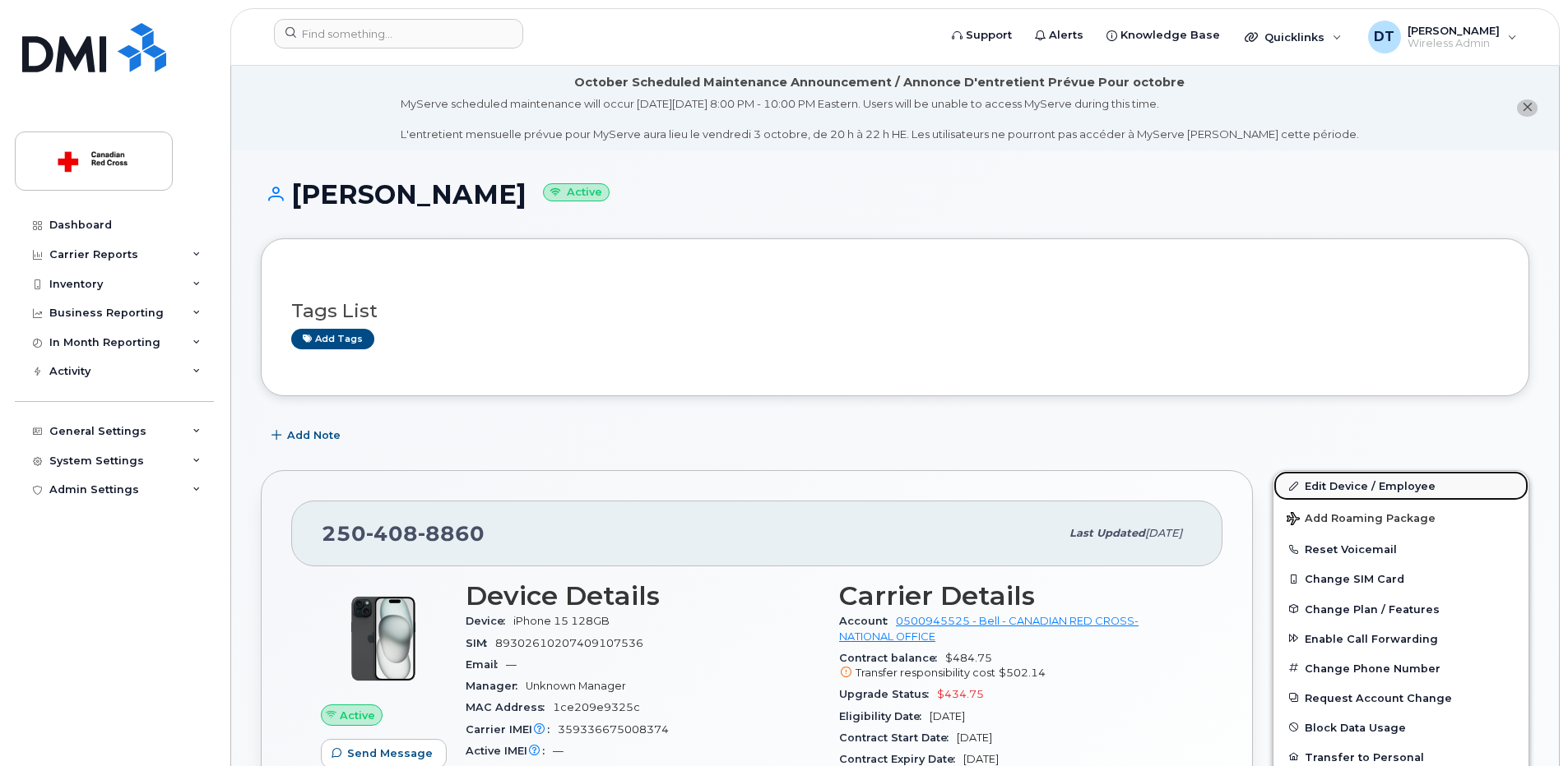
click at [1394, 486] on link "Edit Device / Employee" at bounding box center [1401, 486] width 255 height 29
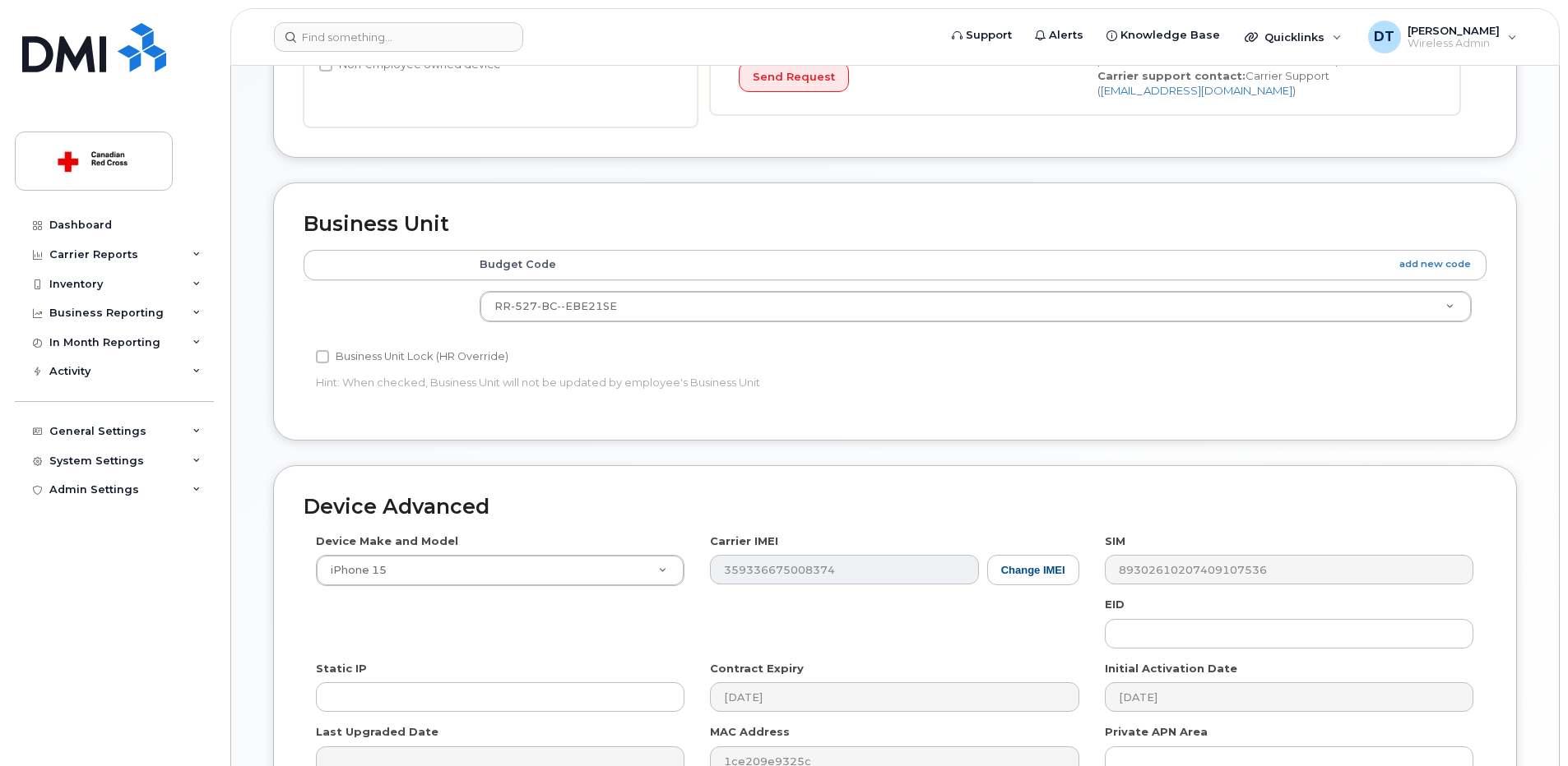
scroll to position [766, 0]
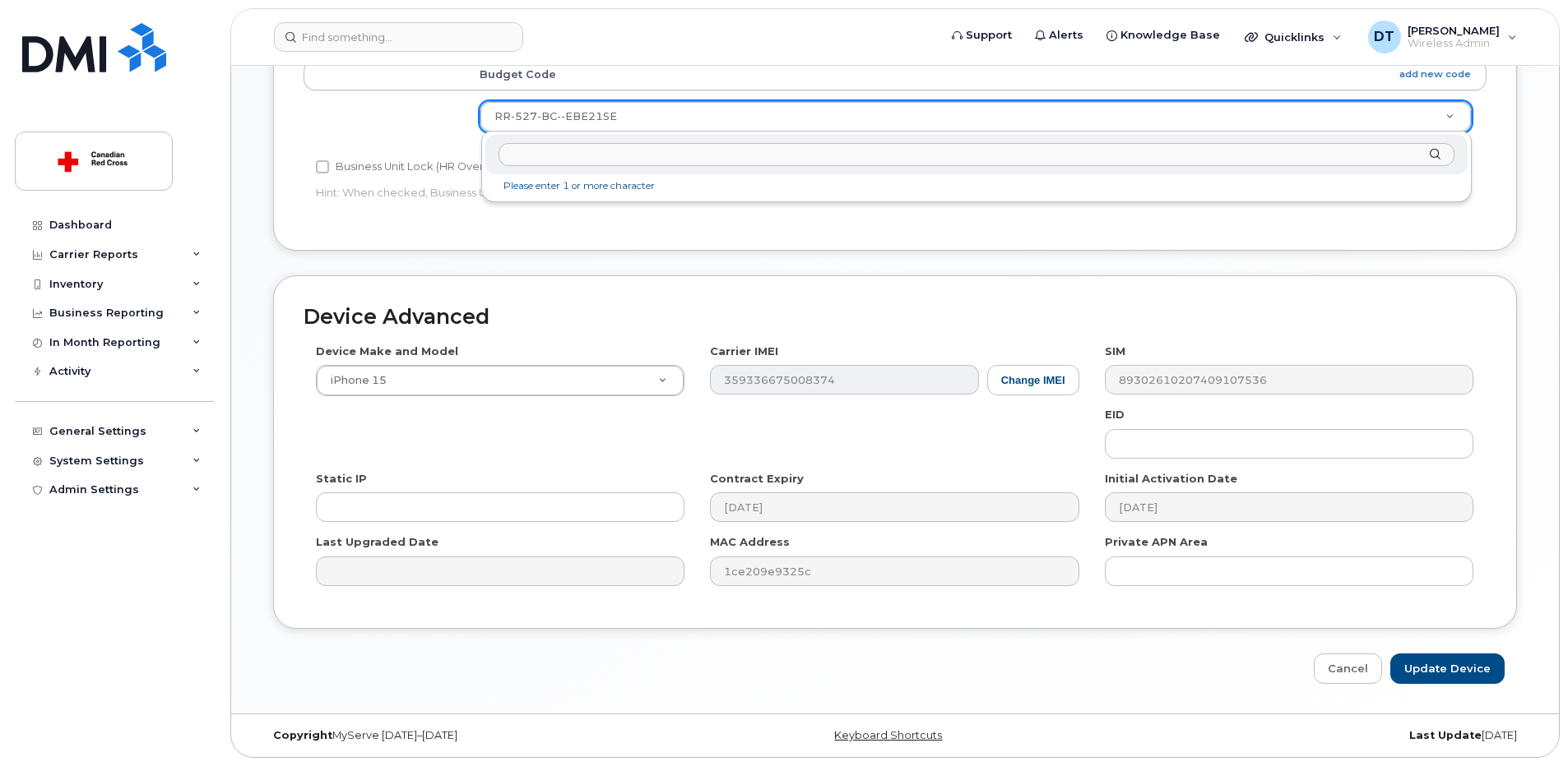
click at [572, 154] on input "text" at bounding box center [977, 155] width 956 height 24
type input "RR-527-BC"
type input "36166202"
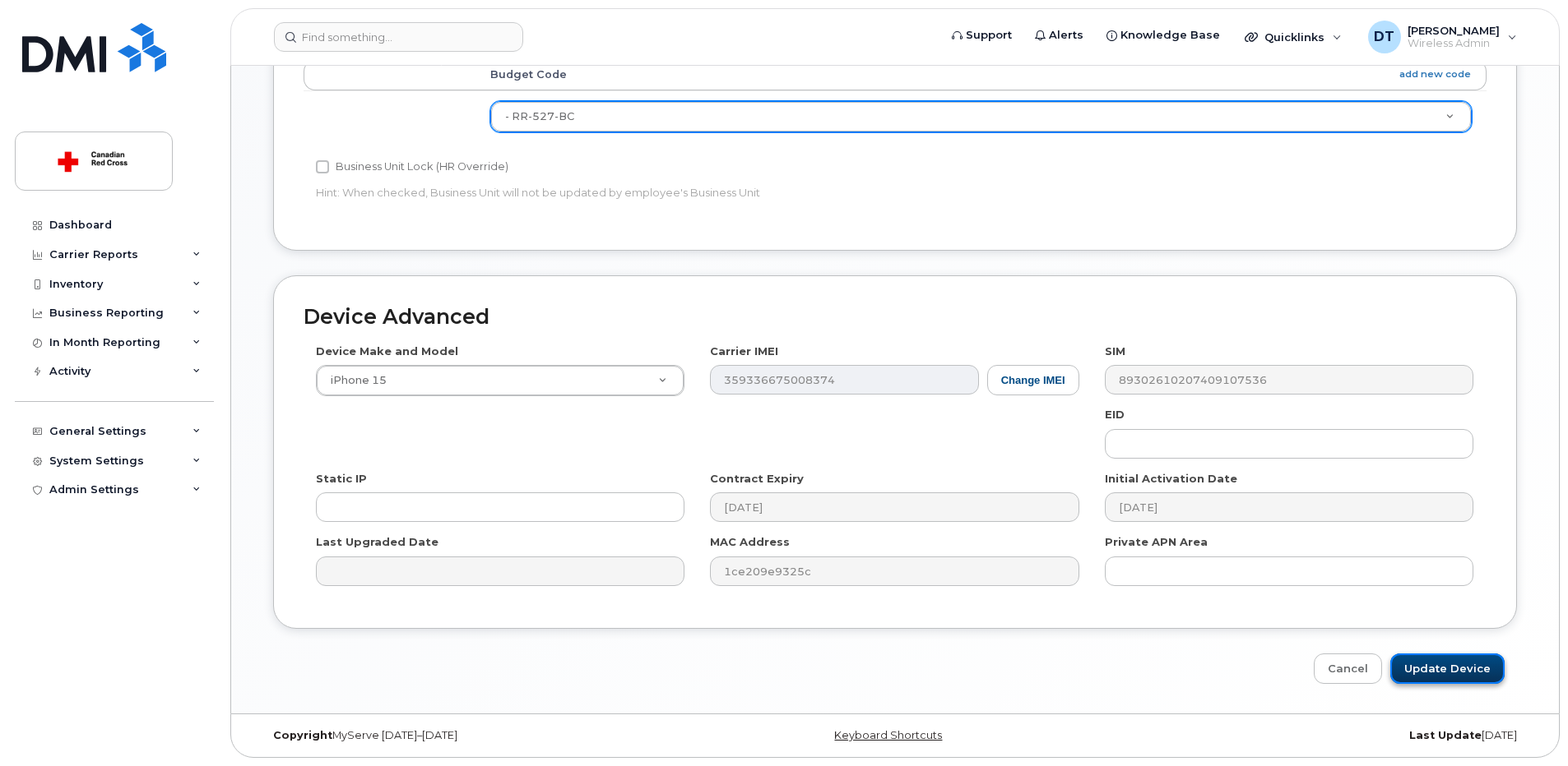
click at [1449, 676] on input "Update Device" at bounding box center [1447, 669] width 115 height 30
type input "Saving..."
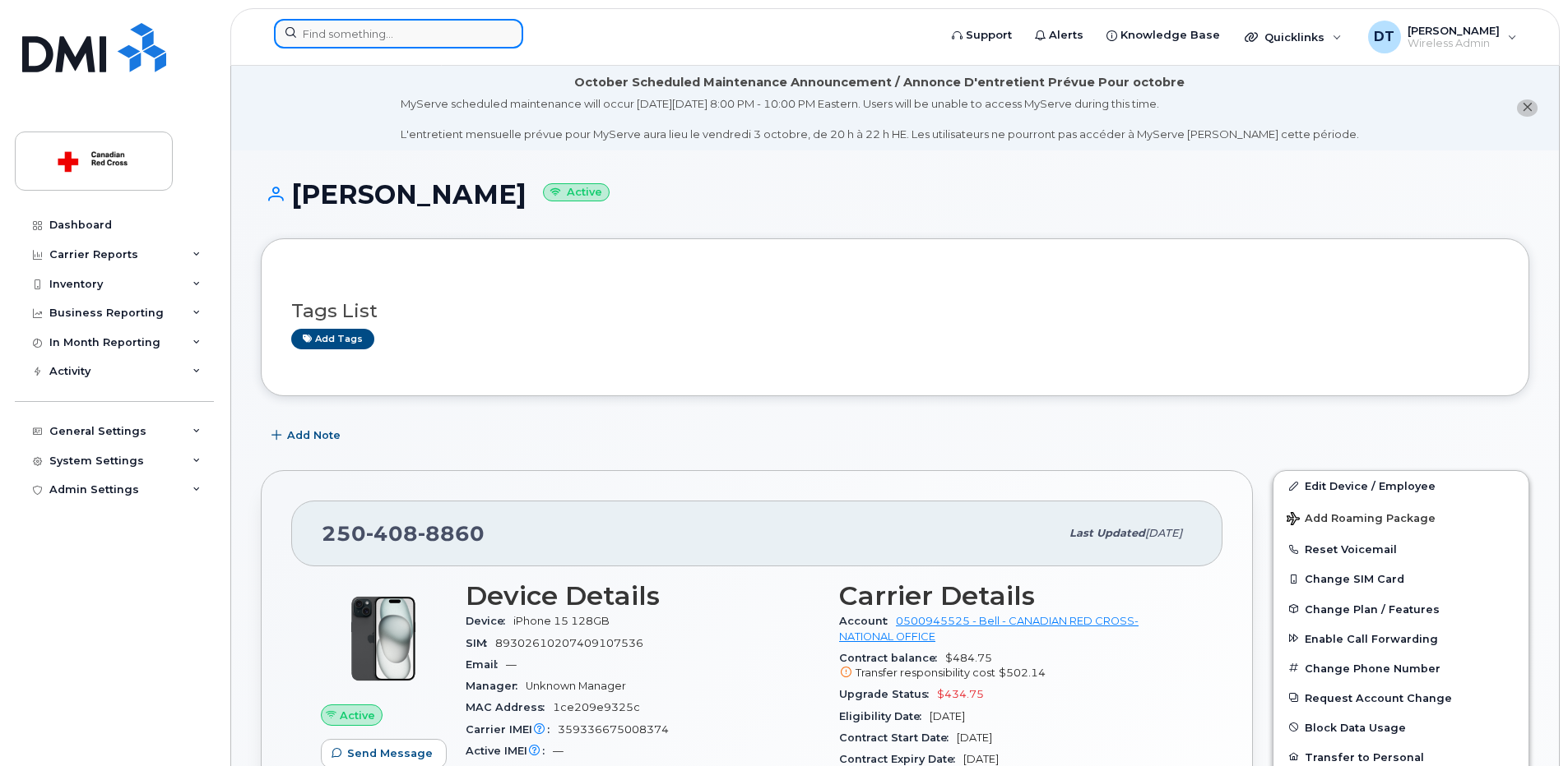
click at [462, 39] on input at bounding box center [398, 34] width 249 height 29
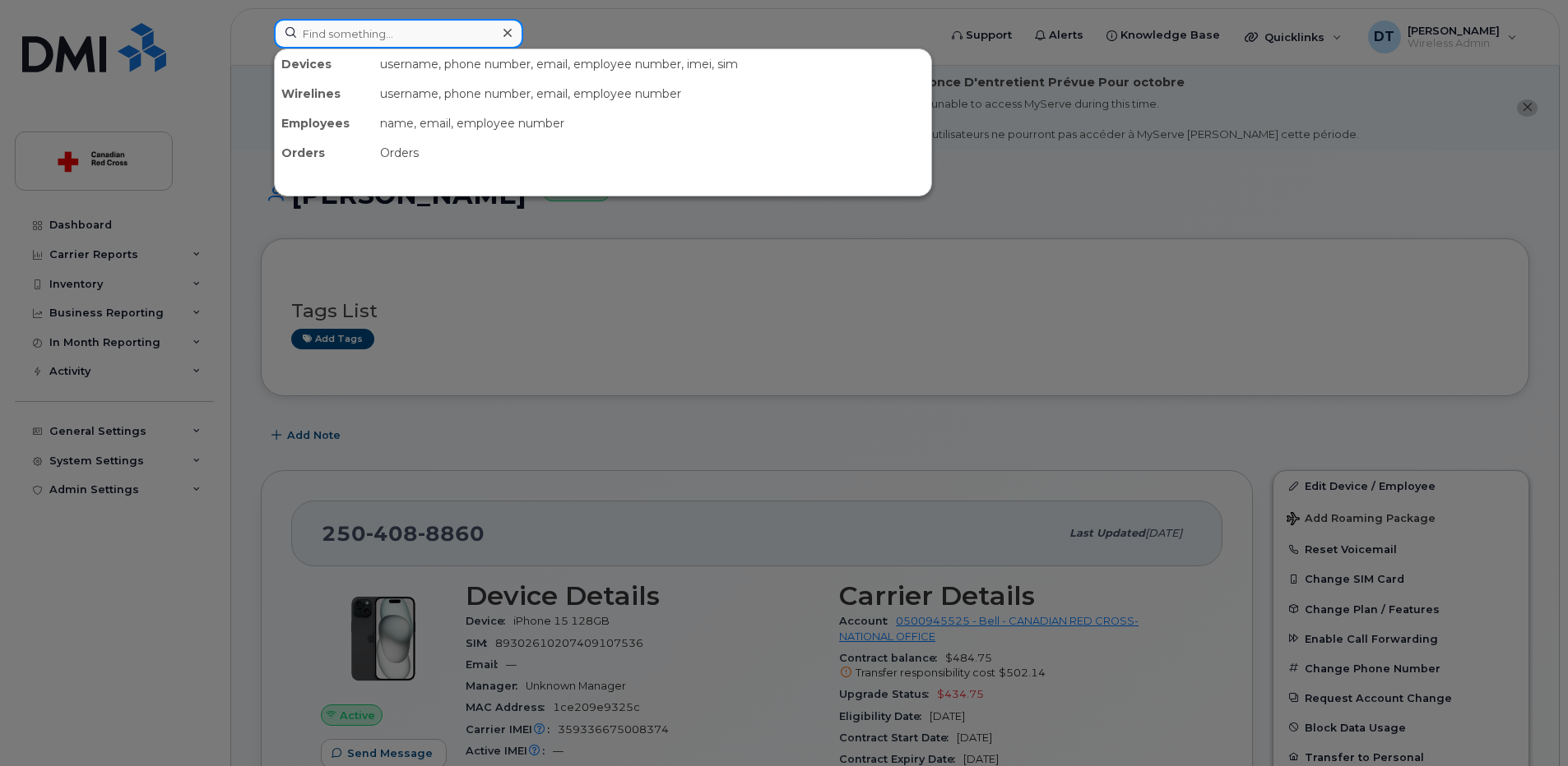
paste input "[PHONE_NUMBER]"
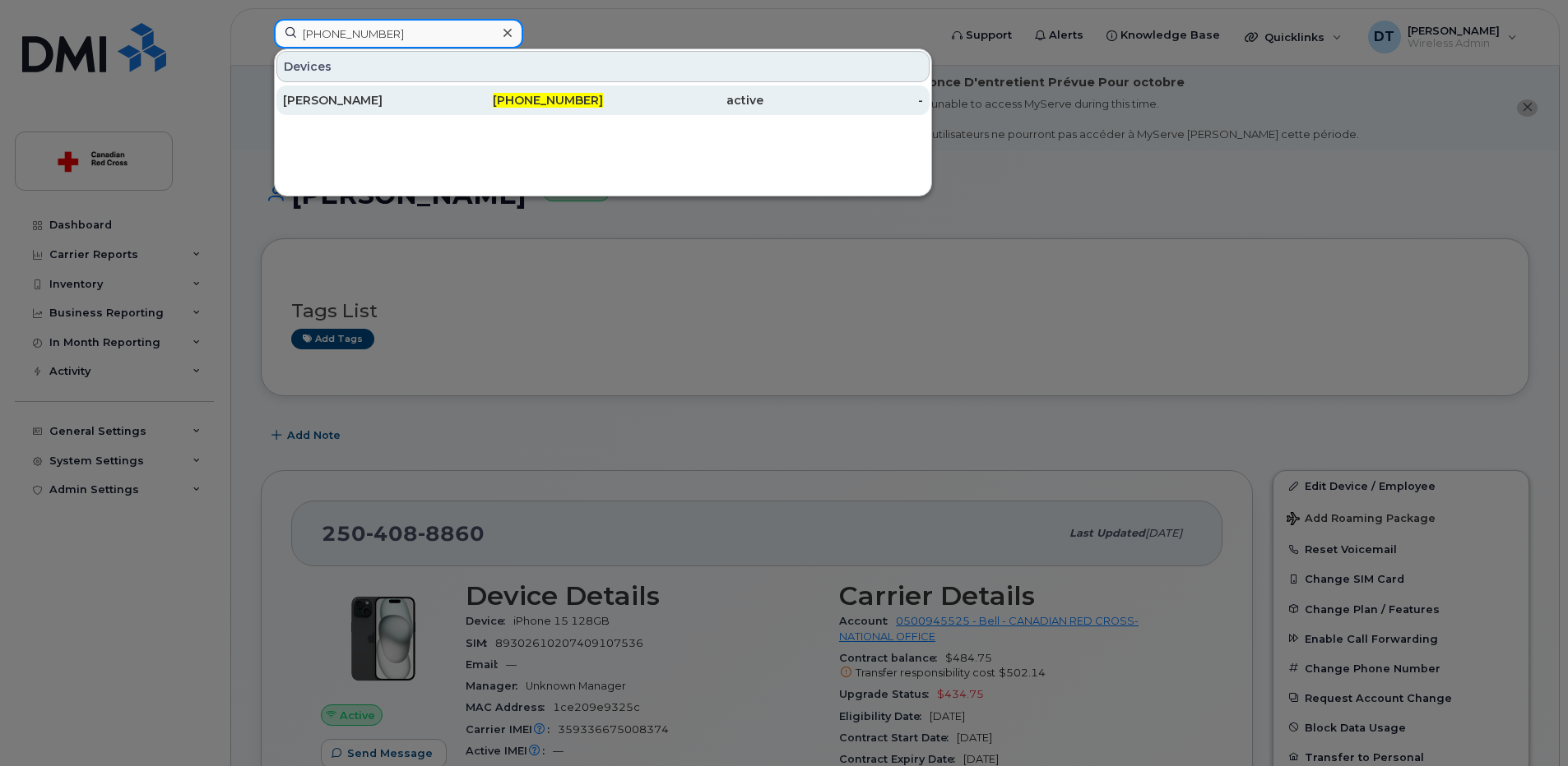
type input "[PHONE_NUMBER]"
click at [435, 97] on div "[PERSON_NAME]" at bounding box center [363, 100] width 161 height 16
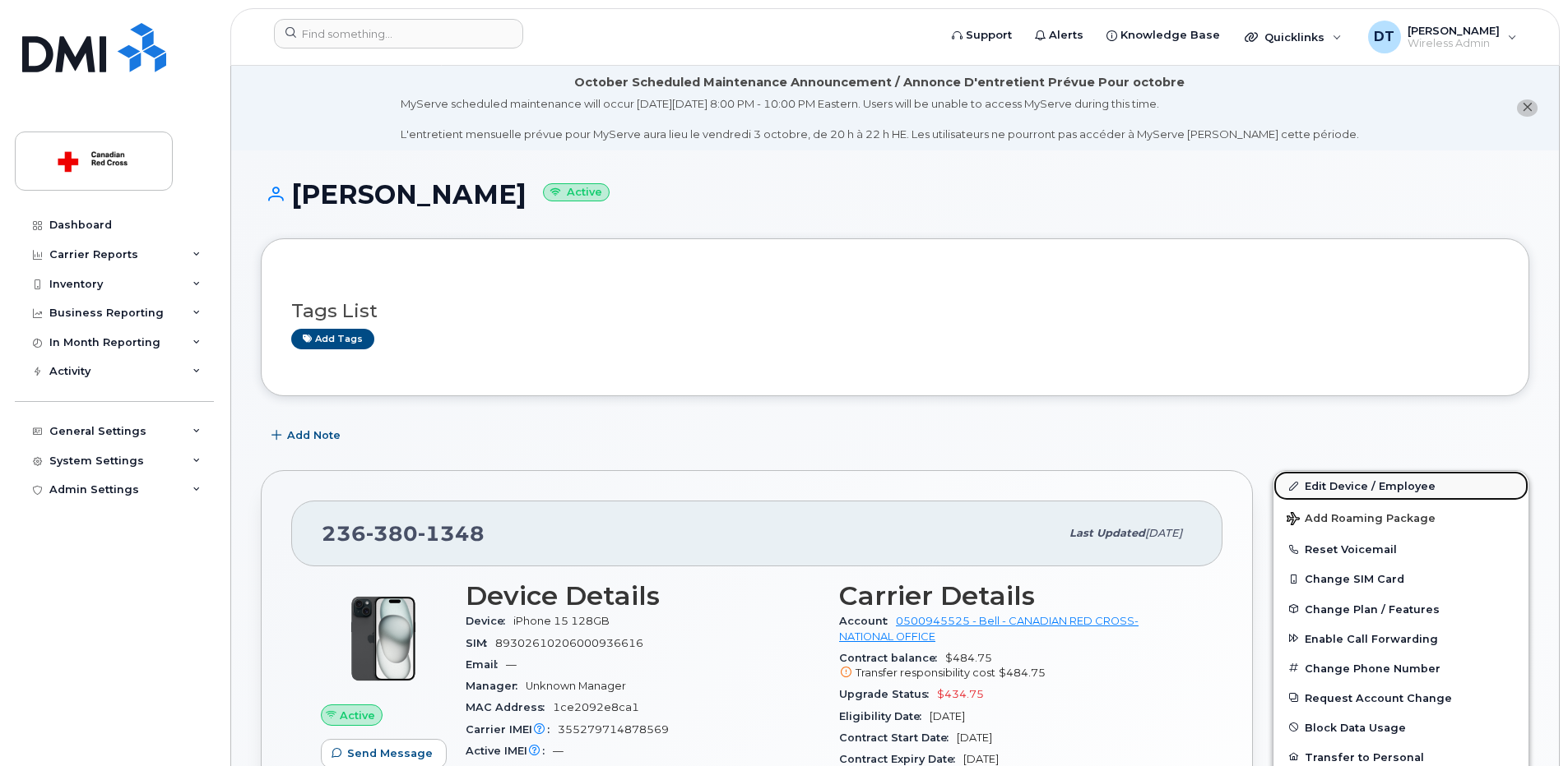
click at [1322, 487] on link "Edit Device / Employee" at bounding box center [1401, 486] width 255 height 29
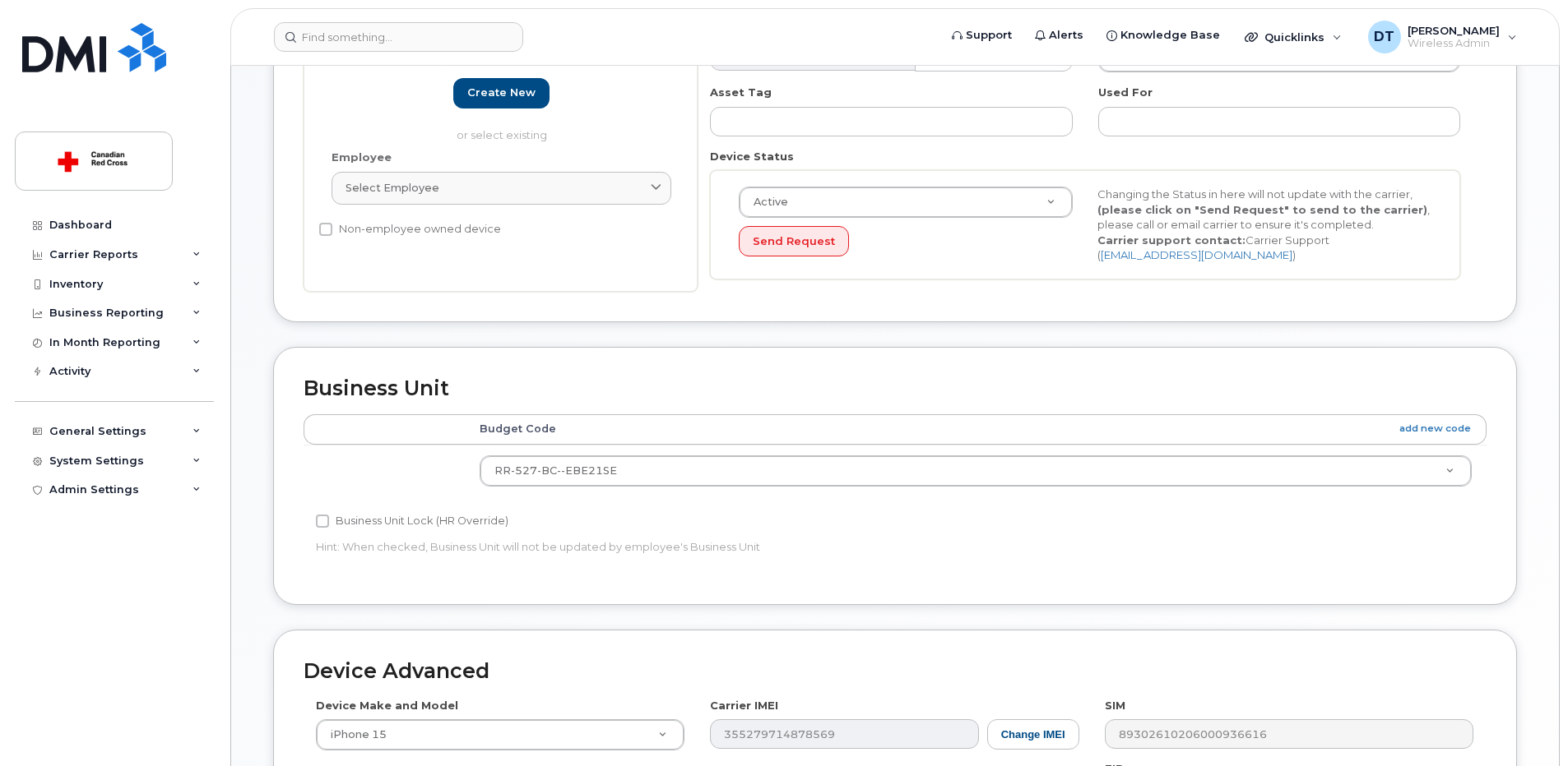
scroll to position [575, 0]
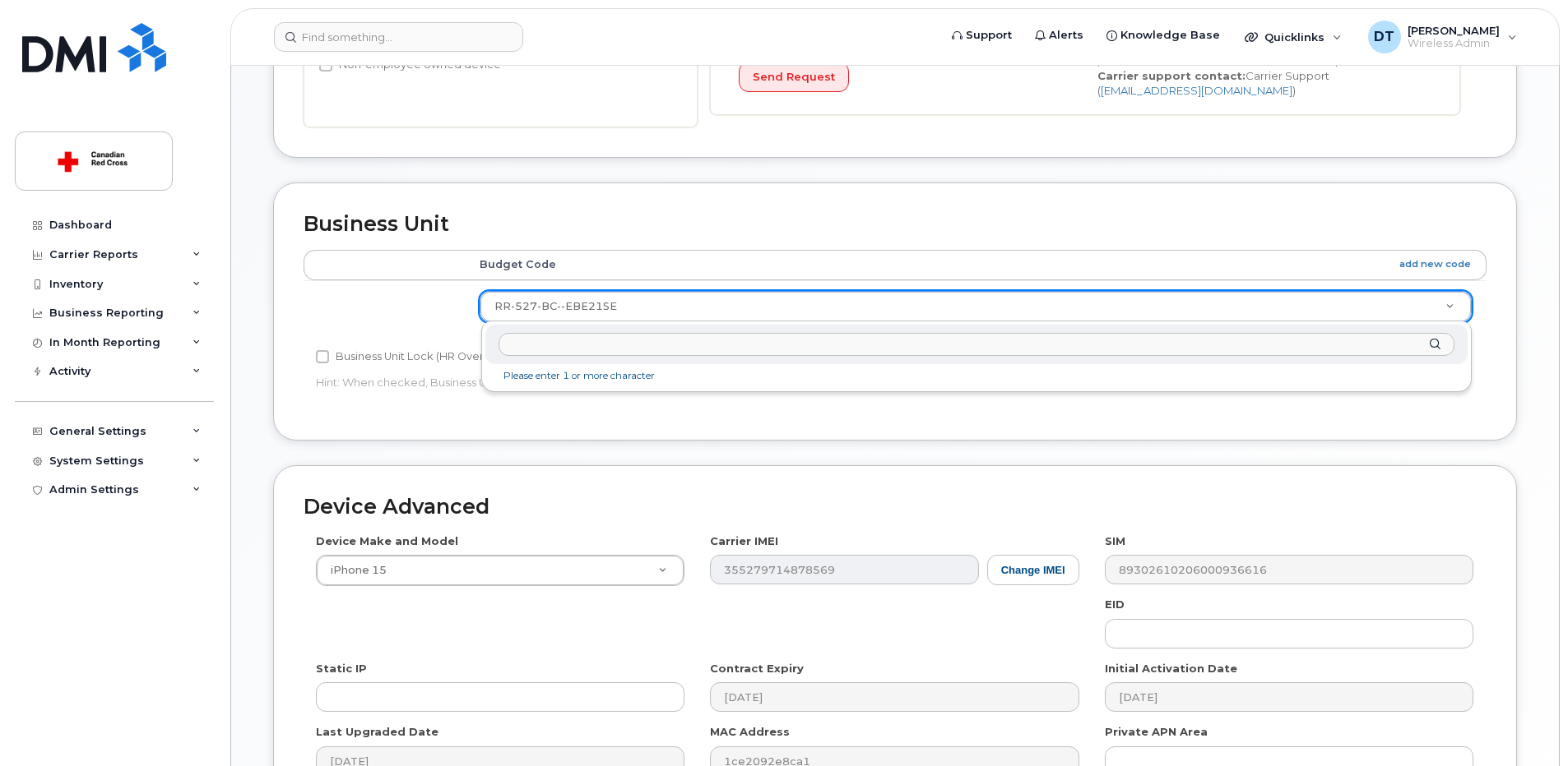
click at [580, 343] on input "text" at bounding box center [977, 345] width 956 height 24
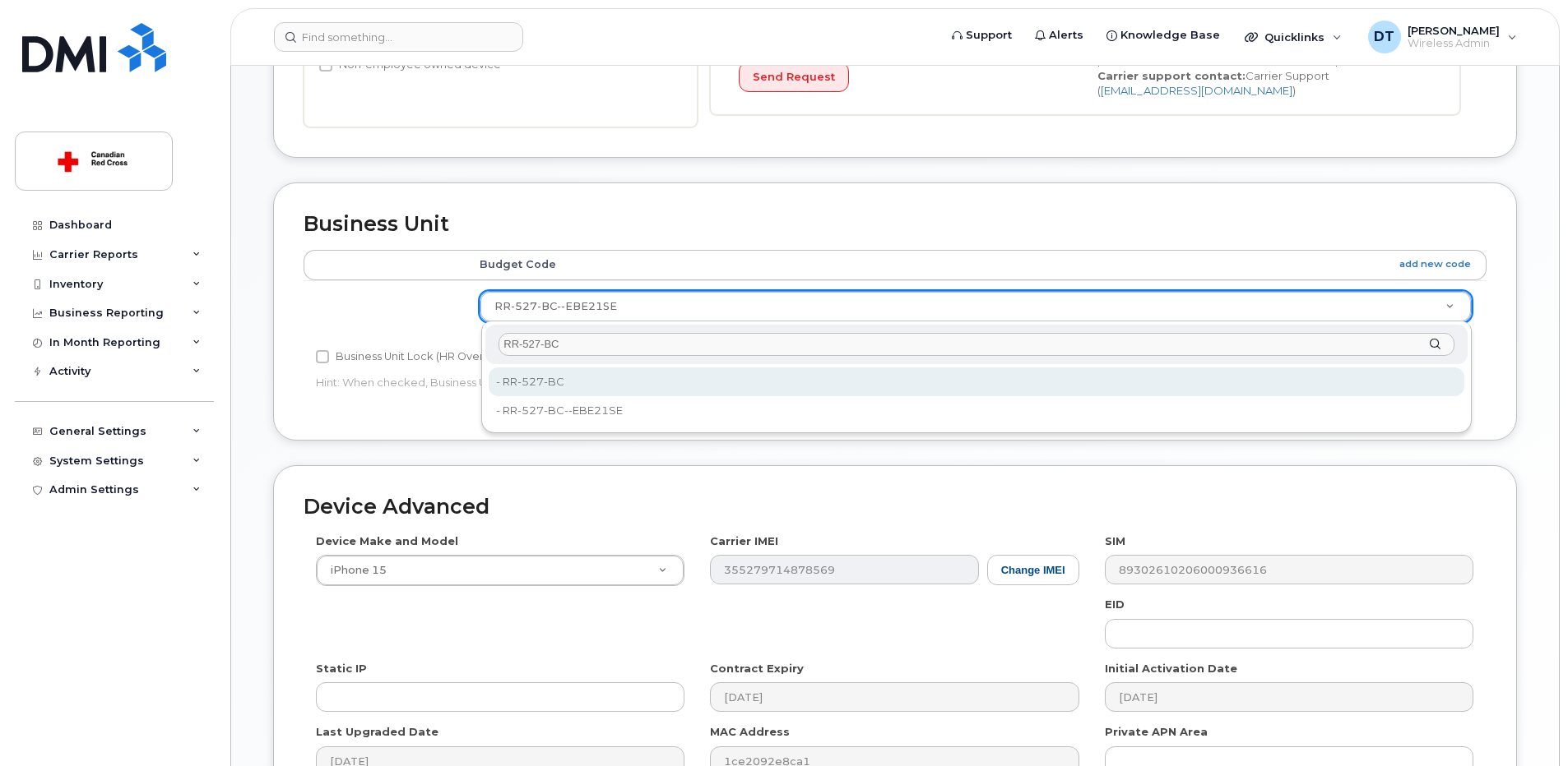
type input "RR-527-BC"
type input "36166202"
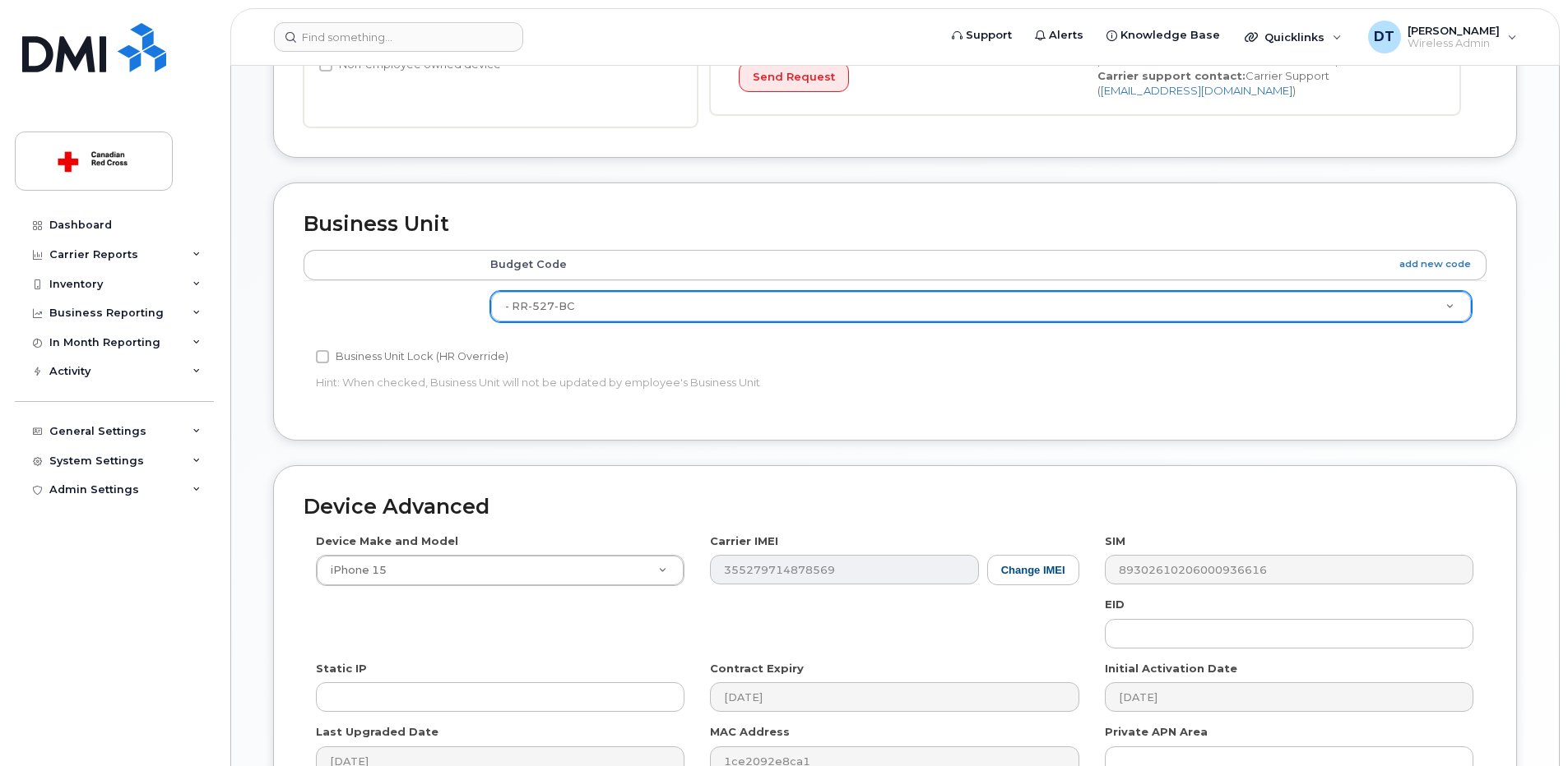
click at [1524, 424] on div "Business Unit Accounting Categories Rules Budget Code add new code - RR-527-BC …" at bounding box center [895, 324] width 1269 height 283
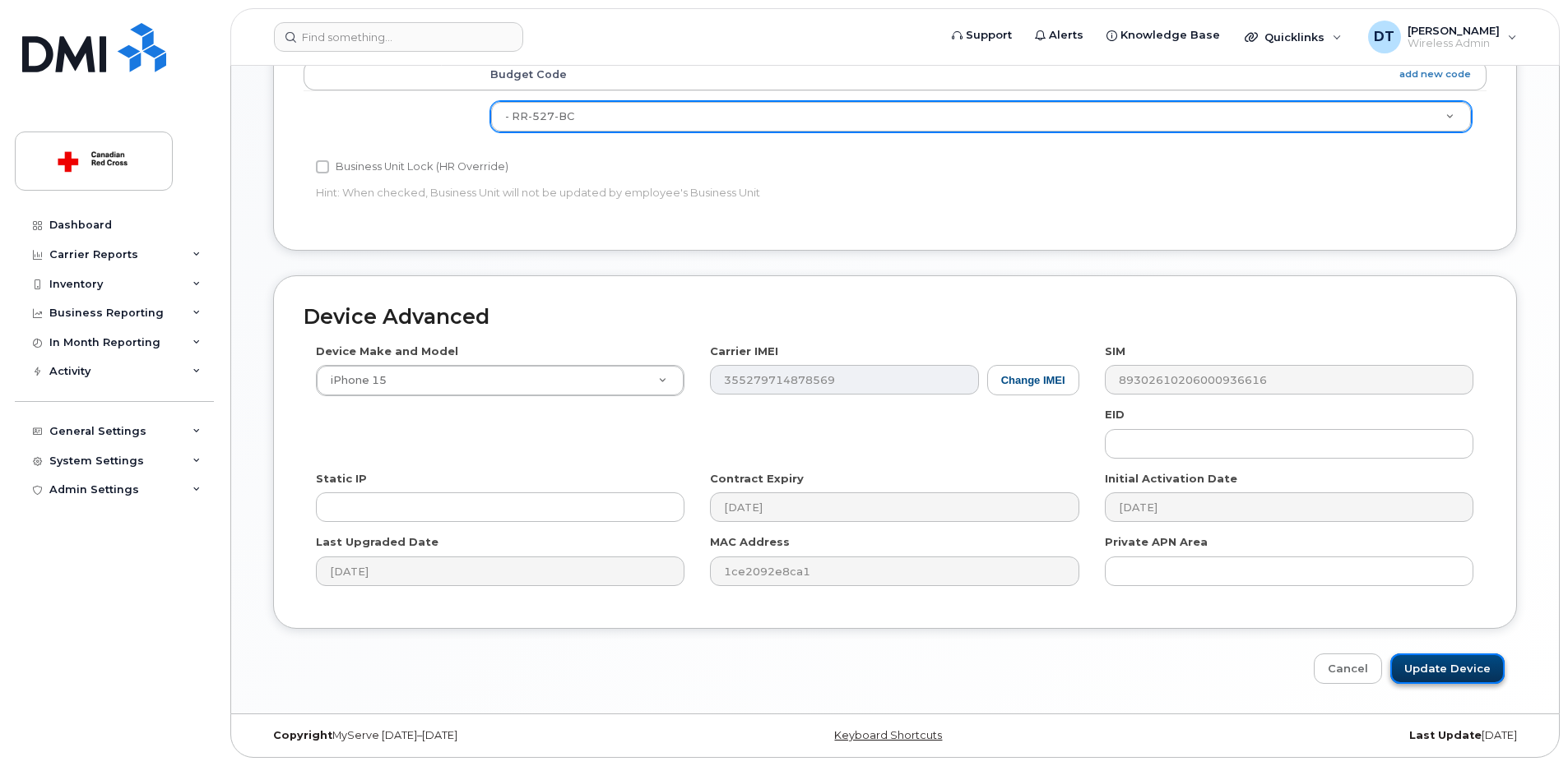
click at [1464, 667] on input "Update Device" at bounding box center [1447, 669] width 115 height 30
type input "Saving..."
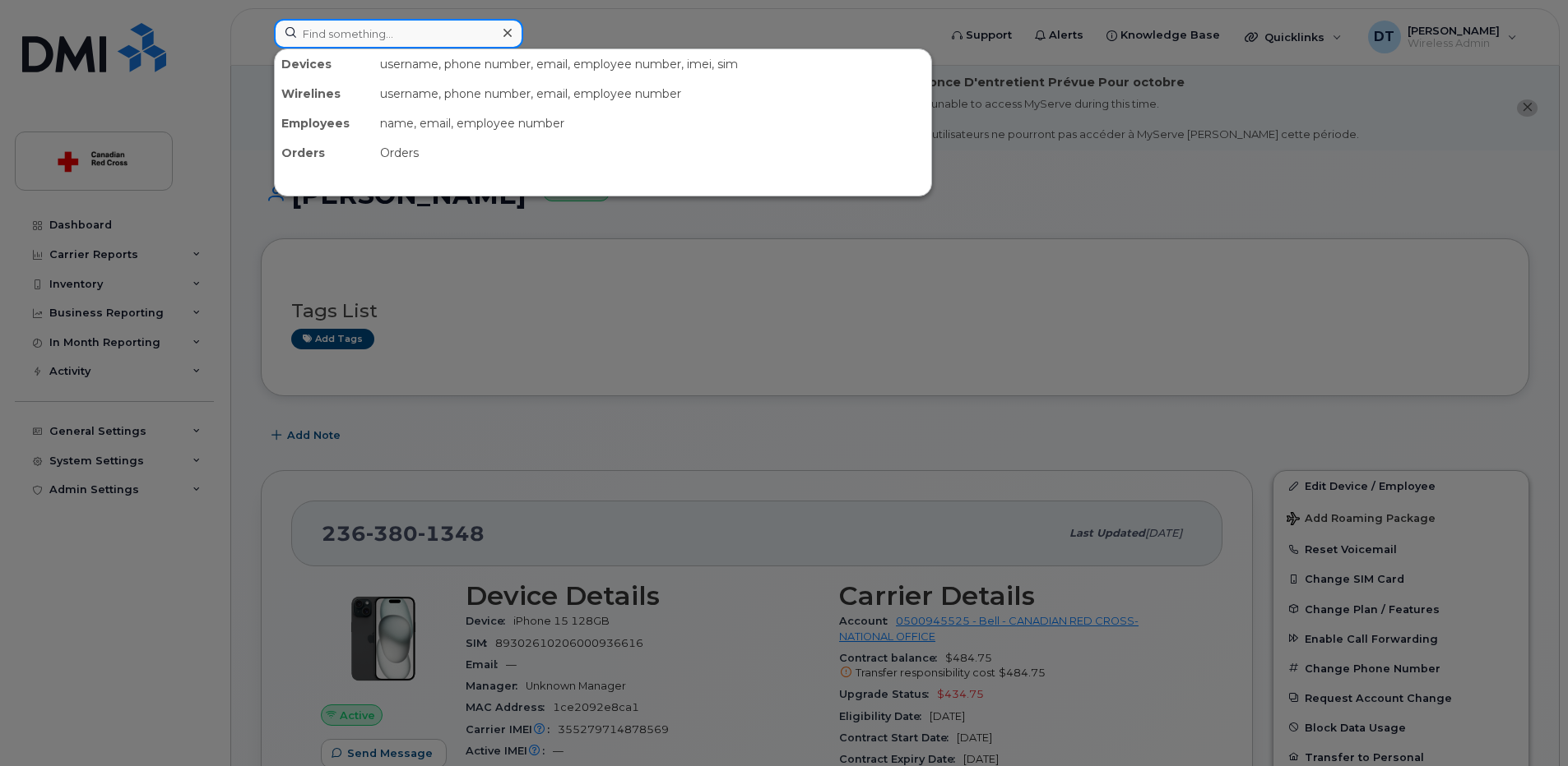
click at [436, 33] on input at bounding box center [398, 34] width 249 height 29
paste input "[PHONE_NUMBER]"
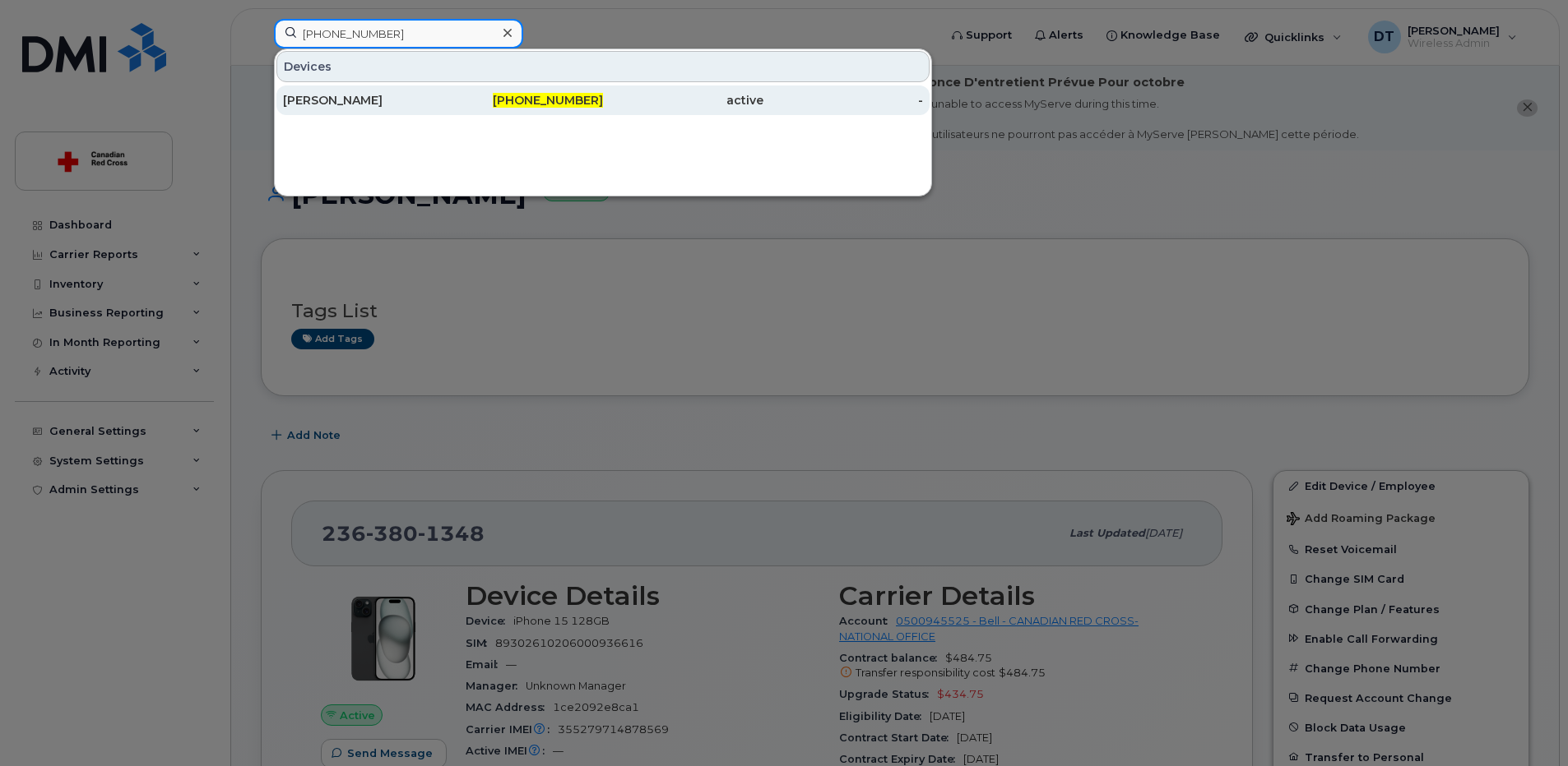
type input "[PHONE_NUMBER]"
click at [384, 97] on div "[PERSON_NAME]" at bounding box center [363, 100] width 161 height 16
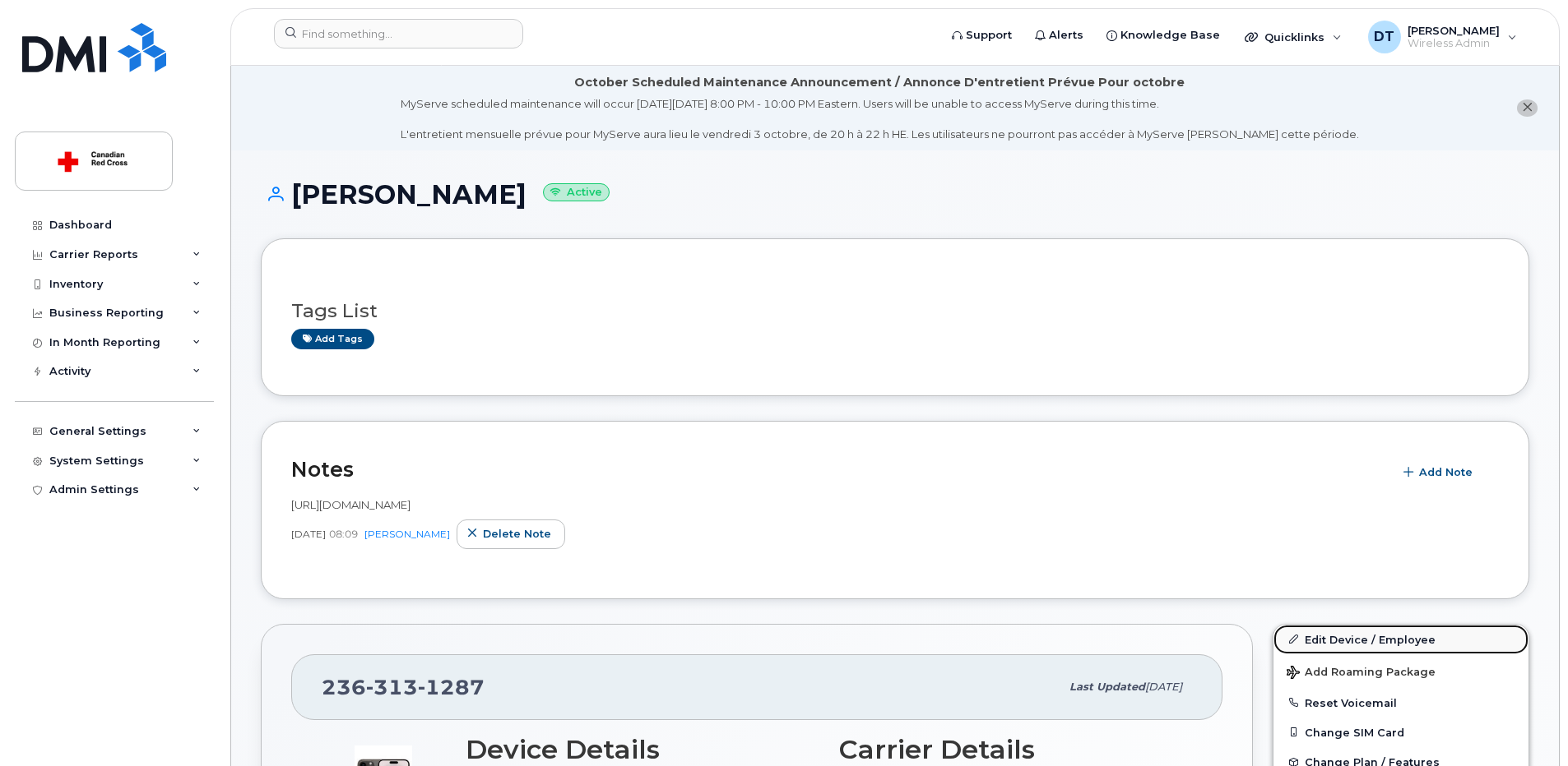
click at [1322, 637] on link "Edit Device / Employee" at bounding box center [1401, 640] width 255 height 29
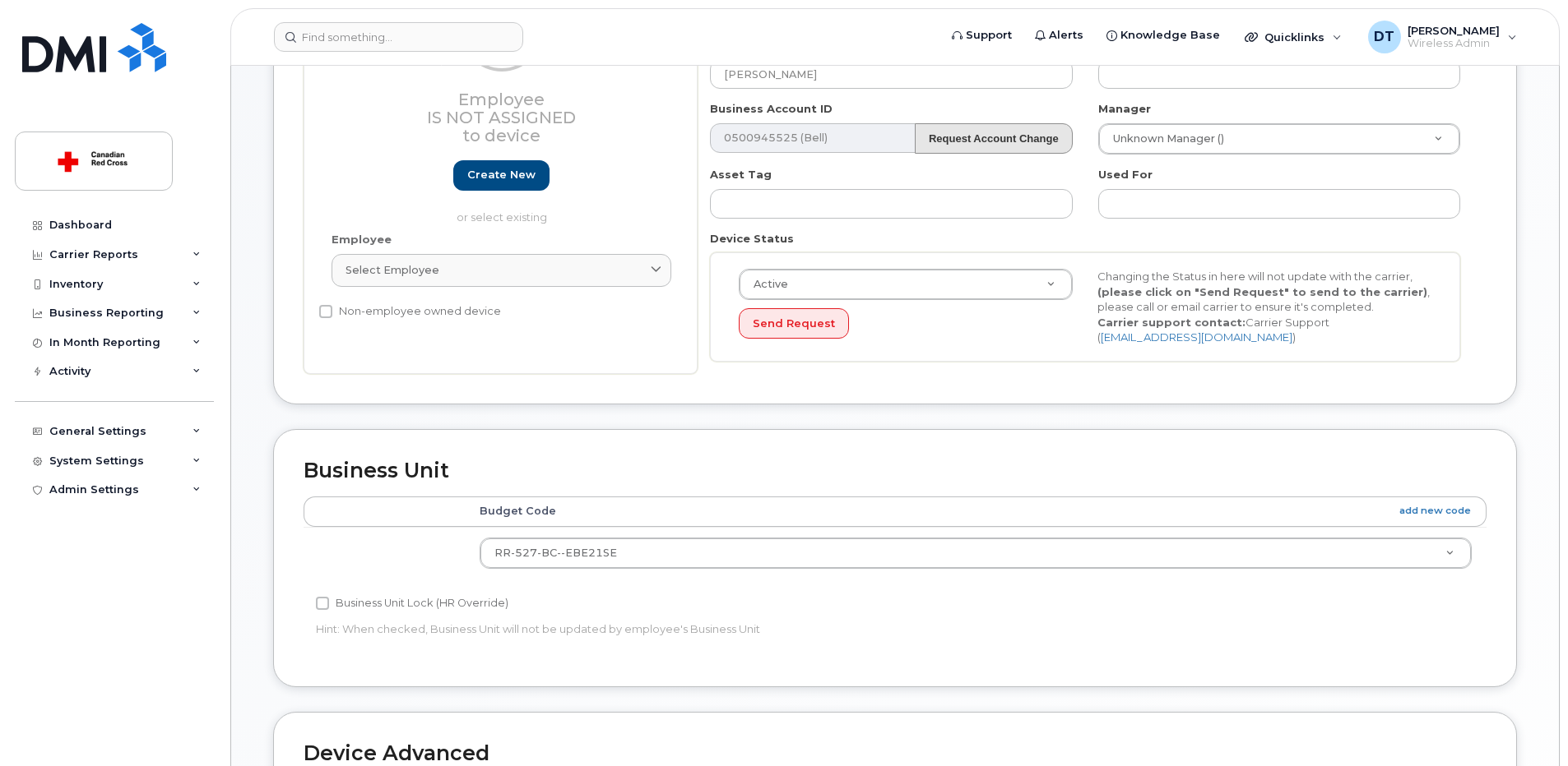
scroll to position [411, 0]
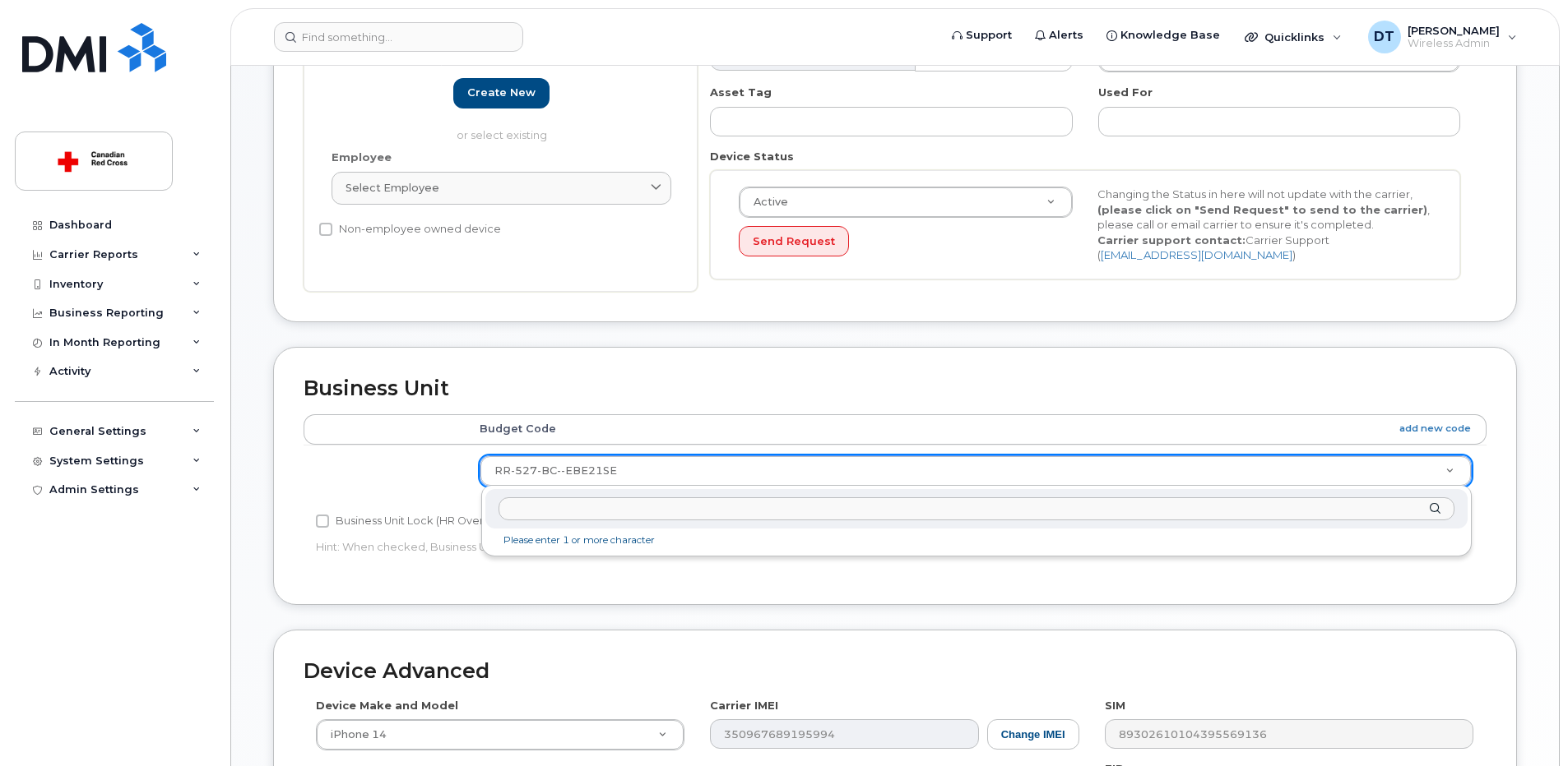
click at [604, 512] on input "text" at bounding box center [977, 510] width 956 height 24
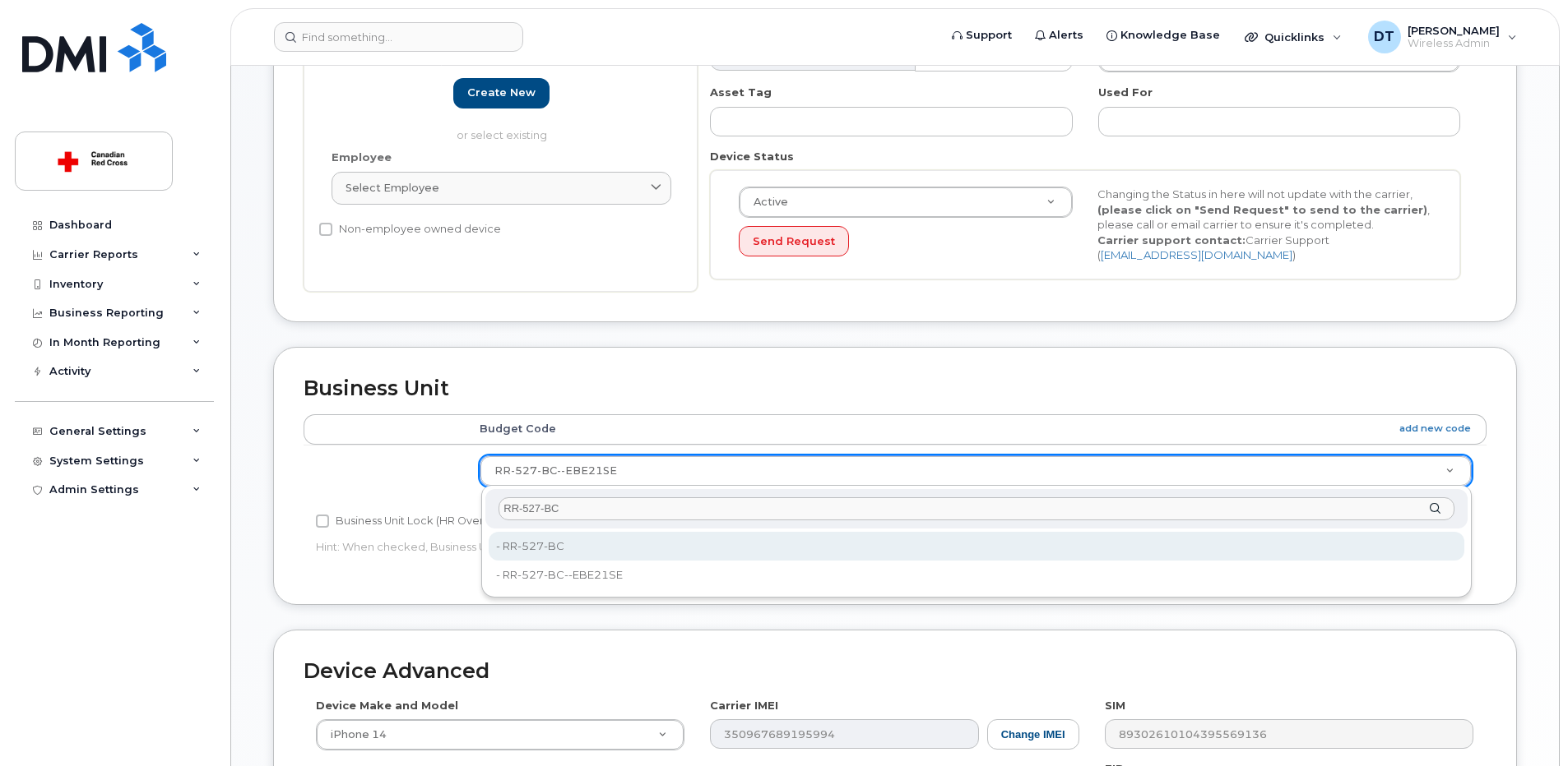
type input "RR-527-BC"
type input "36166202"
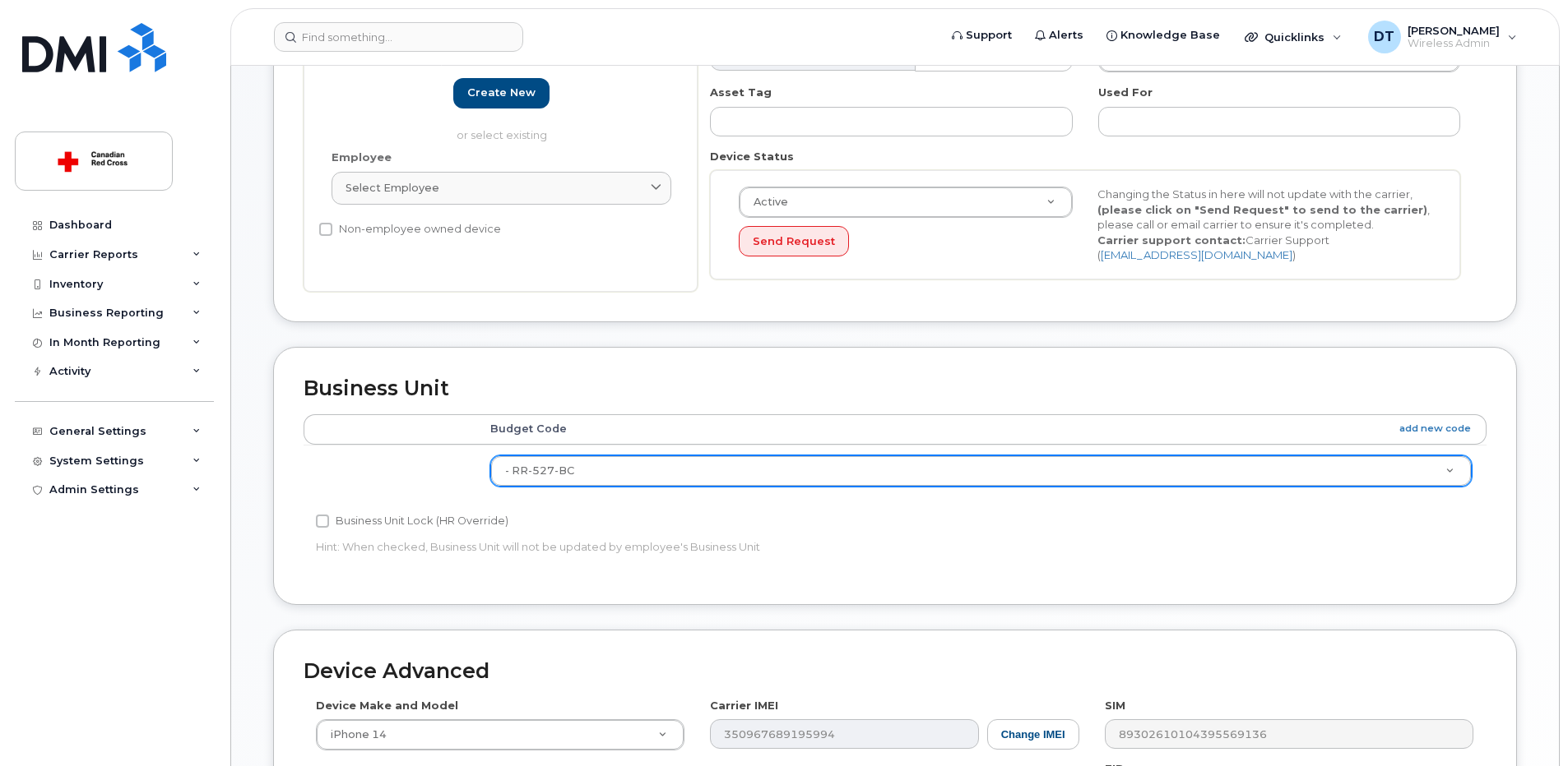
click at [1548, 537] on div "Edit Device Device General Employee Is not assigned to device Create new or sel…" at bounding box center [895, 404] width 1328 height 1329
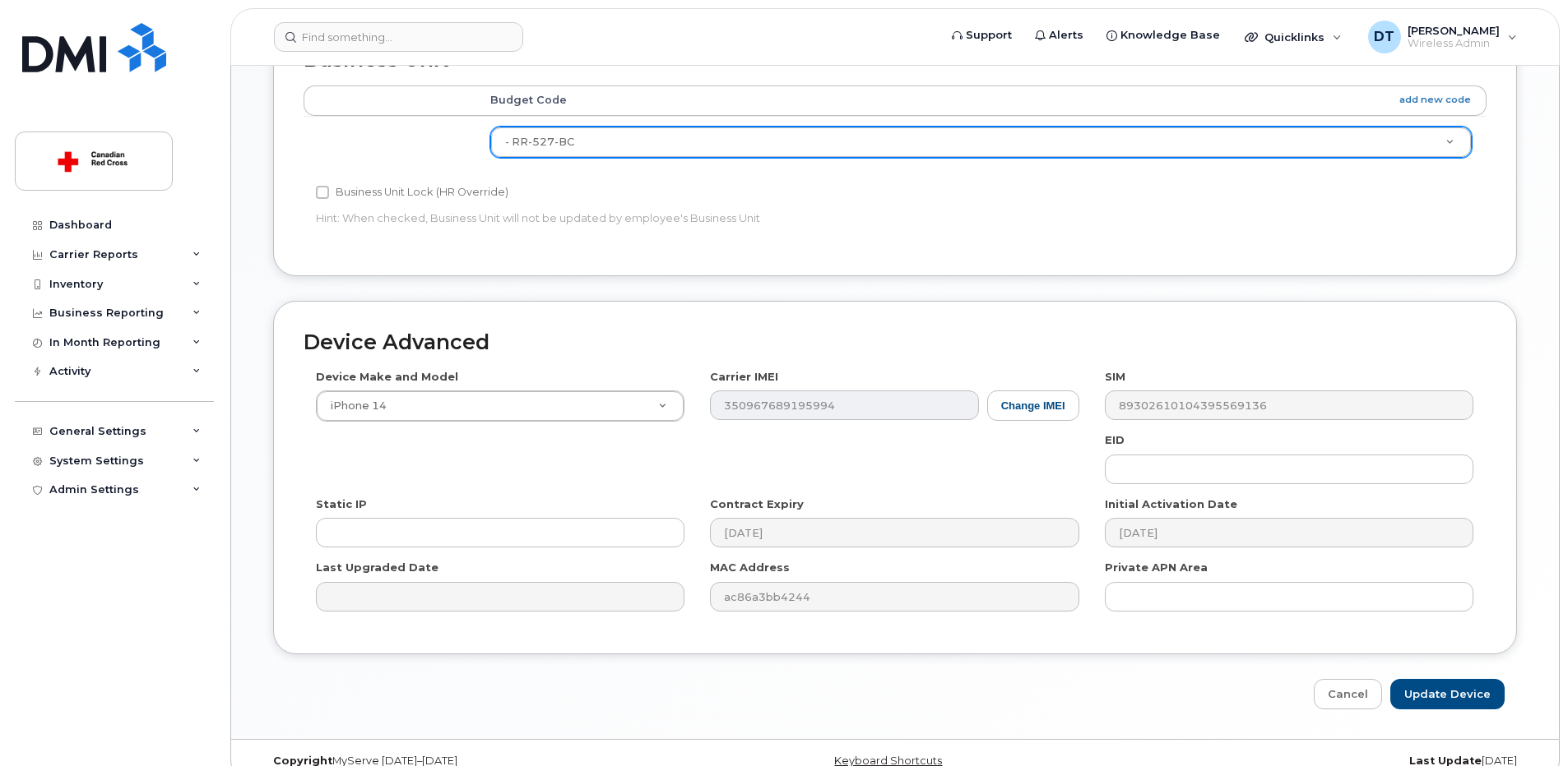
scroll to position [766, 0]
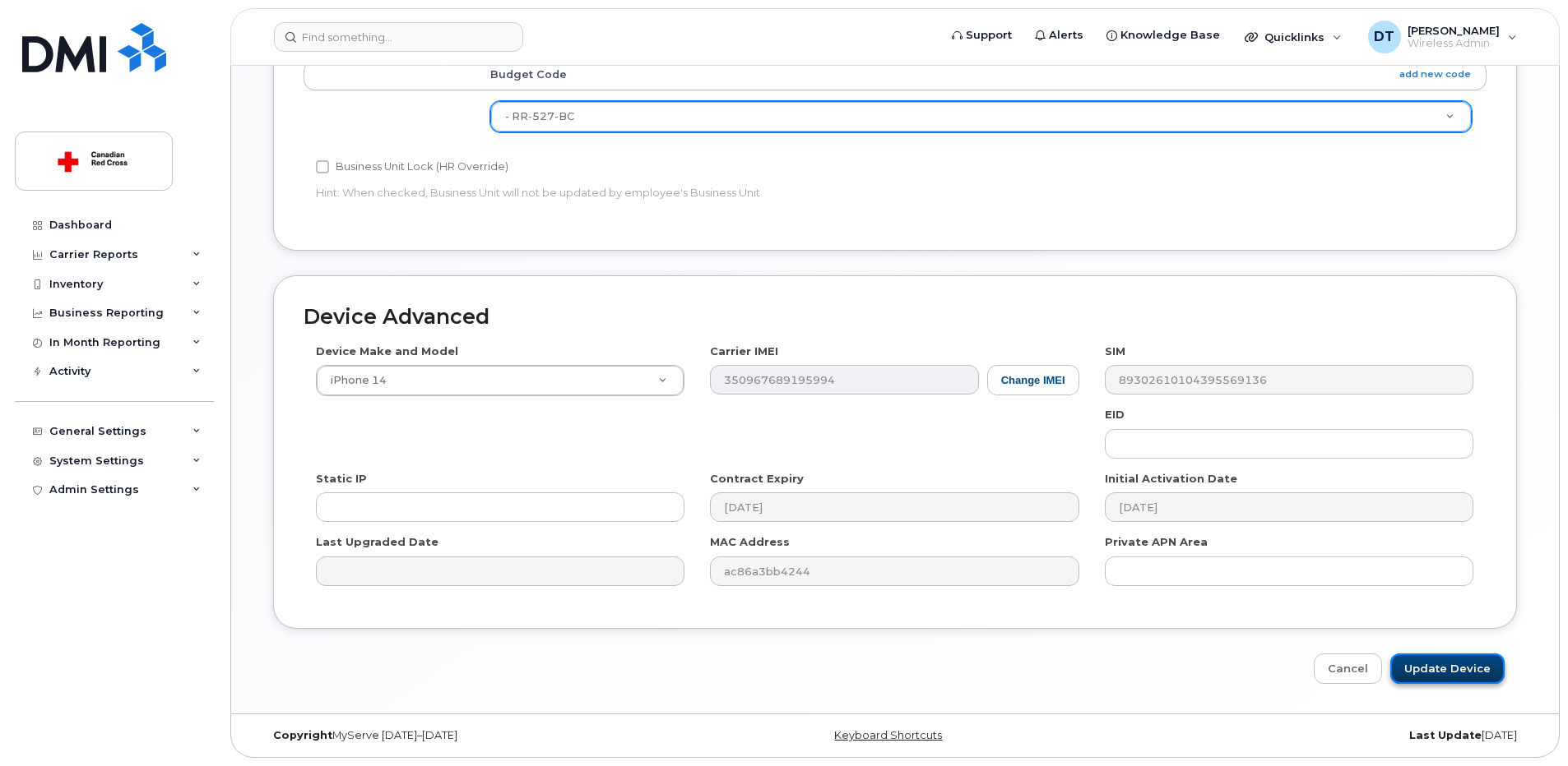
click at [1470, 670] on input "Update Device" at bounding box center [1447, 669] width 115 height 30
type input "Saving..."
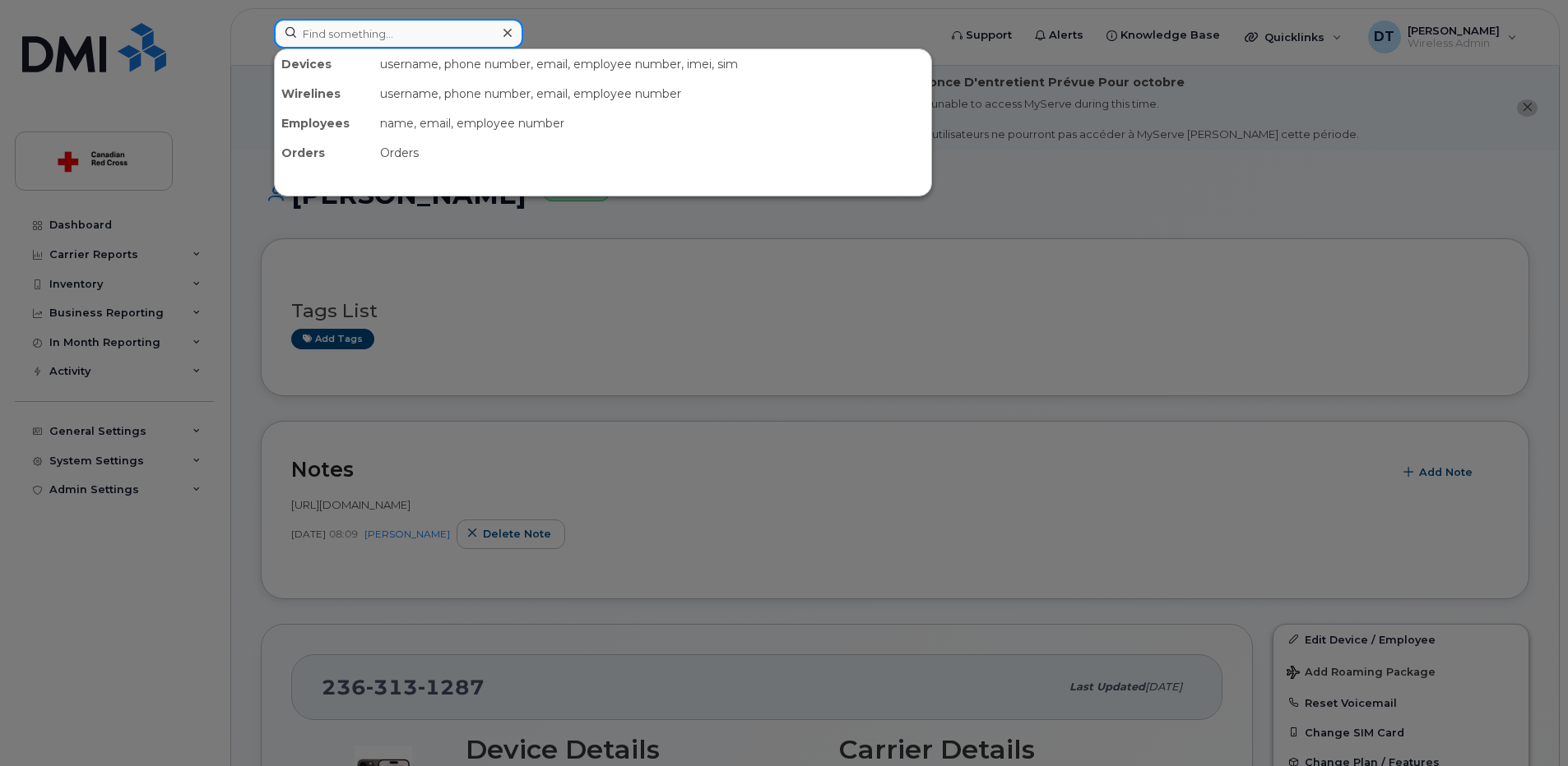
click at [417, 46] on input at bounding box center [398, 34] width 249 height 29
paste input "250-682-2346"
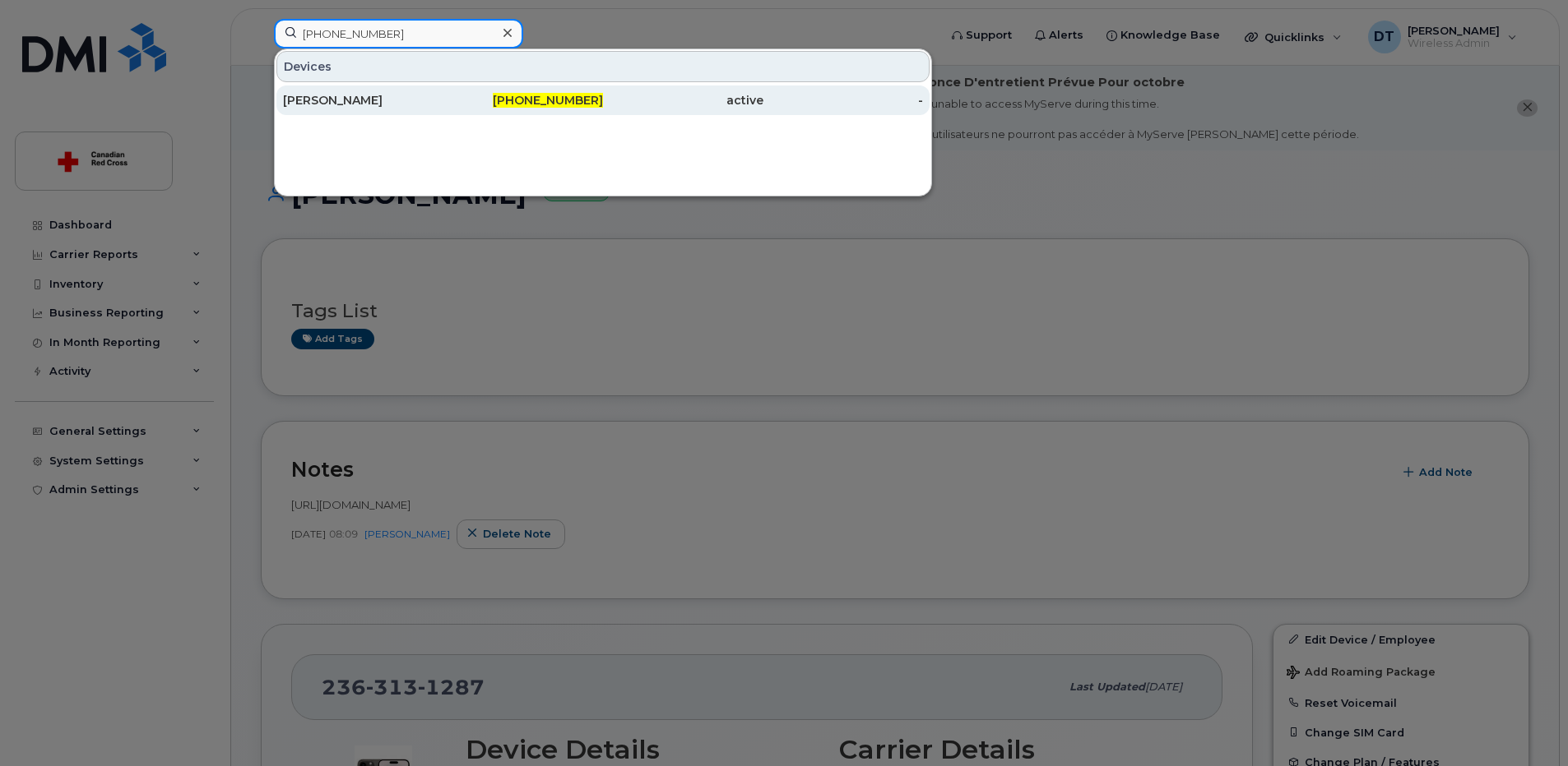
type input "250-682-2346"
click at [379, 102] on div "[PERSON_NAME]" at bounding box center [363, 100] width 161 height 16
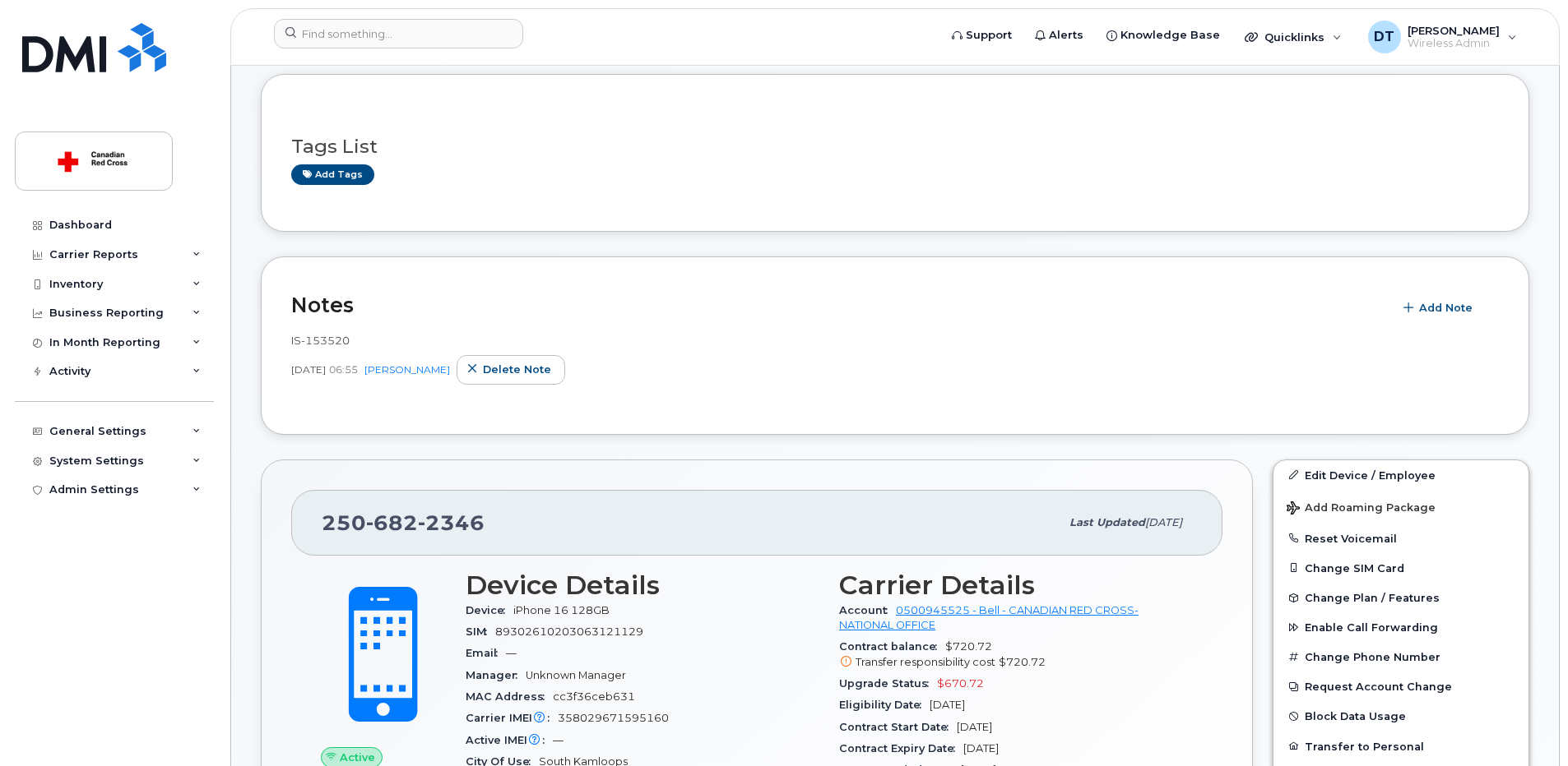
scroll to position [247, 0]
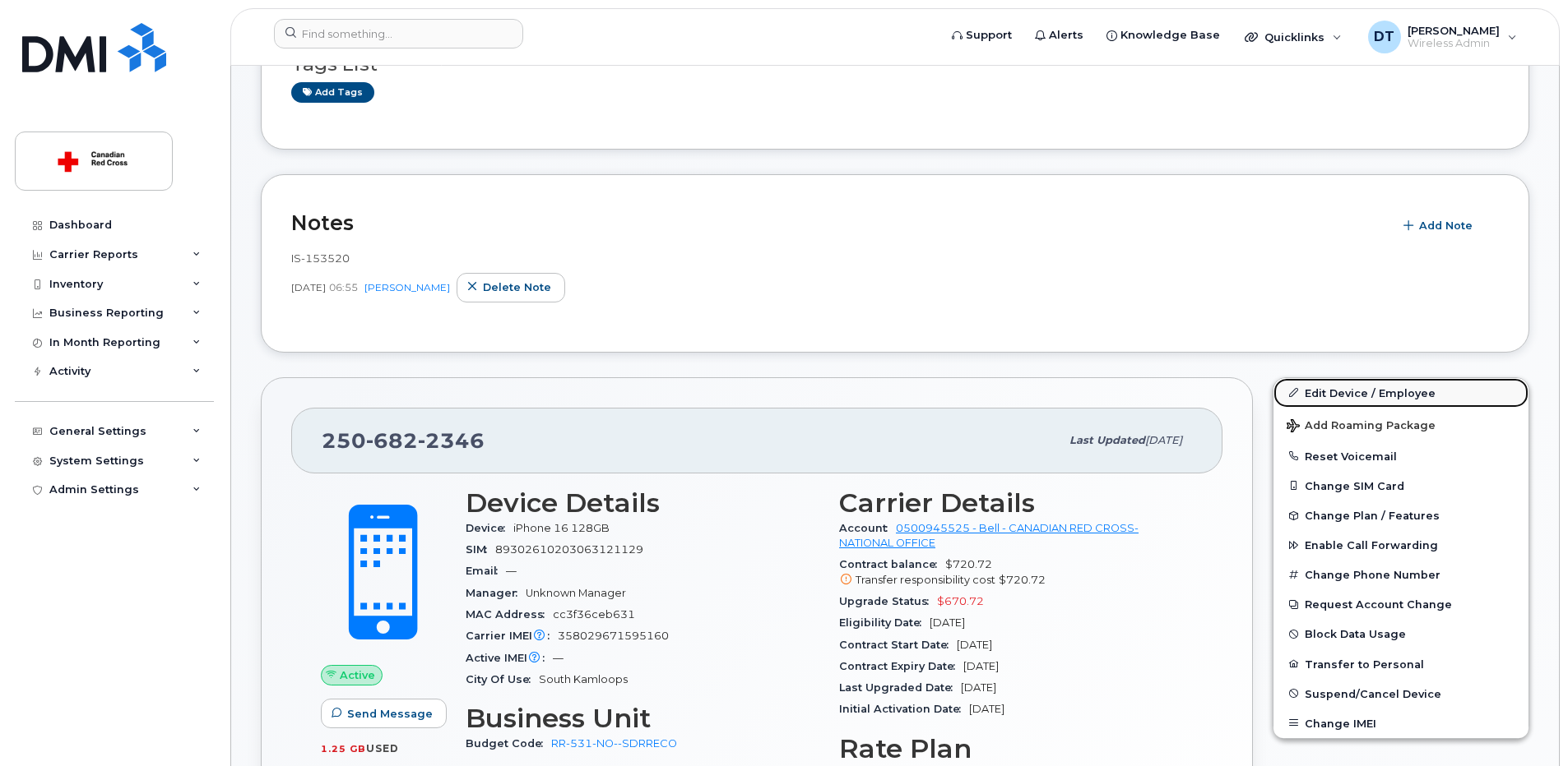
click at [1428, 396] on link "Edit Device / Employee" at bounding box center [1401, 393] width 255 height 29
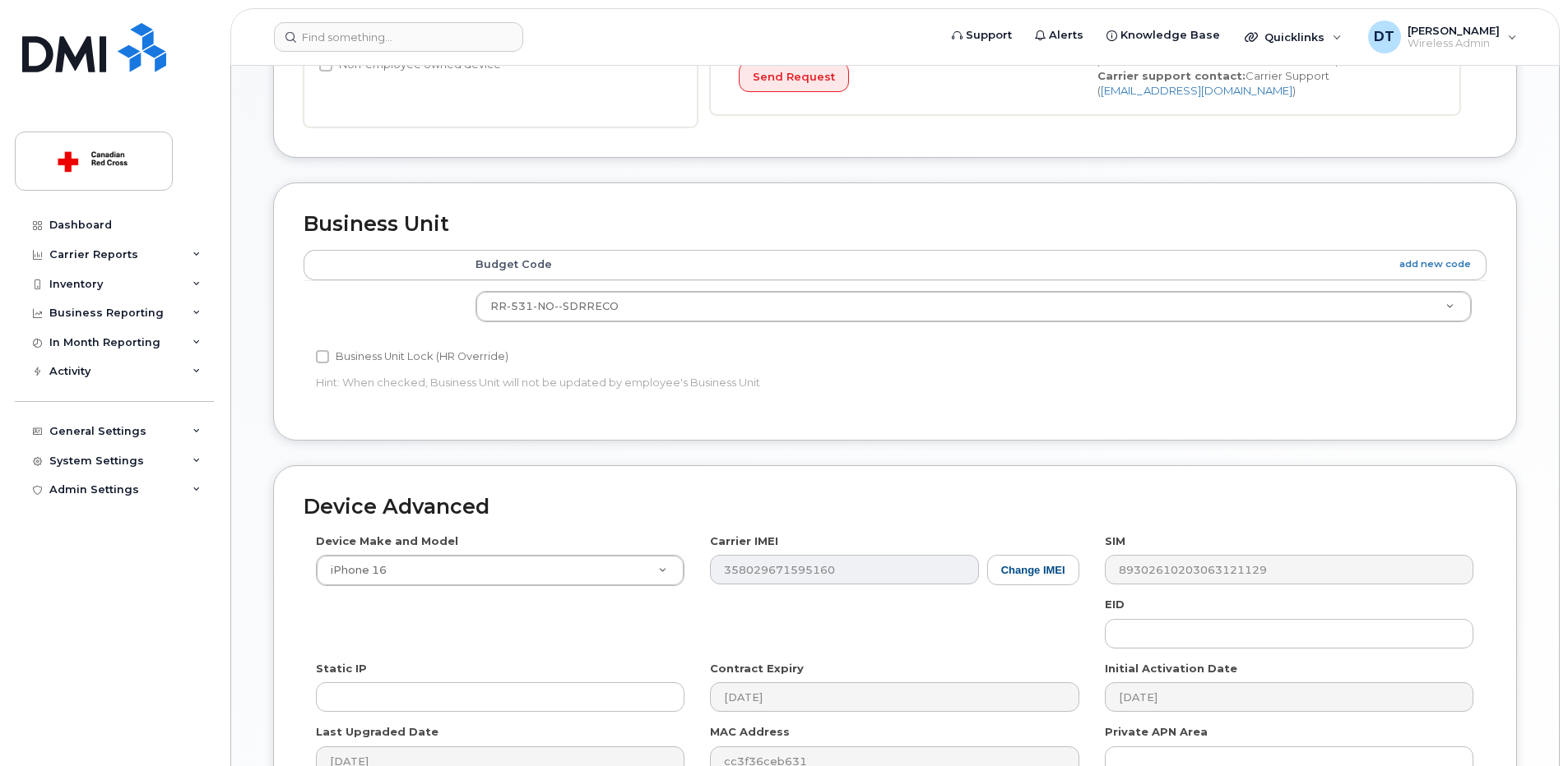
scroll to position [658, 0]
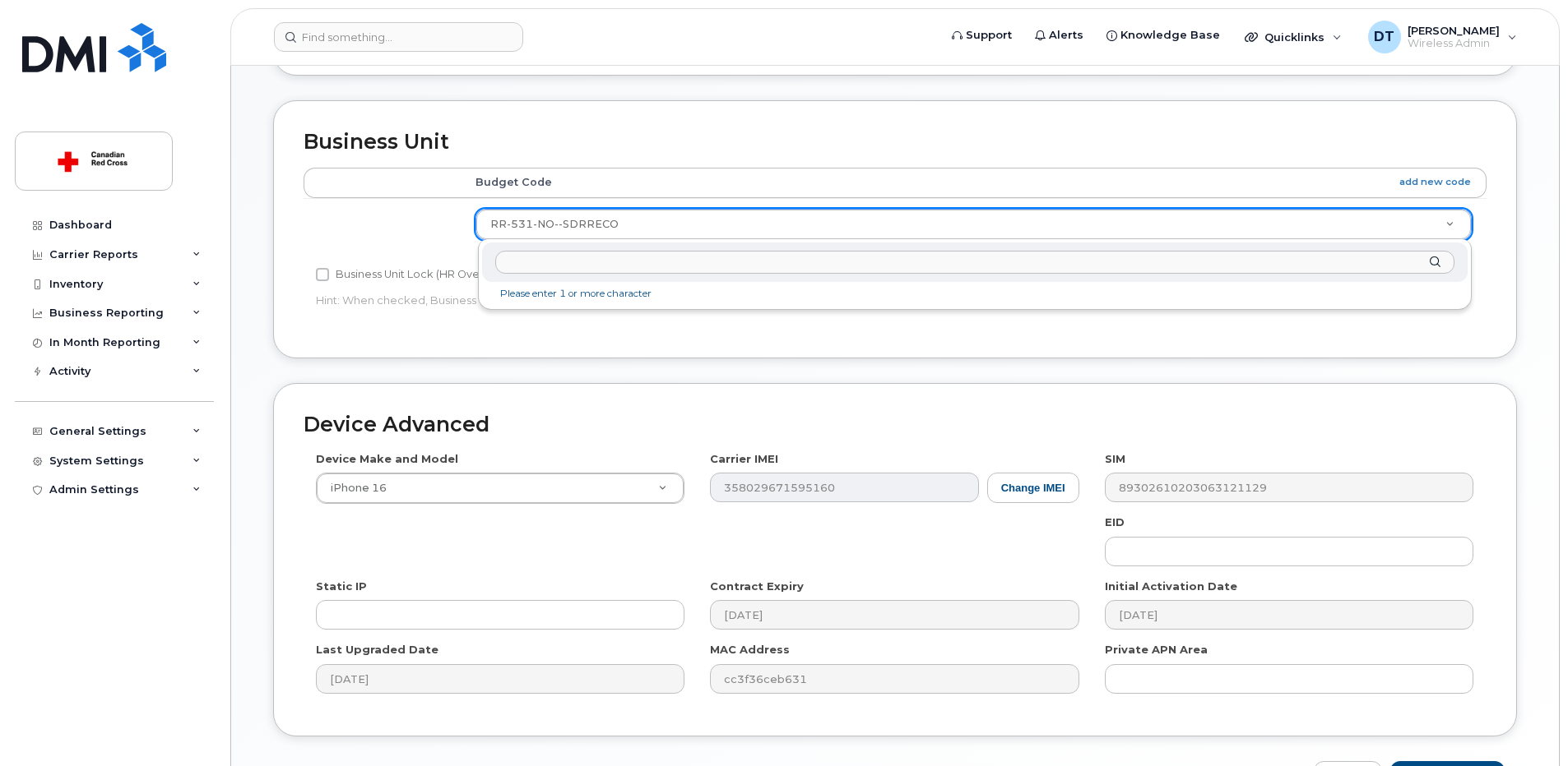
click at [523, 263] on input "text" at bounding box center [975, 263] width 960 height 24
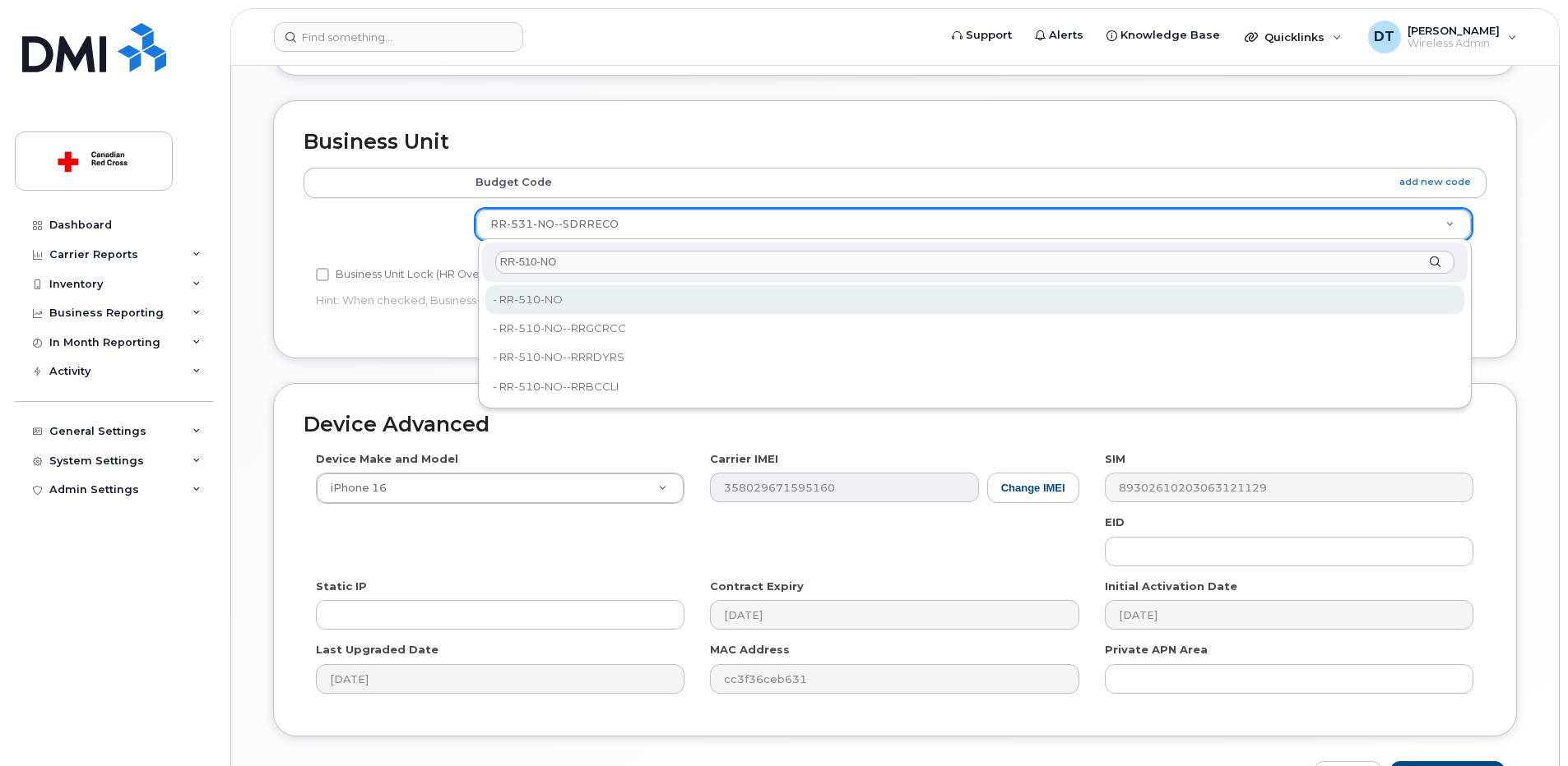
type input "RR-510-NO"
type input "35070006"
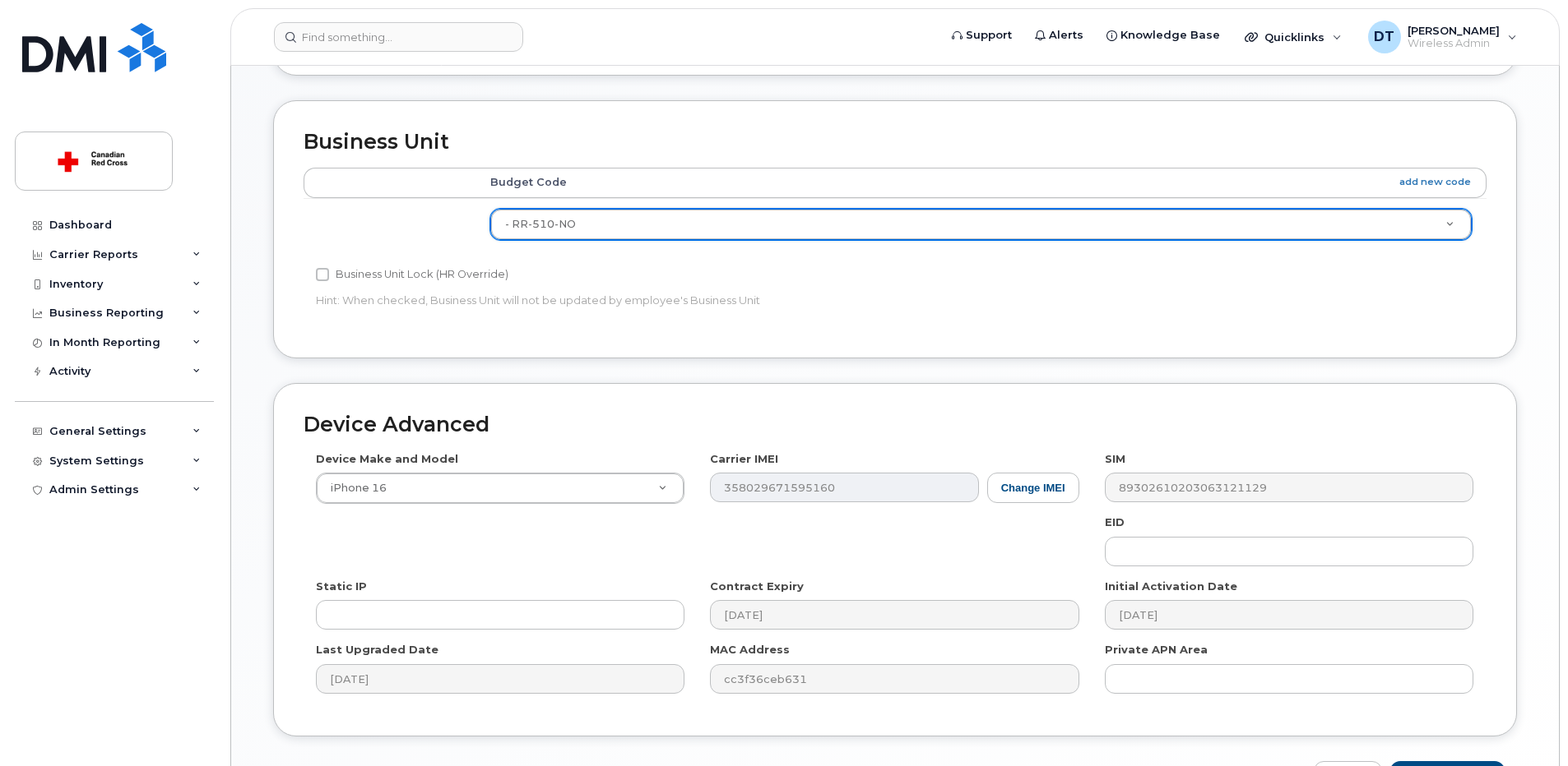
click at [1543, 452] on div "Edit Device Device General Employee Is not assigned to device Create new or sel…" at bounding box center [895, 157] width 1328 height 1329
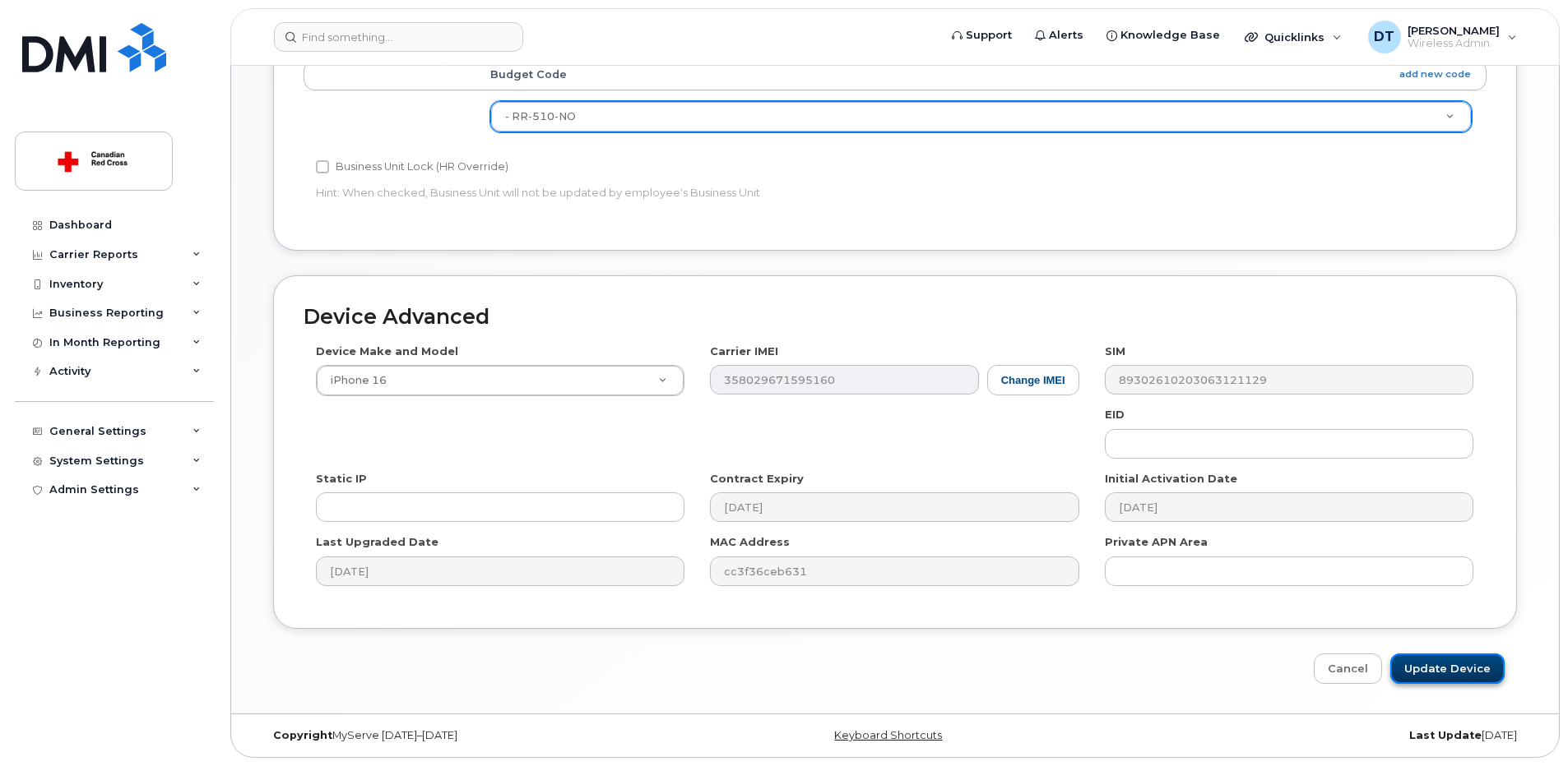
click at [1473, 675] on input "Update Device" at bounding box center [1447, 669] width 115 height 30
type input "Saving..."
